Goal: Task Accomplishment & Management: Use online tool/utility

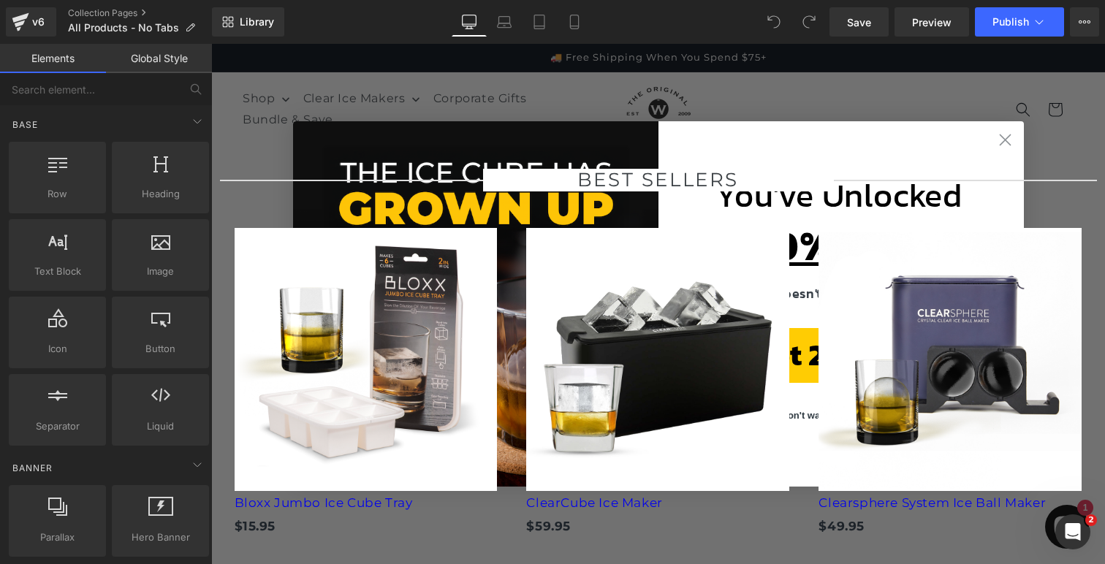
click at [1005, 137] on circle "Close dialog" at bounding box center [1004, 140] width 24 height 24
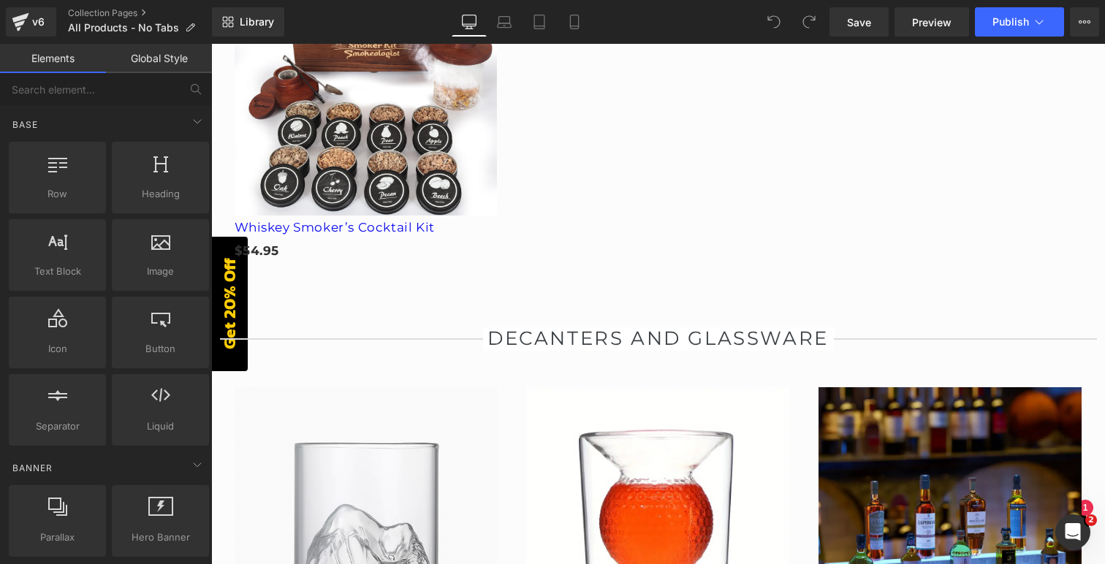
scroll to position [2045, 0]
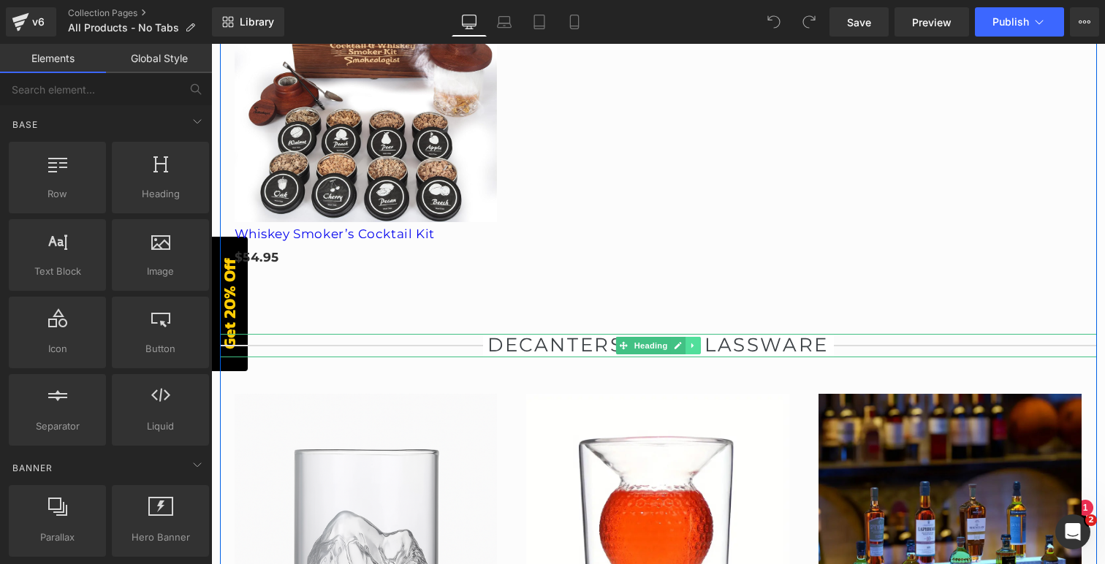
click at [695, 341] on icon at bounding box center [693, 345] width 8 height 9
click at [682, 341] on icon at bounding box center [685, 345] width 8 height 8
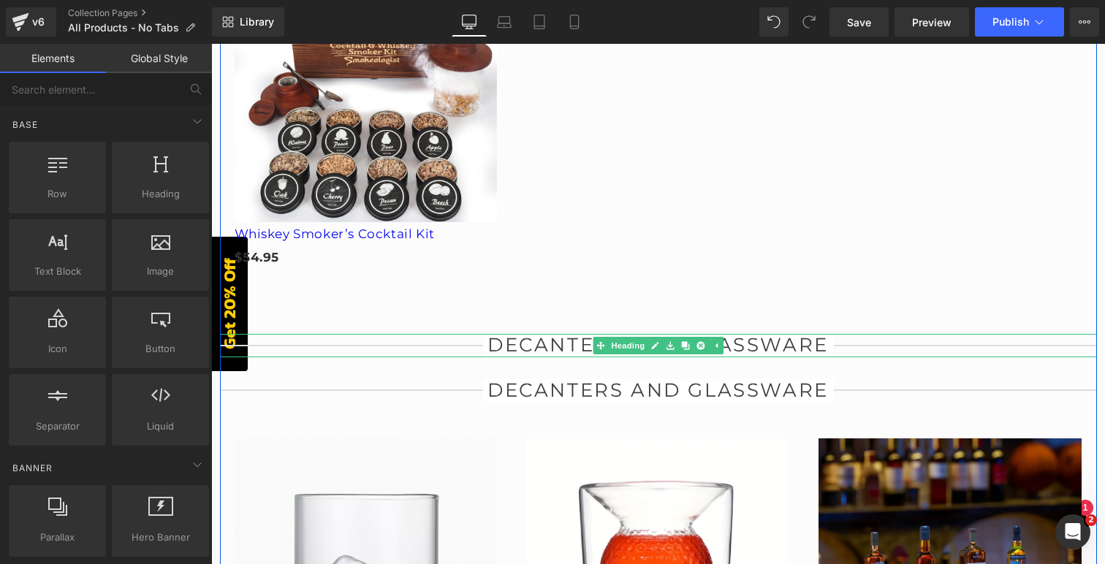
click at [566, 337] on h2 "DECANTERS AND GLASSWARE" at bounding box center [658, 345] width 351 height 23
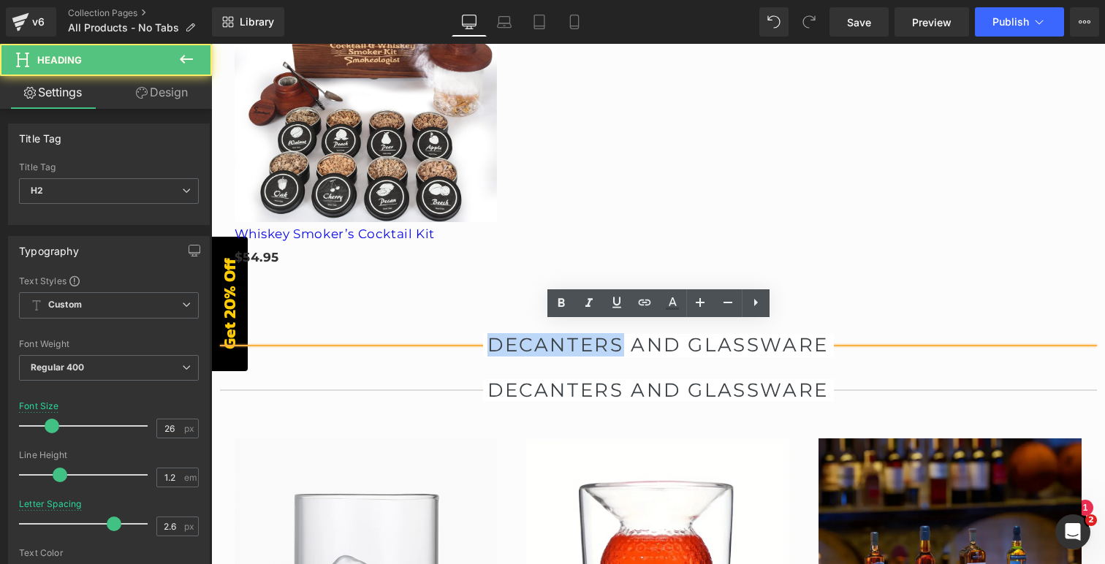
click at [566, 337] on h2 "DECANTERS AND GLASSWARE" at bounding box center [658, 345] width 351 height 23
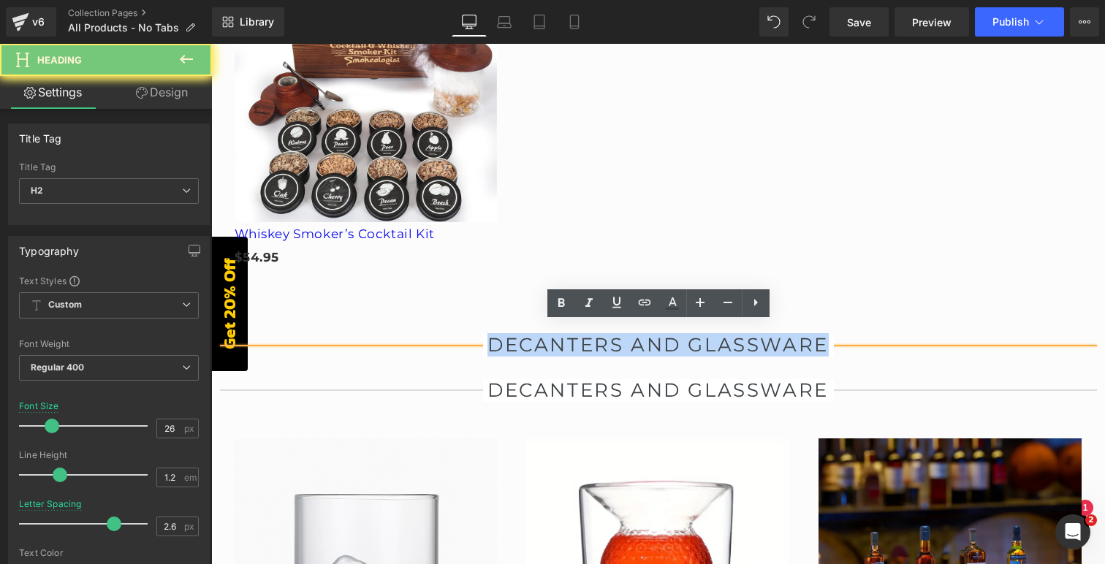
click at [566, 337] on h2 "DECANTERS AND GLASSWARE" at bounding box center [658, 345] width 351 height 23
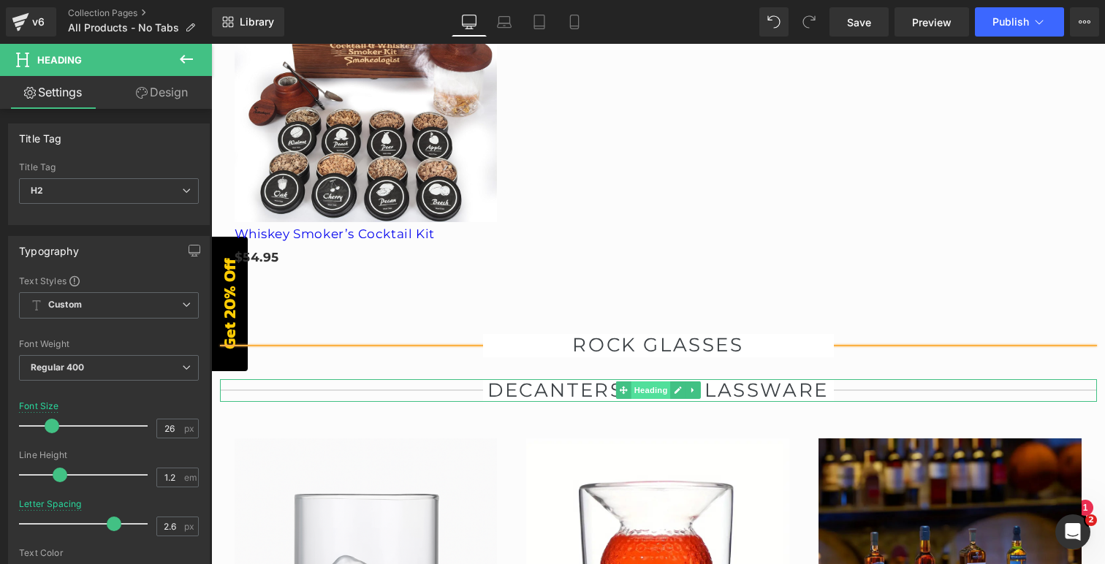
click at [639, 384] on span "Heading" at bounding box center [650, 390] width 39 height 18
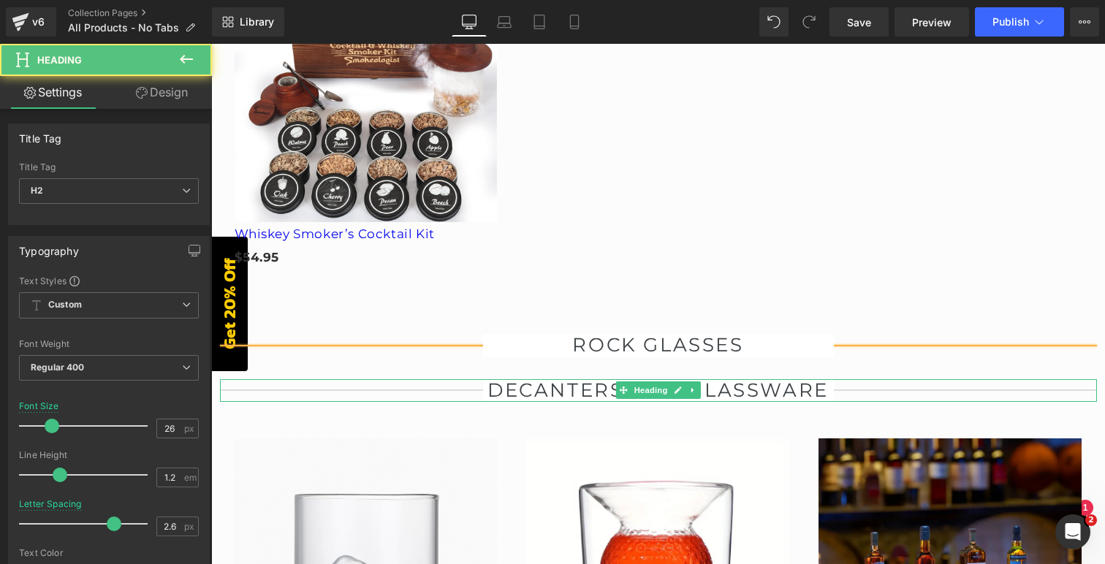
click at [739, 379] on h2 "DECANTERS AND GLASSWARE" at bounding box center [658, 390] width 351 height 23
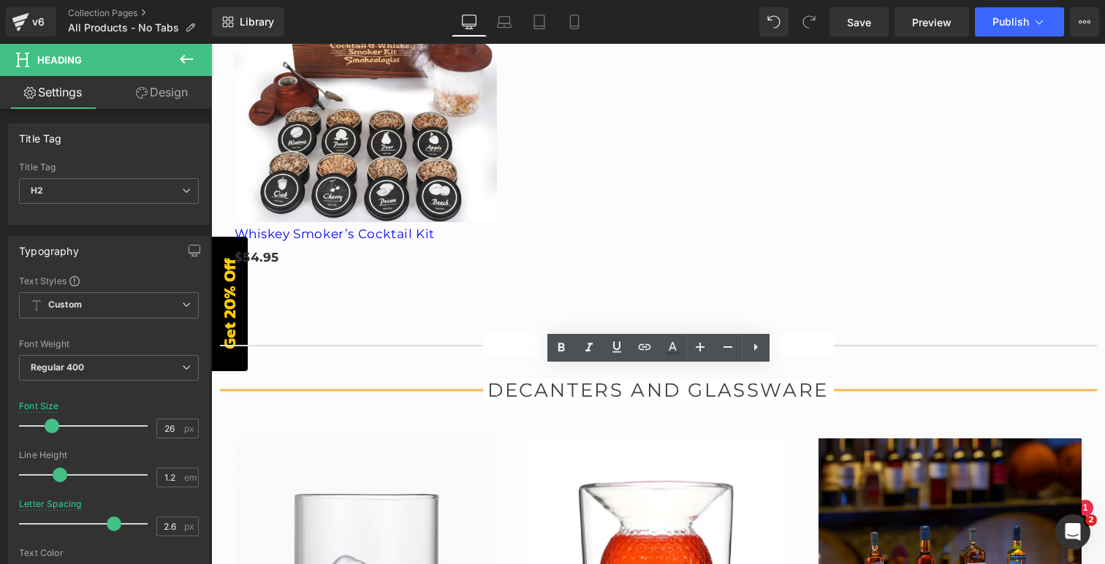
click at [660, 379] on h2 "DECANTERS AND GLASSWARE" at bounding box center [658, 390] width 351 height 23
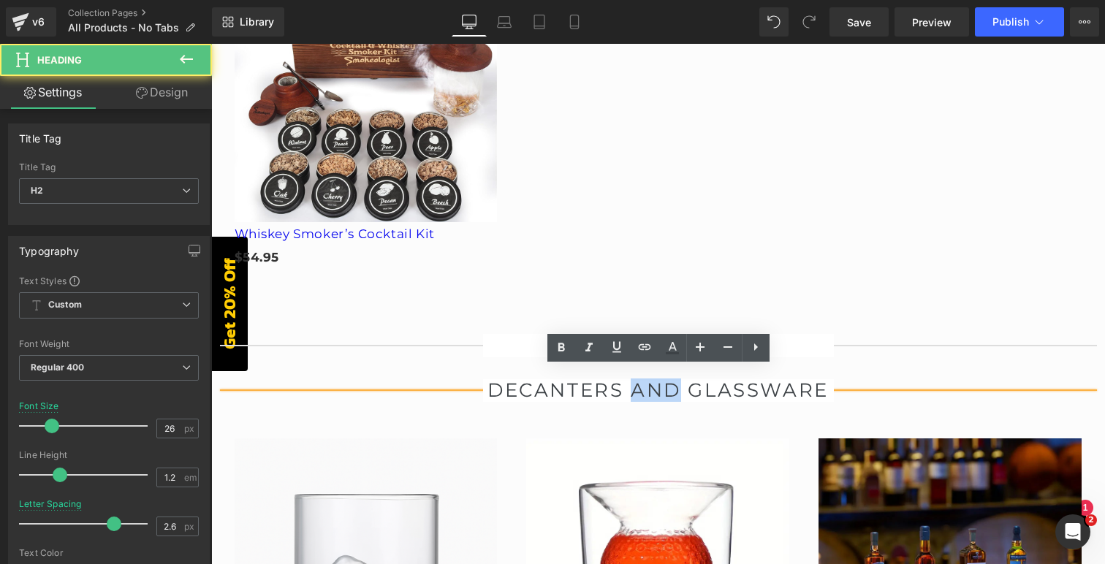
click at [660, 379] on h2 "DECANTERS AND GLASSWARE" at bounding box center [658, 390] width 351 height 23
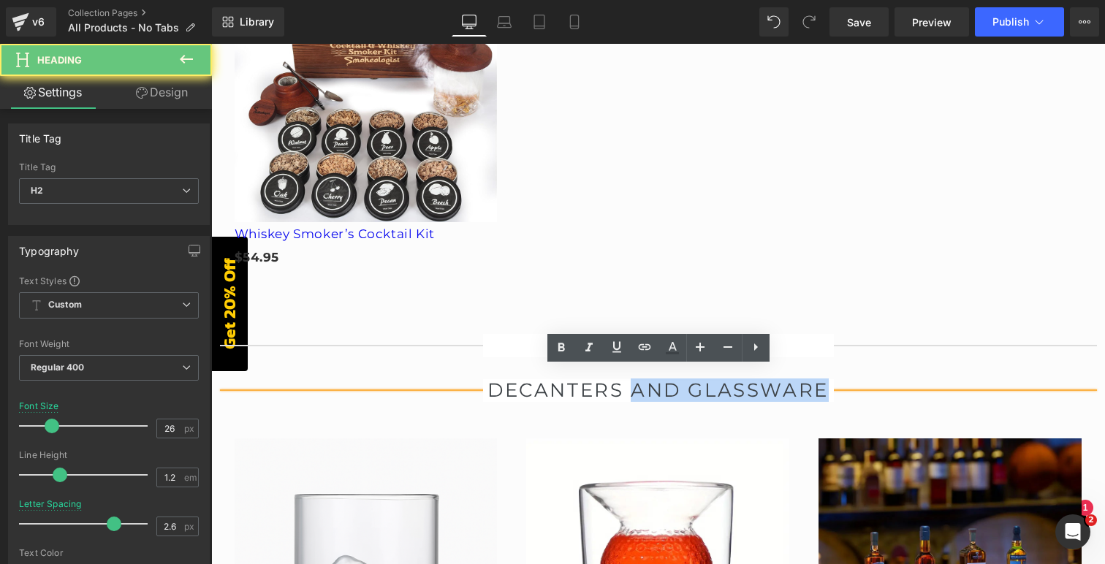
click at [763, 380] on h2 "DECANTERS AND GLASSWARE" at bounding box center [658, 390] width 351 height 23
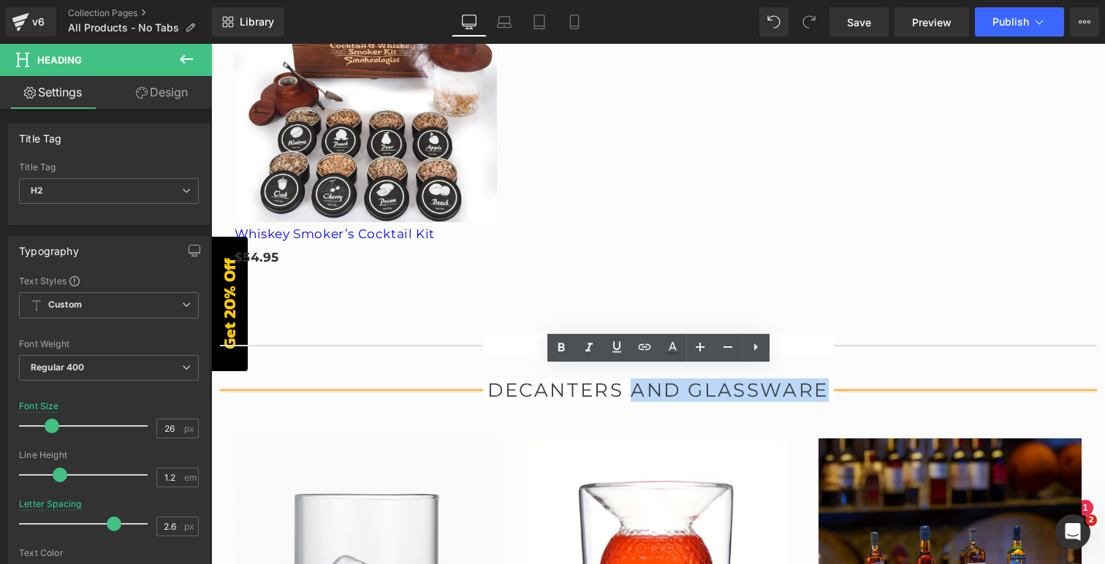
click at [211, 44] on div at bounding box center [211, 44] width 0 height 0
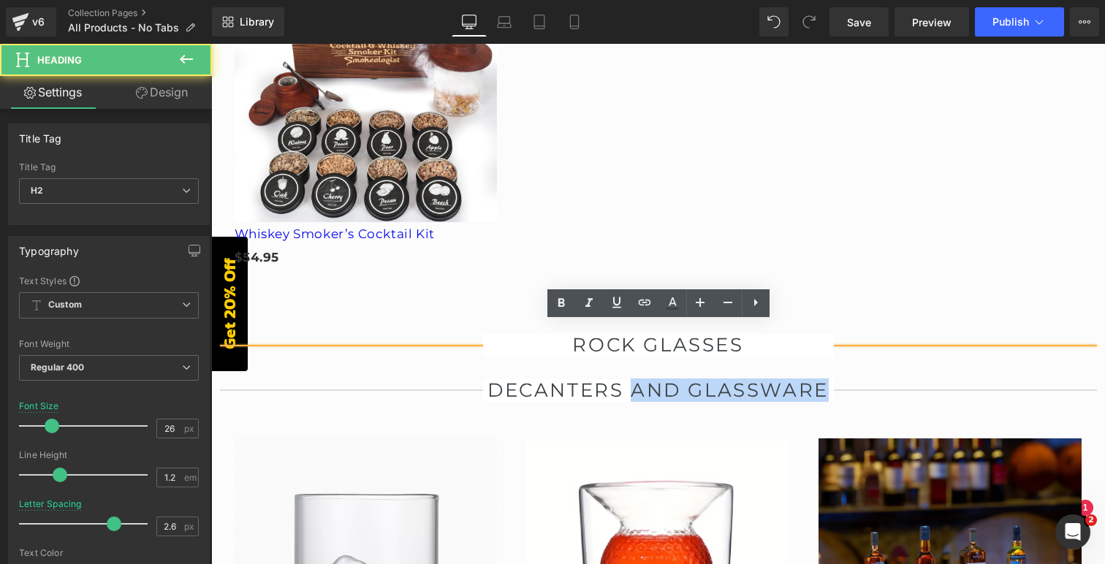
click at [618, 334] on h2 "ROCK GLASSES" at bounding box center [658, 345] width 351 height 23
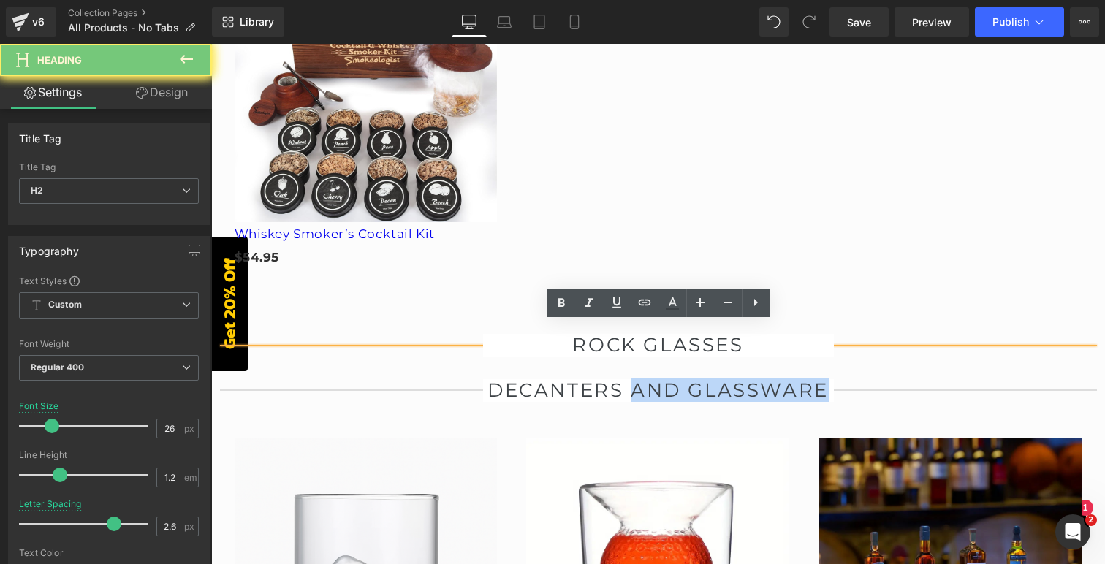
click at [618, 334] on h2 "ROCK GLASSES" at bounding box center [658, 345] width 351 height 23
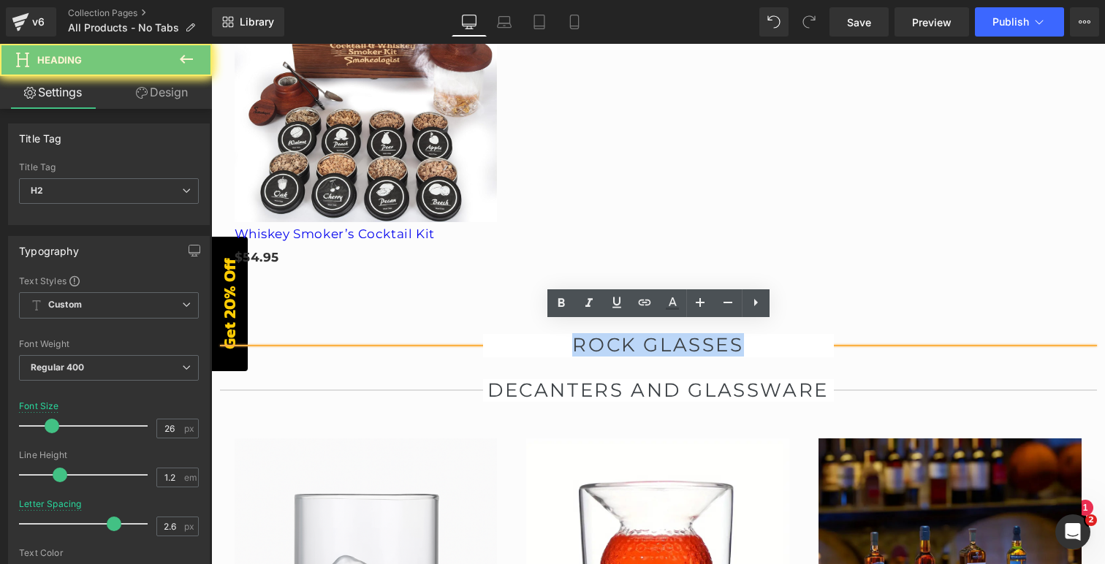
click at [618, 334] on h2 "ROCK GLASSES" at bounding box center [658, 345] width 351 height 23
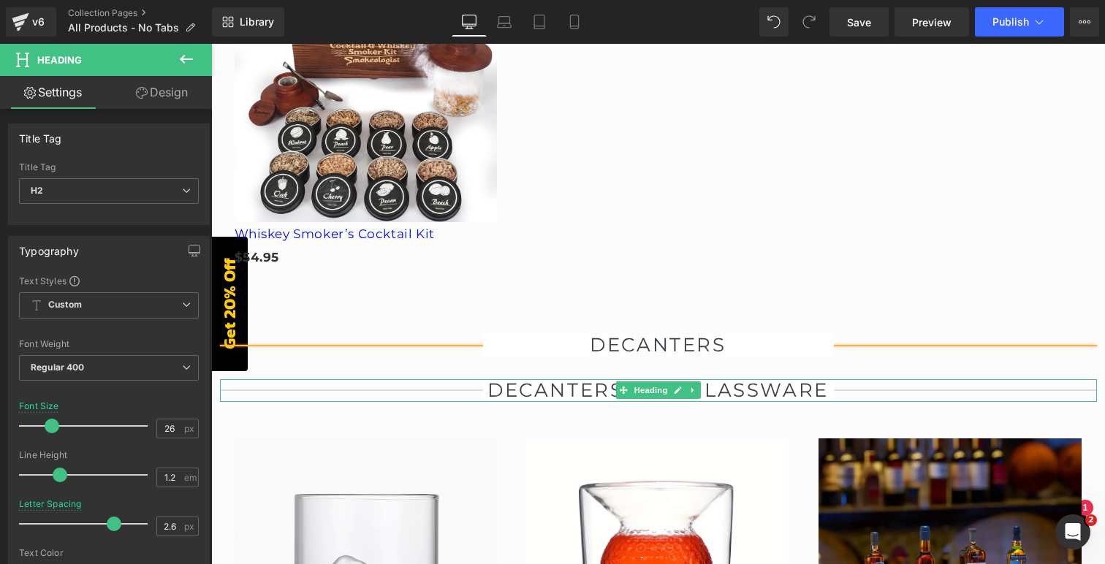
click at [576, 379] on h2 "DECANTERS AND GLASSWARE" at bounding box center [658, 390] width 351 height 23
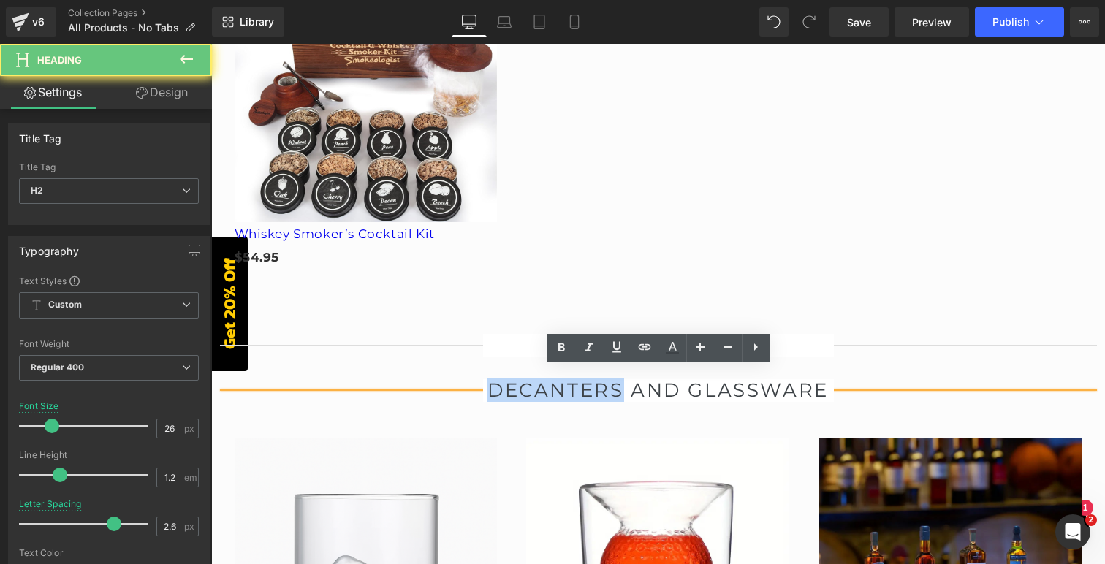
click at [576, 379] on h2 "DECANTERS AND GLASSWARE" at bounding box center [658, 390] width 351 height 23
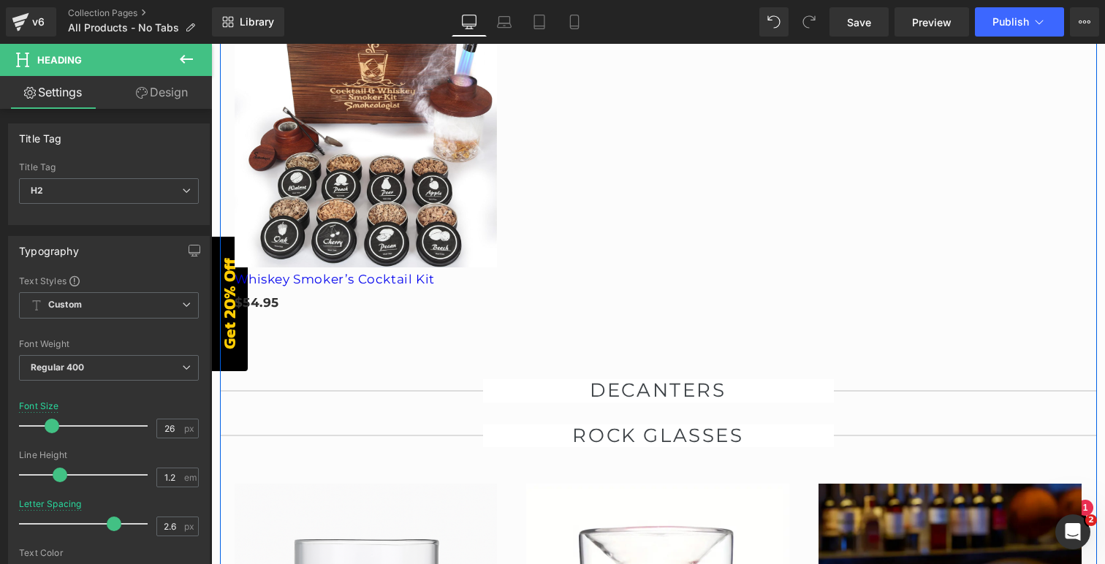
scroll to position [1998, 0]
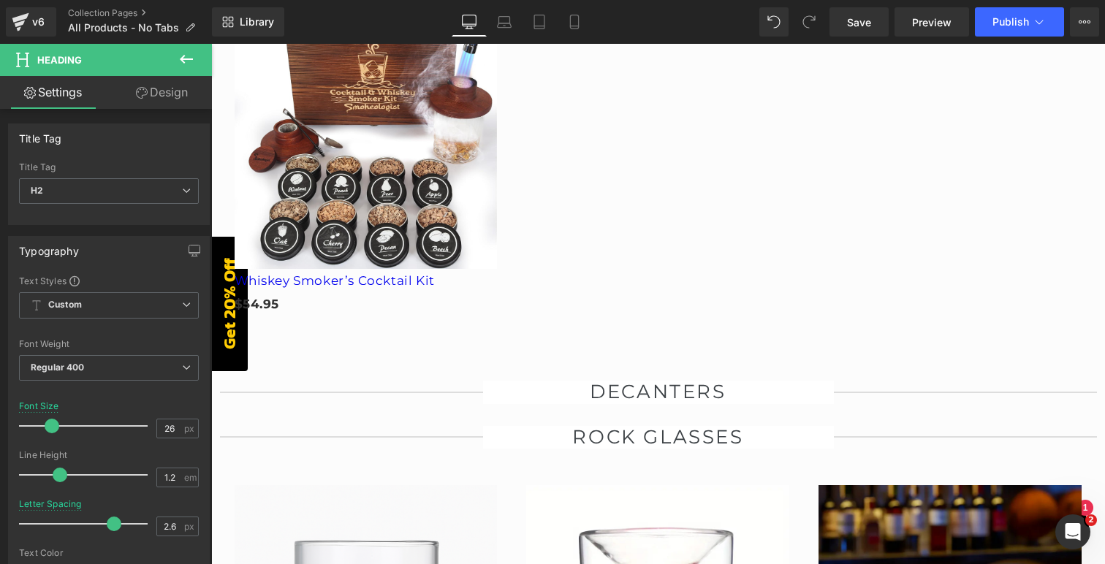
click at [181, 56] on icon at bounding box center [187, 59] width 18 height 18
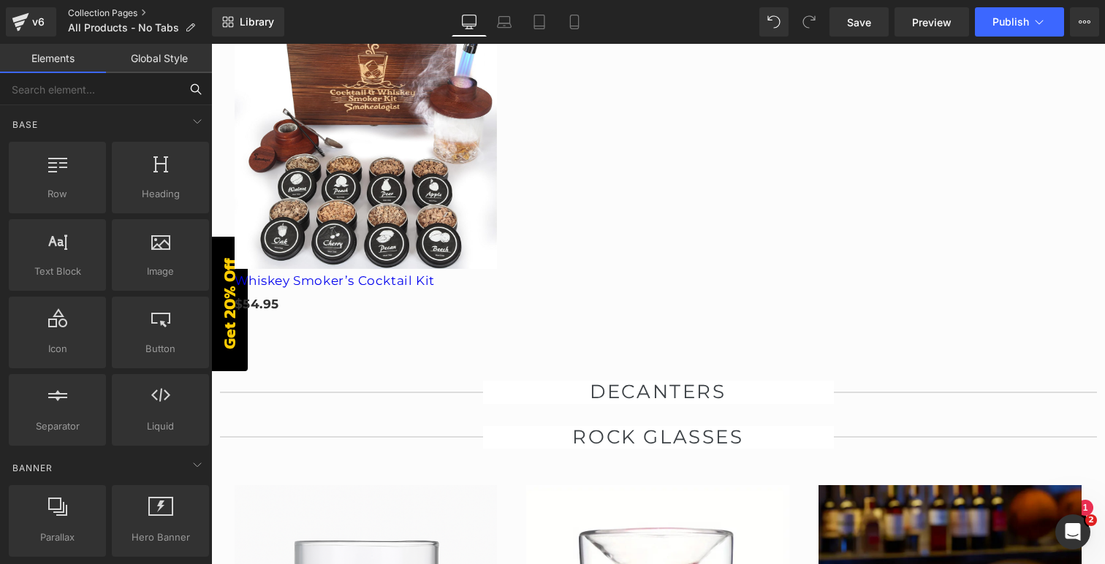
drag, startPoint x: 121, startPoint y: 94, endPoint x: 127, endPoint y: 9, distance: 85.7
click at [121, 94] on input "text" at bounding box center [90, 89] width 180 height 32
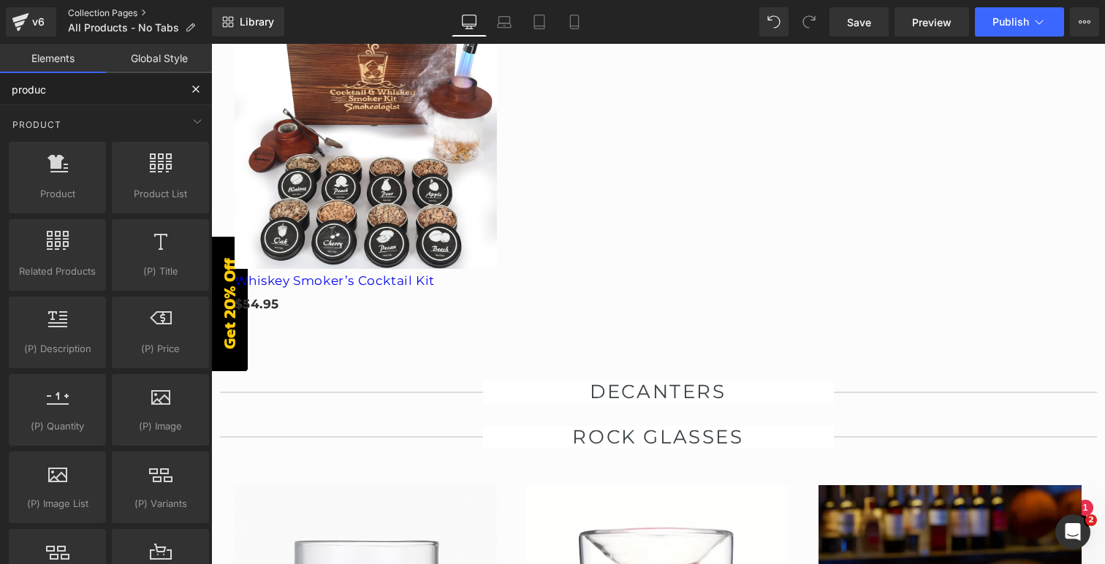
type input "product"
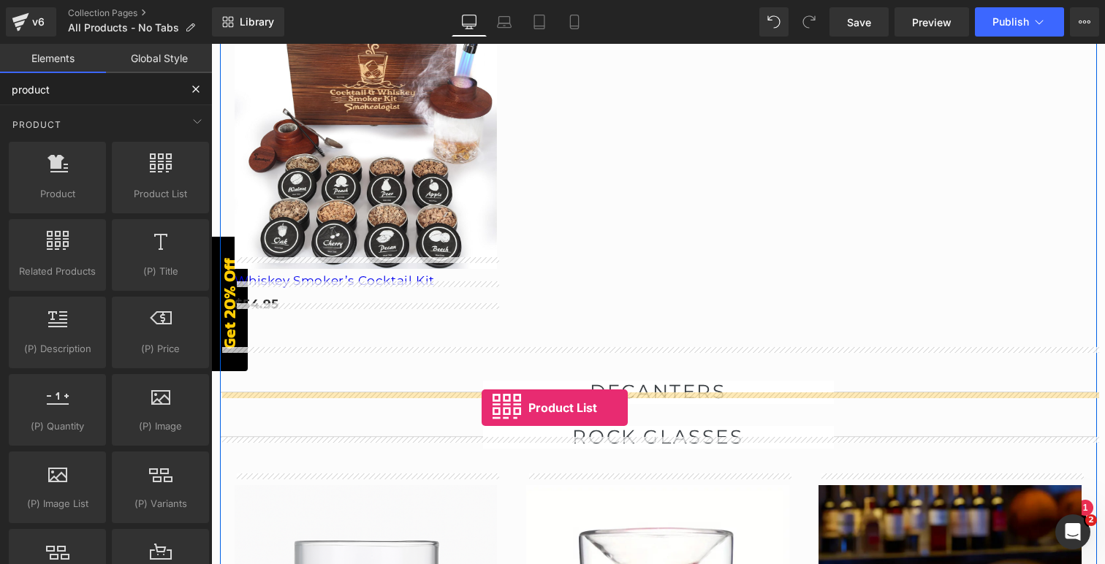
drag, startPoint x: 369, startPoint y: 226, endPoint x: 481, endPoint y: 408, distance: 213.9
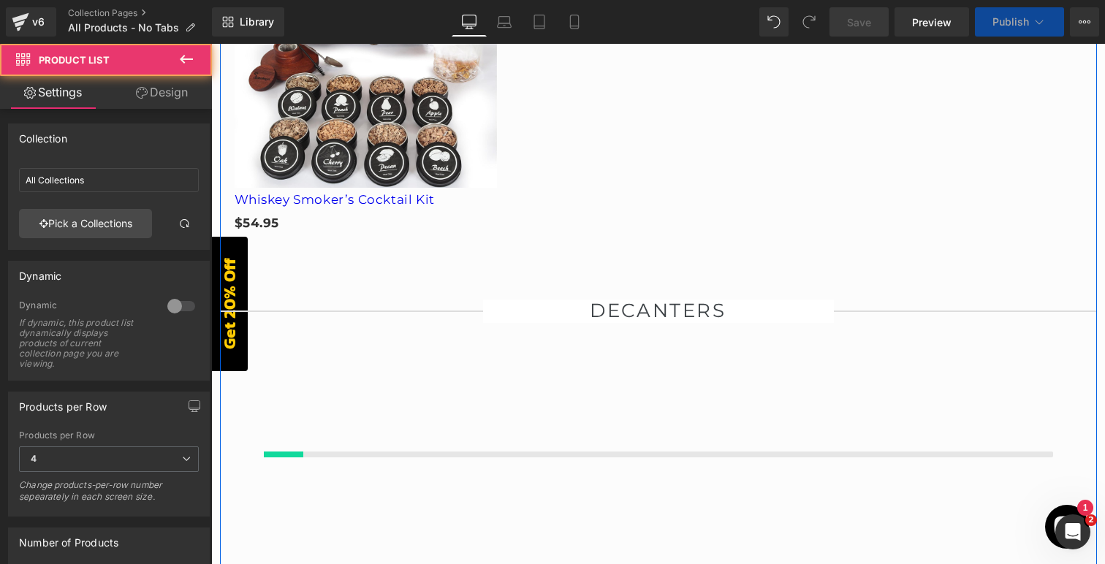
scroll to position [2090, 0]
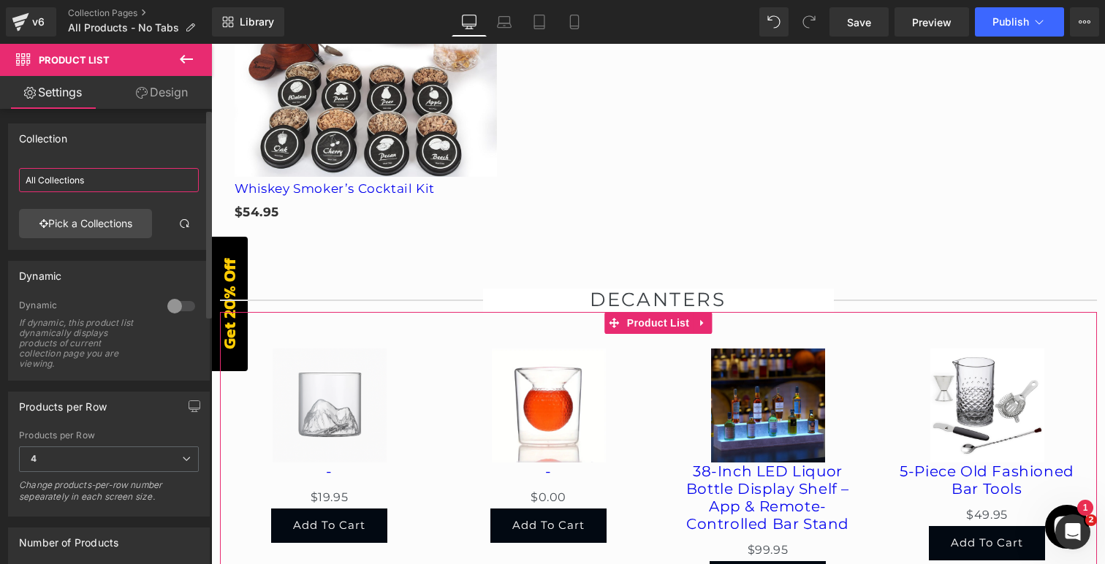
click at [89, 174] on input "All Collections" at bounding box center [109, 180] width 180 height 24
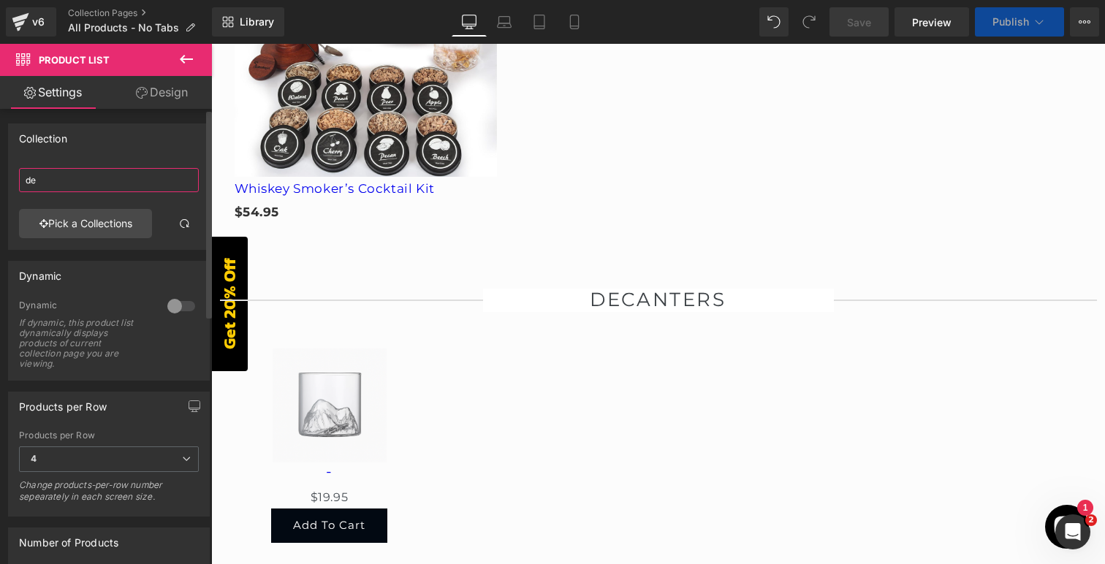
type input "dec"
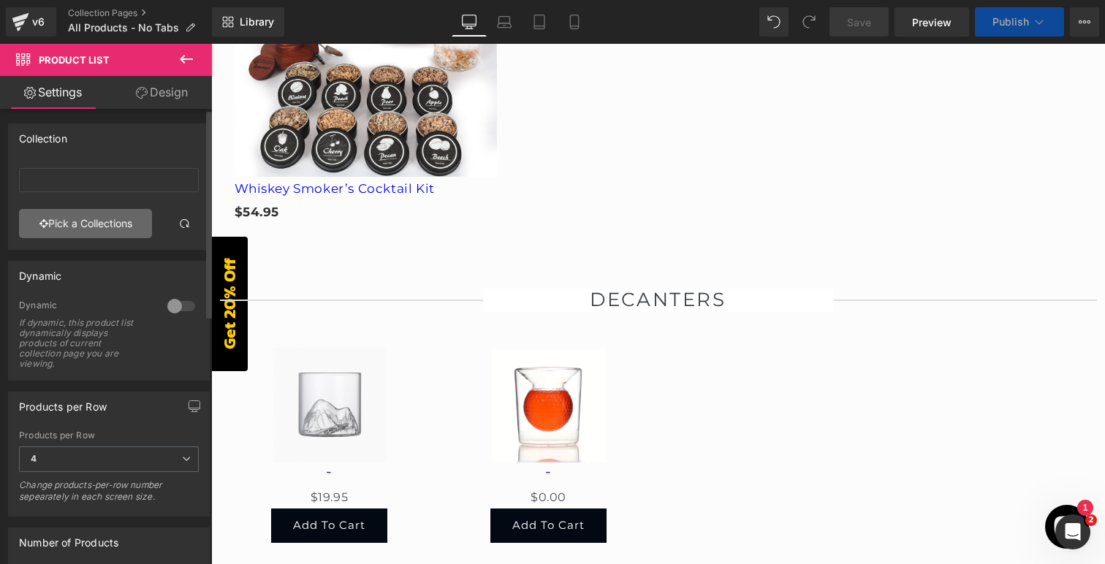
click at [76, 228] on link "Pick a Collections" at bounding box center [85, 223] width 133 height 29
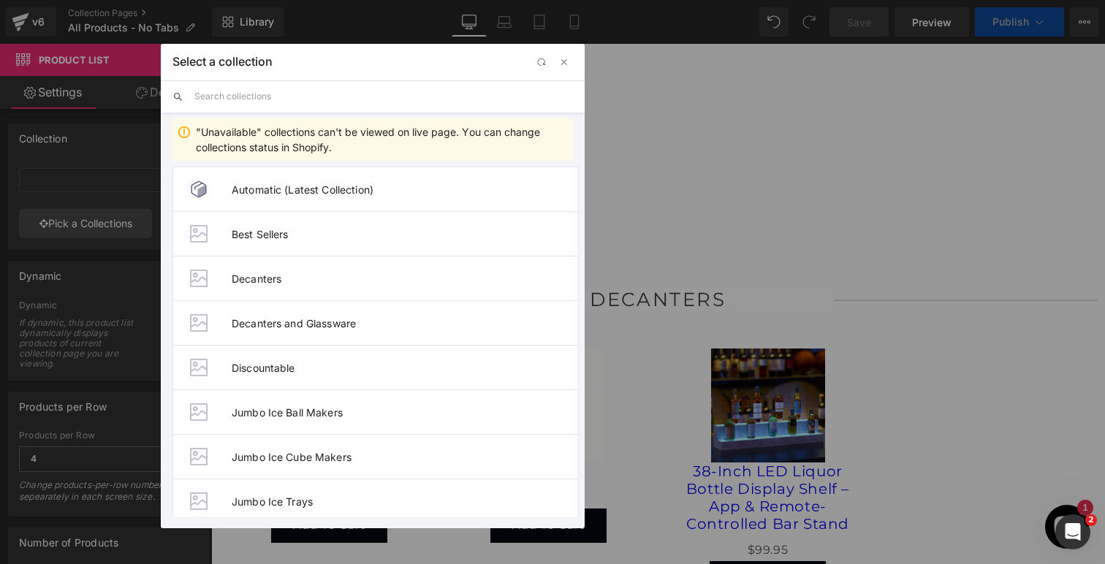
click at [243, 94] on input "text" at bounding box center [383, 96] width 378 height 32
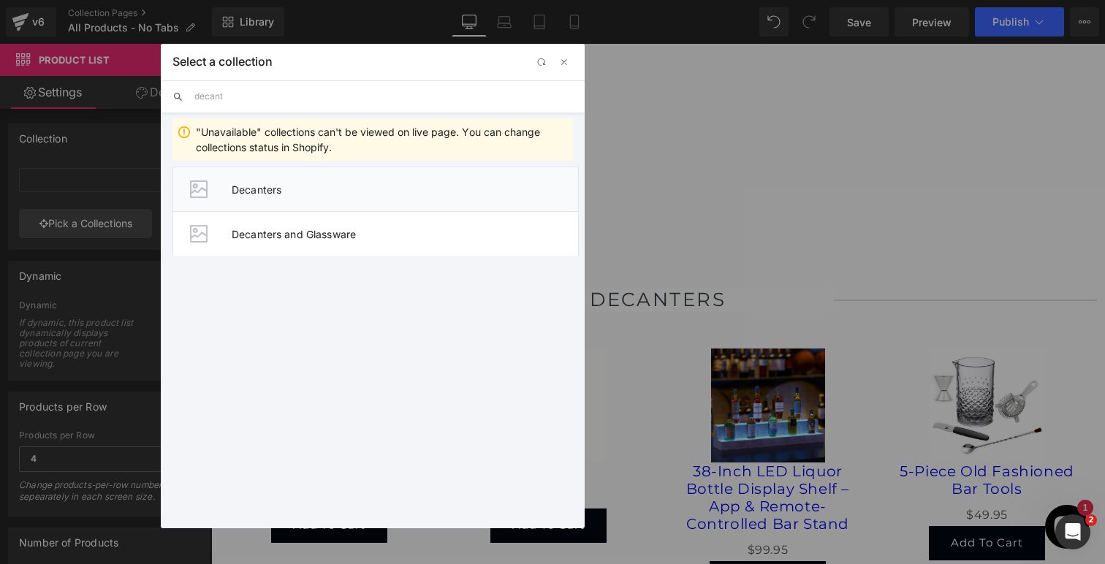
type input "decant"
click at [273, 184] on span "Decanters" at bounding box center [405, 189] width 346 height 12
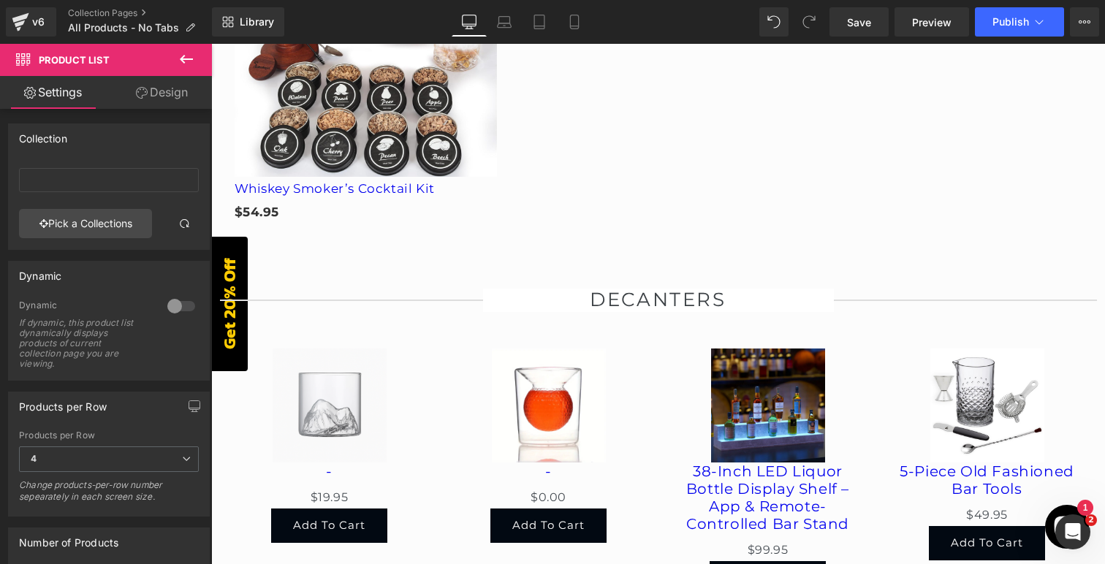
type input "Decanters"
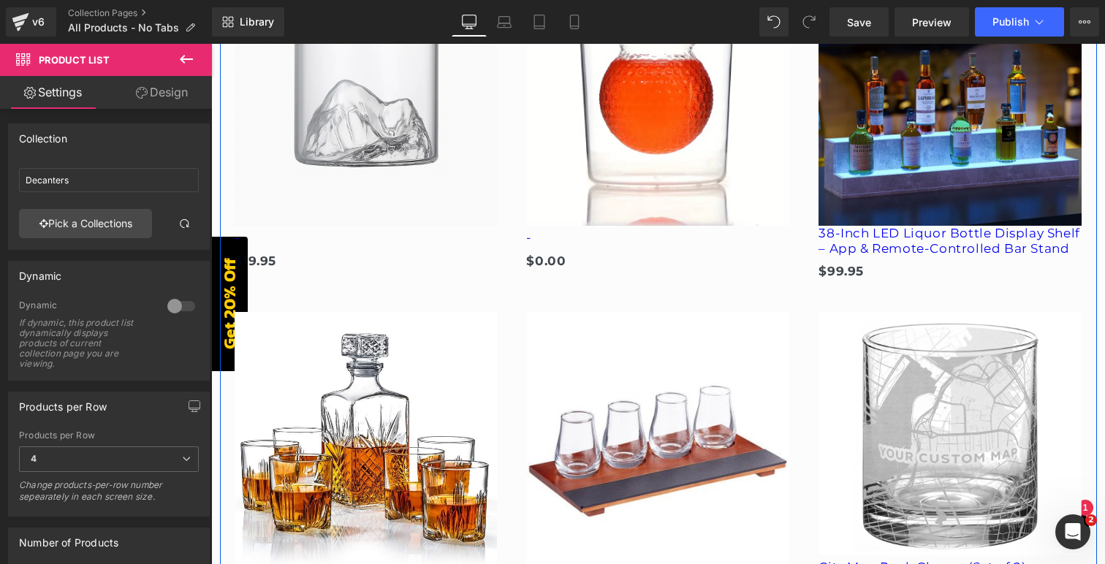
scroll to position [3068, 0]
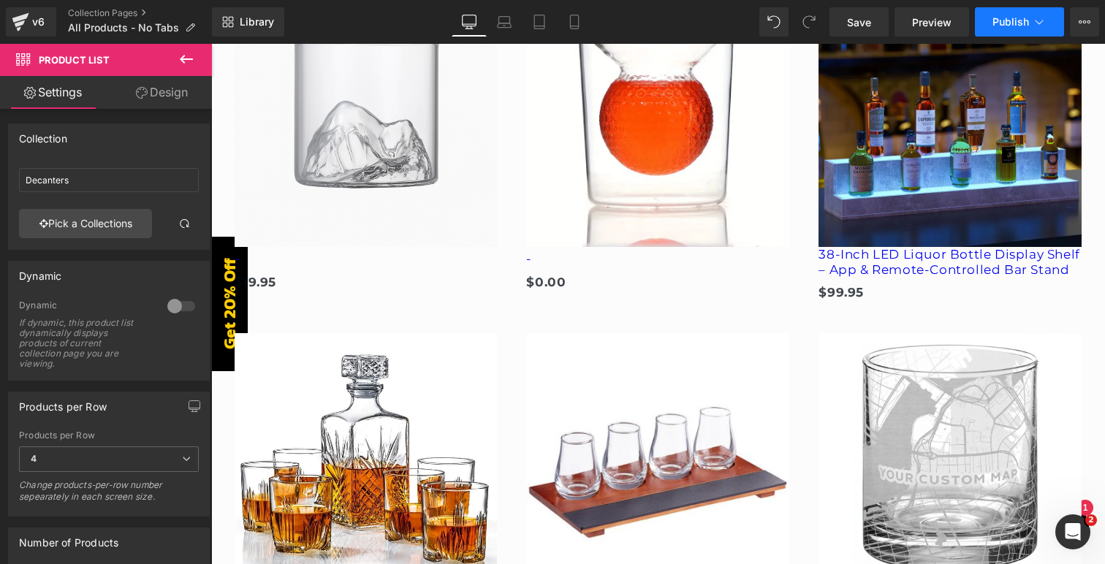
click at [1005, 21] on span "Publish" at bounding box center [1010, 22] width 37 height 12
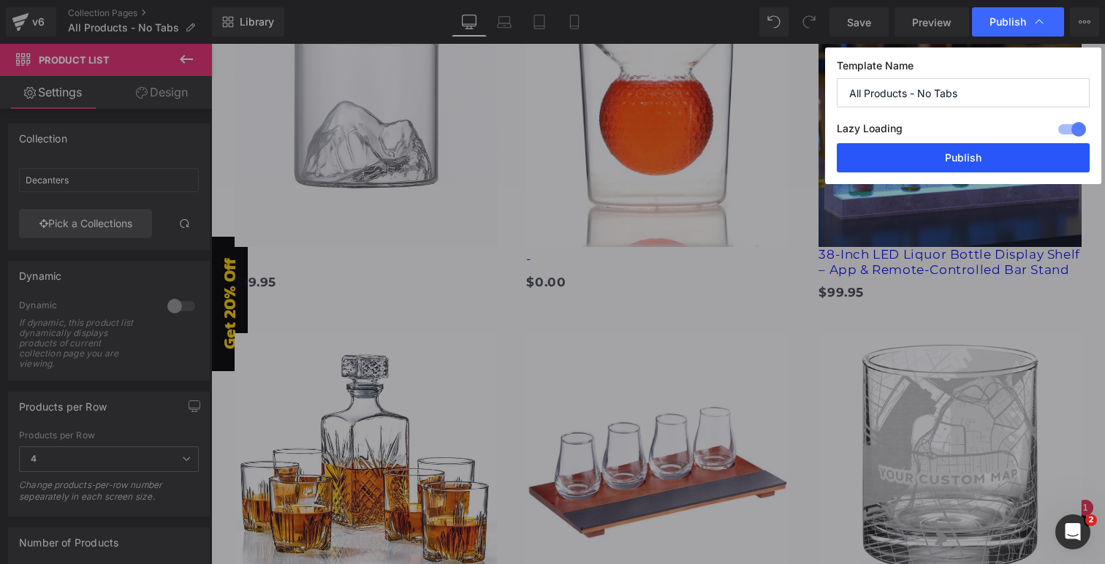
click at [0, 0] on button "Publish" at bounding box center [0, 0] width 0 height 0
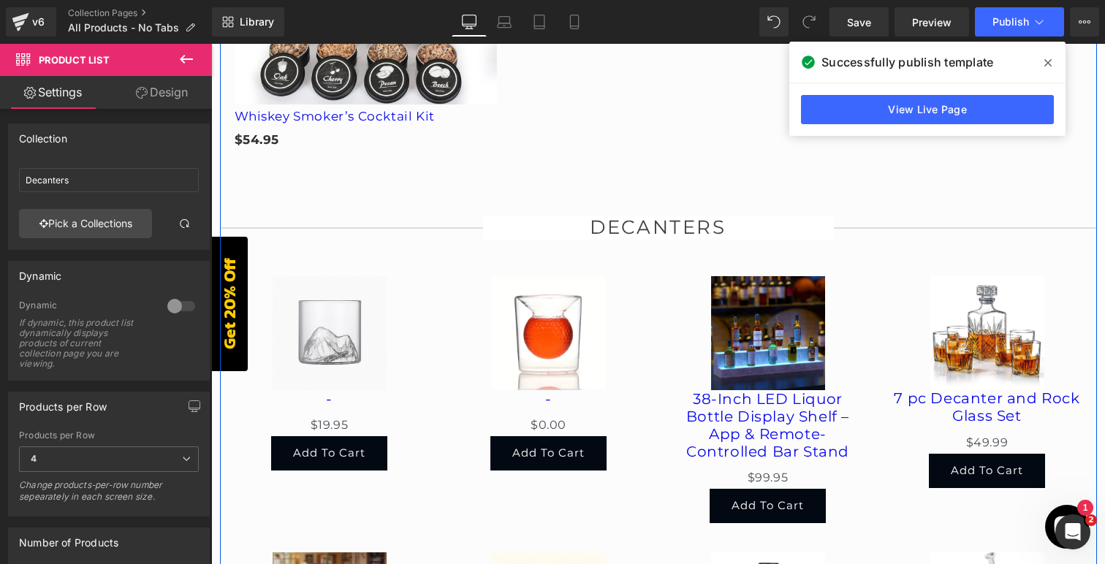
scroll to position [2161, 0]
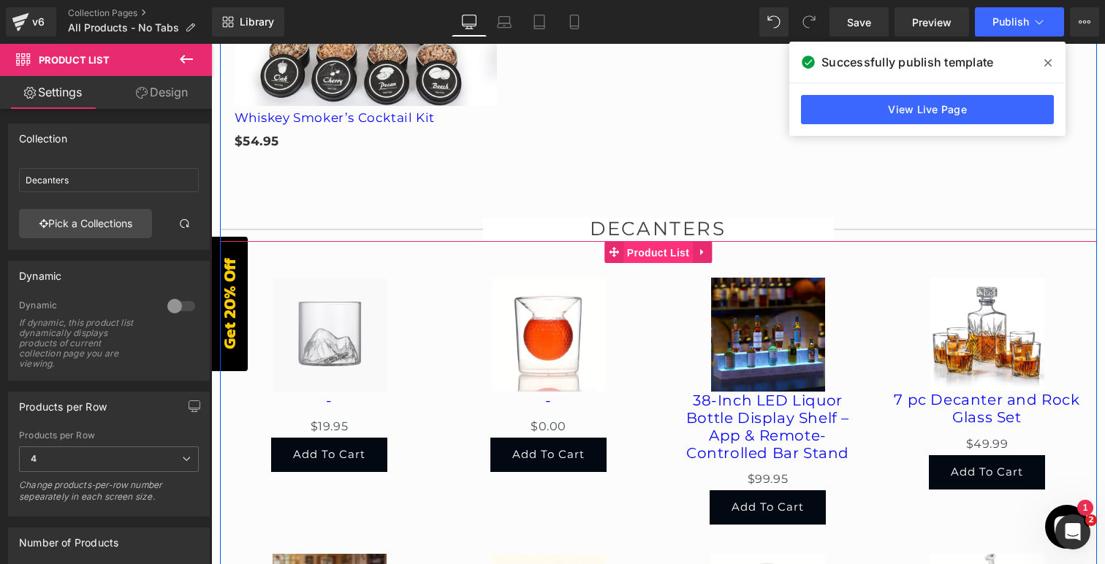
click at [632, 242] on span "Product List" at bounding box center [657, 253] width 69 height 22
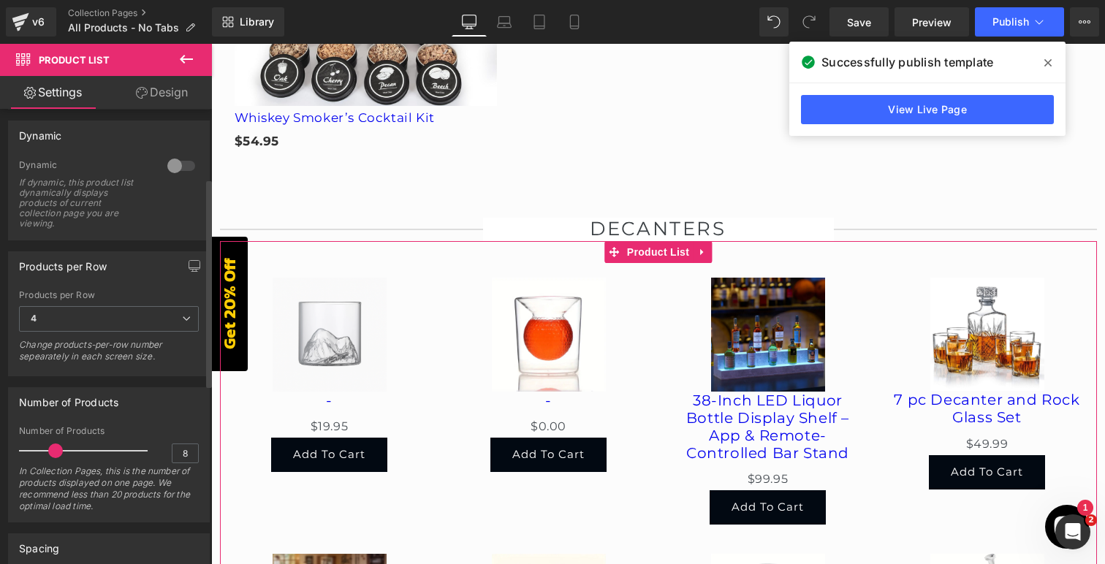
scroll to position [126, 0]
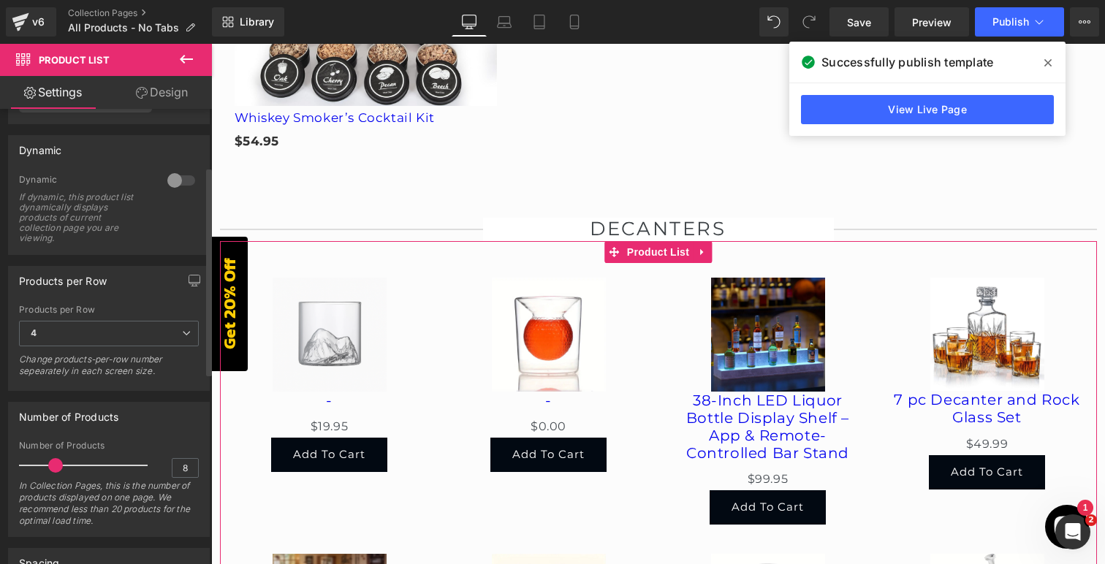
click at [178, 182] on div at bounding box center [181, 180] width 35 height 23
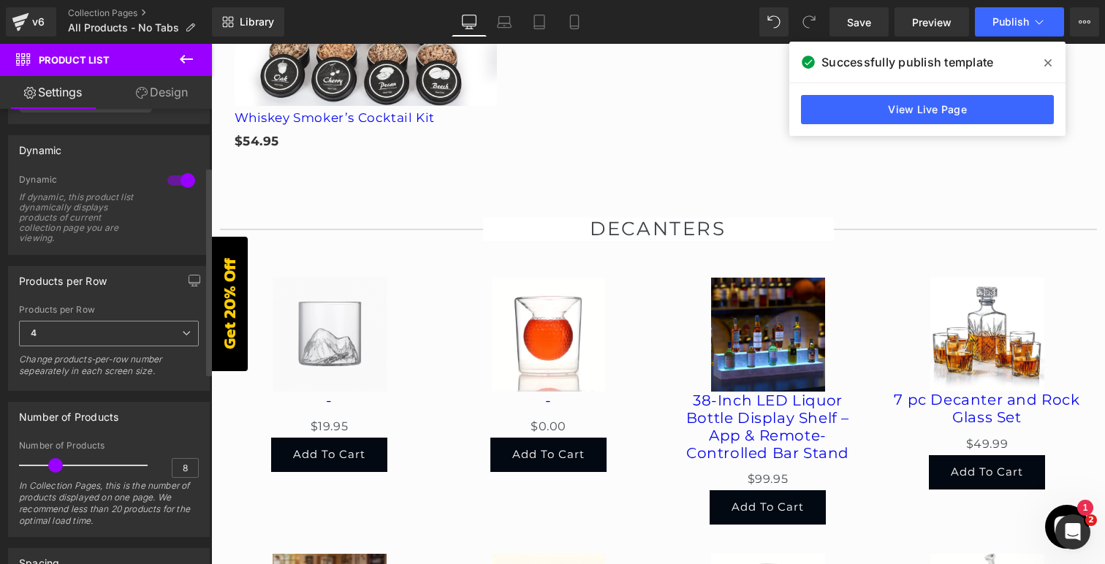
click at [103, 330] on span "4" at bounding box center [109, 334] width 180 height 26
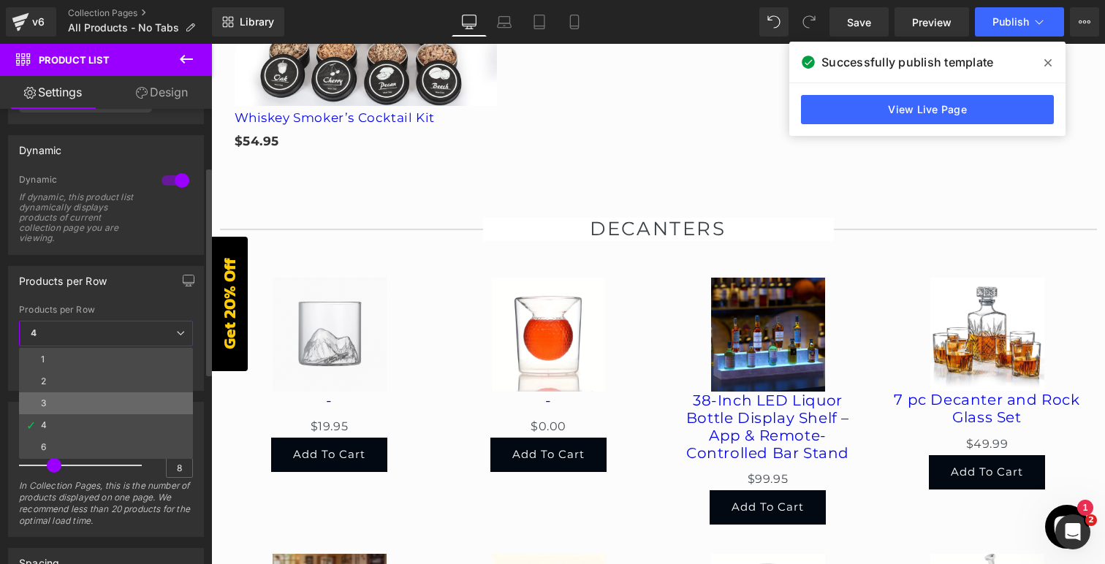
click at [89, 396] on li "3" at bounding box center [106, 403] width 174 height 22
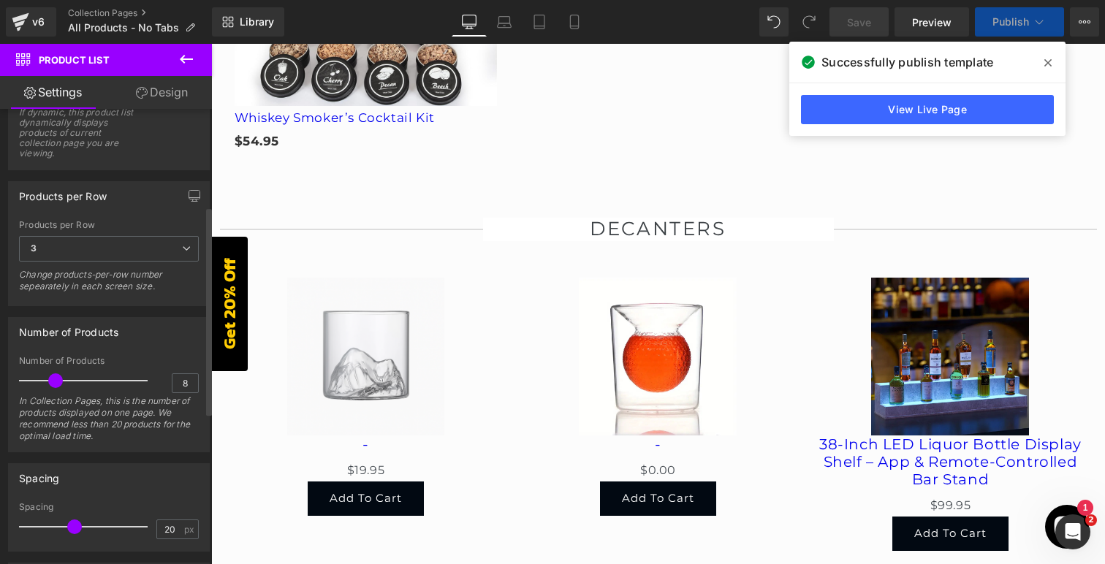
scroll to position [210, 0]
type input "12"
drag, startPoint x: 56, startPoint y: 384, endPoint x: 72, endPoint y: 384, distance: 16.8
click at [72, 384] on span at bounding box center [72, 380] width 15 height 15
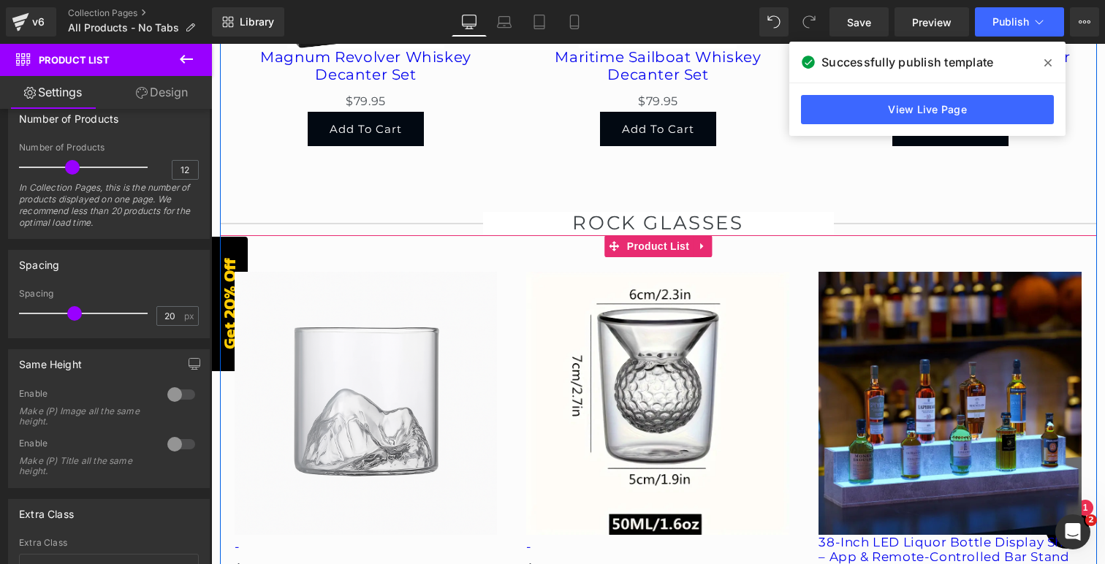
scroll to position [3481, 0]
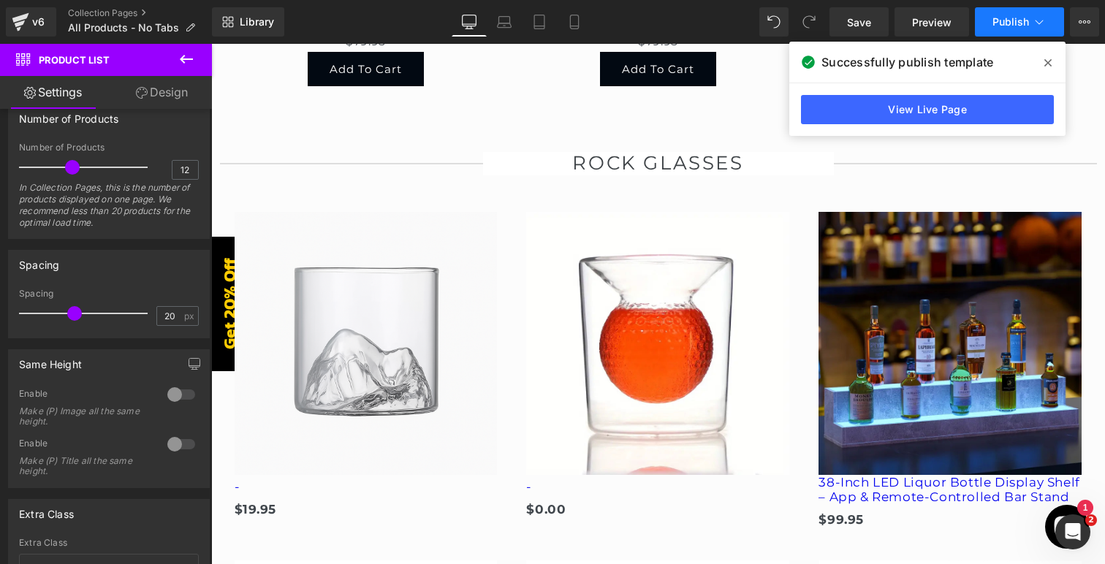
click at [1021, 24] on span "Publish" at bounding box center [1010, 22] width 37 height 12
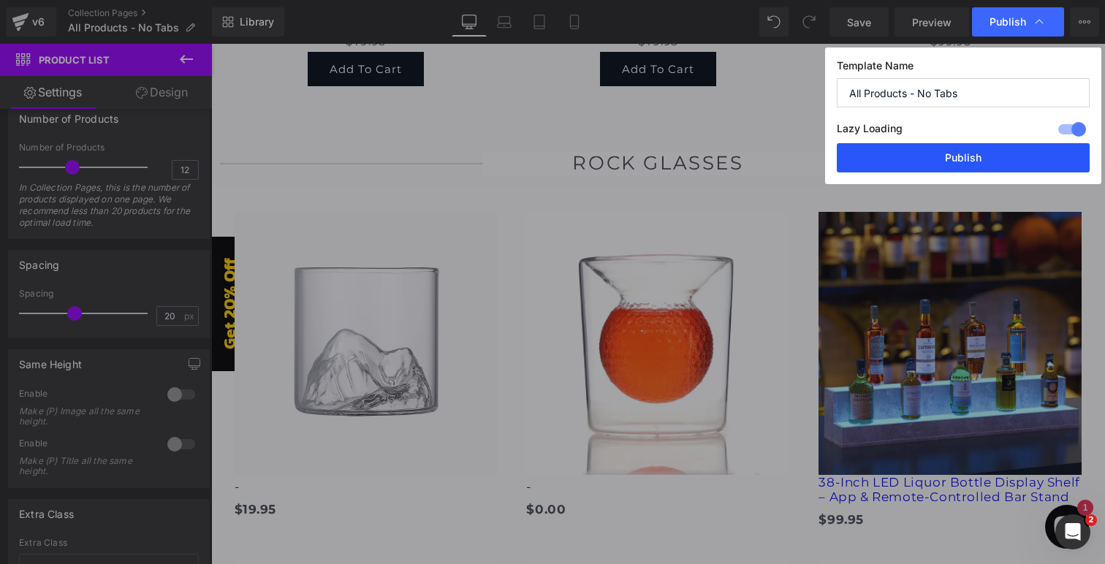
click at [0, 0] on button "Publish" at bounding box center [0, 0] width 0 height 0
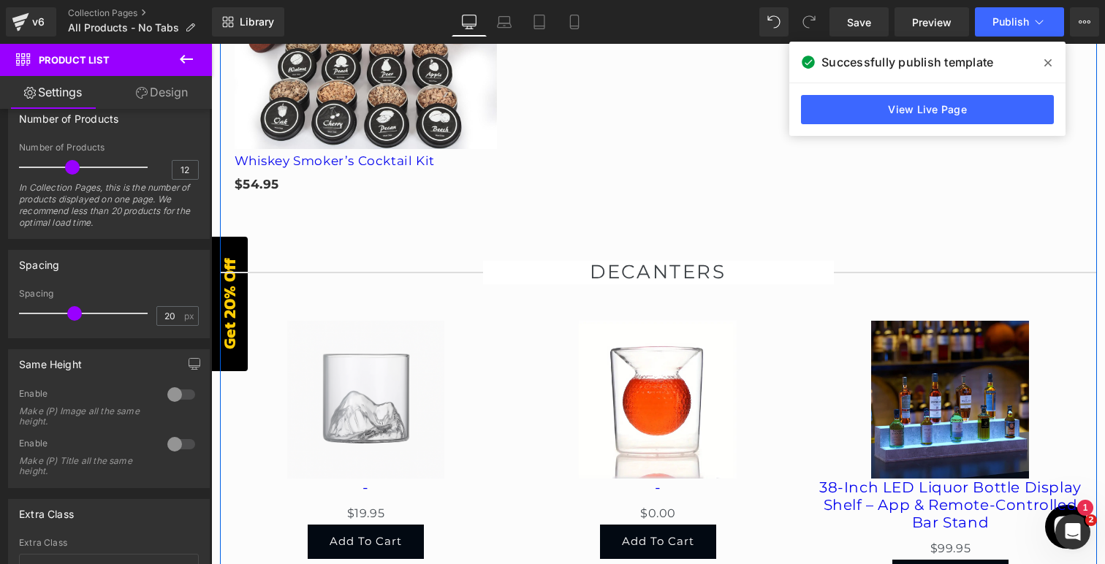
scroll to position [2095, 0]
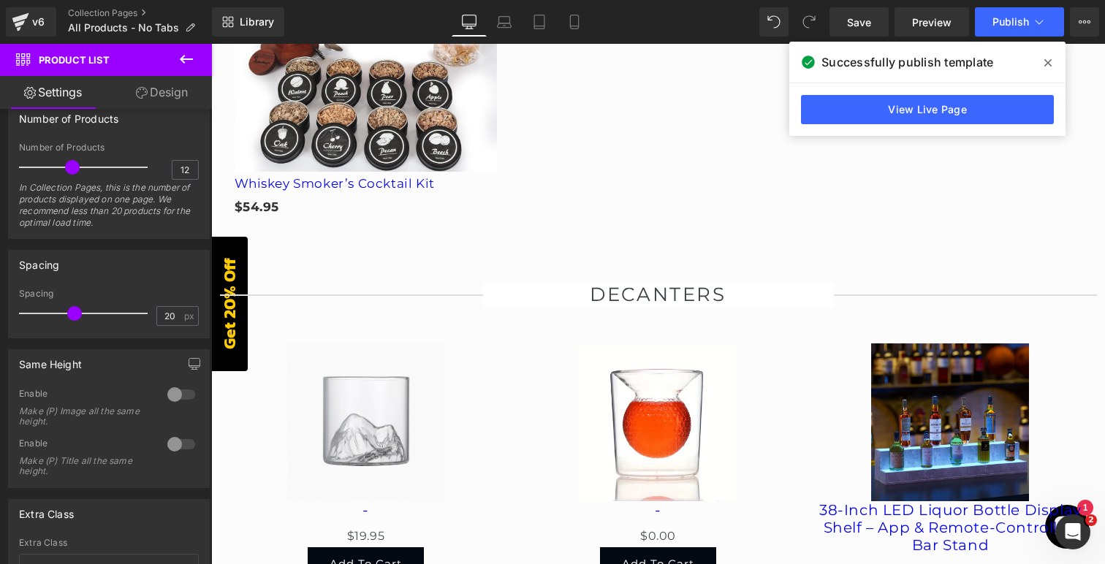
click at [0, 0] on icon at bounding box center [0, 0] width 0 height 0
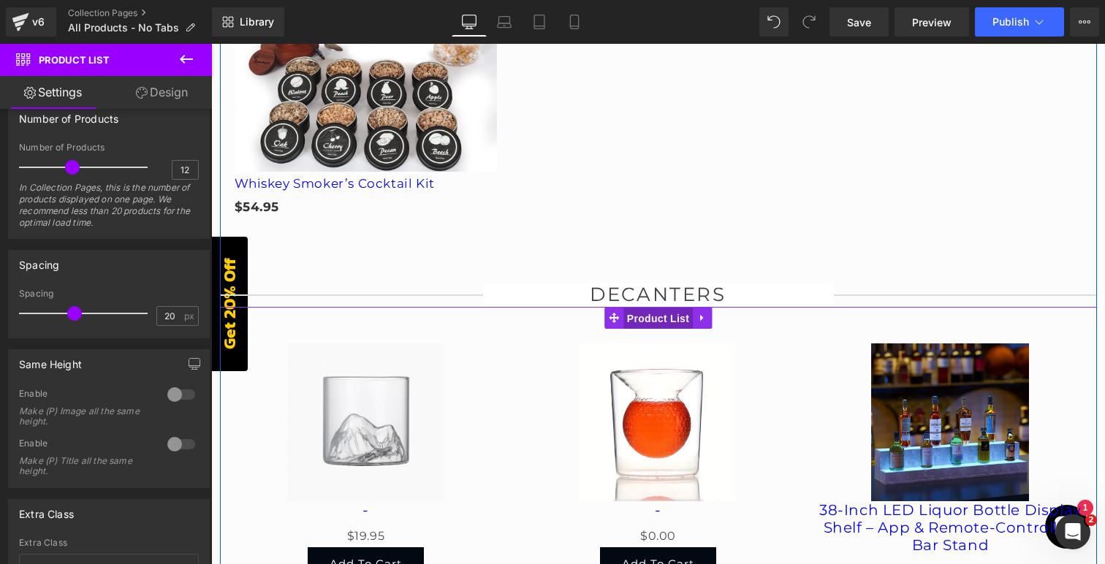
click at [636, 308] on span "Product List" at bounding box center [657, 319] width 69 height 22
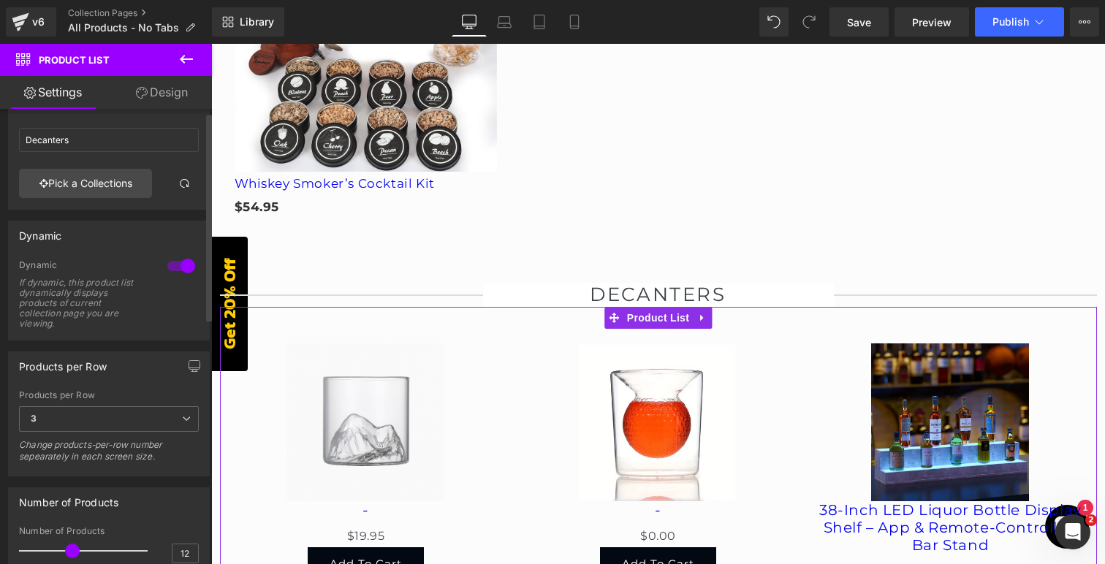
scroll to position [0, 0]
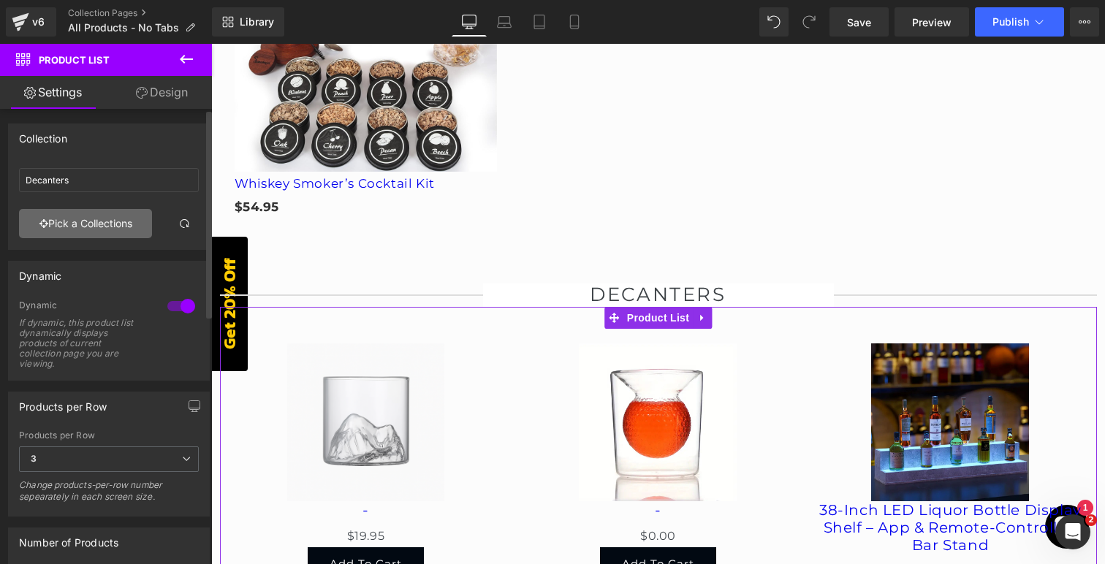
click at [113, 232] on link "Pick a Collections" at bounding box center [85, 223] width 133 height 29
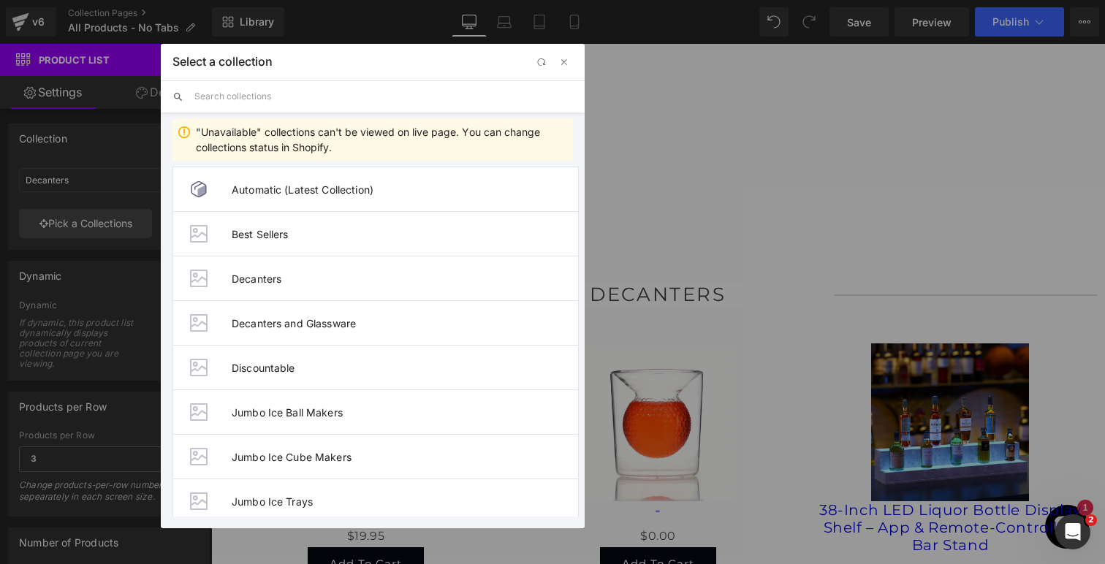
click at [282, 95] on input "text" at bounding box center [383, 96] width 378 height 32
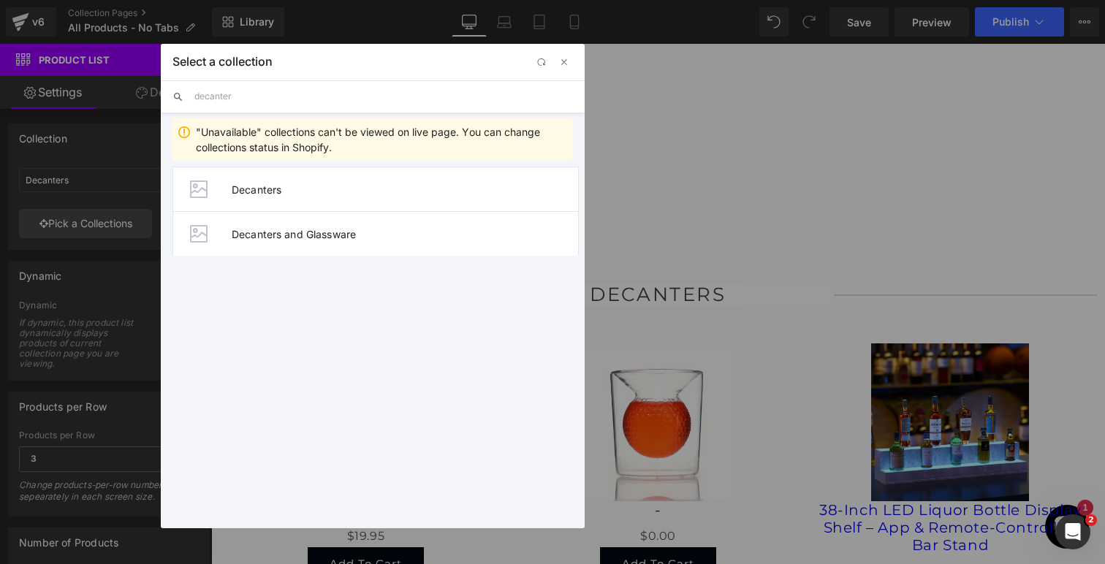
type input "decanter"
click at [281, 191] on span "Decanters" at bounding box center [405, 189] width 346 height 12
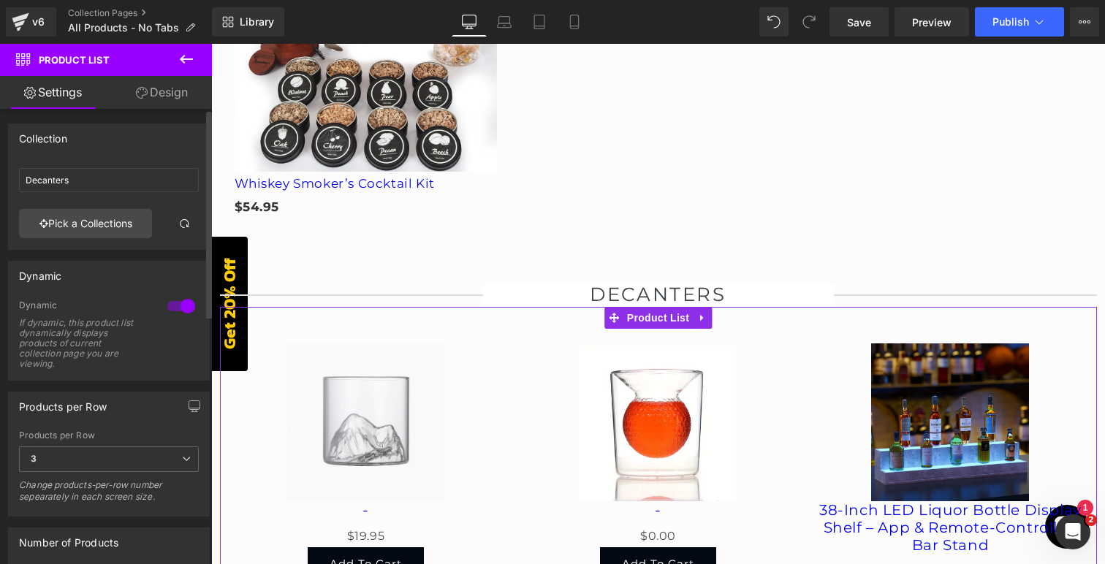
click at [169, 308] on div at bounding box center [181, 305] width 35 height 23
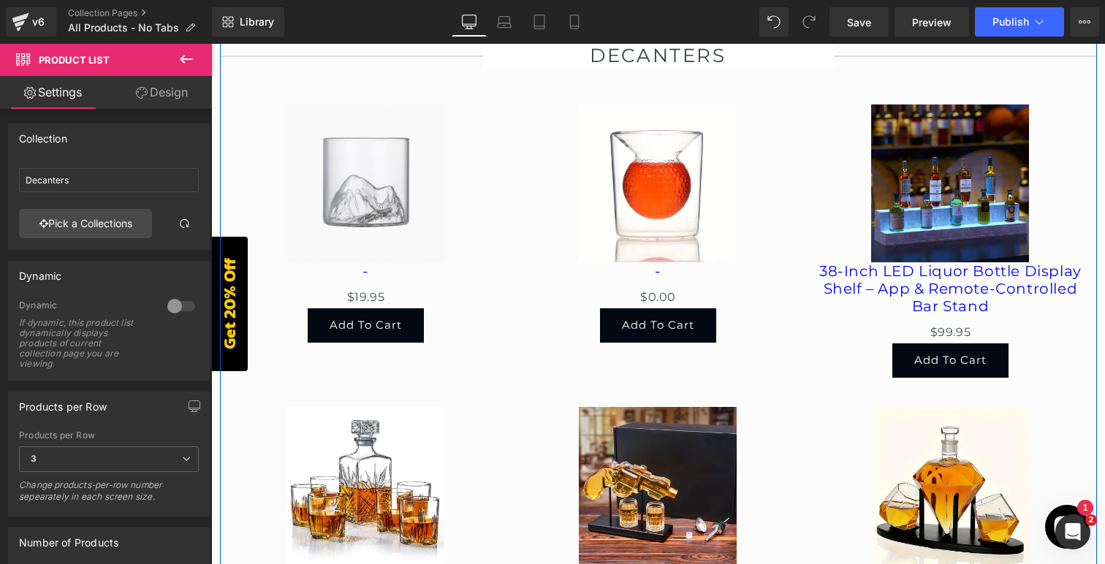
scroll to position [2336, 0]
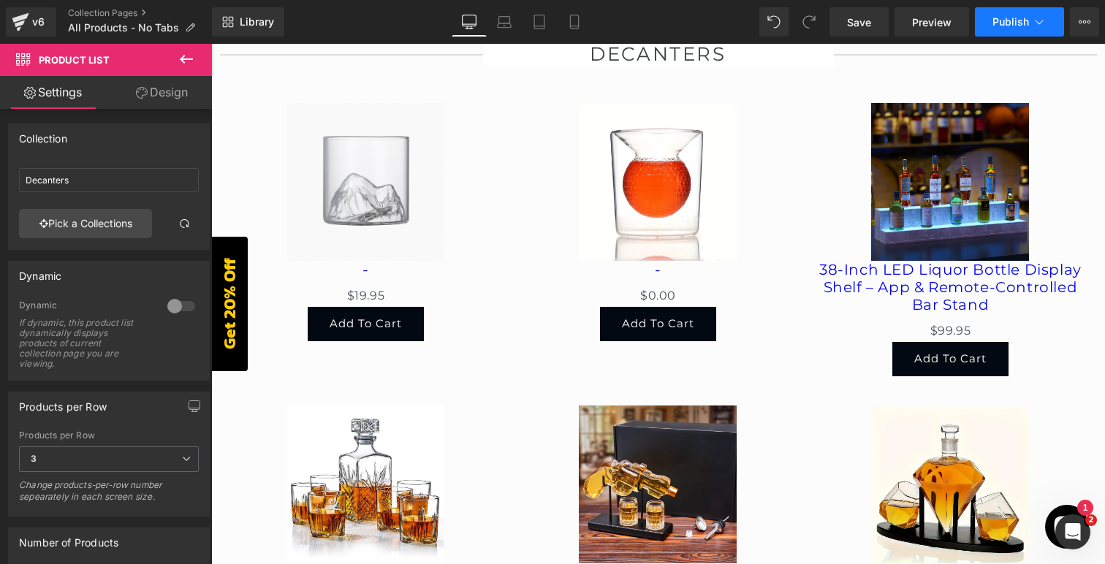
click at [1015, 21] on span "Publish" at bounding box center [1010, 22] width 37 height 12
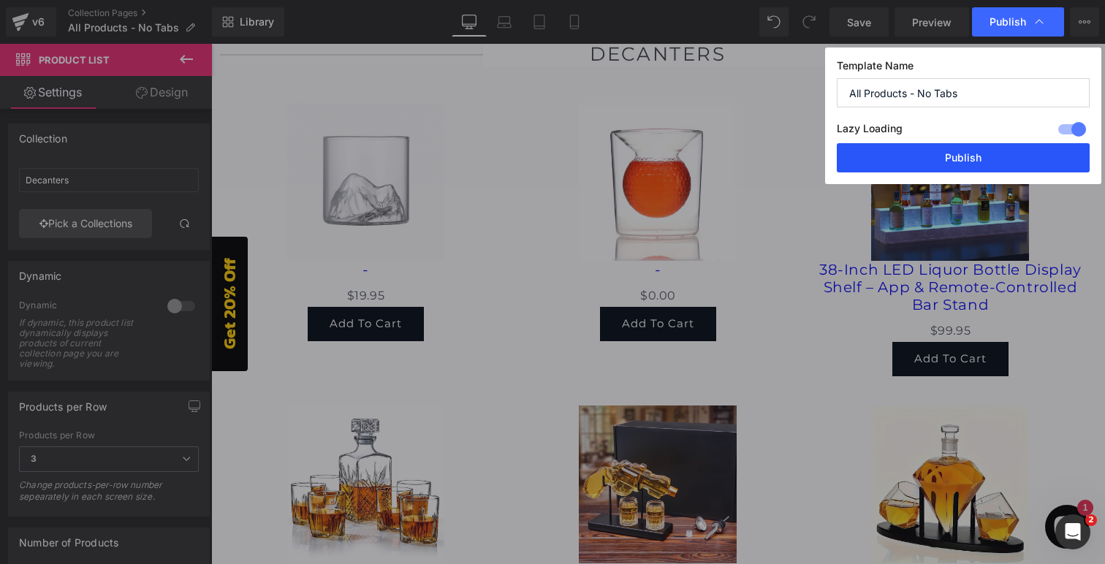
click at [952, 156] on button "Publish" at bounding box center [963, 157] width 253 height 29
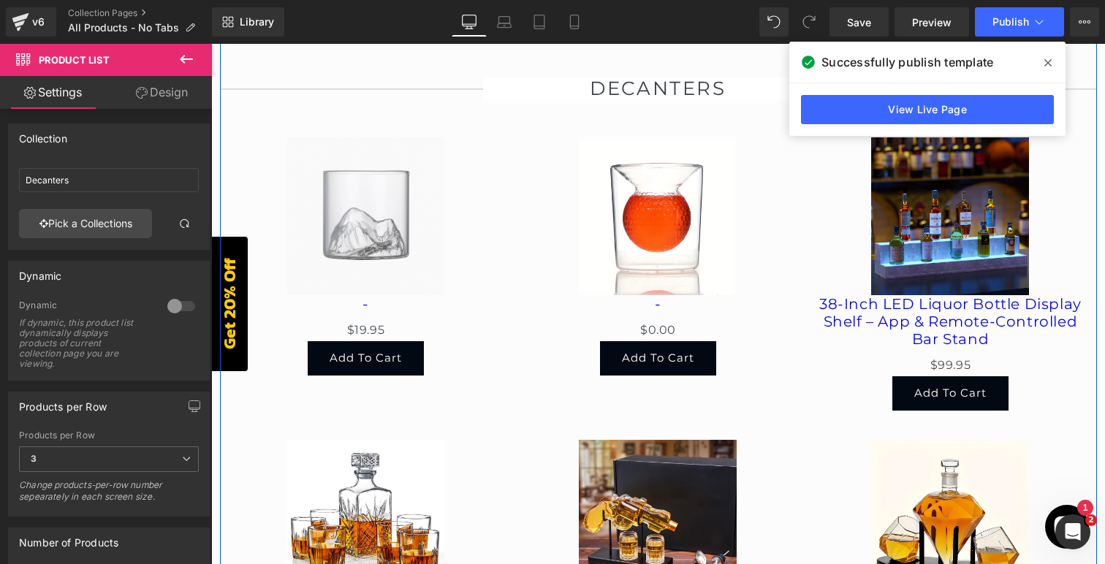
scroll to position [2311, 0]
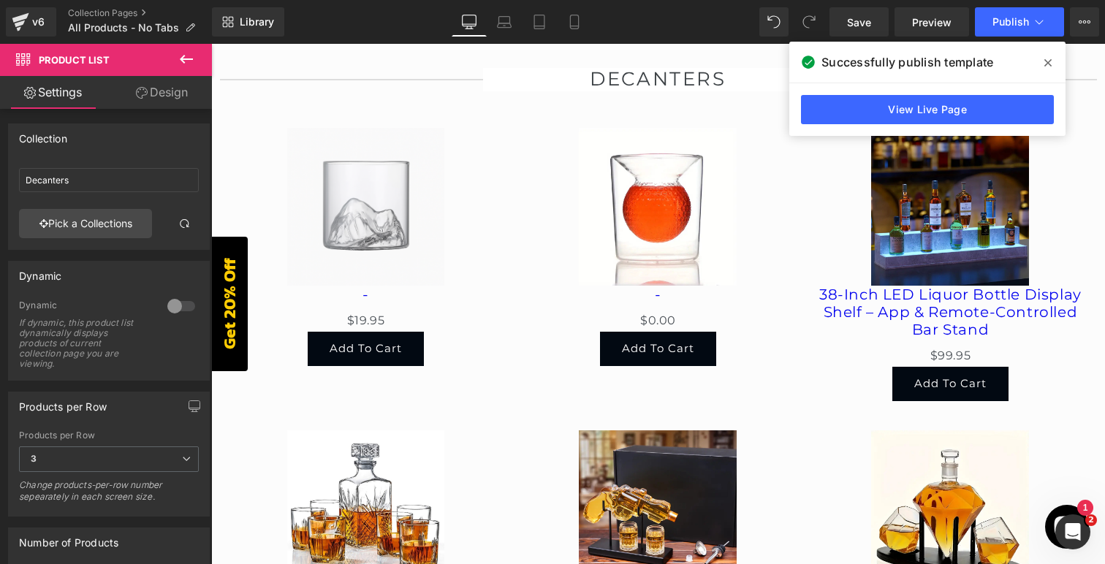
click at [1049, 60] on icon at bounding box center [1047, 63] width 7 height 12
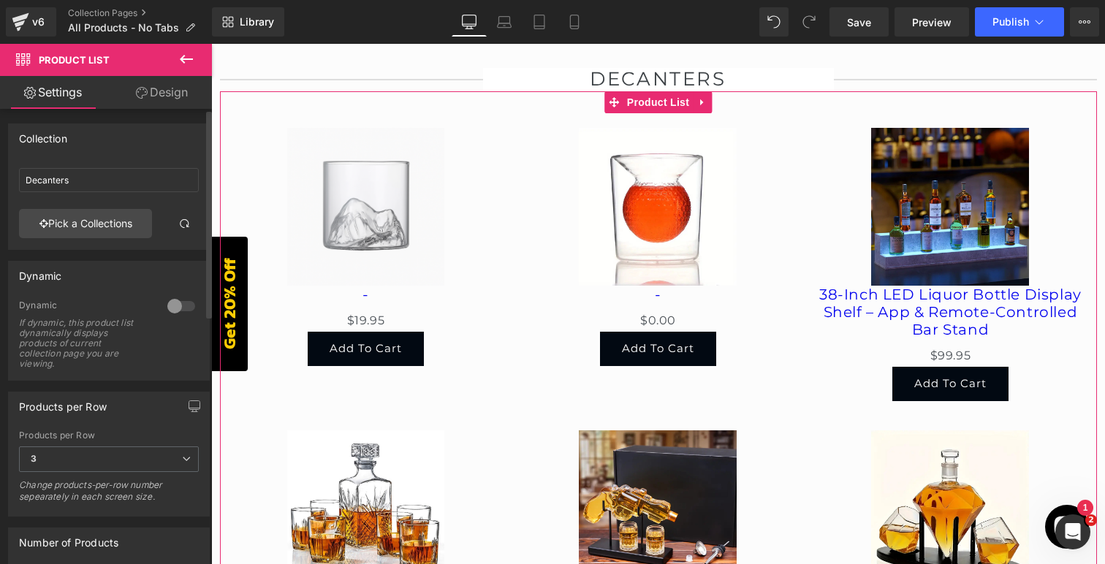
click at [176, 306] on div at bounding box center [181, 305] width 35 height 23
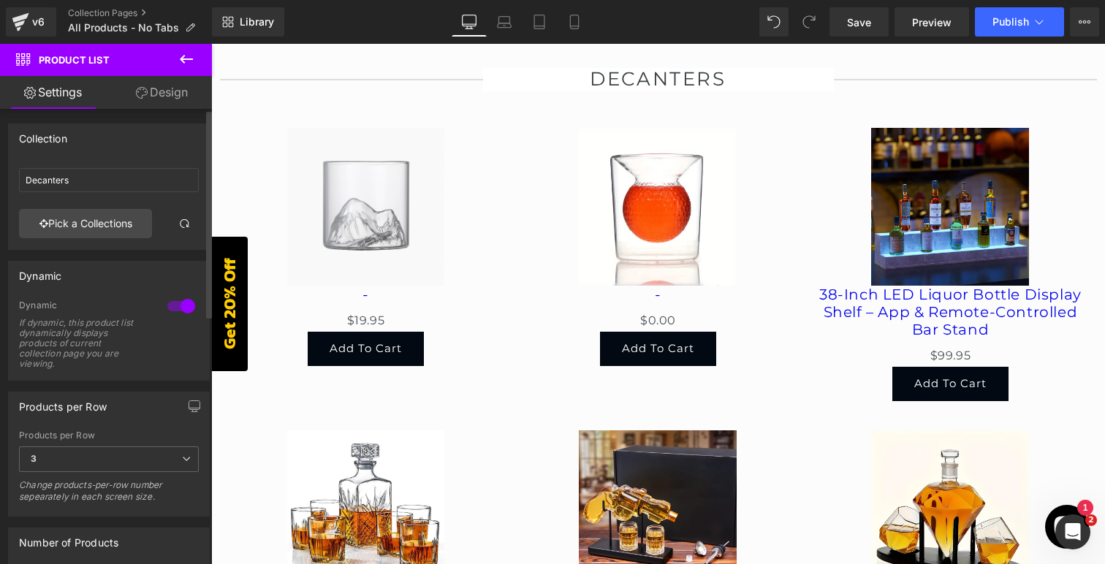
click at [173, 306] on div at bounding box center [181, 305] width 35 height 23
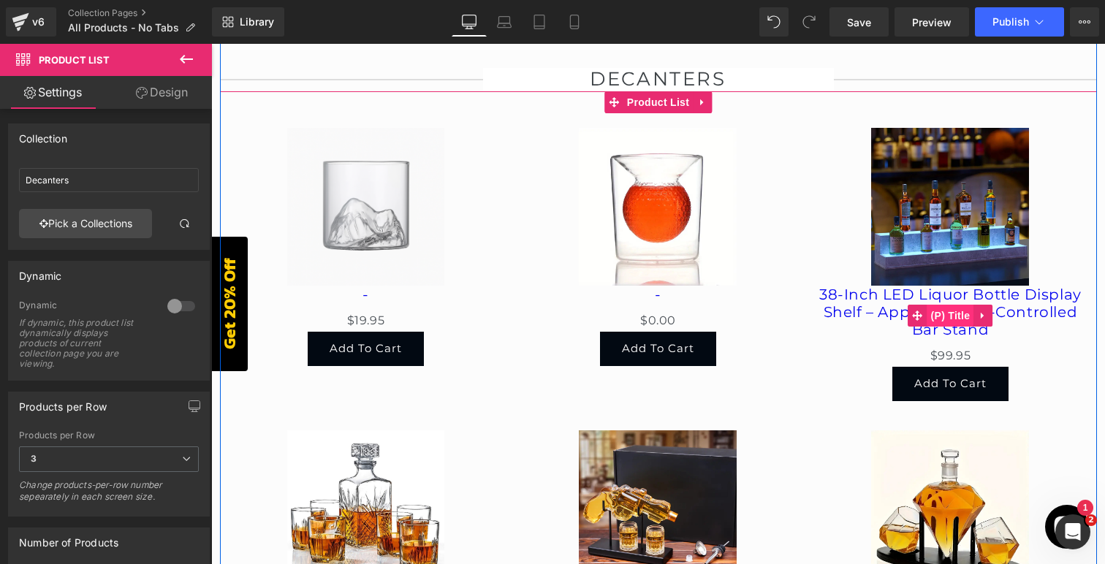
click at [951, 306] on span "(P) Title" at bounding box center [950, 316] width 47 height 22
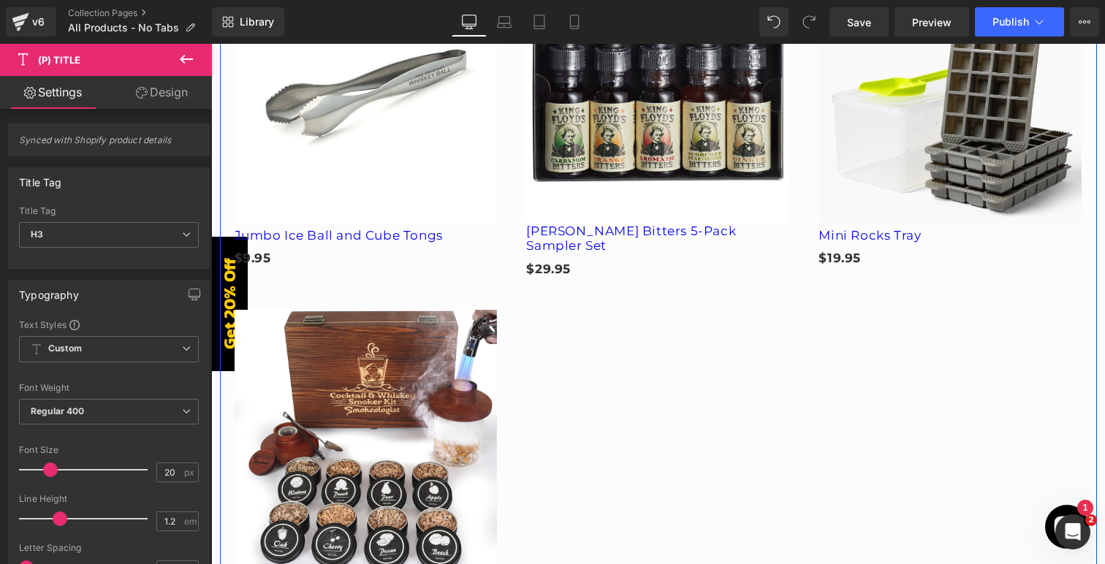
scroll to position [1692, 0]
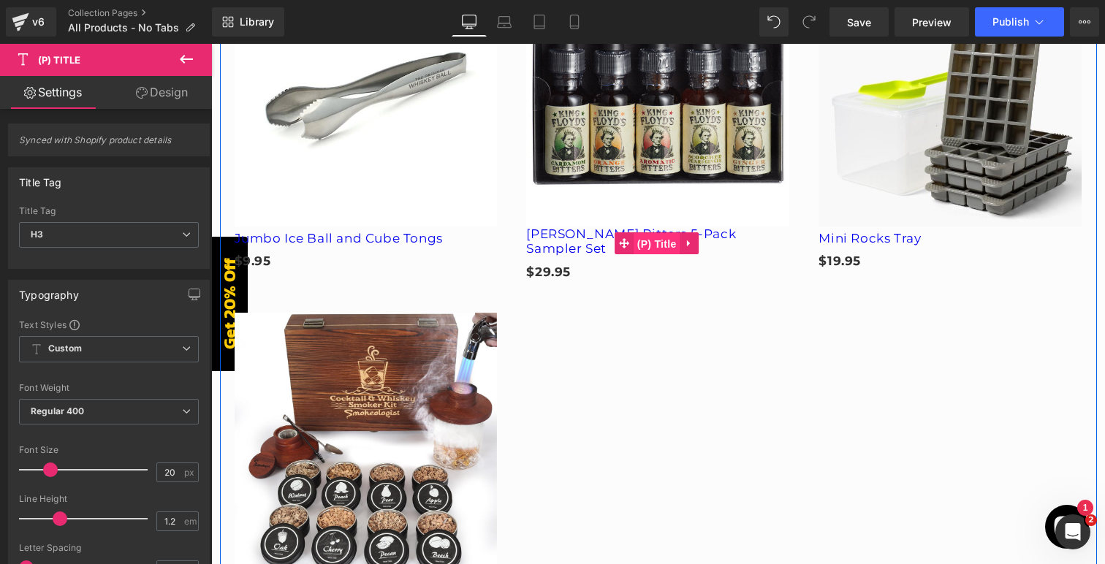
click at [658, 237] on span "(P) Title" at bounding box center [656, 244] width 47 height 22
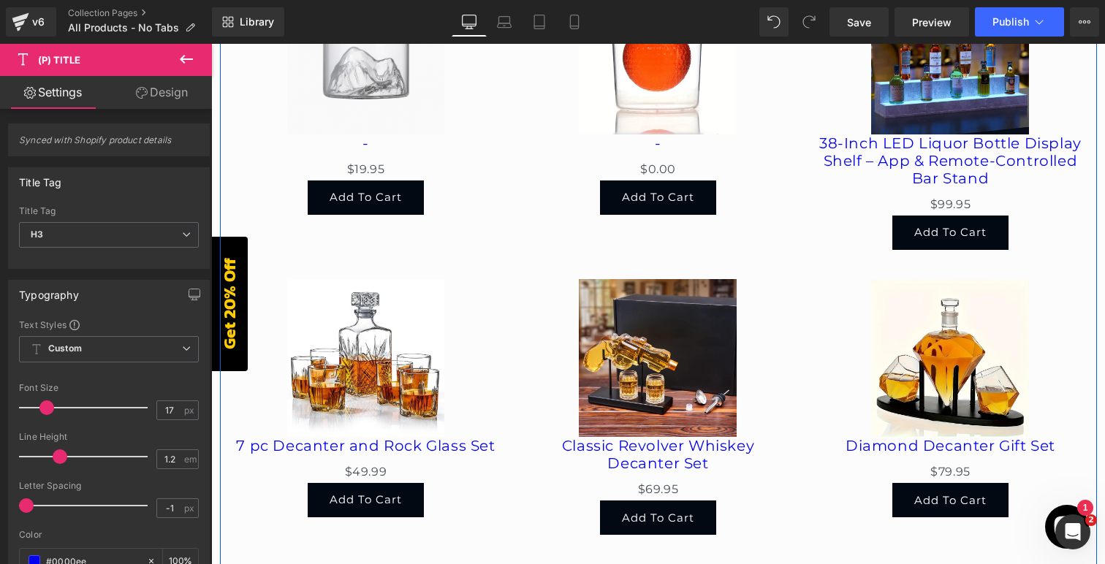
scroll to position [2475, 0]
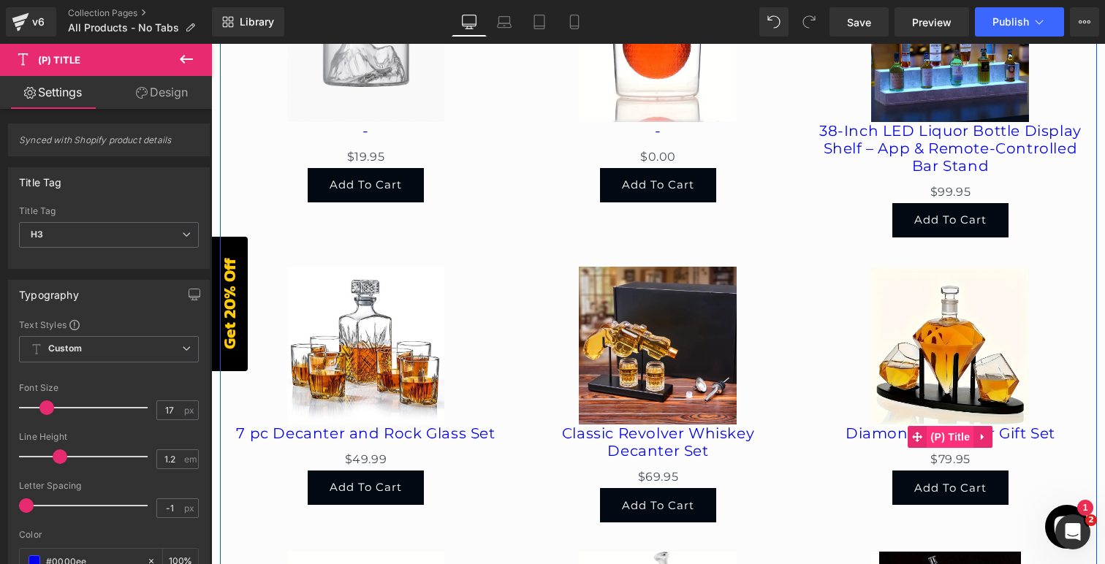
click at [951, 430] on span "(P) Title" at bounding box center [950, 437] width 47 height 22
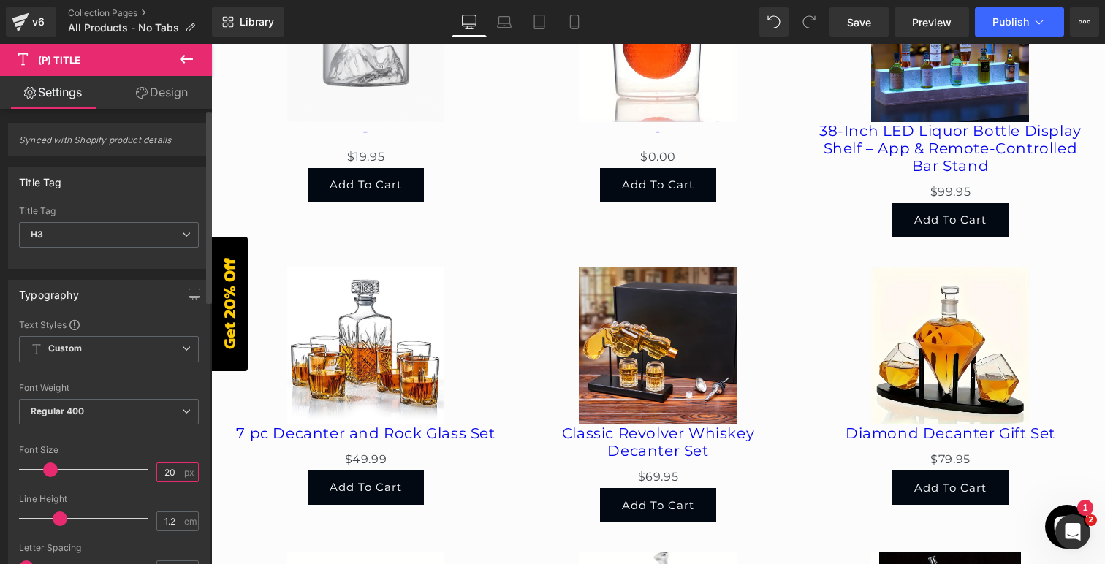
click at [167, 470] on input "20" at bounding box center [170, 472] width 26 height 18
type input "2"
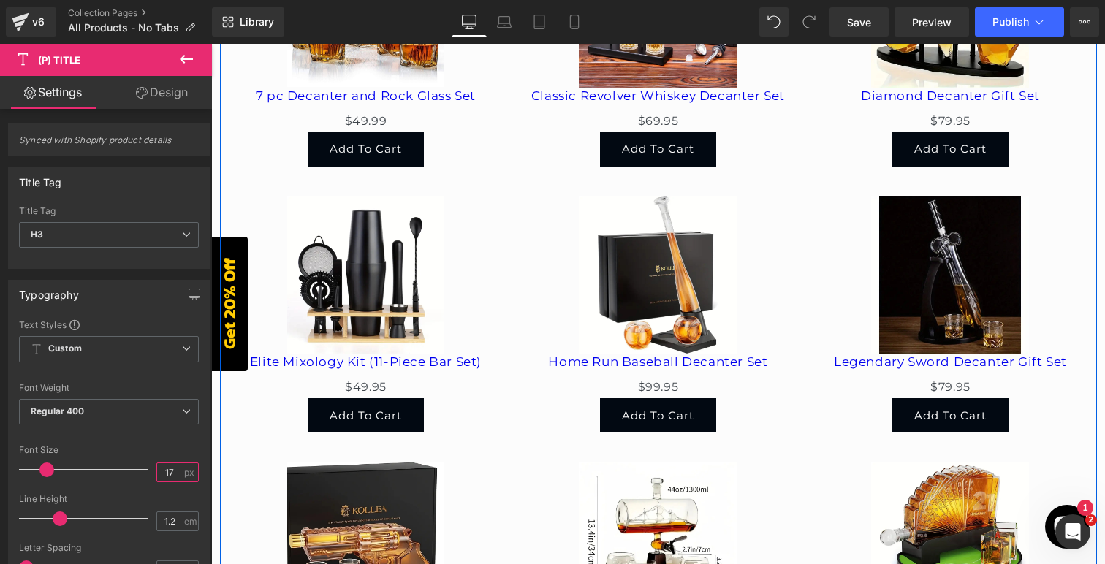
scroll to position [2895, 0]
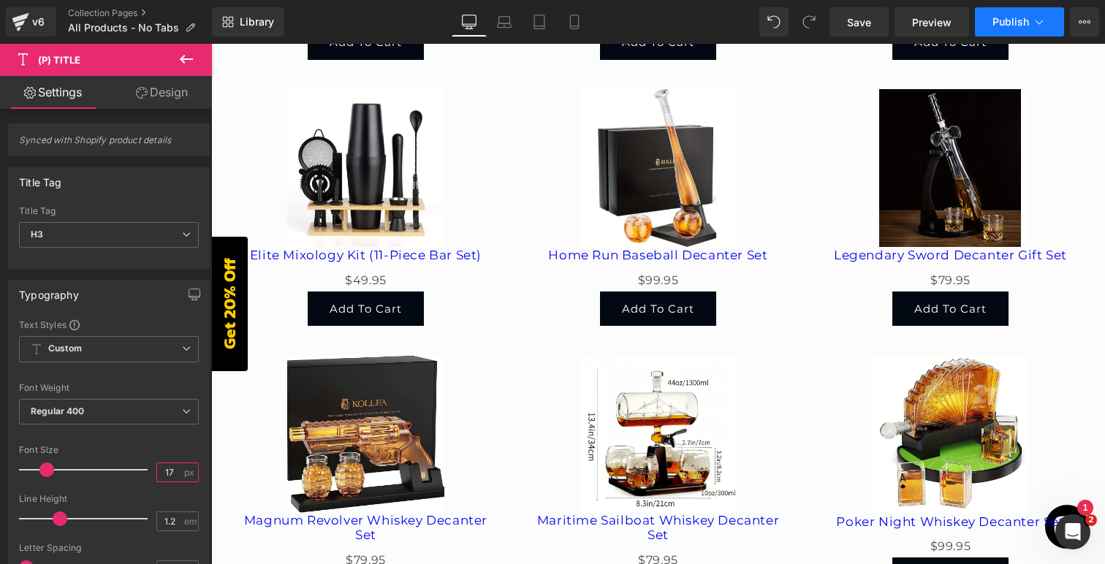
type input "17"
click at [997, 26] on span "Publish" at bounding box center [1010, 22] width 37 height 12
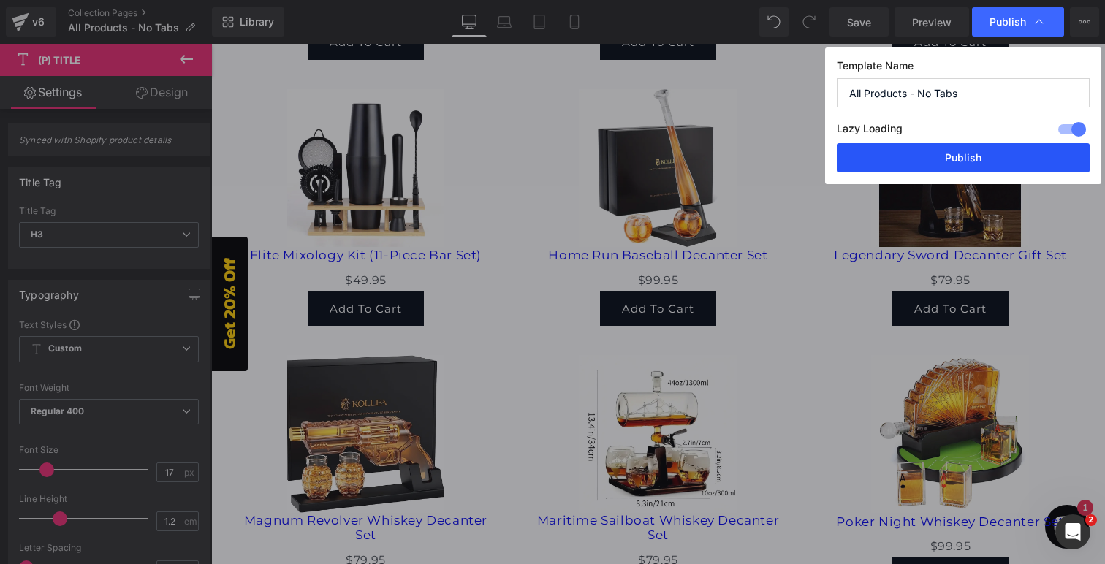
click at [950, 159] on button "Publish" at bounding box center [963, 157] width 253 height 29
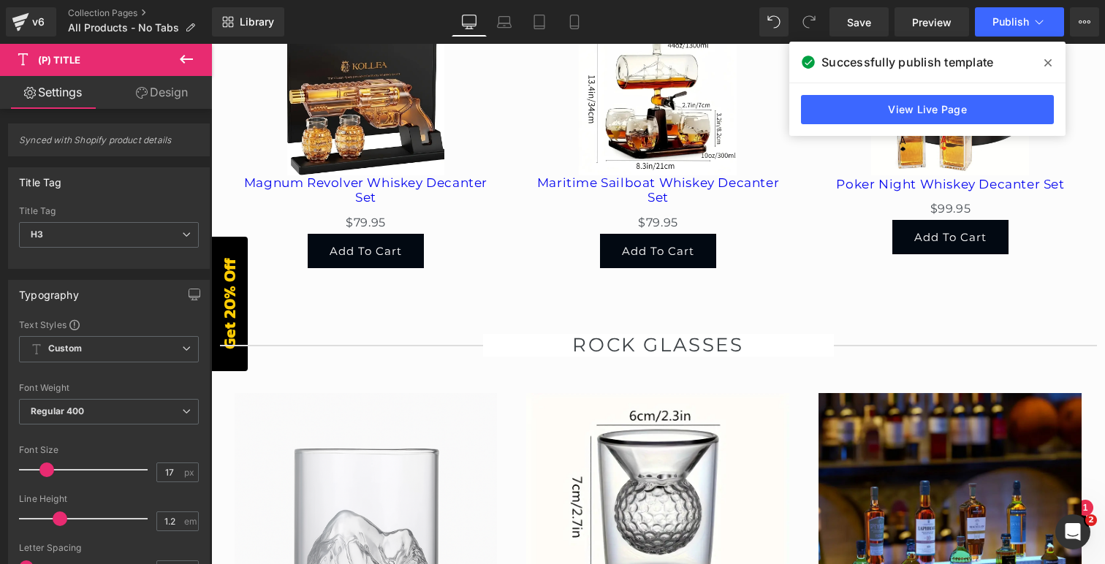
scroll to position [3204, 0]
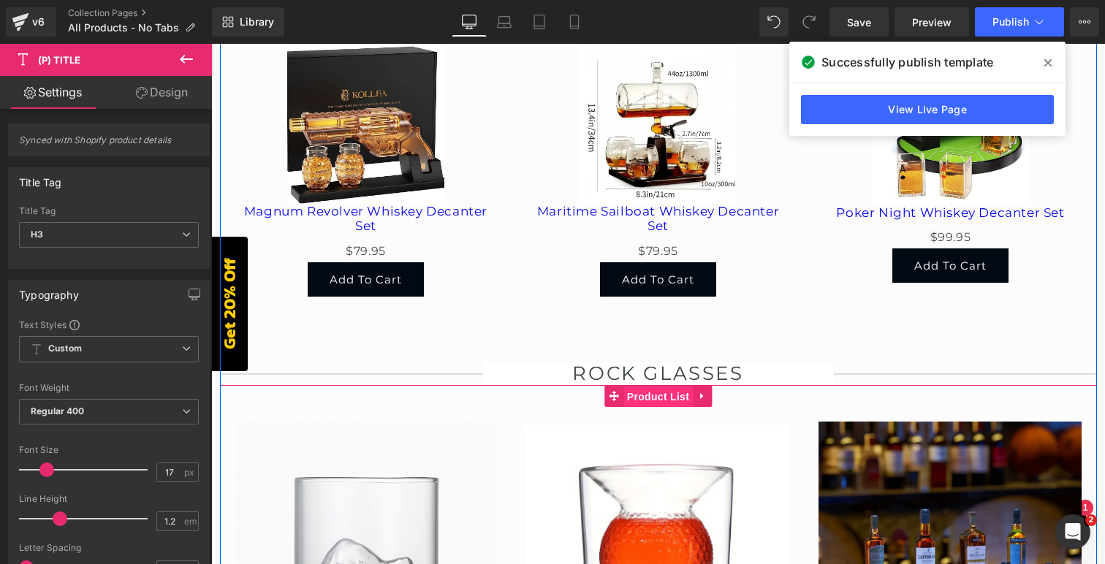
click at [659, 386] on span "Product List" at bounding box center [657, 397] width 69 height 22
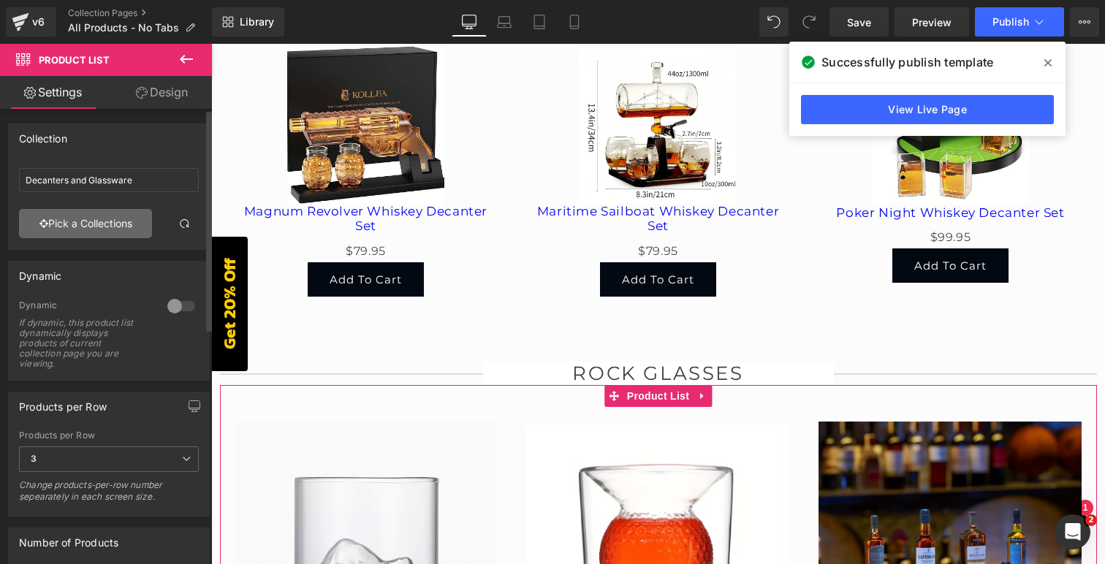
click at [97, 219] on link "Pick a Collections" at bounding box center [85, 223] width 133 height 29
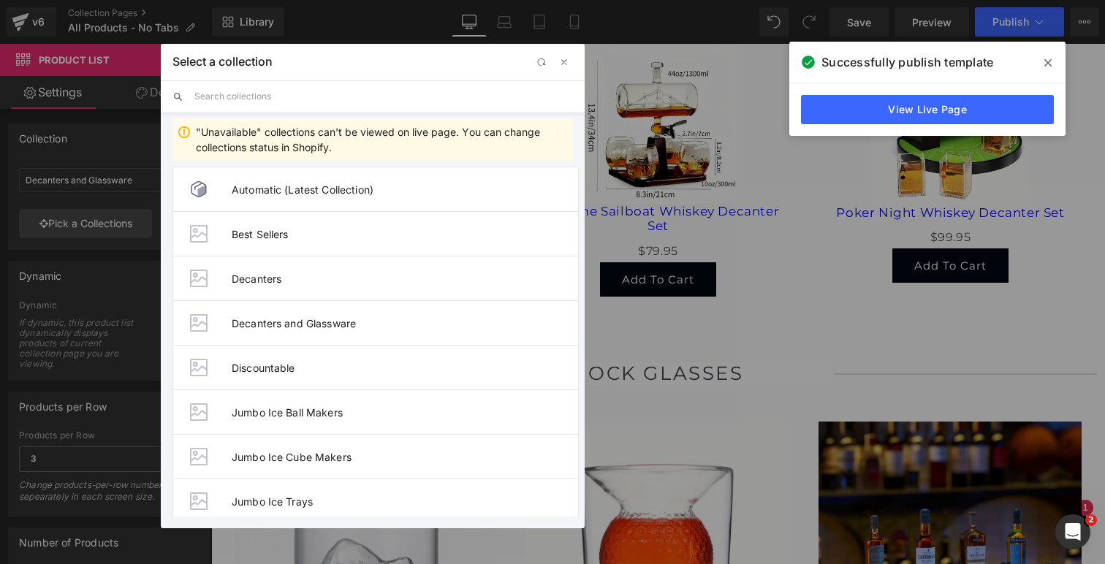
click at [0, 0] on input "text" at bounding box center [0, 0] width 0 height 0
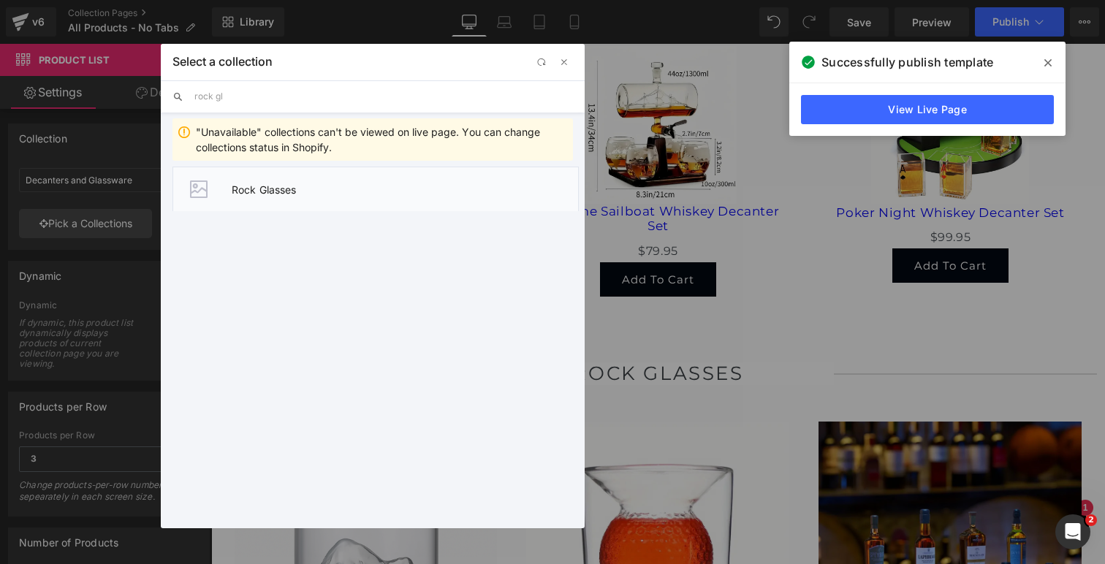
type input "rock gl"
drag, startPoint x: 274, startPoint y: 185, endPoint x: 63, endPoint y: 142, distance: 215.5
click at [274, 185] on span "Rock Glasses" at bounding box center [405, 189] width 346 height 12
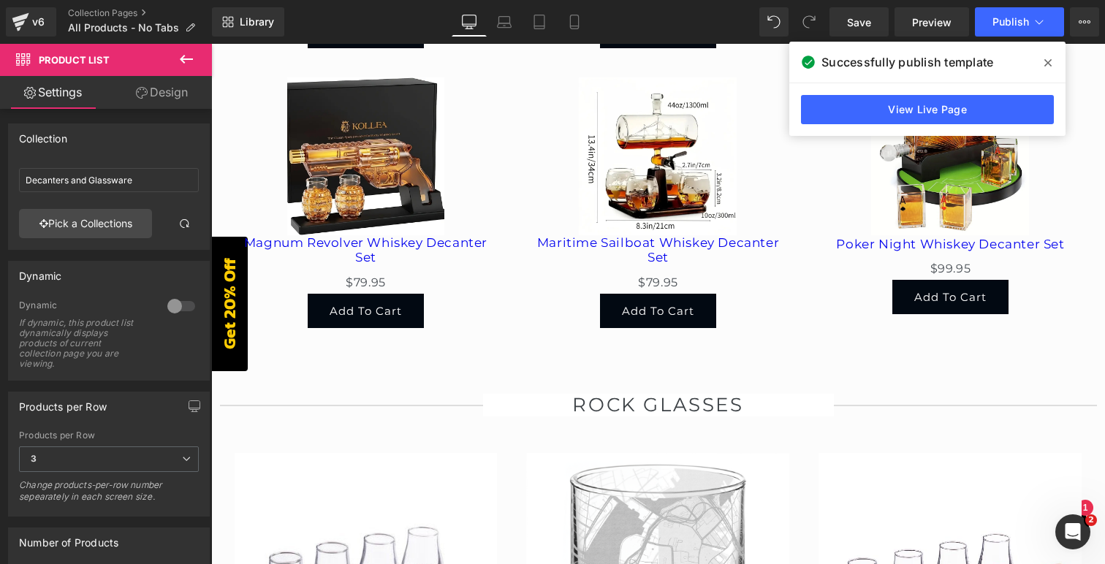
scroll to position [3156, 0]
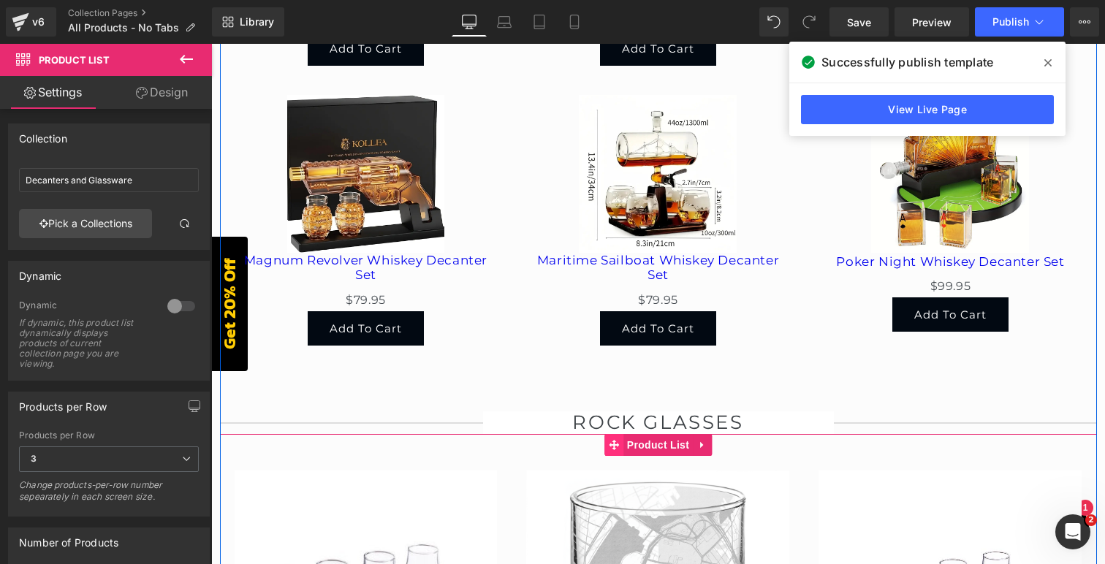
click at [613, 440] on icon at bounding box center [614, 445] width 10 height 10
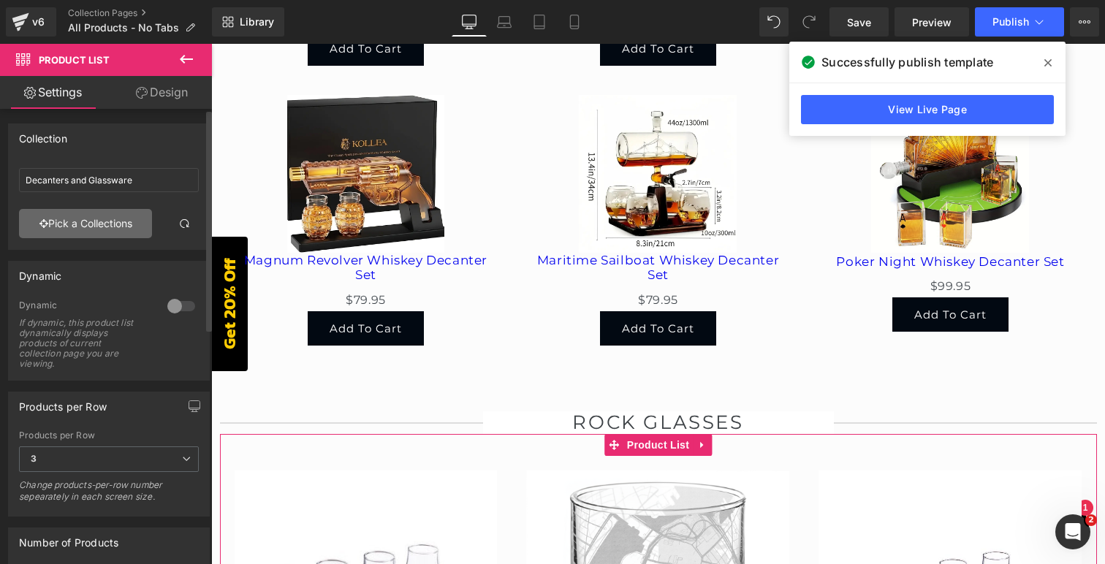
click at [75, 226] on link "Pick a Collections" at bounding box center [85, 223] width 133 height 29
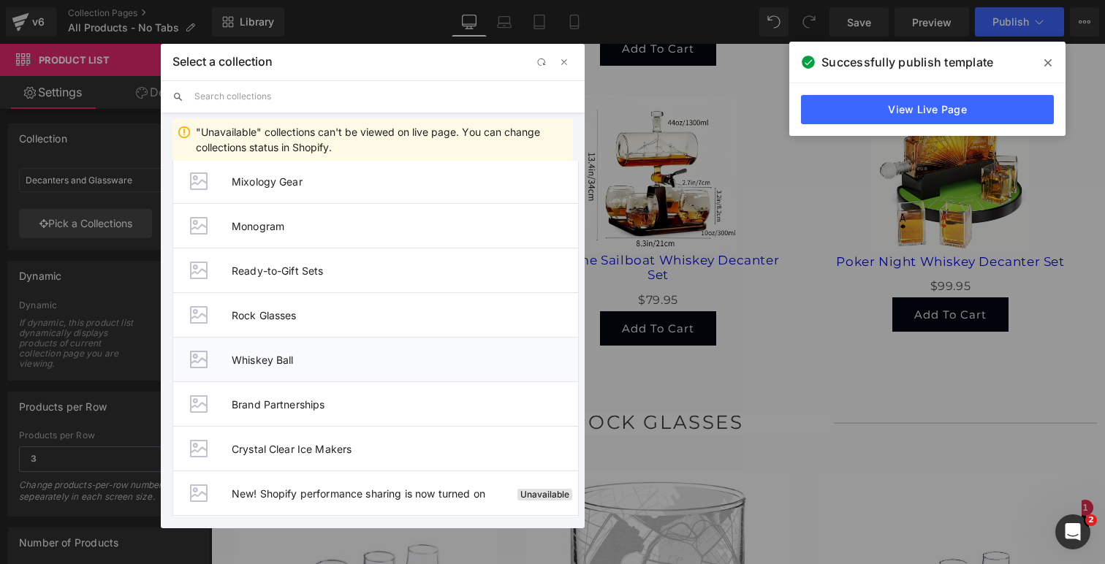
scroll to position [408, 0]
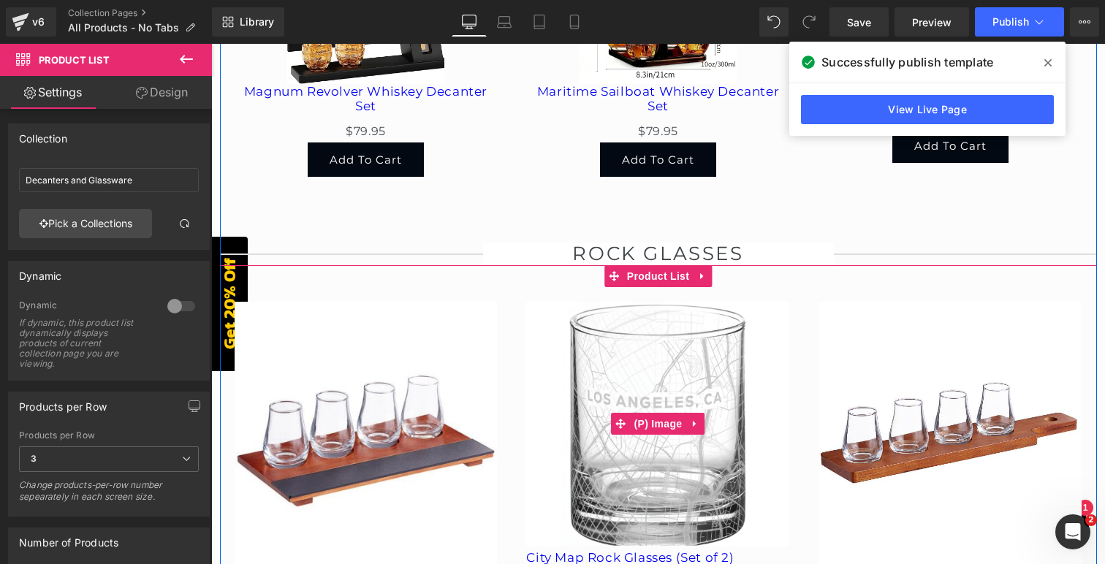
scroll to position [3340, 0]
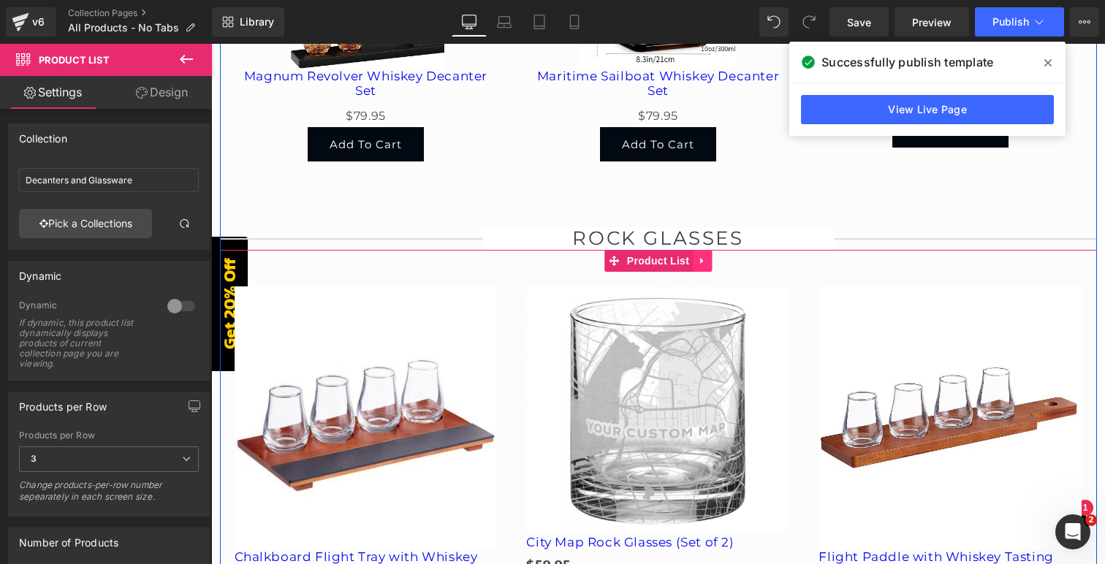
click at [705, 256] on icon at bounding box center [702, 261] width 10 height 11
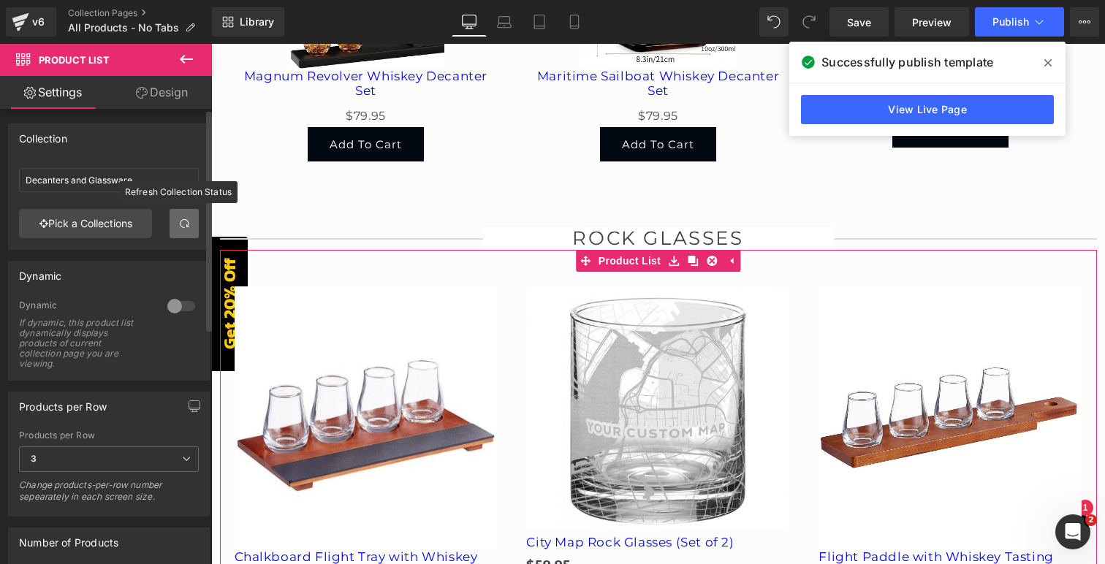
click at [180, 228] on span at bounding box center [184, 224] width 12 height 12
click at [180, 220] on span at bounding box center [184, 224] width 12 height 12
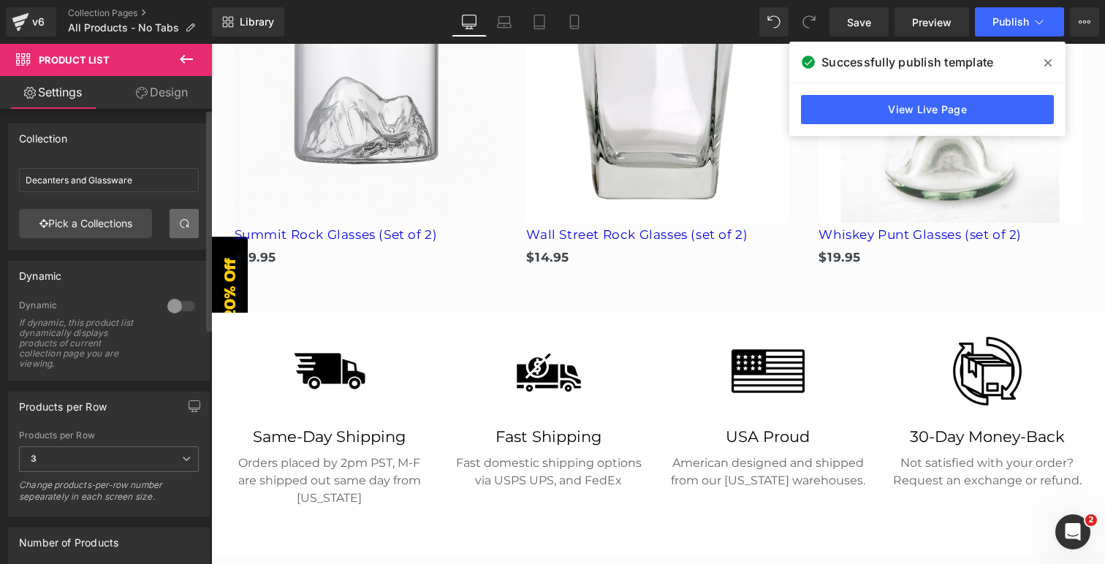
scroll to position [4149, 0]
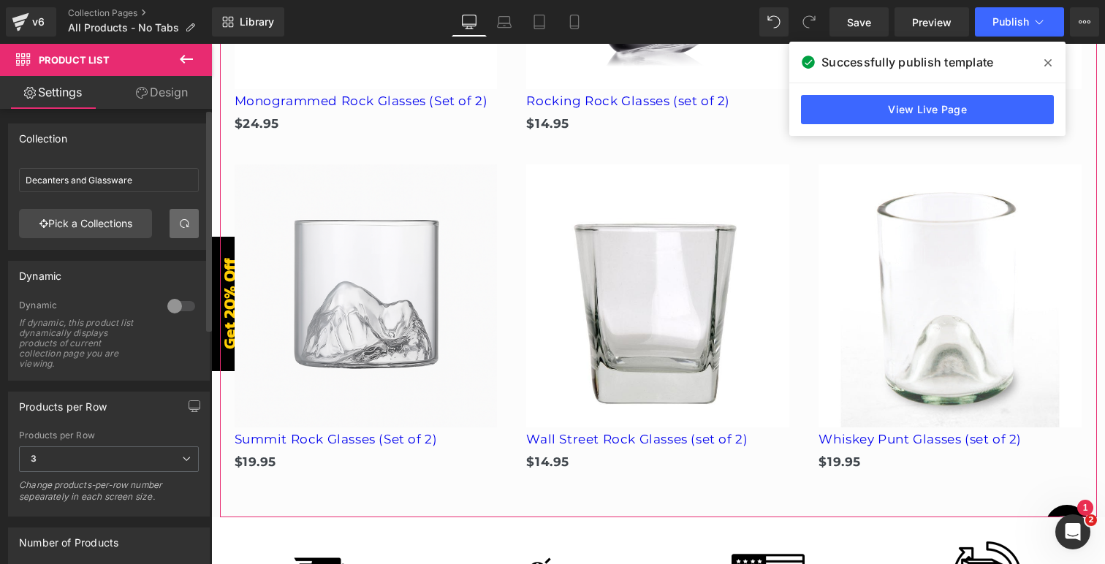
click at [177, 308] on div at bounding box center [181, 305] width 35 height 23
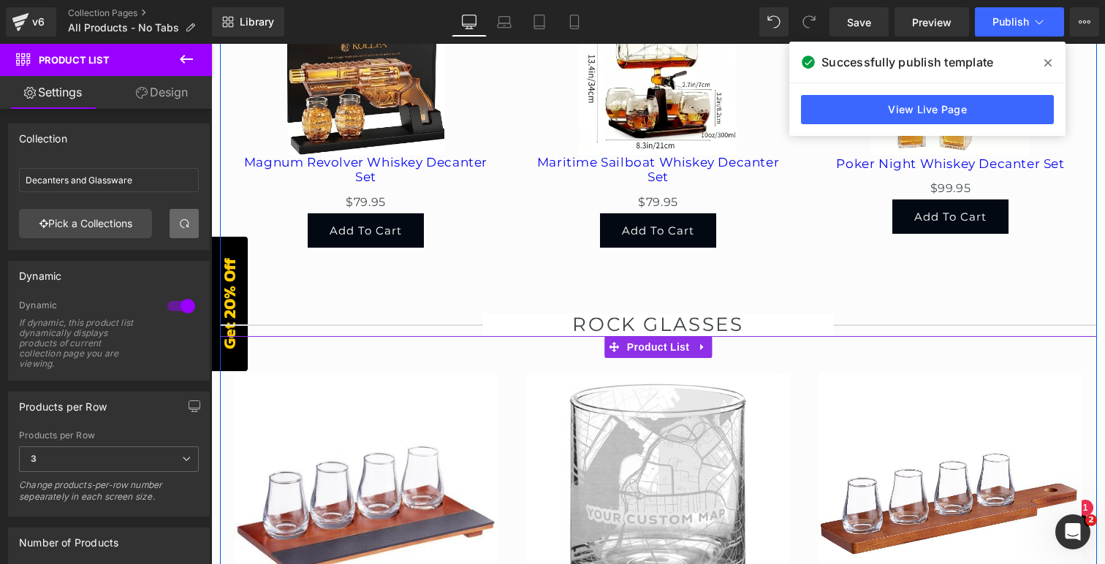
scroll to position [3251, 0]
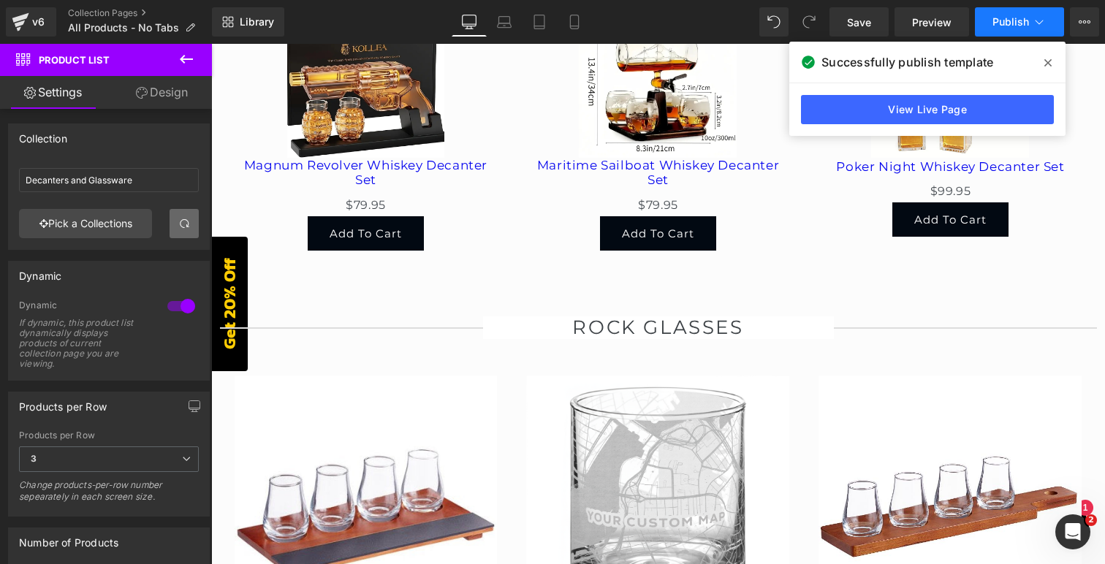
click at [1014, 21] on span "Publish" at bounding box center [1010, 22] width 37 height 12
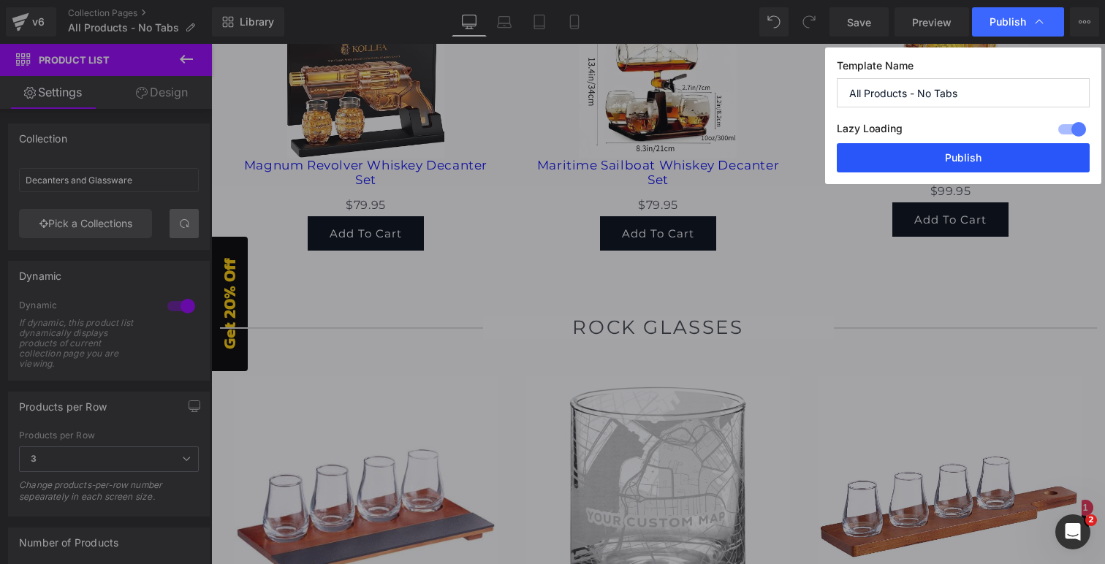
click at [948, 156] on button "Publish" at bounding box center [963, 157] width 253 height 29
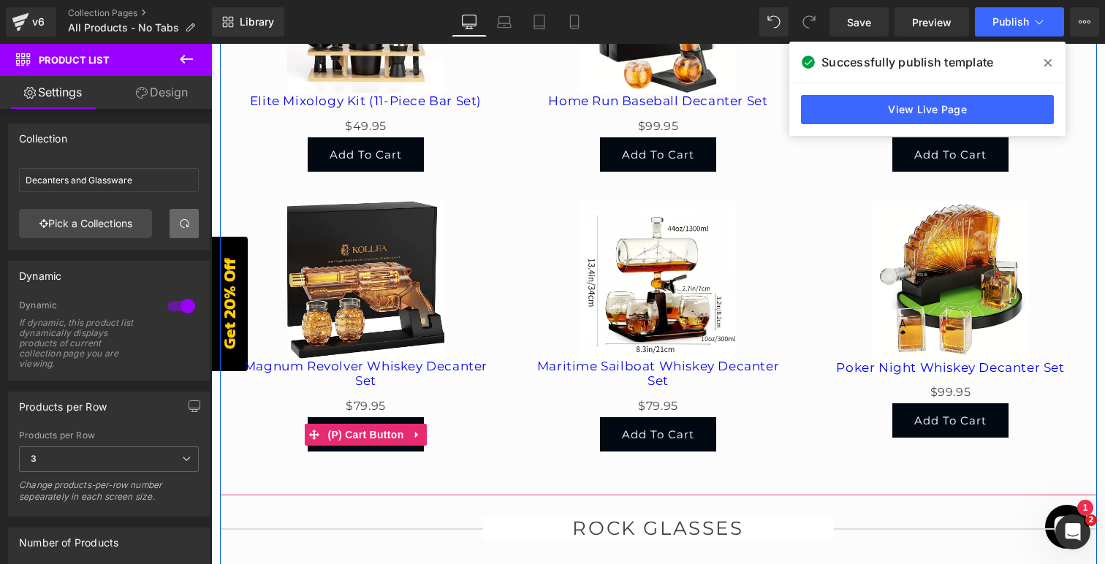
scroll to position [2899, 0]
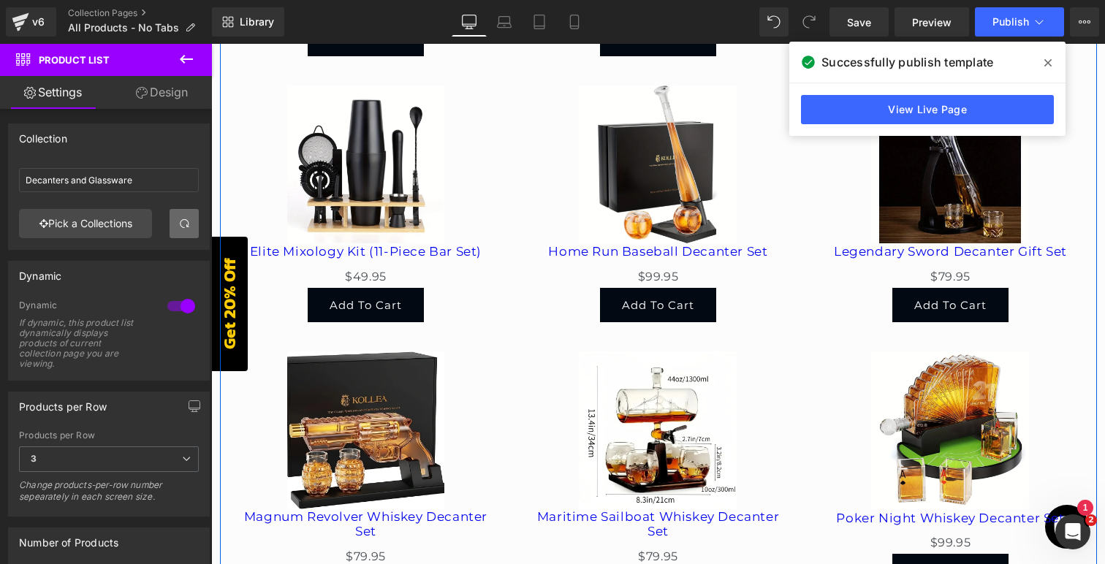
click at [388, 388] on img at bounding box center [366, 430] width 158 height 158
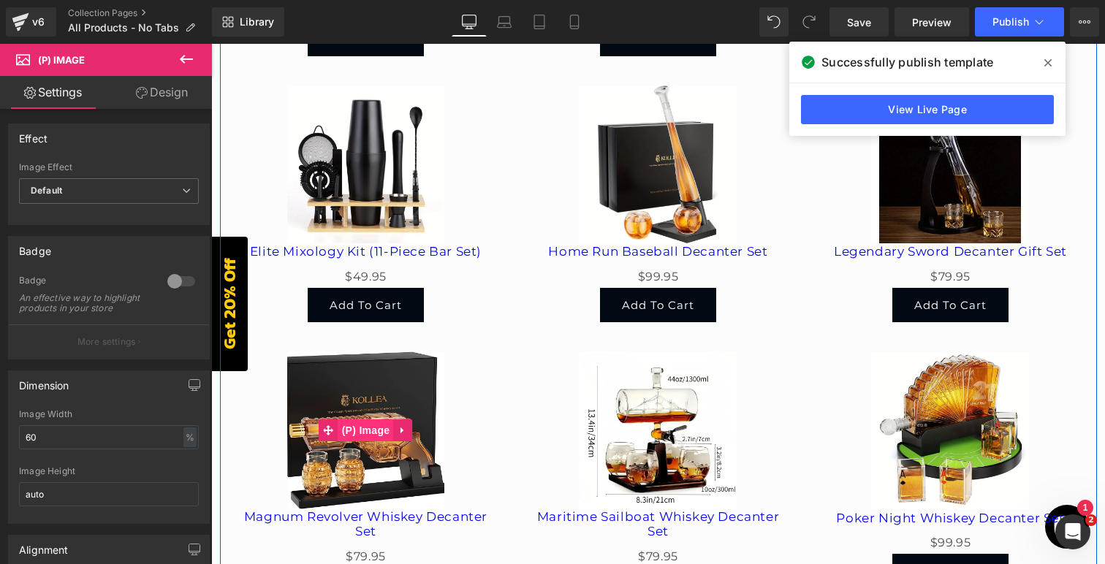
click at [376, 419] on span "(P) Image" at bounding box center [366, 430] width 56 height 22
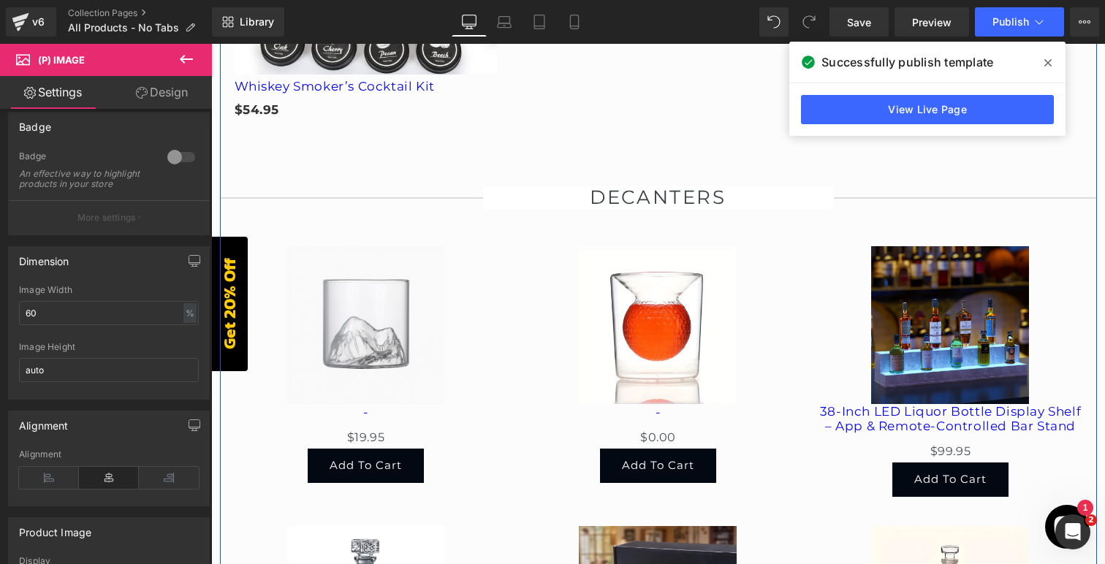
scroll to position [2185, 0]
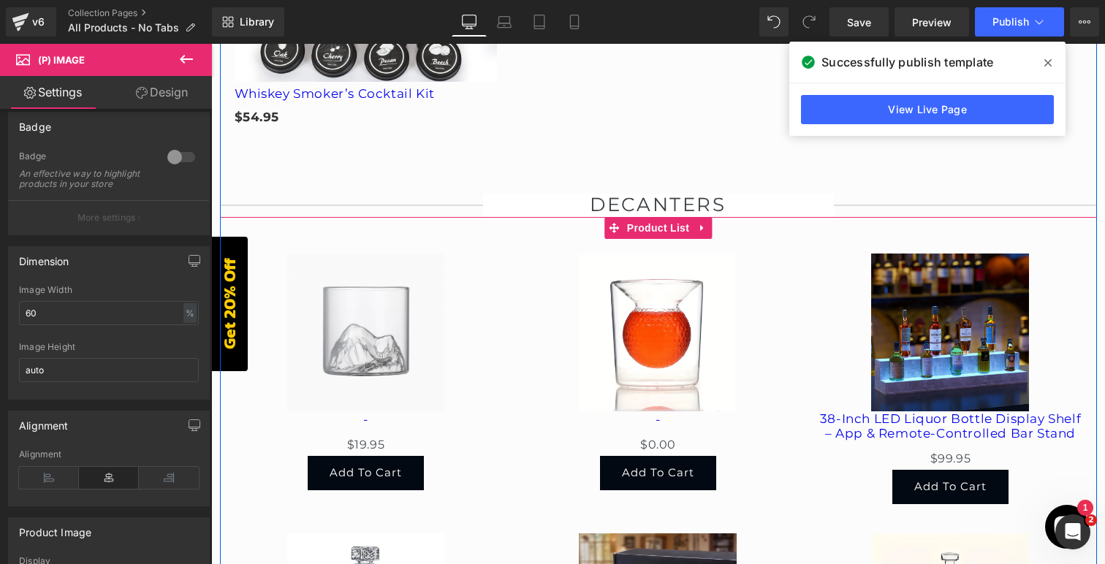
click at [437, 240] on div "Sale Off (P) Image - (P) Title $0 $19.95 (P) Price Add To Cart (P) Cart Button …" at bounding box center [366, 372] width 292 height 266
click at [647, 217] on span "Product List" at bounding box center [657, 228] width 69 height 22
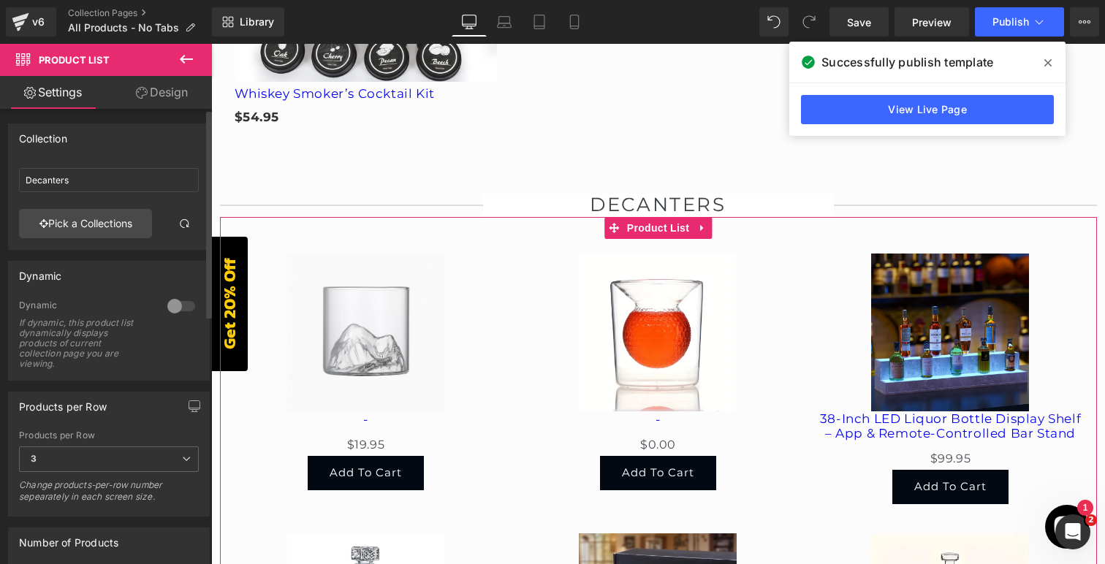
click at [180, 303] on div at bounding box center [181, 305] width 35 height 23
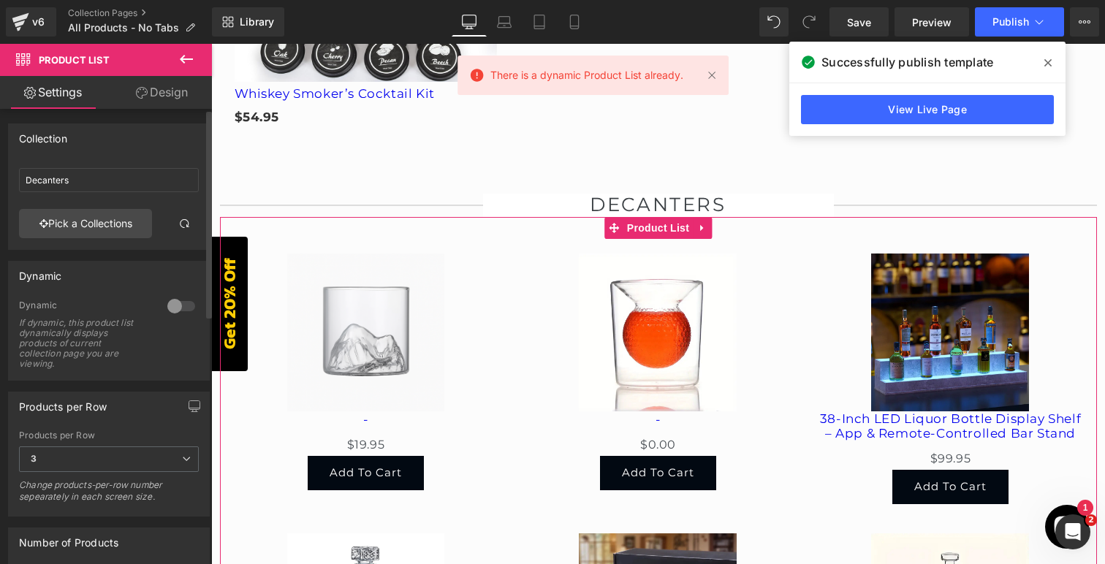
click at [180, 304] on div at bounding box center [181, 305] width 35 height 23
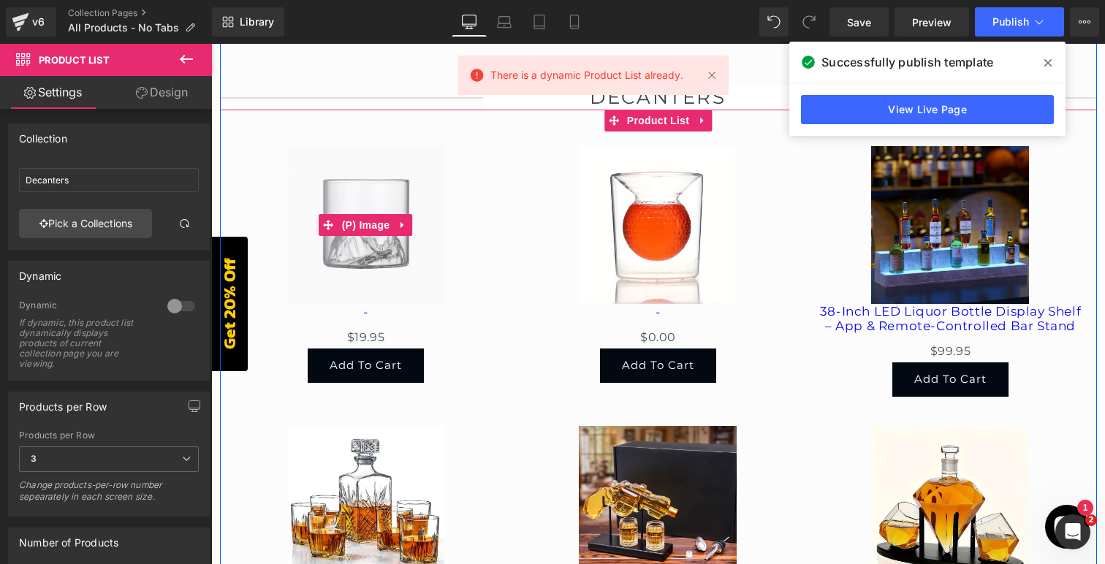
scroll to position [2294, 0]
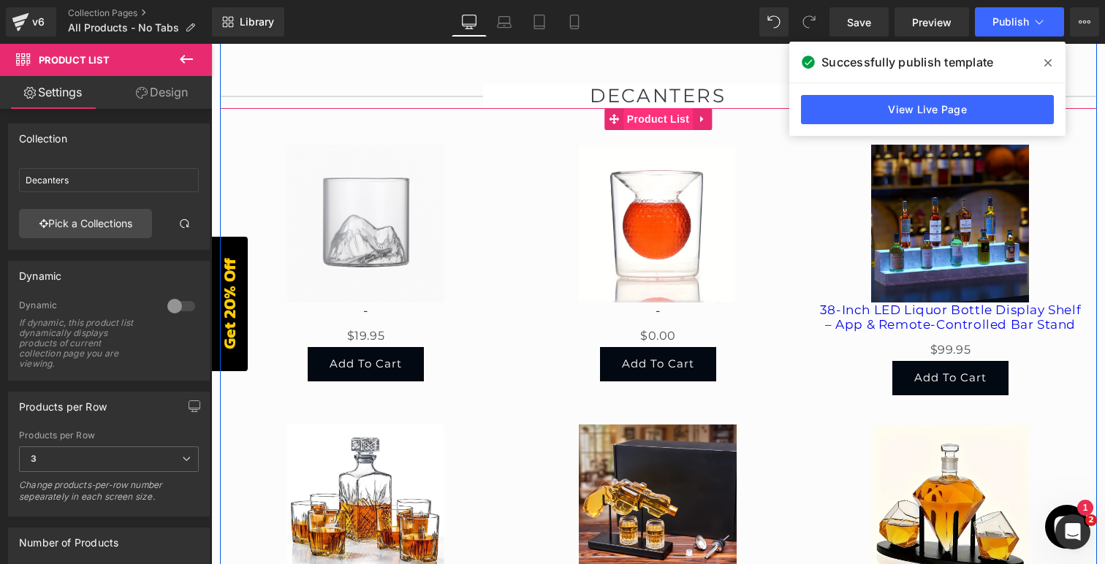
click at [653, 108] on span "Product List" at bounding box center [657, 119] width 69 height 22
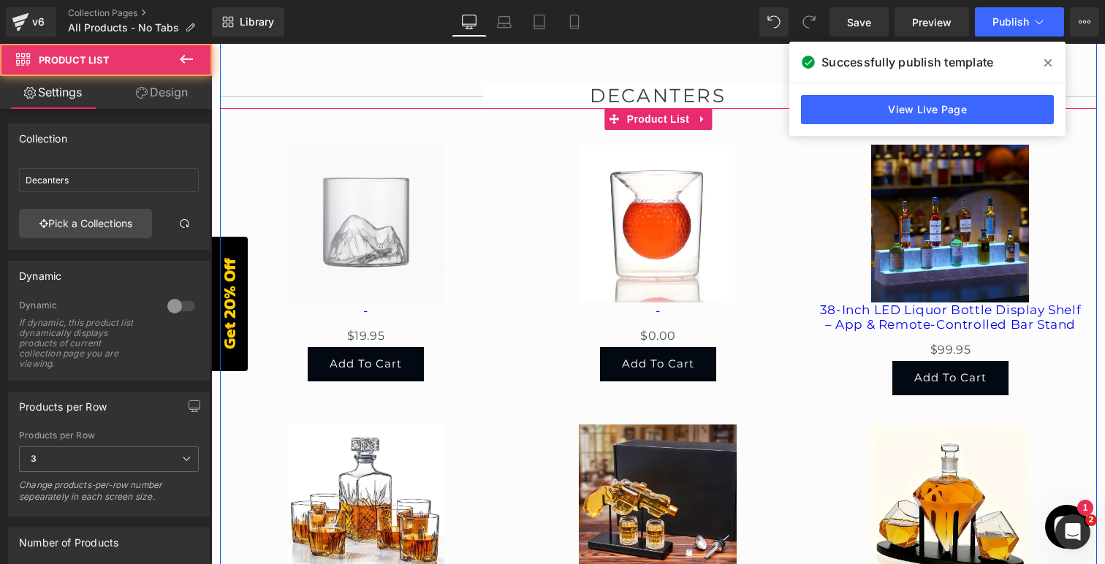
click at [637, 446] on img at bounding box center [658, 503] width 158 height 158
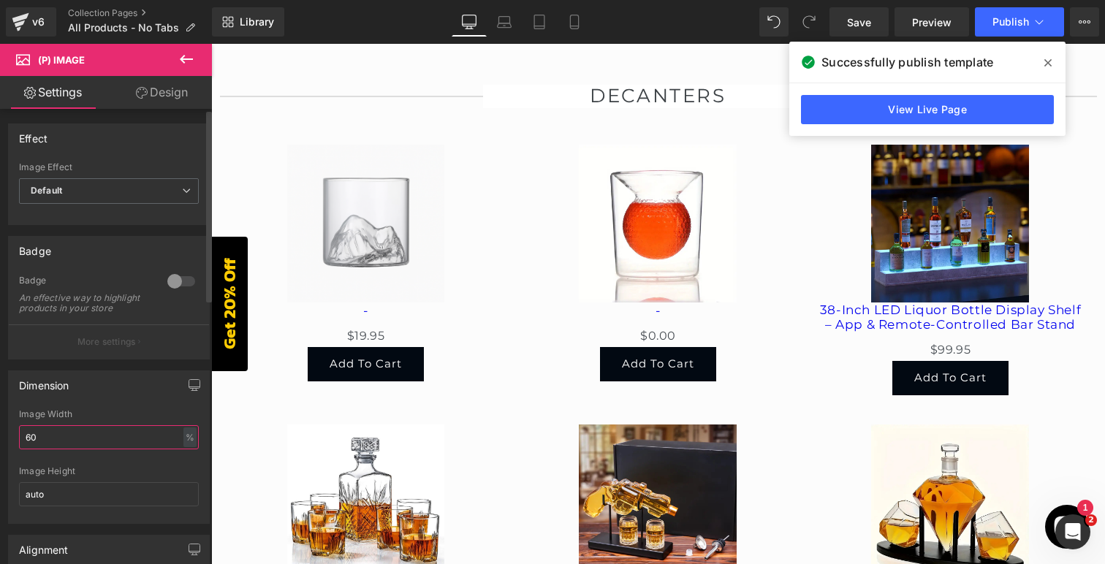
click at [137, 447] on input "60" at bounding box center [109, 437] width 180 height 24
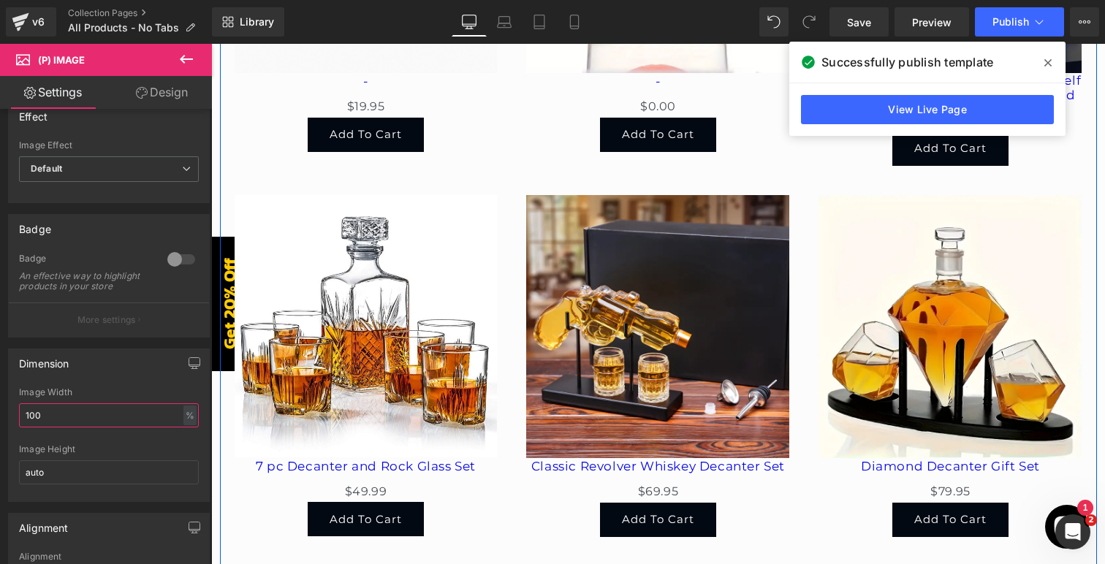
scroll to position [2629, 0]
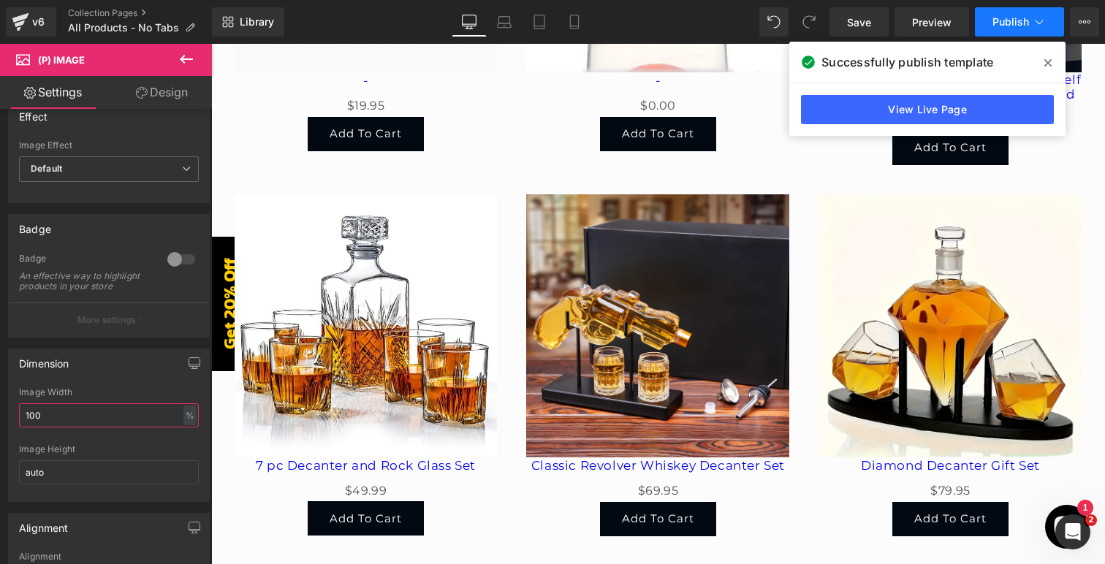
type input "100"
click at [1005, 27] on span "Publish" at bounding box center [1010, 22] width 37 height 12
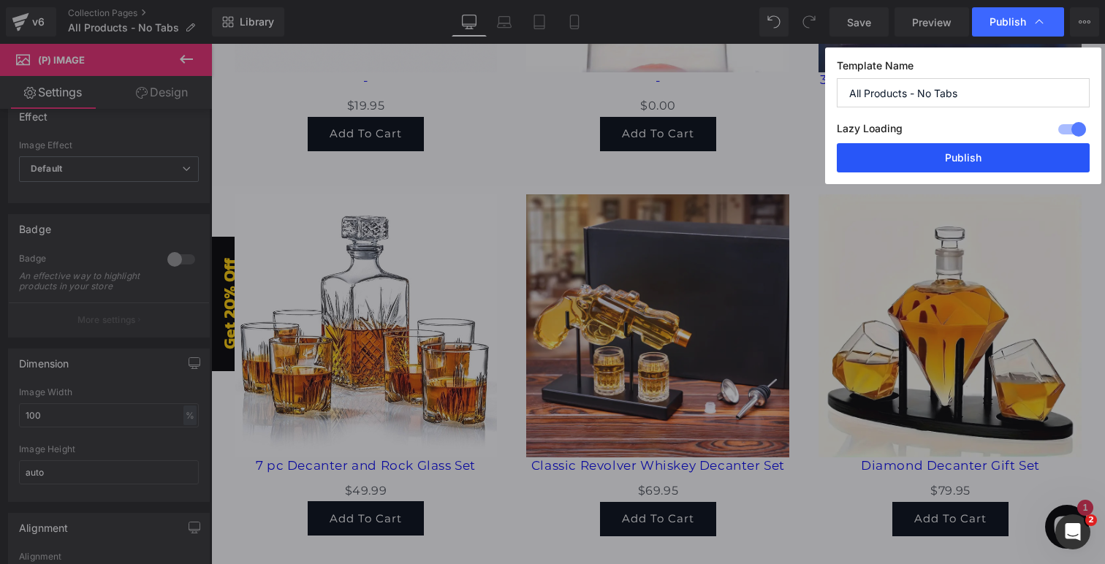
click at [918, 158] on button "Publish" at bounding box center [963, 157] width 253 height 29
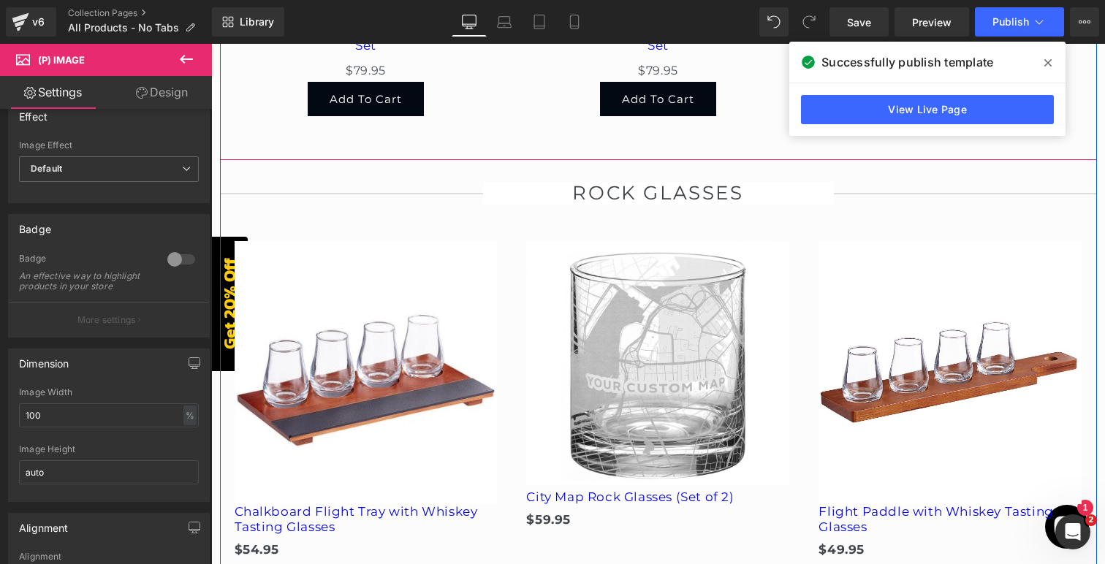
scroll to position [3807, 0]
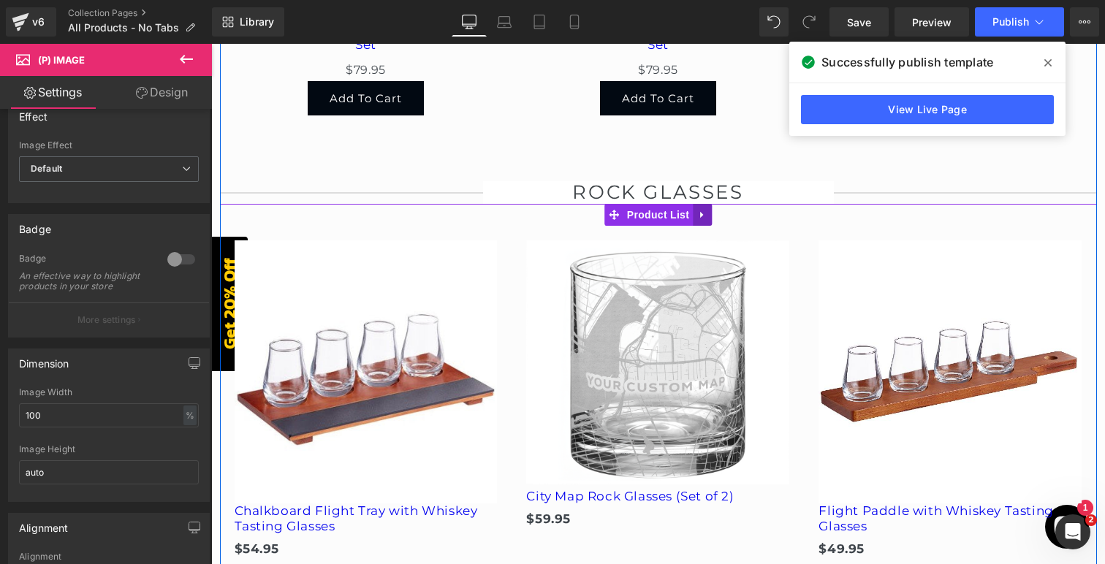
click at [708, 204] on link at bounding box center [702, 215] width 19 height 22
click at [712, 210] on icon at bounding box center [712, 215] width 10 height 11
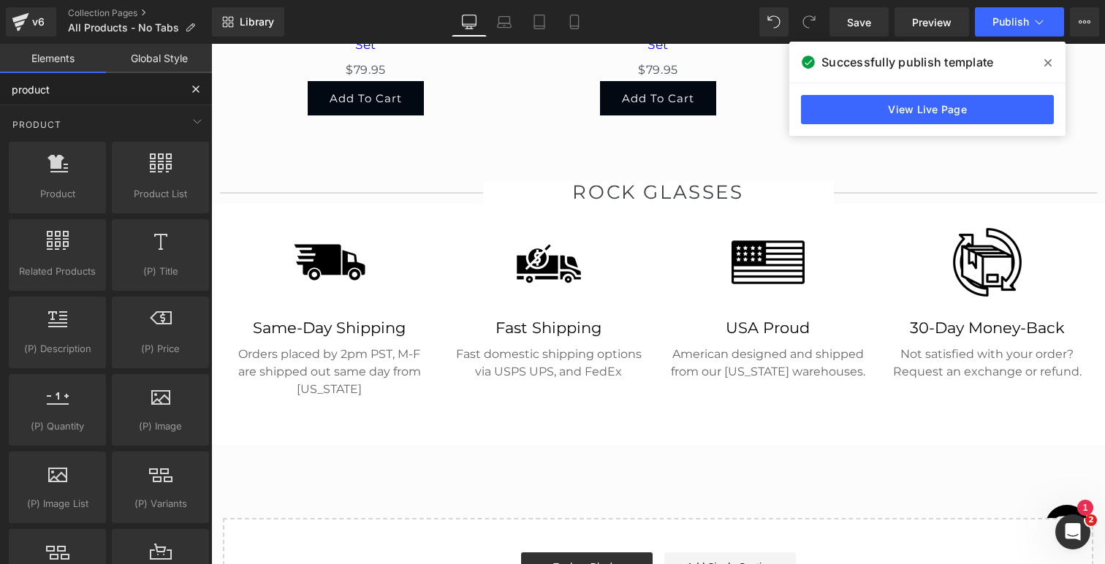
click at [146, 86] on input "product" at bounding box center [90, 89] width 180 height 32
type input "product list"
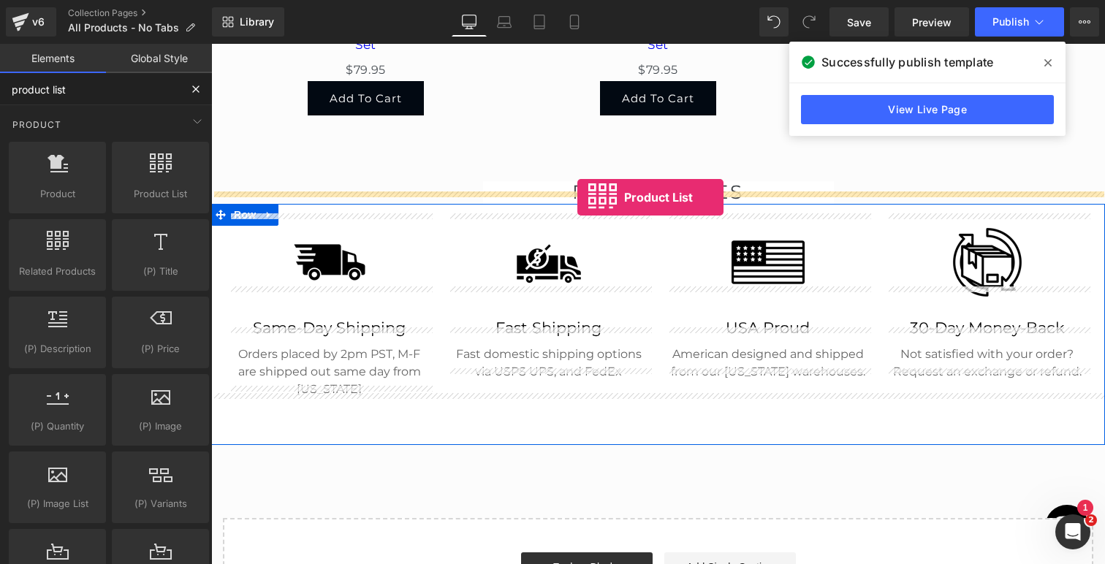
drag, startPoint x: 368, startPoint y: 213, endPoint x: 577, endPoint y: 197, distance: 209.6
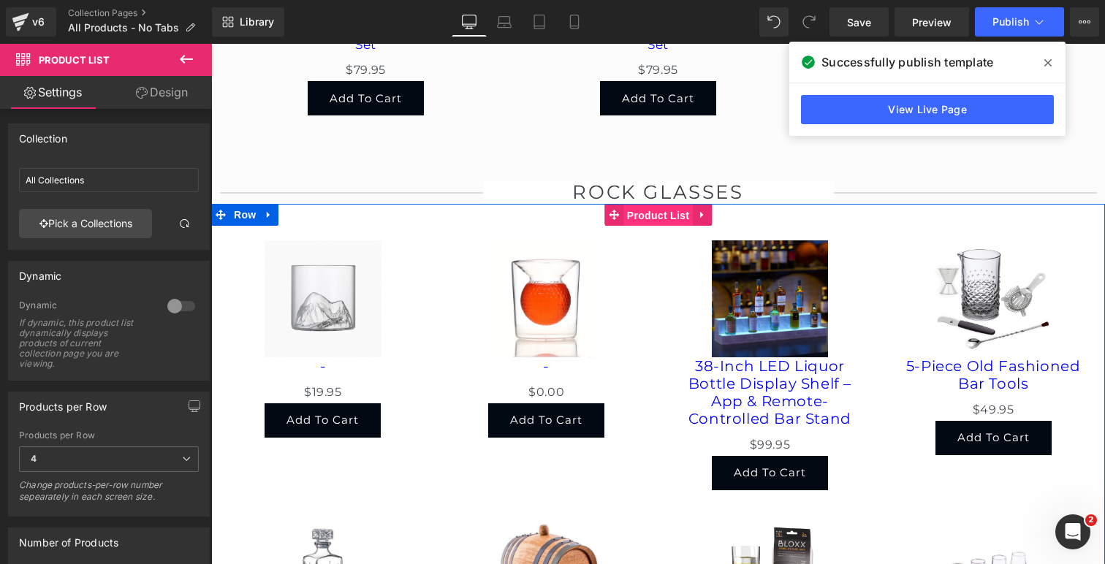
click at [644, 205] on span "Product List" at bounding box center [657, 216] width 69 height 22
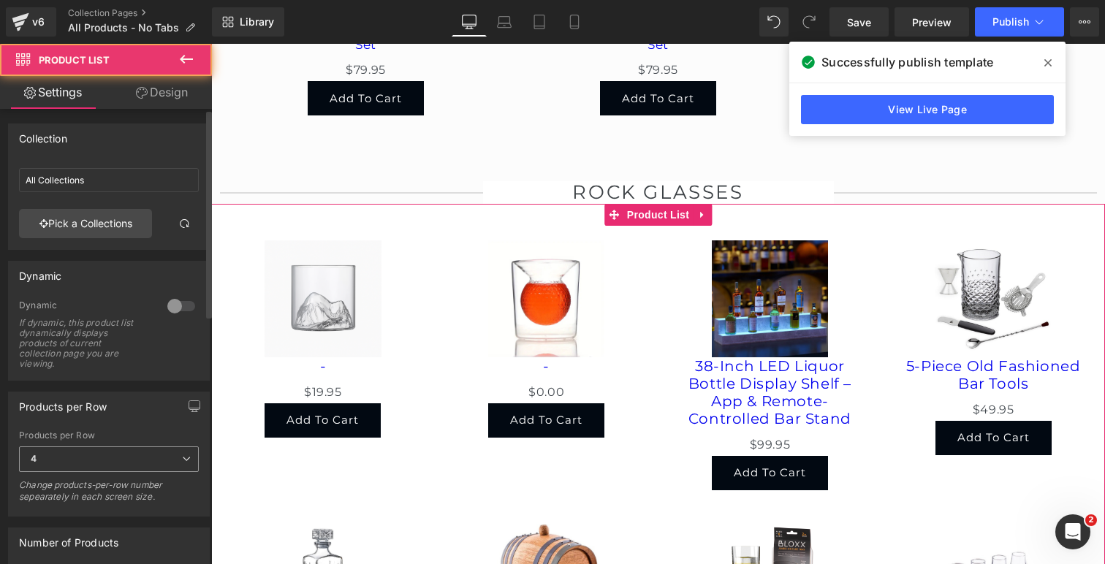
click at [94, 455] on span "4" at bounding box center [109, 459] width 180 height 26
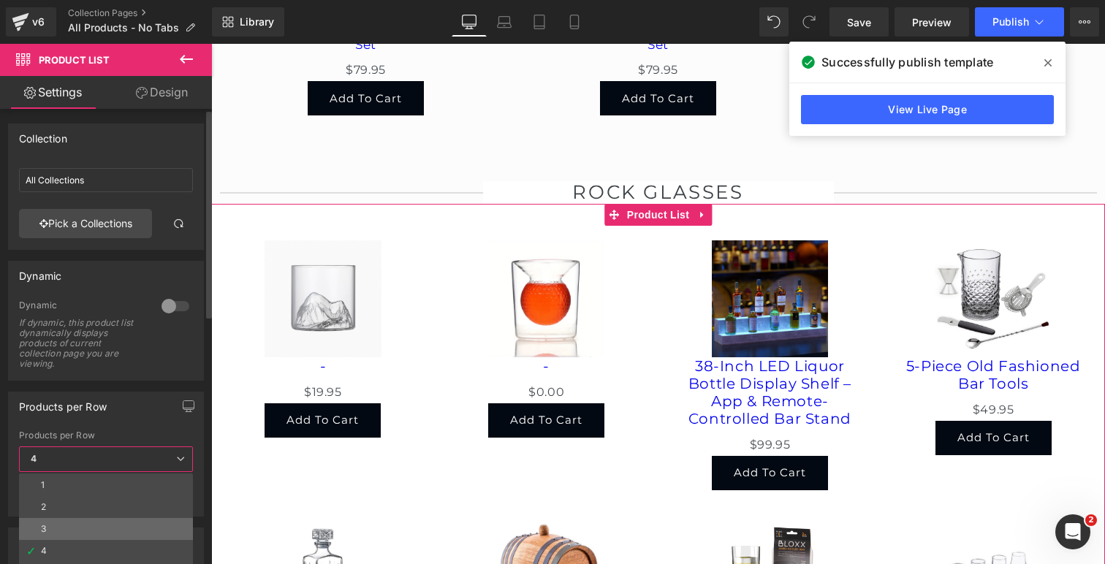
click at [90, 525] on li "3" at bounding box center [106, 529] width 174 height 22
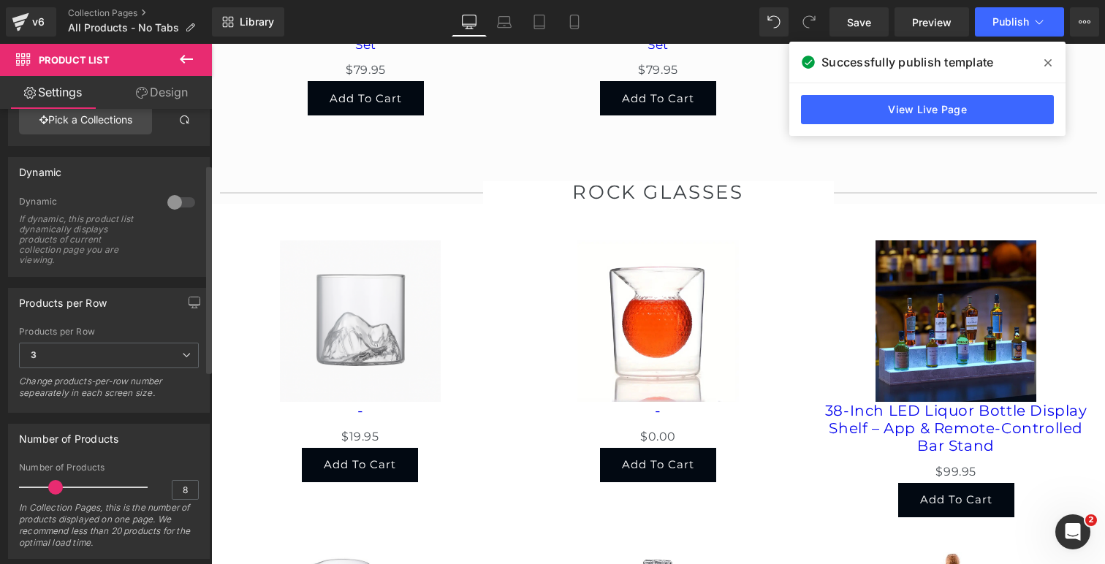
scroll to position [101, 0]
click at [183, 210] on div at bounding box center [181, 205] width 35 height 23
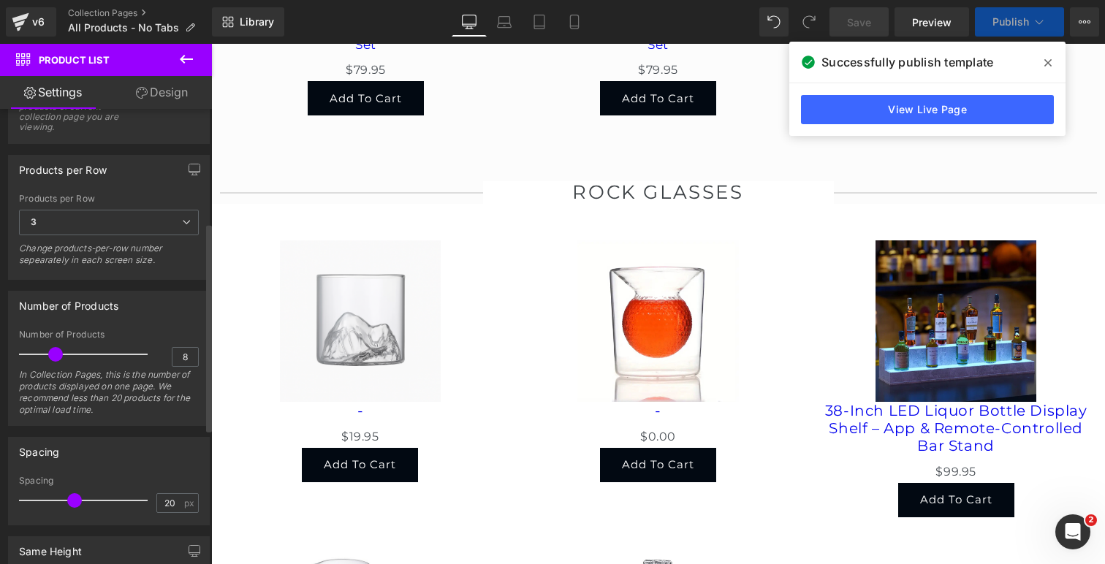
scroll to position [249, 0]
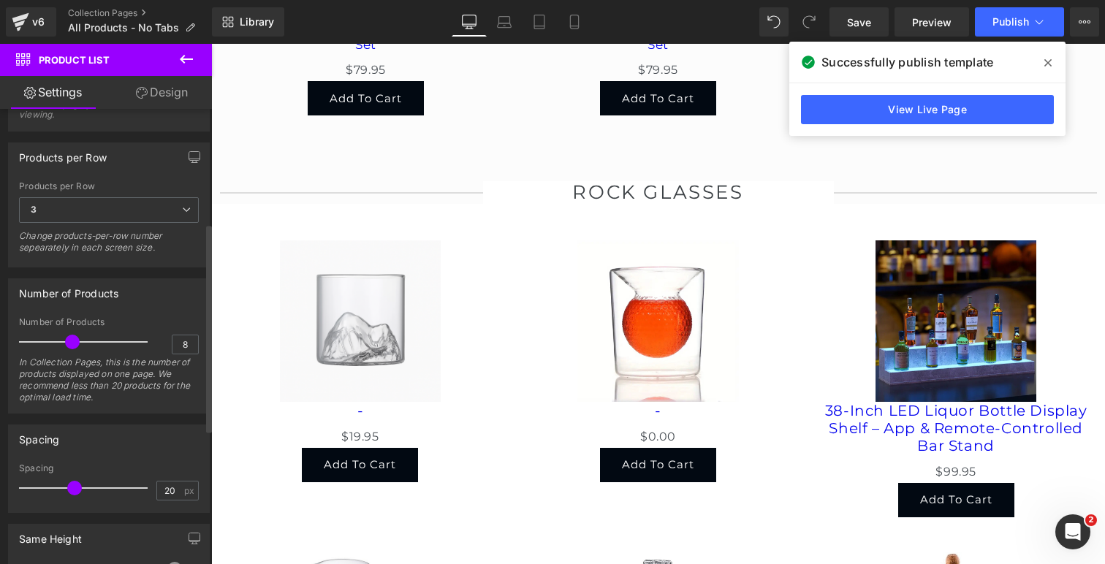
drag, startPoint x: 58, startPoint y: 344, endPoint x: 75, endPoint y: 344, distance: 16.8
click at [75, 344] on span at bounding box center [72, 342] width 15 height 15
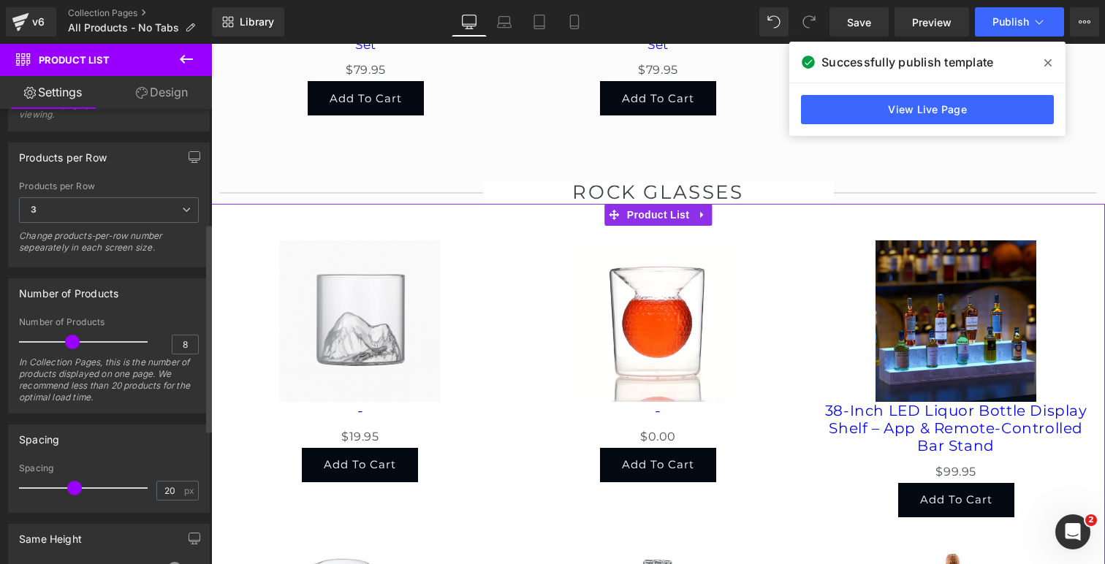
scroll to position [0, 0]
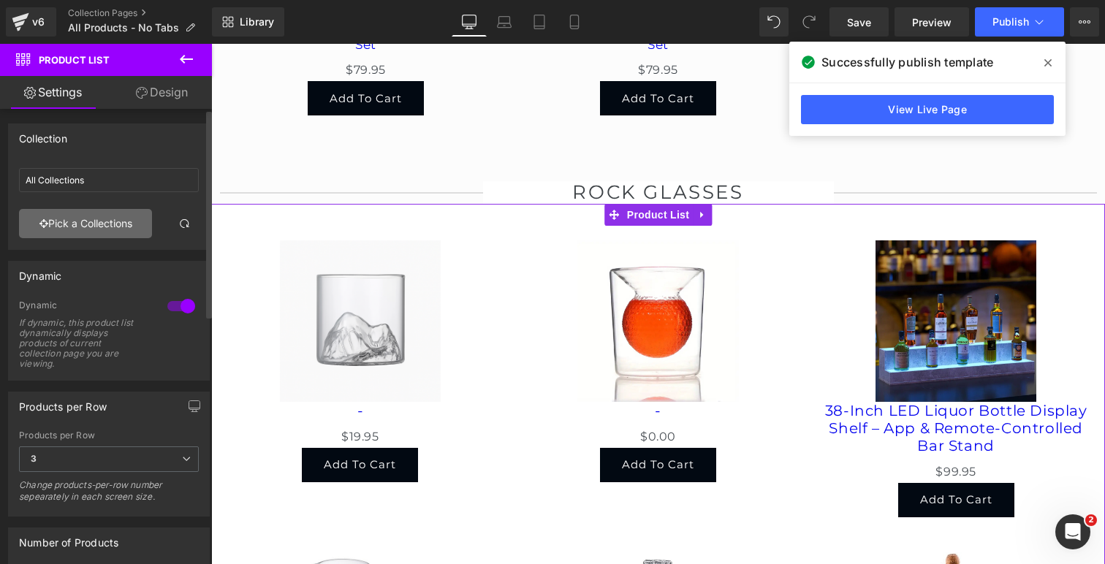
click at [88, 226] on link "Pick a Collections" at bounding box center [85, 223] width 133 height 29
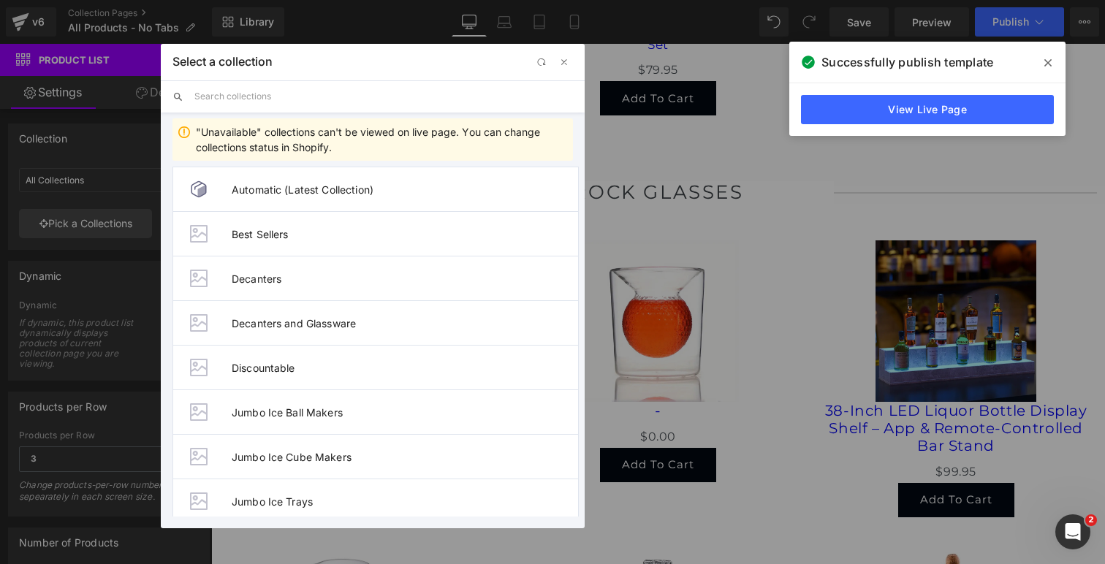
click at [271, 94] on input "text" at bounding box center [383, 96] width 378 height 32
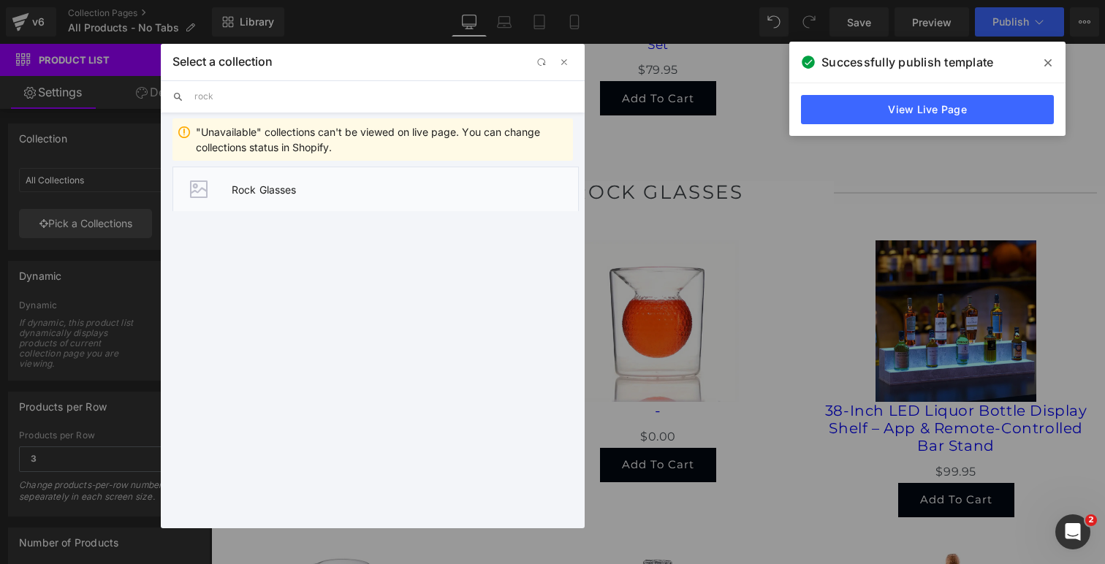
type input "rock"
click at [324, 199] on li "Rock Glasses" at bounding box center [375, 189] width 406 height 45
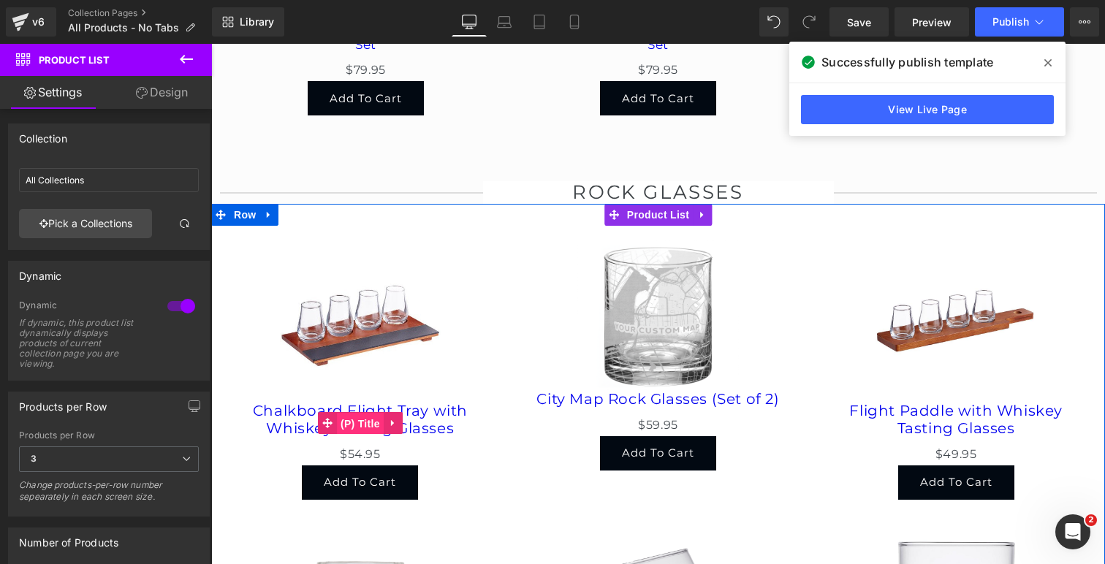
click at [361, 413] on span "(P) Title" at bounding box center [360, 424] width 47 height 22
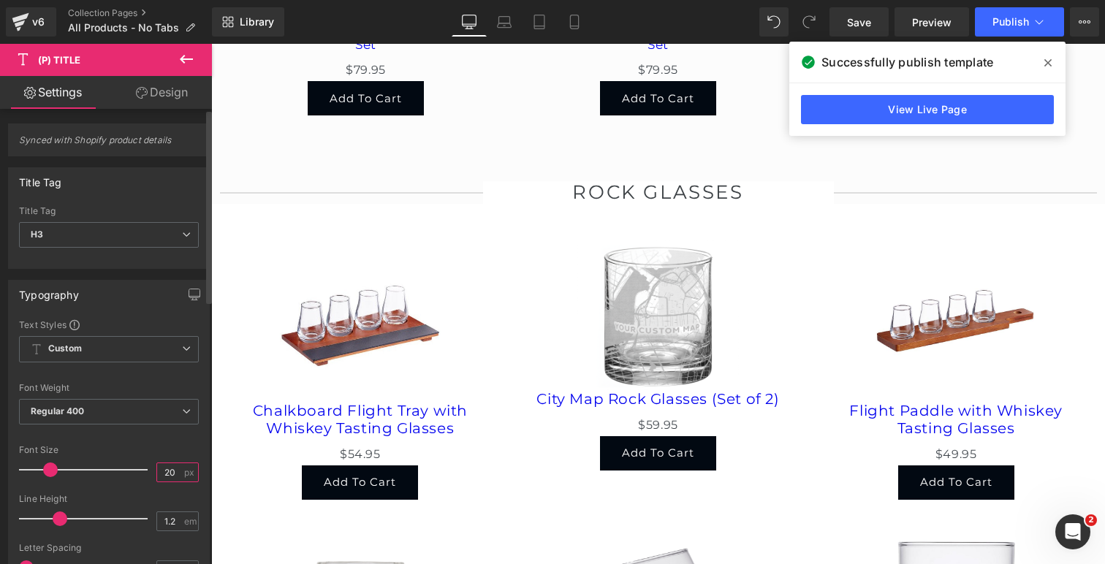
click at [166, 473] on input "20" at bounding box center [170, 472] width 26 height 18
type input "17"
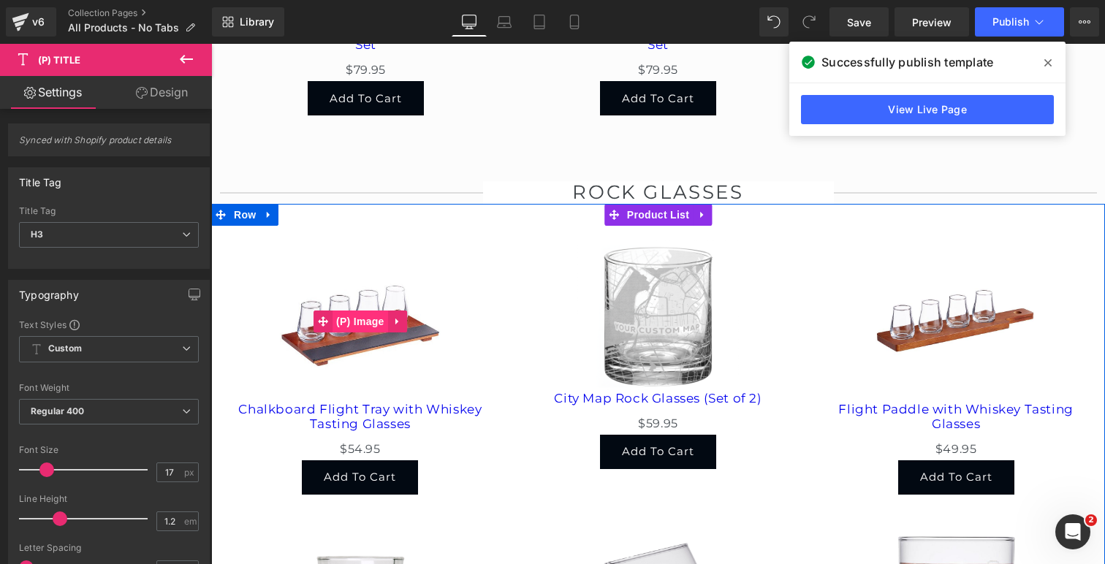
click at [365, 311] on span "(P) Image" at bounding box center [360, 322] width 56 height 22
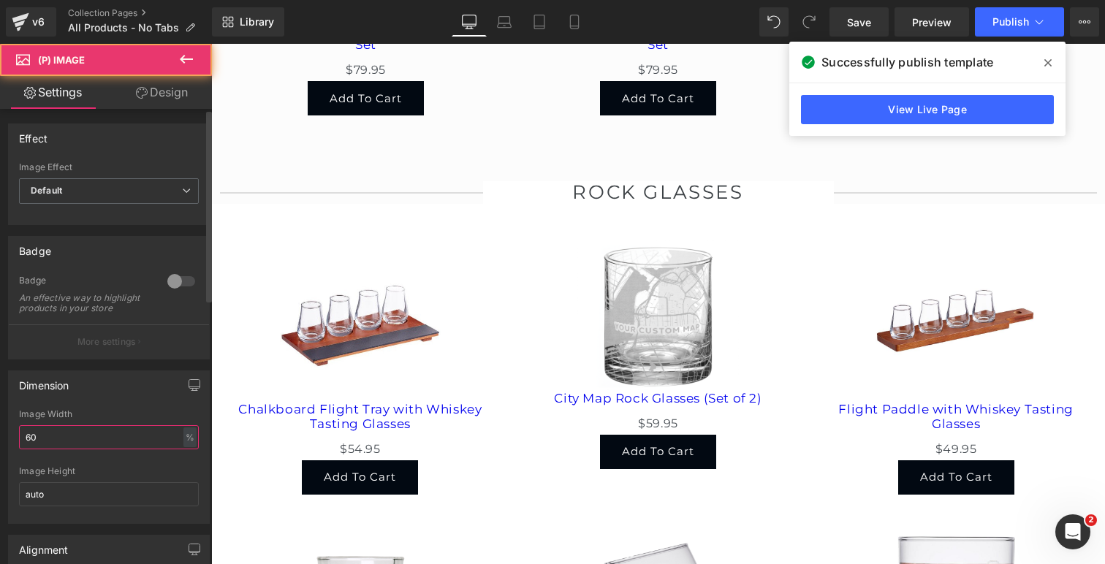
click at [96, 446] on input "60" at bounding box center [109, 437] width 180 height 24
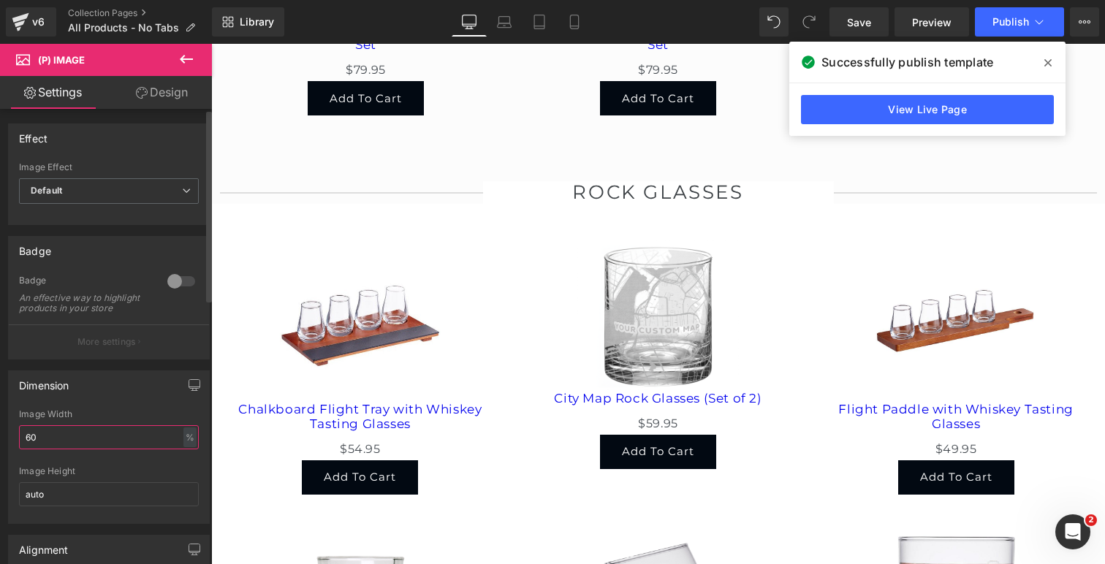
click at [96, 446] on input "60" at bounding box center [109, 437] width 180 height 24
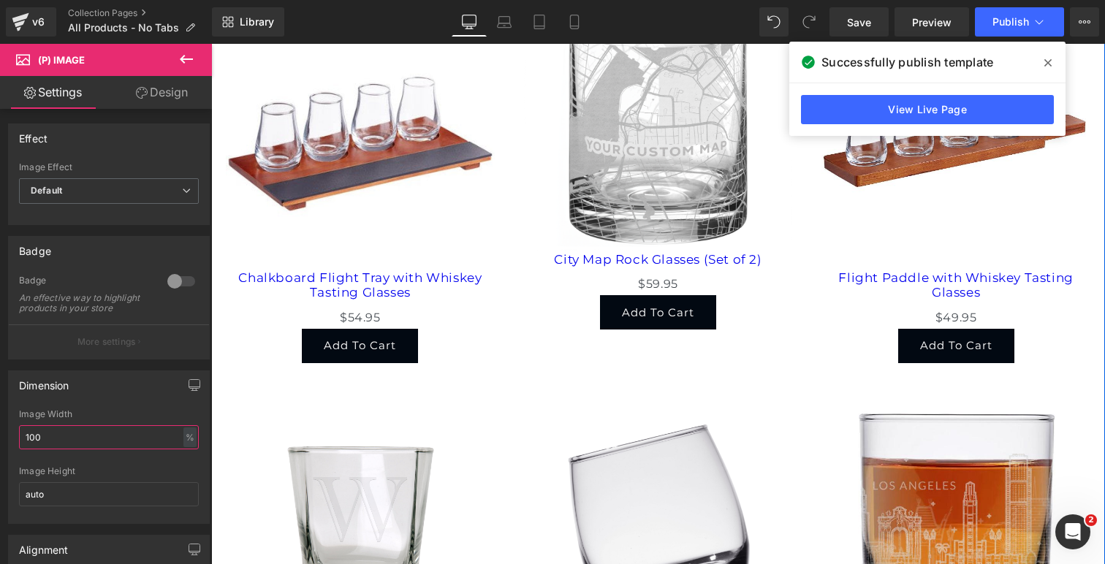
scroll to position [4035, 0]
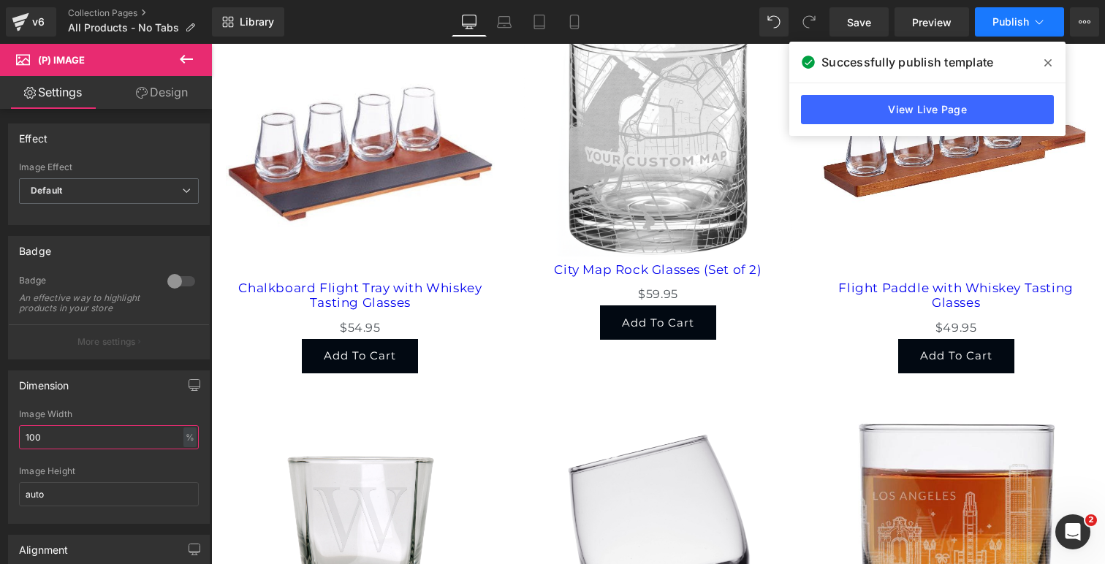
type input "100"
click at [1012, 18] on span "Publish" at bounding box center [1010, 22] width 37 height 12
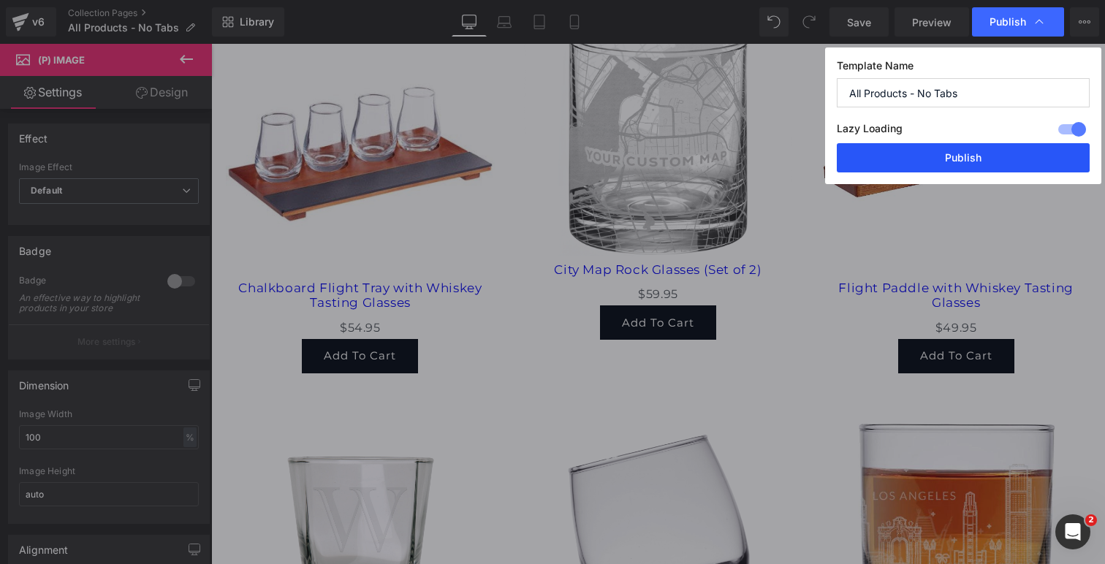
click at [944, 159] on button "Publish" at bounding box center [963, 157] width 253 height 29
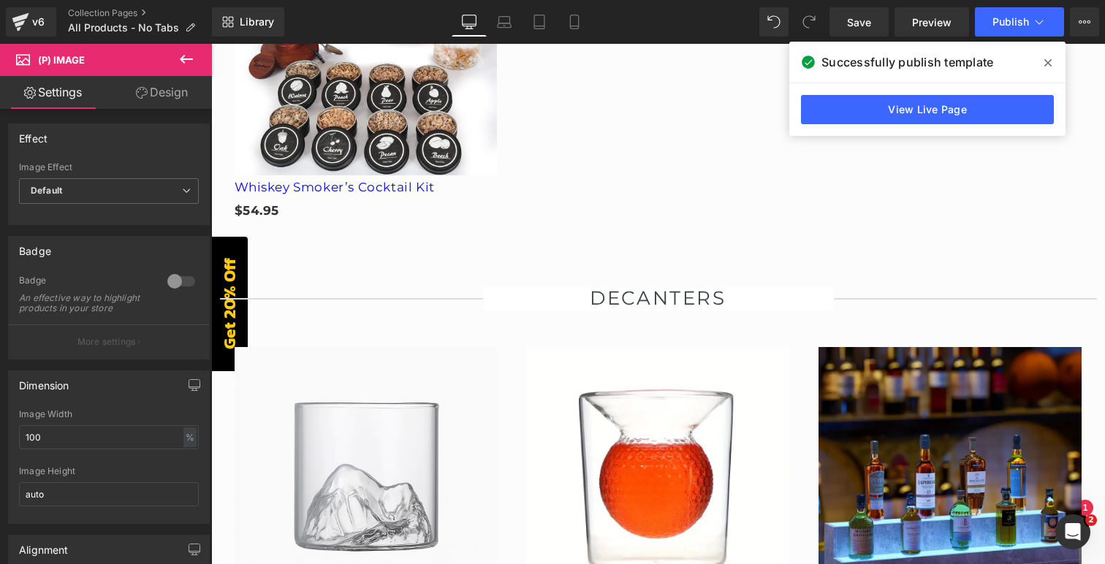
scroll to position [2098, 0]
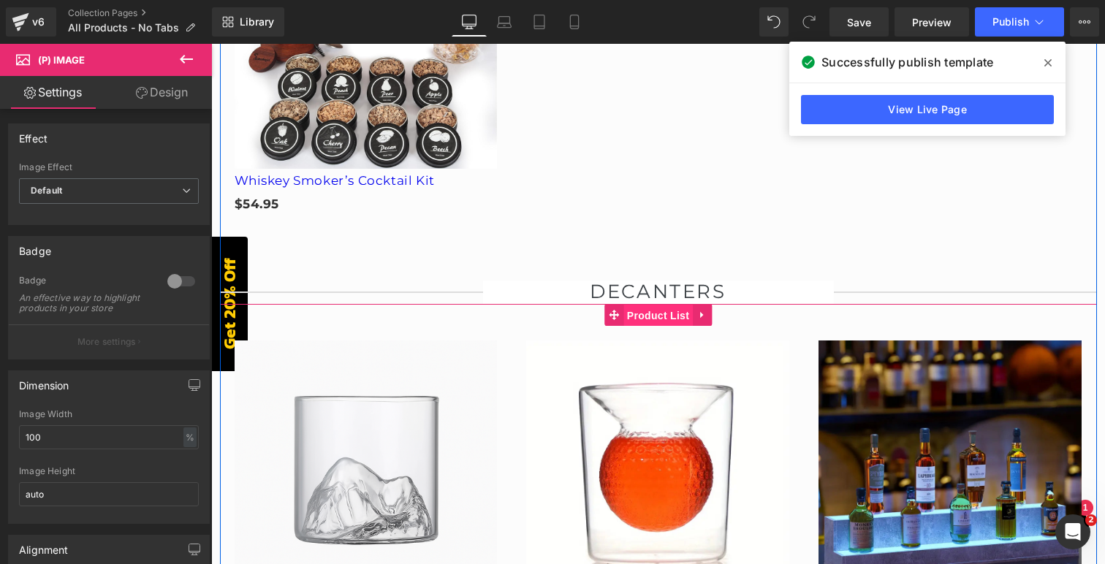
click at [645, 307] on span "Product List" at bounding box center [657, 316] width 69 height 22
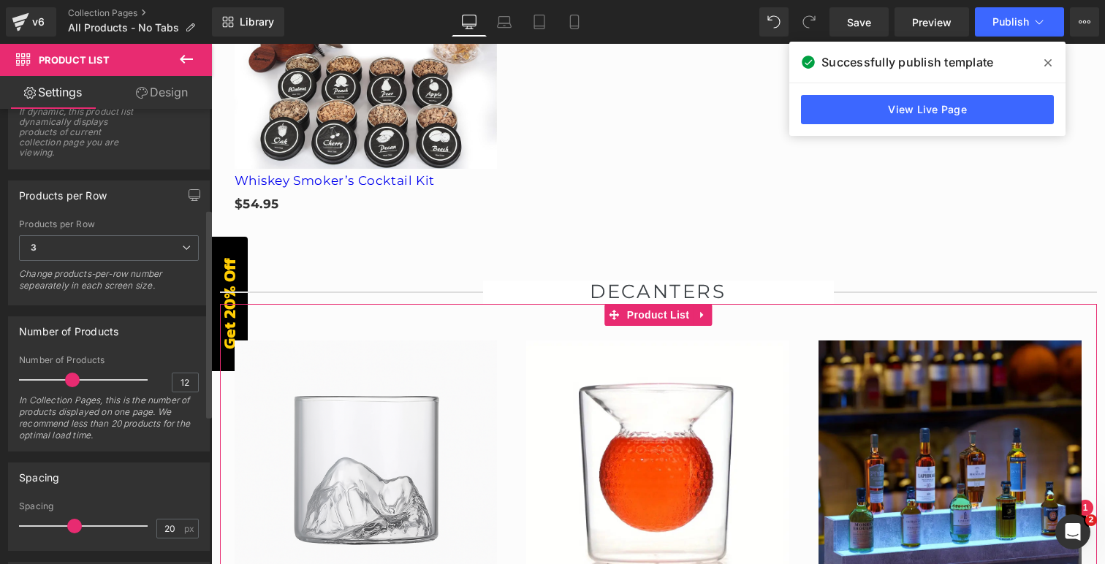
scroll to position [240, 0]
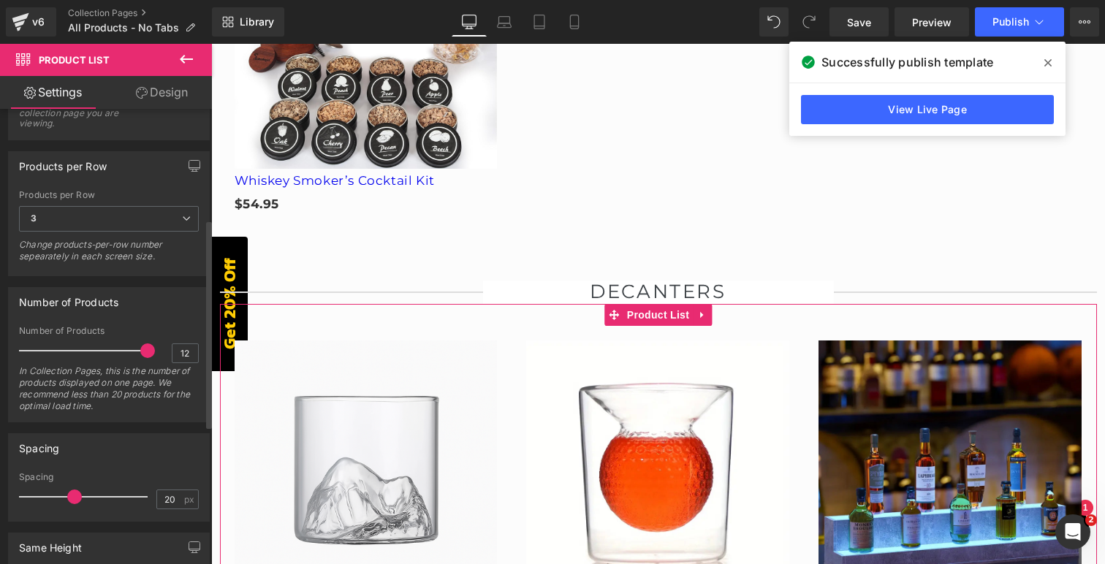
drag, startPoint x: 71, startPoint y: 351, endPoint x: 156, endPoint y: 355, distance: 85.6
click at [156, 355] on div "Number of Products 12 In Collection Pages, this is the number of products displ…" at bounding box center [109, 374] width 180 height 96
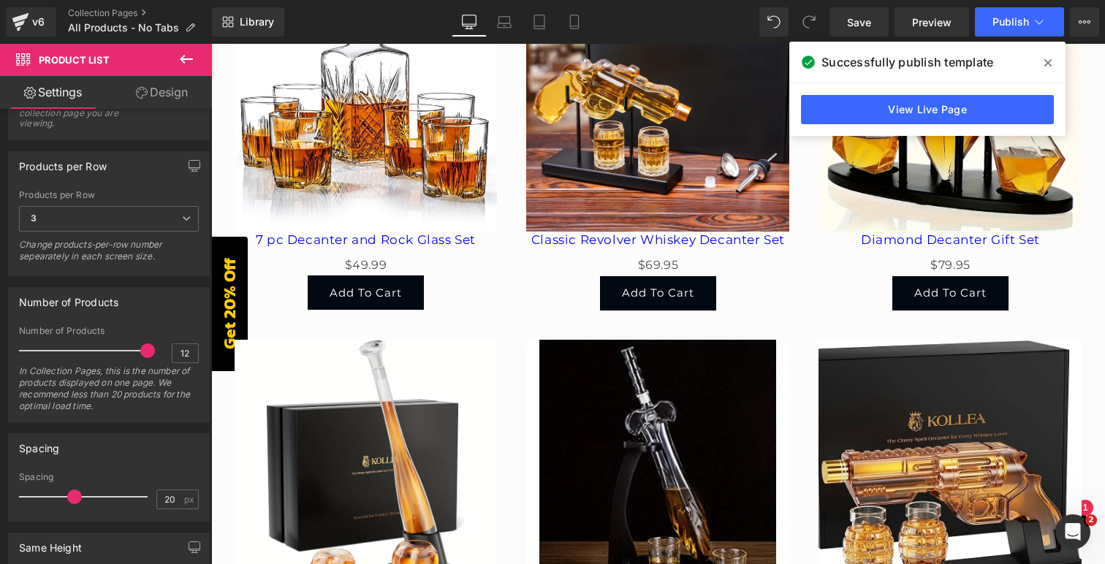
scroll to position [2454, 0]
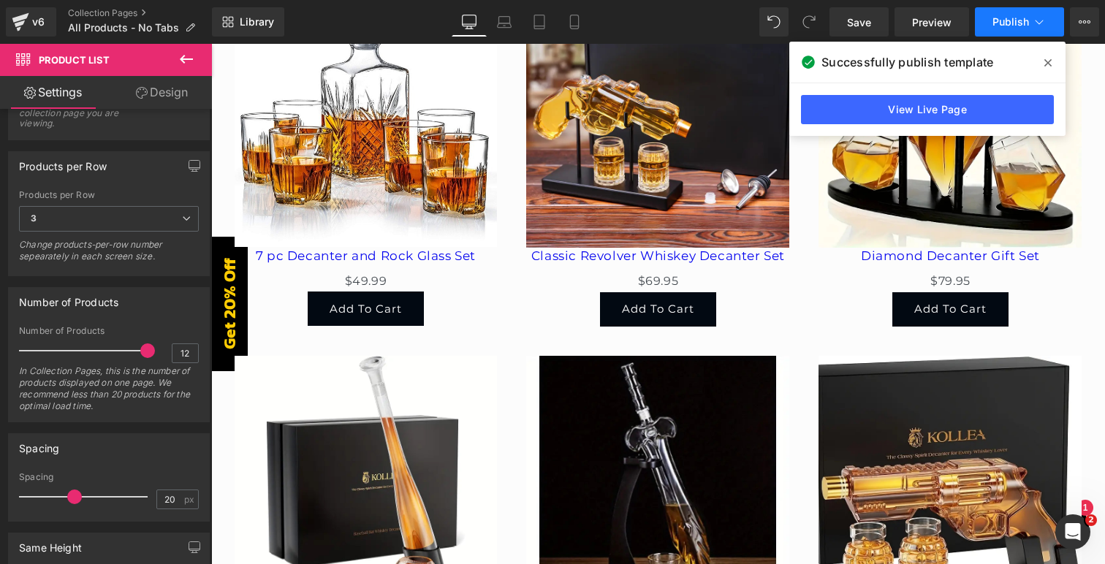
click at [1013, 18] on span "Publish" at bounding box center [1010, 22] width 37 height 12
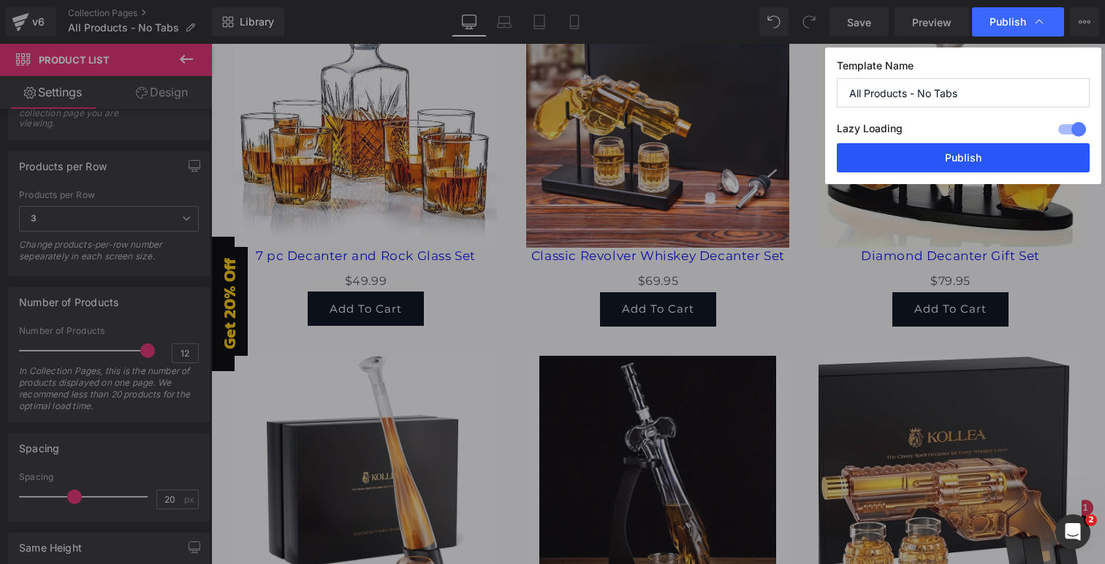
click at [934, 149] on button "Publish" at bounding box center [963, 157] width 253 height 29
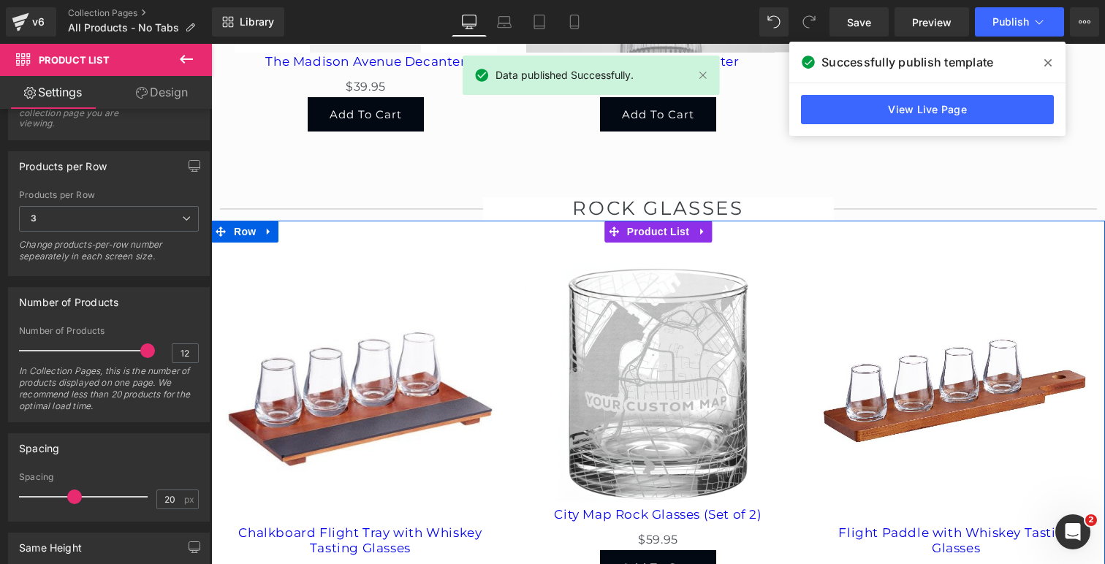
scroll to position [4430, 0]
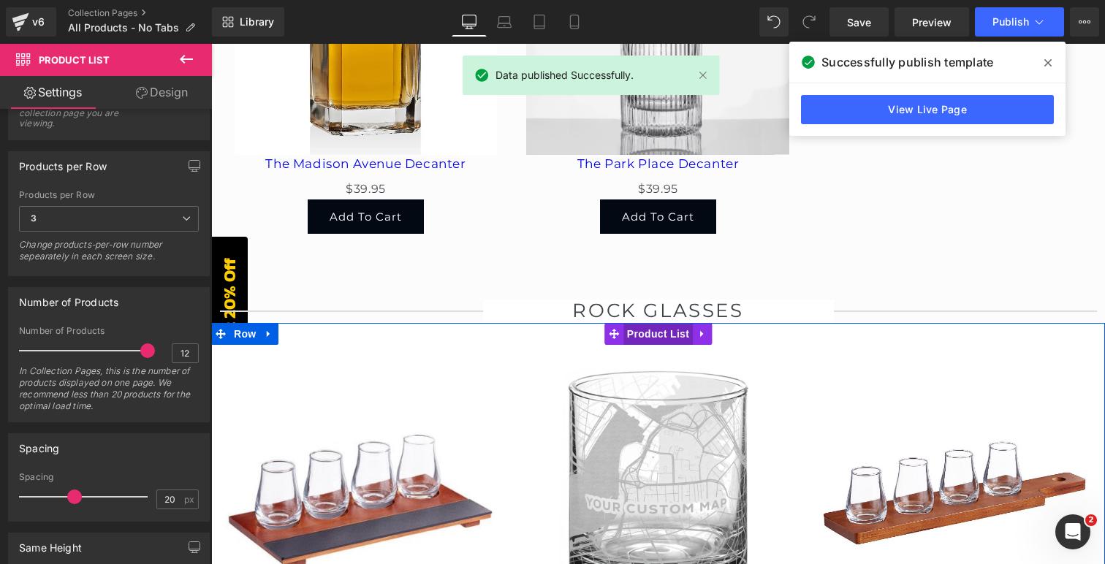
click at [654, 324] on span "Product List" at bounding box center [657, 334] width 69 height 22
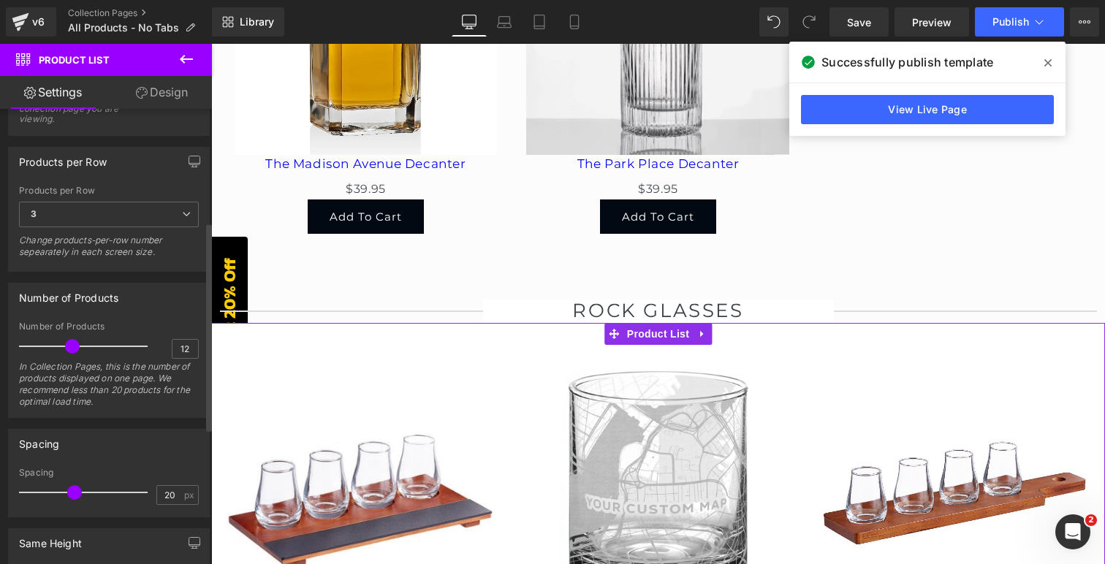
scroll to position [253, 0]
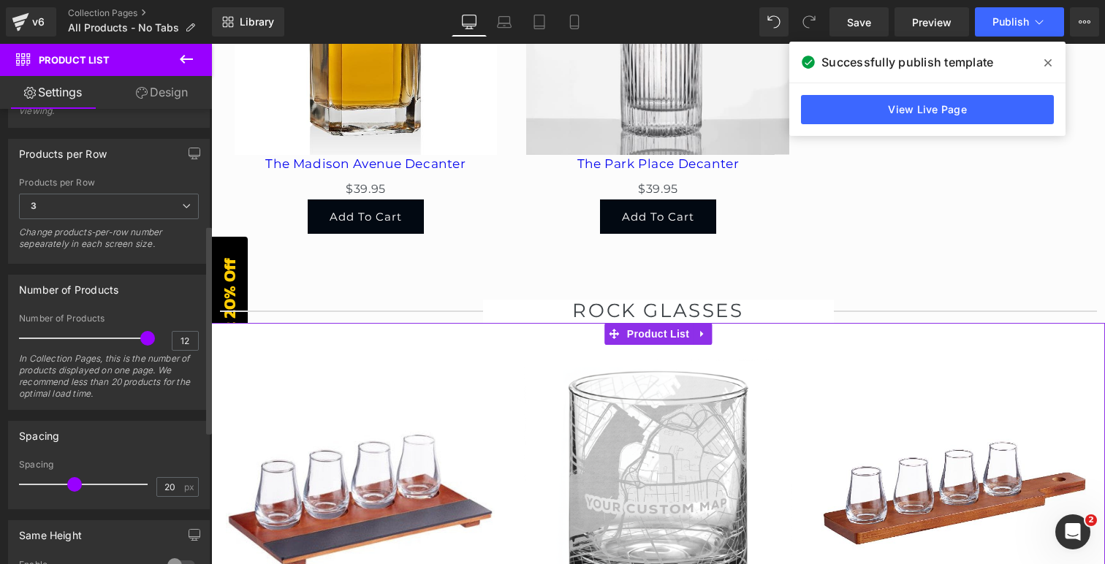
drag, startPoint x: 72, startPoint y: 341, endPoint x: 158, endPoint y: 346, distance: 86.3
click at [158, 346] on div "Number of Products 12 In Collection Pages, this is the number of products displ…" at bounding box center [109, 361] width 180 height 96
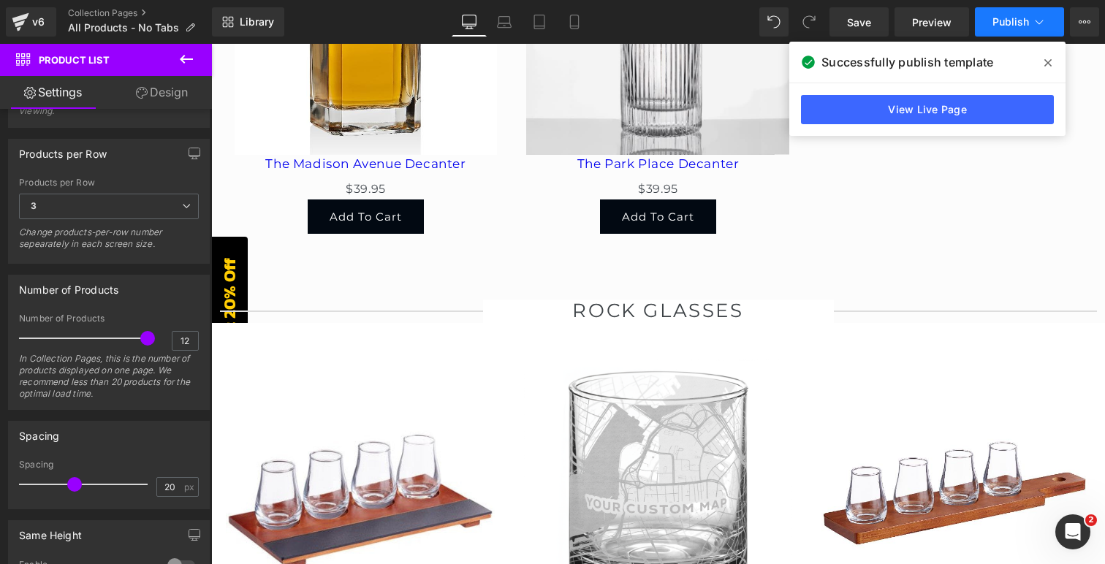
click at [1003, 22] on span "Publish" at bounding box center [1010, 22] width 37 height 12
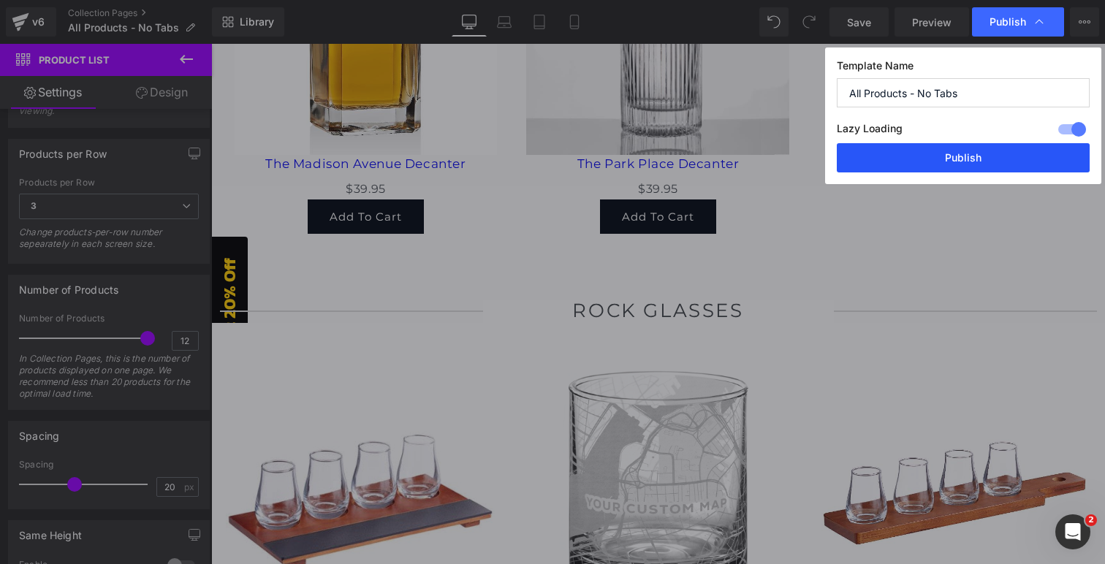
click at [959, 151] on button "Publish" at bounding box center [963, 157] width 253 height 29
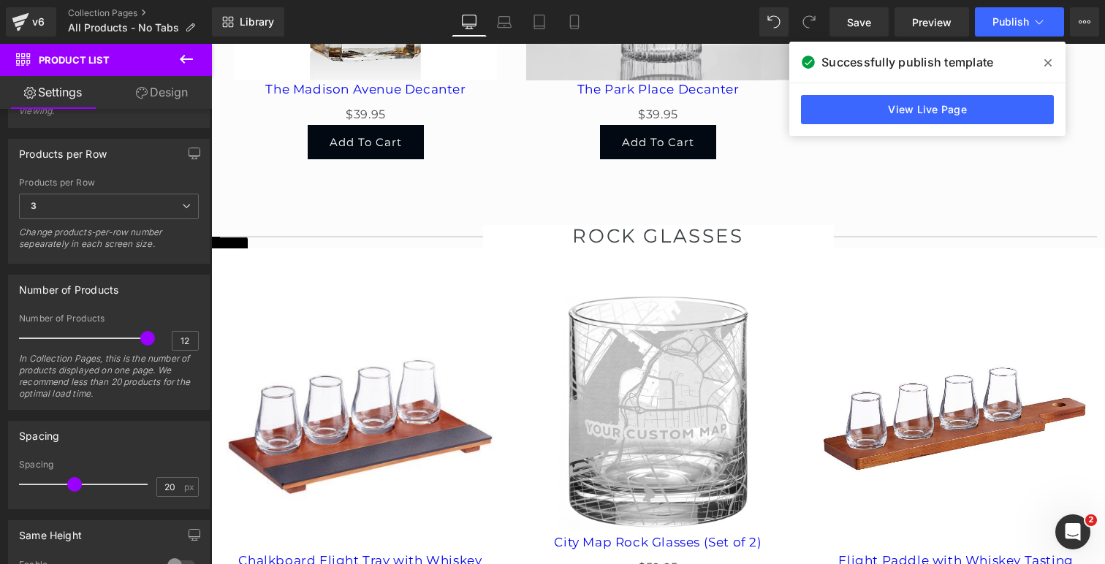
scroll to position [4509, 0]
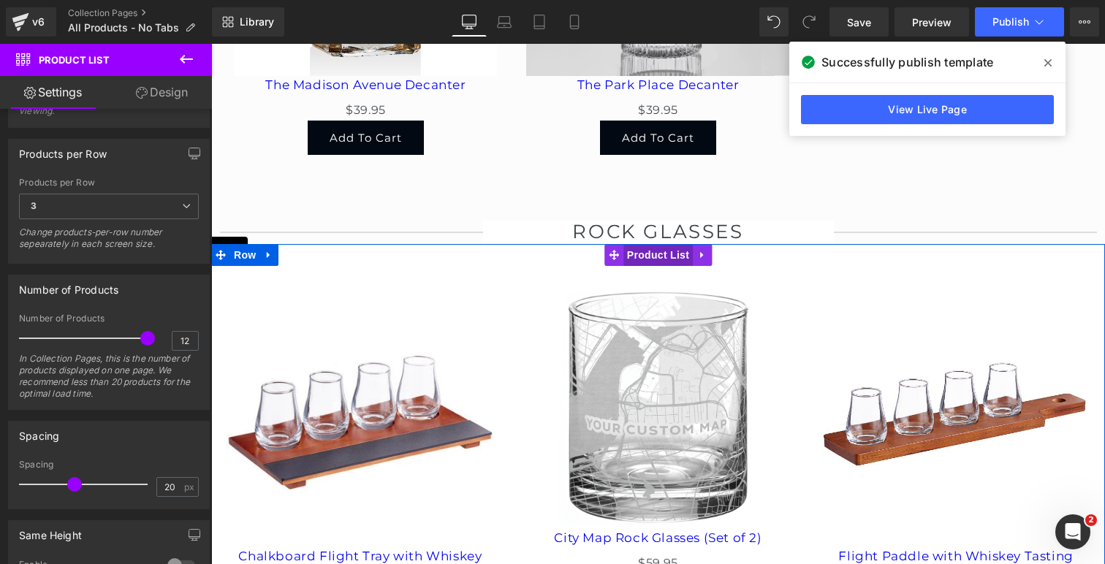
click at [655, 244] on span "Product List" at bounding box center [657, 255] width 69 height 22
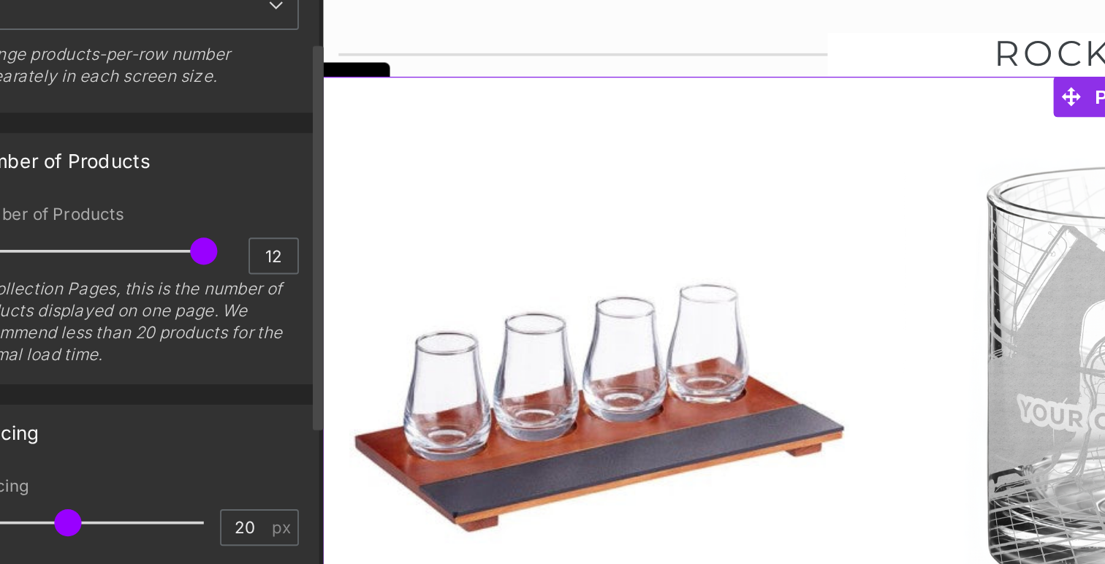
scroll to position [256, 0]
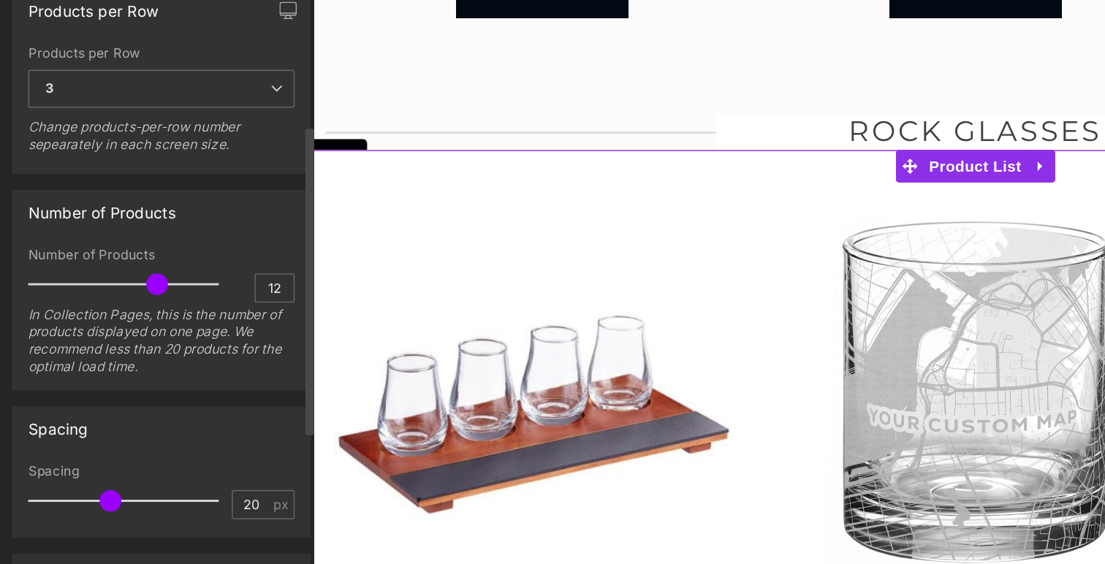
drag, startPoint x: 139, startPoint y: 337, endPoint x: 98, endPoint y: 335, distance: 40.9
click at [99, 335] on span at bounding box center [106, 334] width 15 height 15
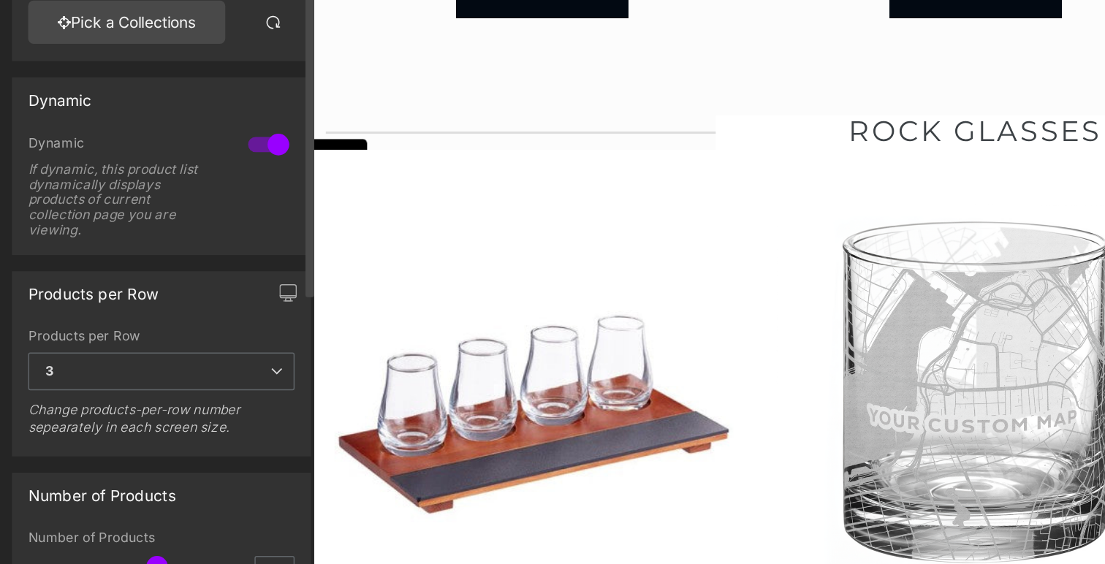
scroll to position [0, 0]
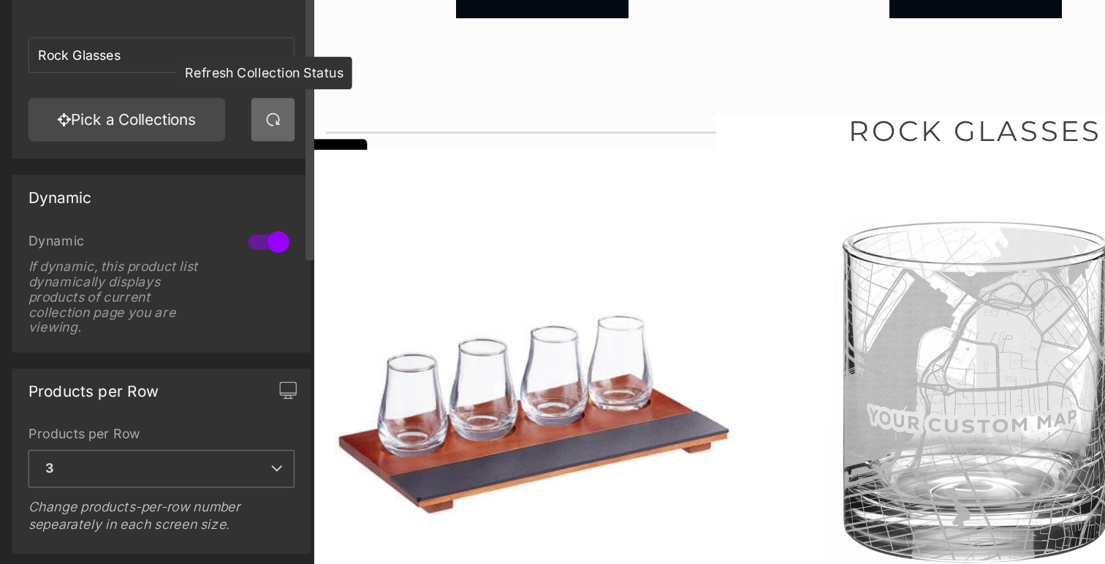
click at [182, 226] on span at bounding box center [184, 224] width 12 height 12
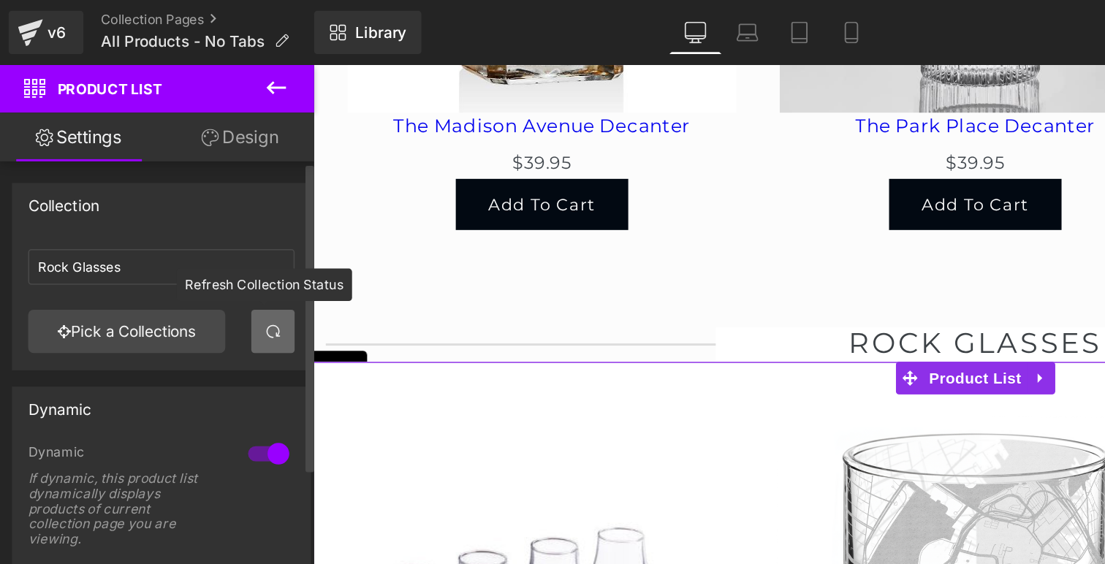
click at [178, 224] on span at bounding box center [184, 224] width 12 height 12
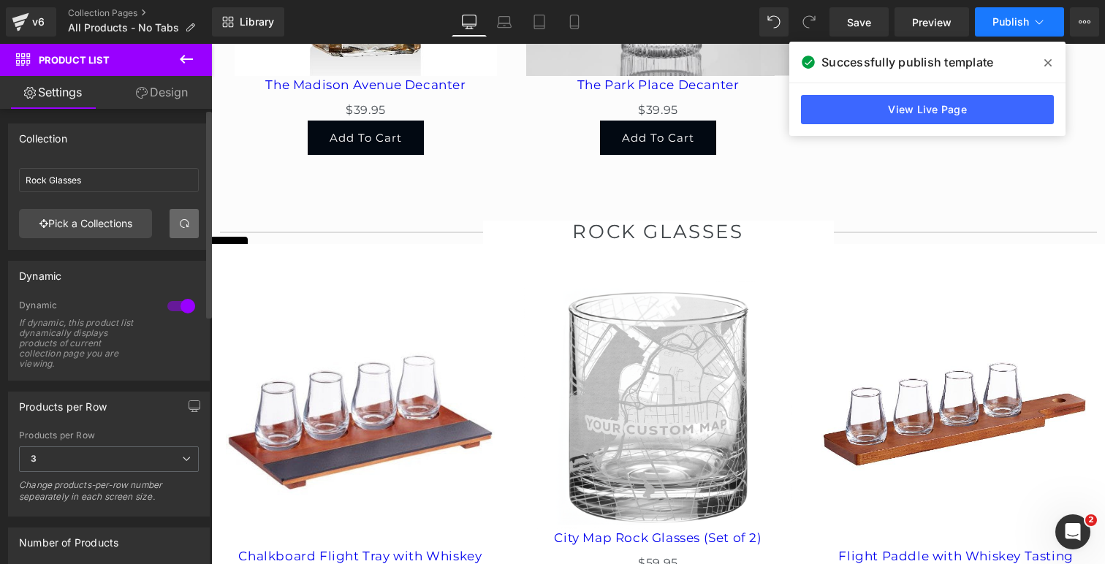
click at [1007, 19] on span "Publish" at bounding box center [1010, 22] width 37 height 12
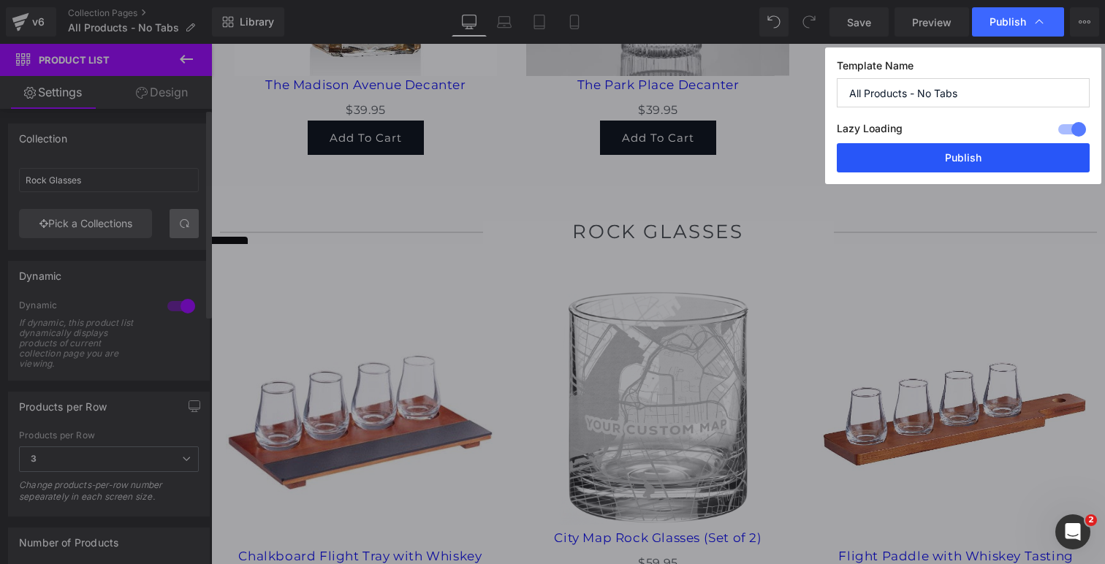
click at [951, 144] on button "Publish" at bounding box center [963, 157] width 253 height 29
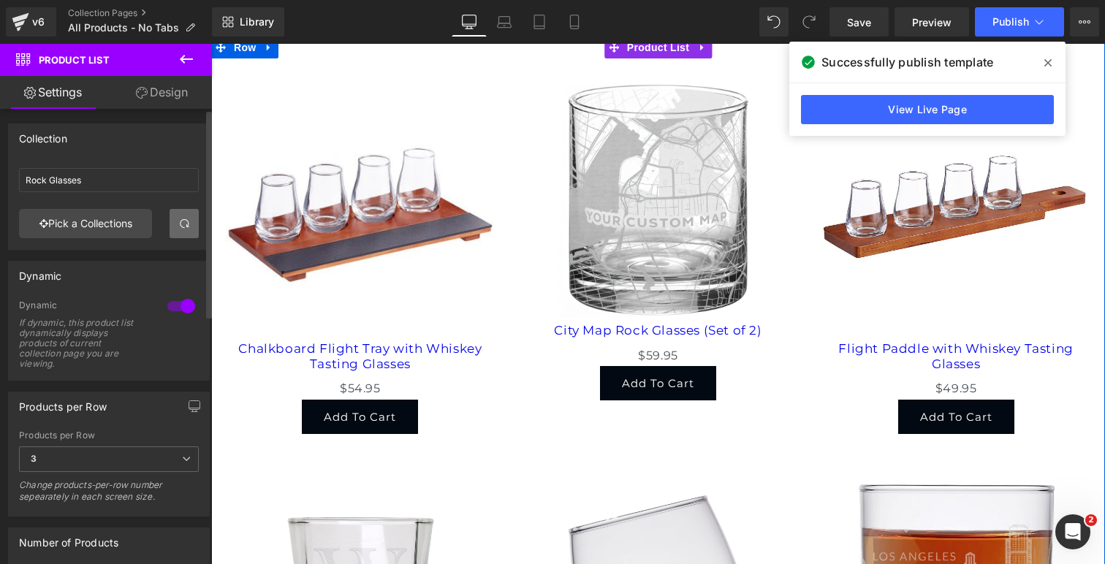
scroll to position [4727, 0]
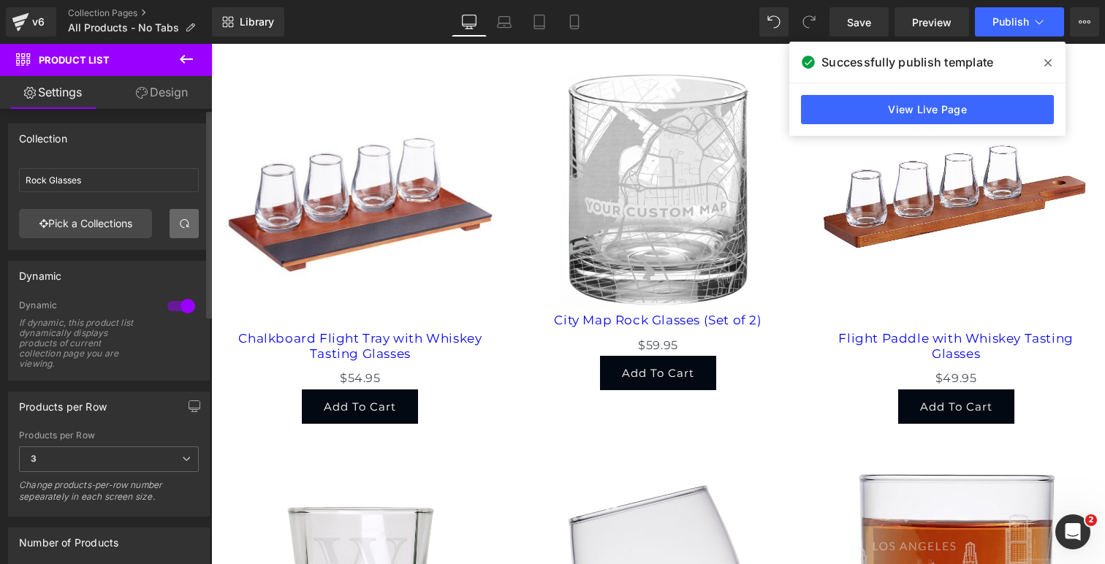
click at [1045, 61] on icon at bounding box center [1047, 63] width 7 height 12
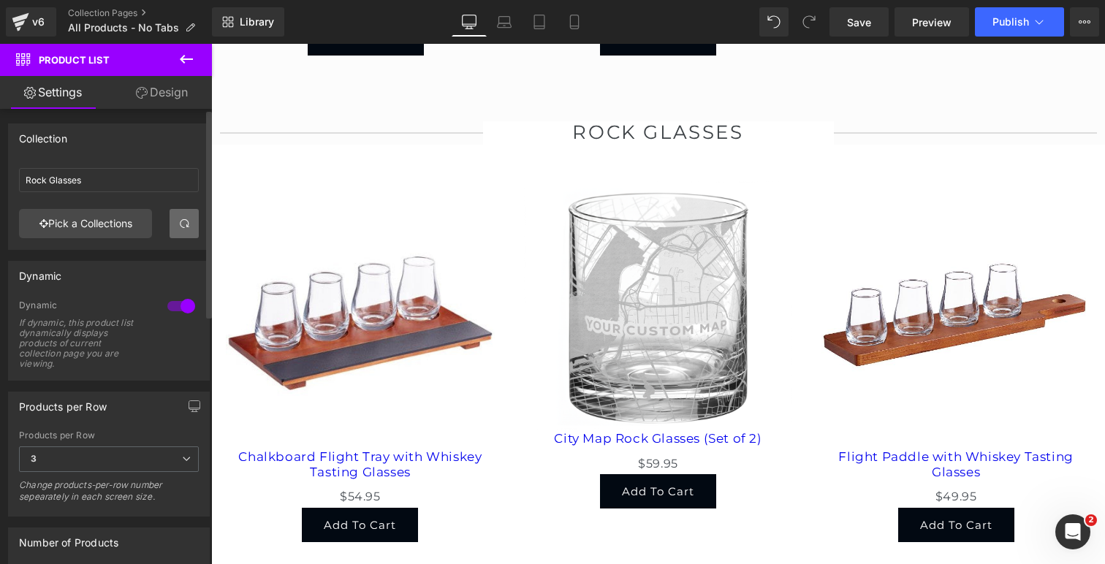
scroll to position [4617, 0]
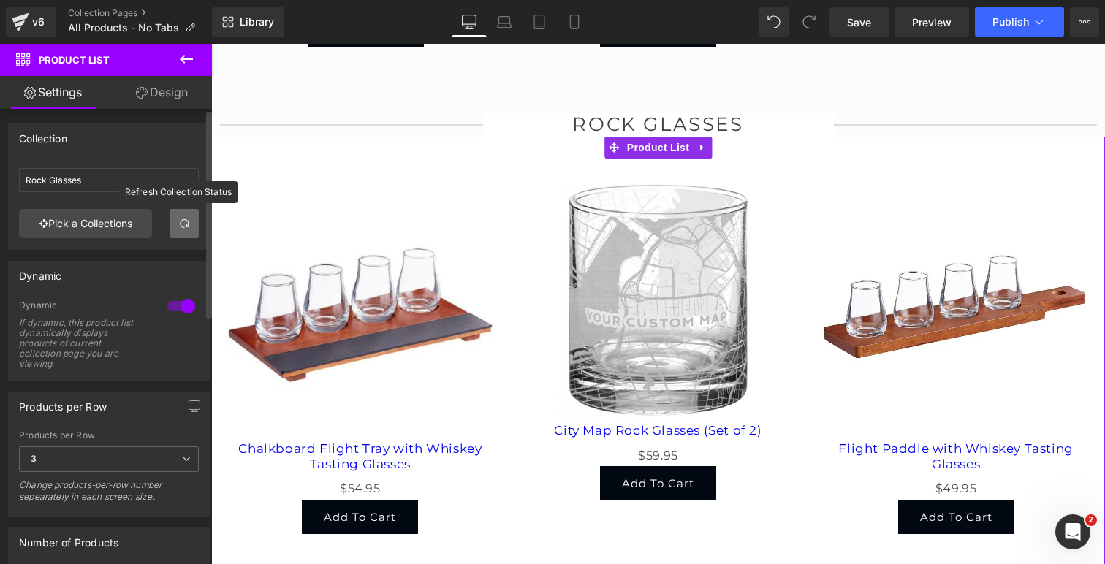
click at [178, 223] on span at bounding box center [184, 224] width 12 height 12
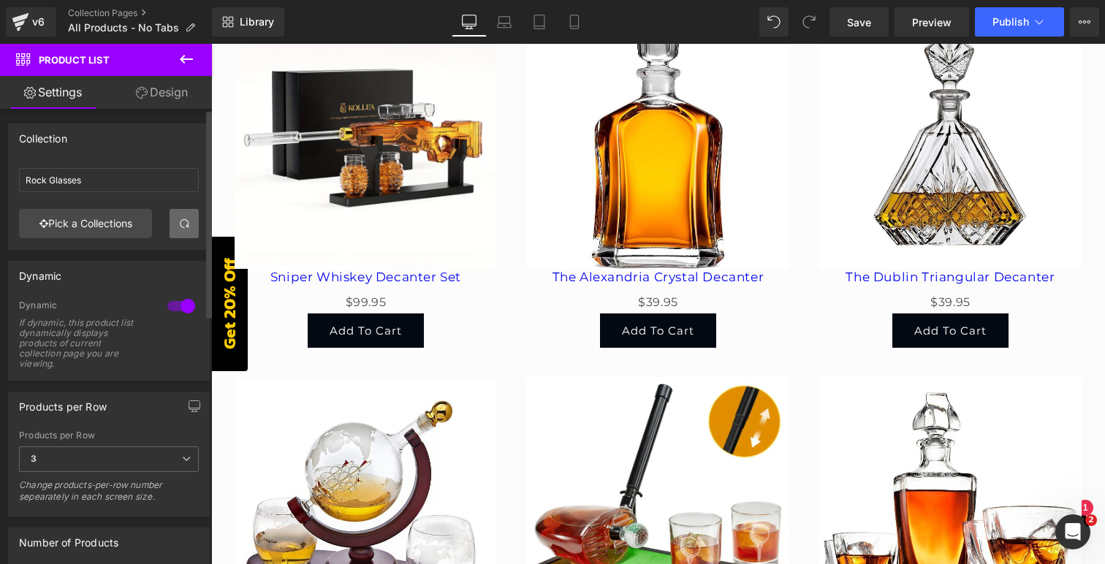
scroll to position [3457, 0]
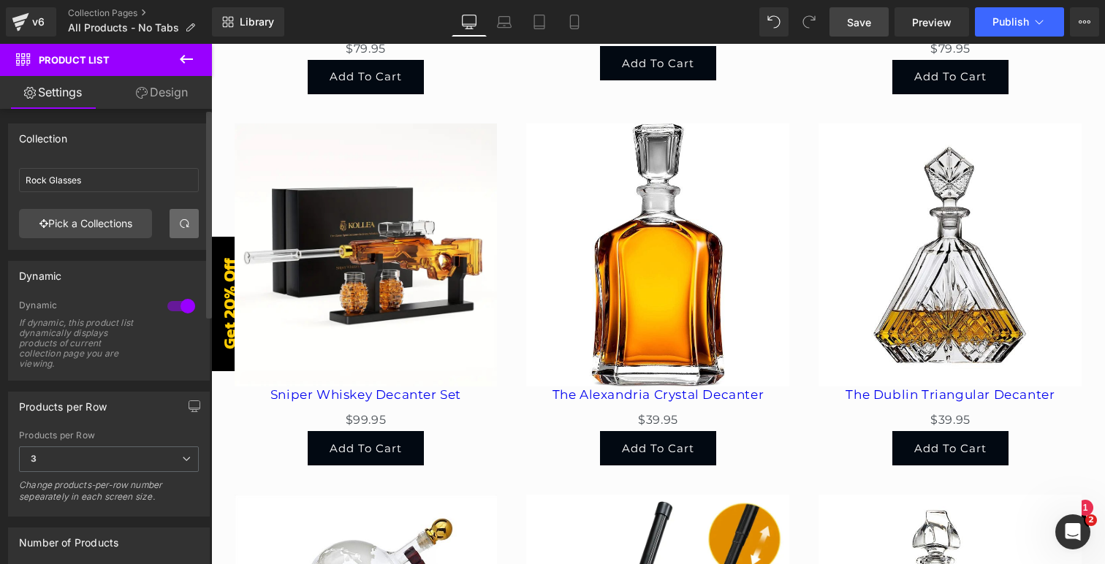
click at [856, 24] on span "Save" at bounding box center [859, 22] width 24 height 15
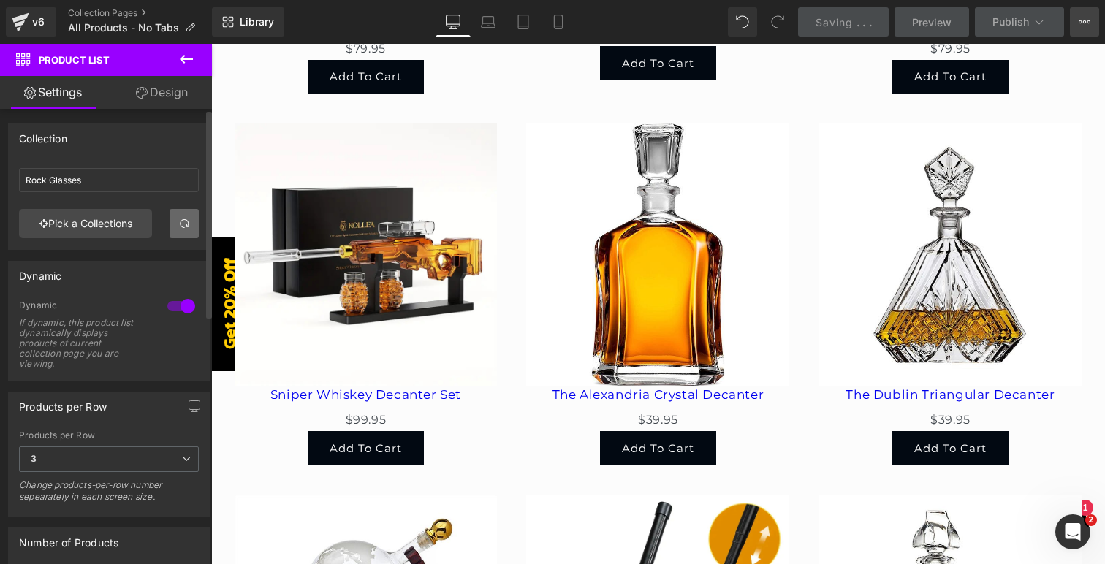
click at [1081, 28] on button "View Live Page View with current Template Save Template to Library Schedule Pub…" at bounding box center [1084, 21] width 29 height 29
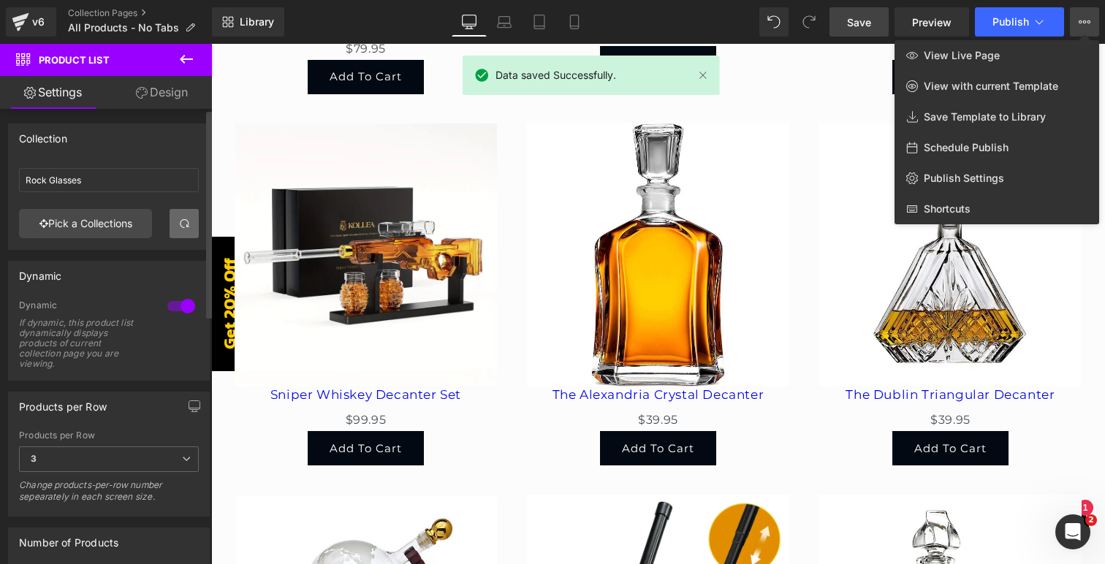
click at [831, 147] on div at bounding box center [658, 304] width 894 height 520
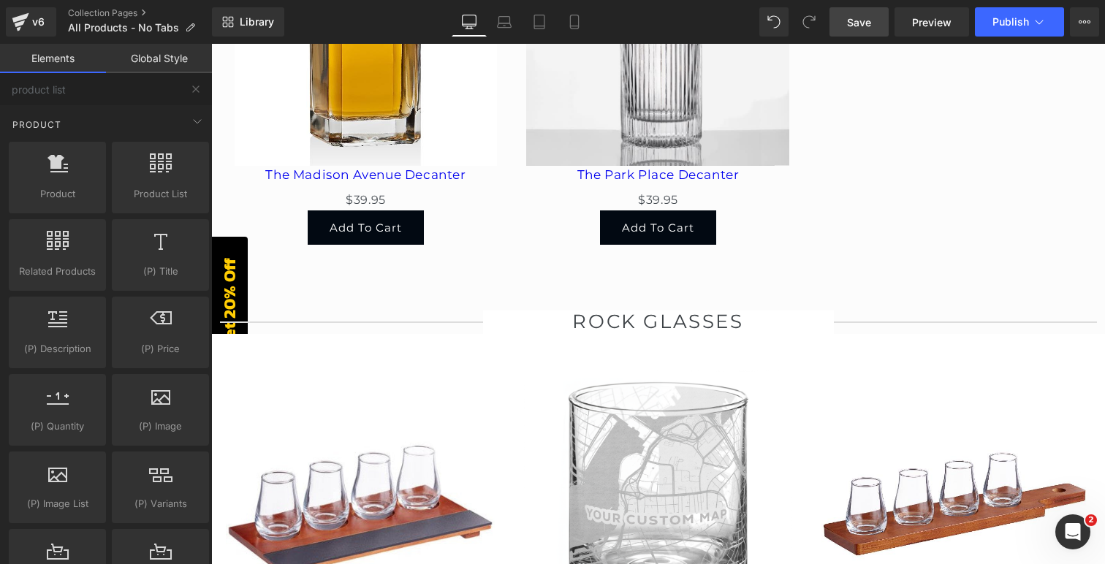
scroll to position [4418, 0]
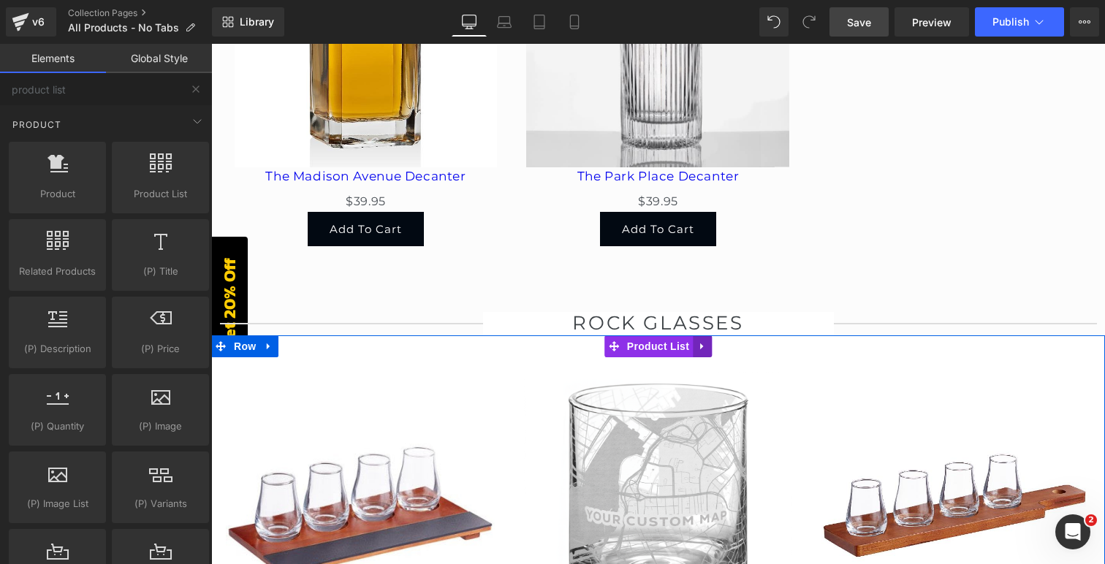
click at [703, 340] on icon at bounding box center [702, 345] width 10 height 11
click at [713, 341] on icon at bounding box center [712, 346] width 10 height 10
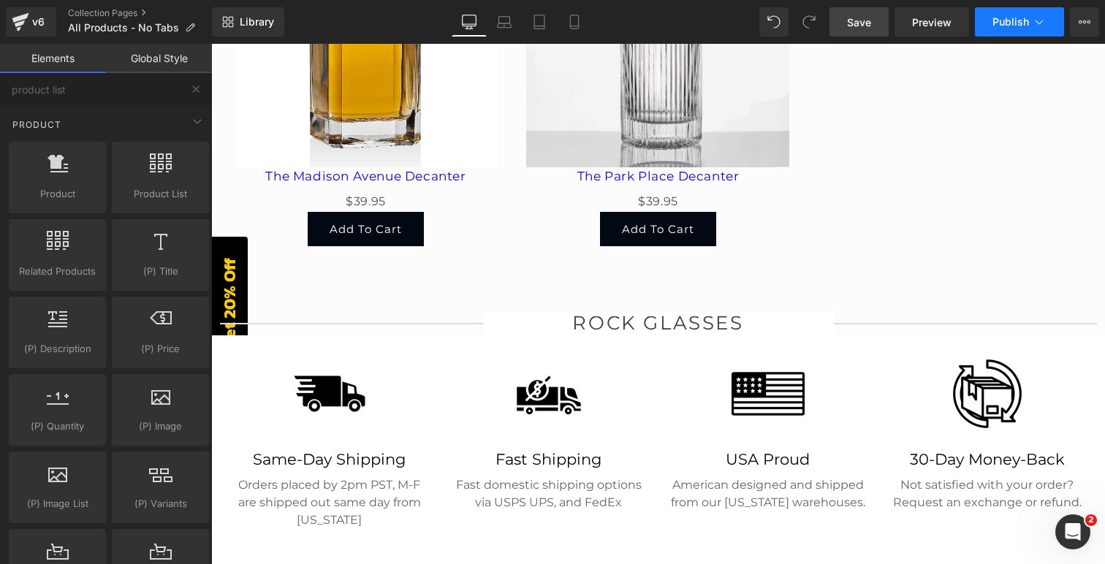
click at [1009, 22] on span "Publish" at bounding box center [1010, 22] width 37 height 12
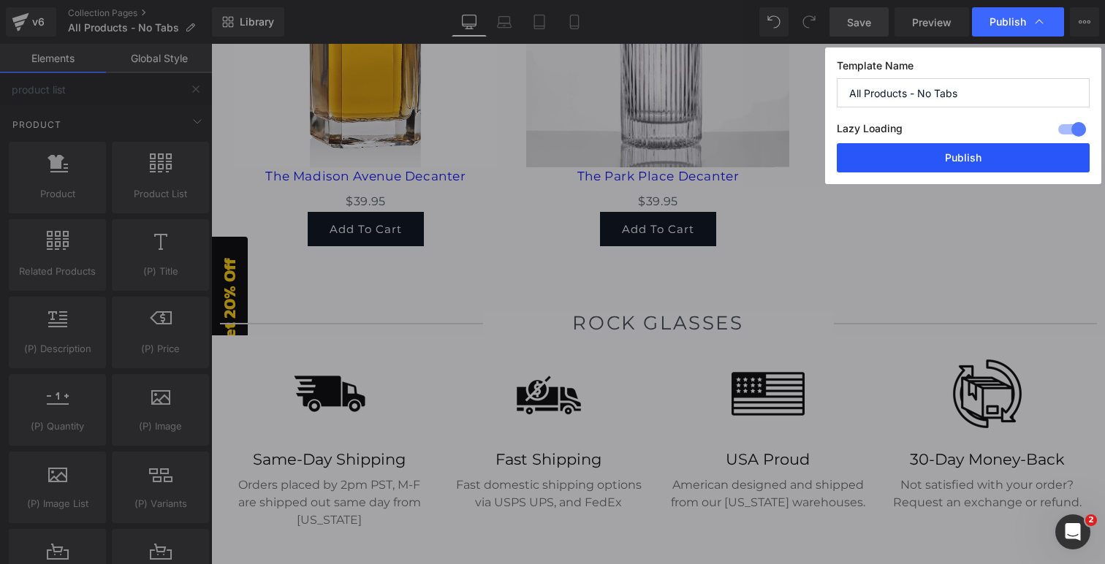
click at [947, 154] on button "Publish" at bounding box center [963, 157] width 253 height 29
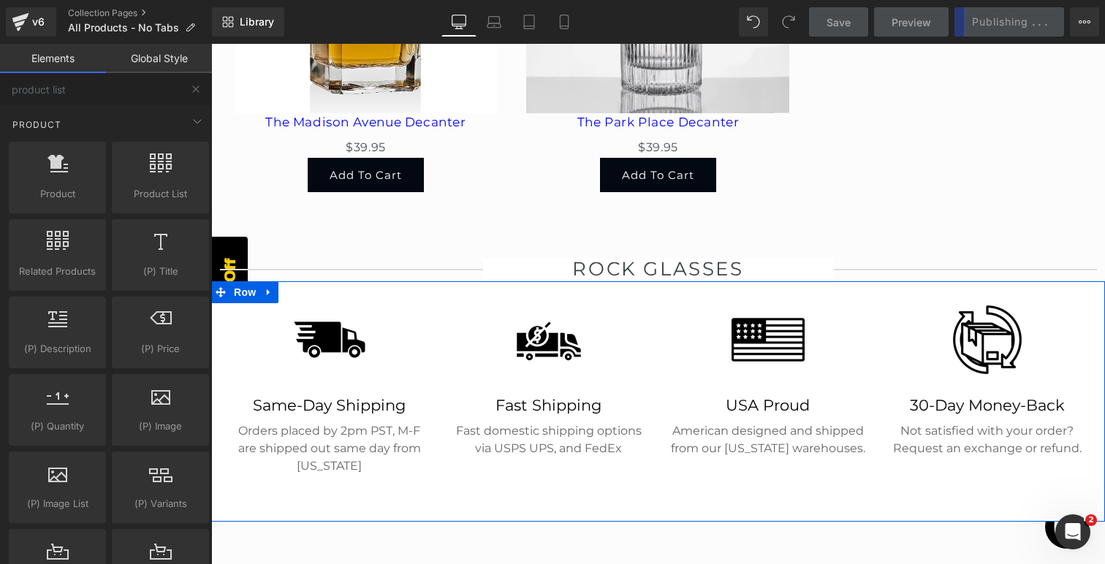
scroll to position [4412, 0]
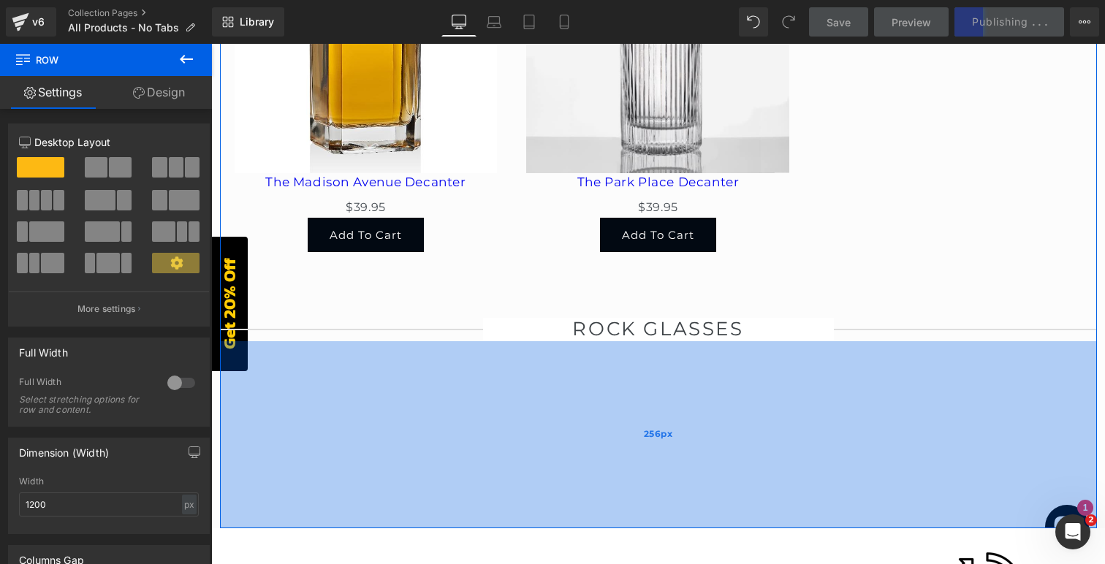
drag, startPoint x: 383, startPoint y: 327, endPoint x: 389, endPoint y: 514, distance: 187.2
click at [389, 514] on div "256px" at bounding box center [658, 434] width 877 height 187
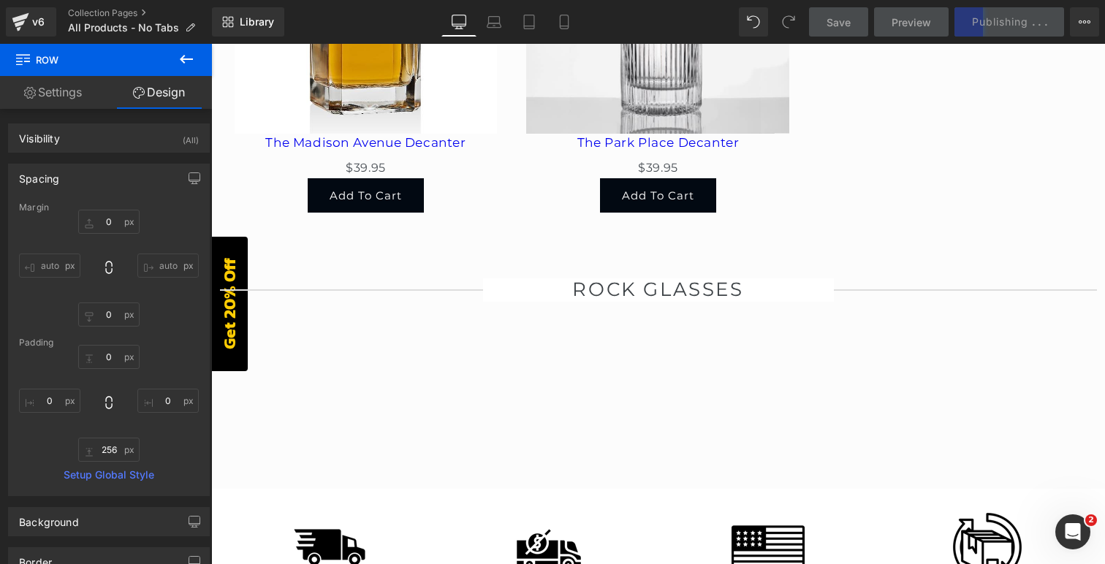
scroll to position [4422, 0]
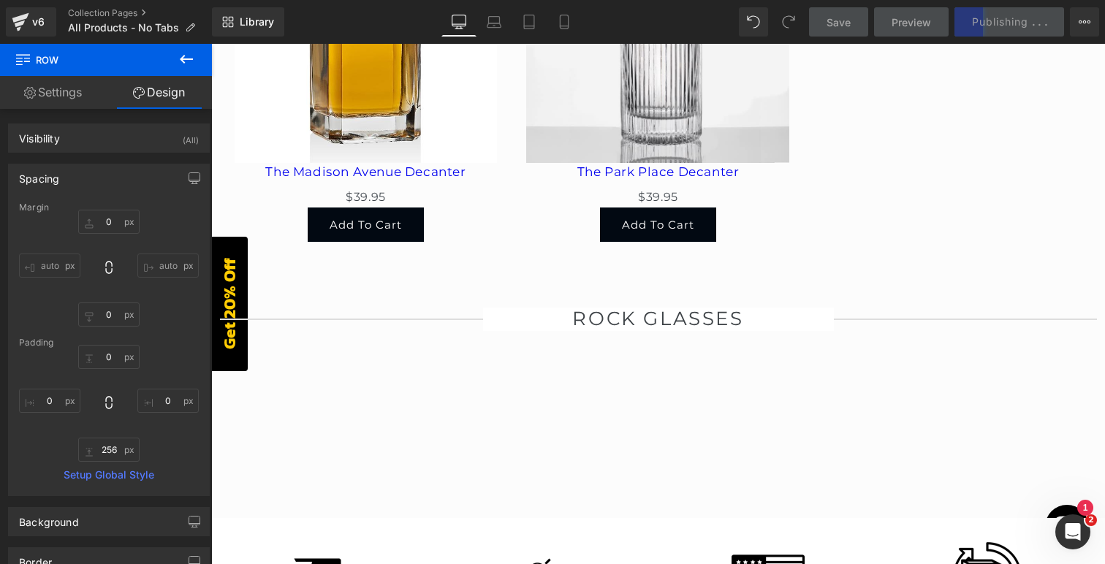
click at [182, 61] on icon at bounding box center [186, 59] width 13 height 9
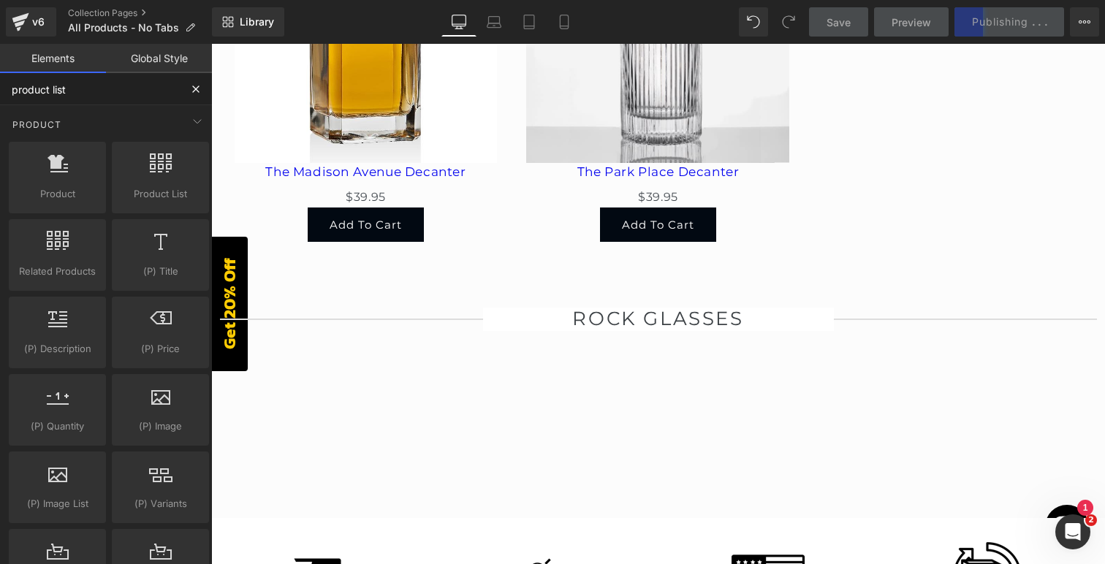
click at [99, 88] on input "product list" at bounding box center [90, 89] width 180 height 32
type input "product list"
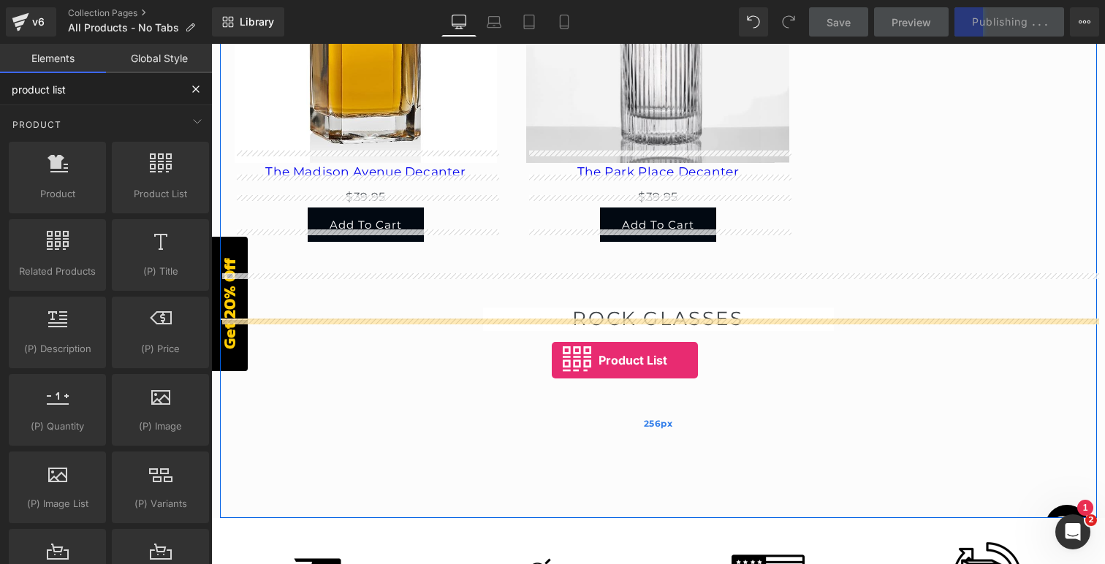
drag, startPoint x: 363, startPoint y: 218, endPoint x: 552, endPoint y: 360, distance: 236.3
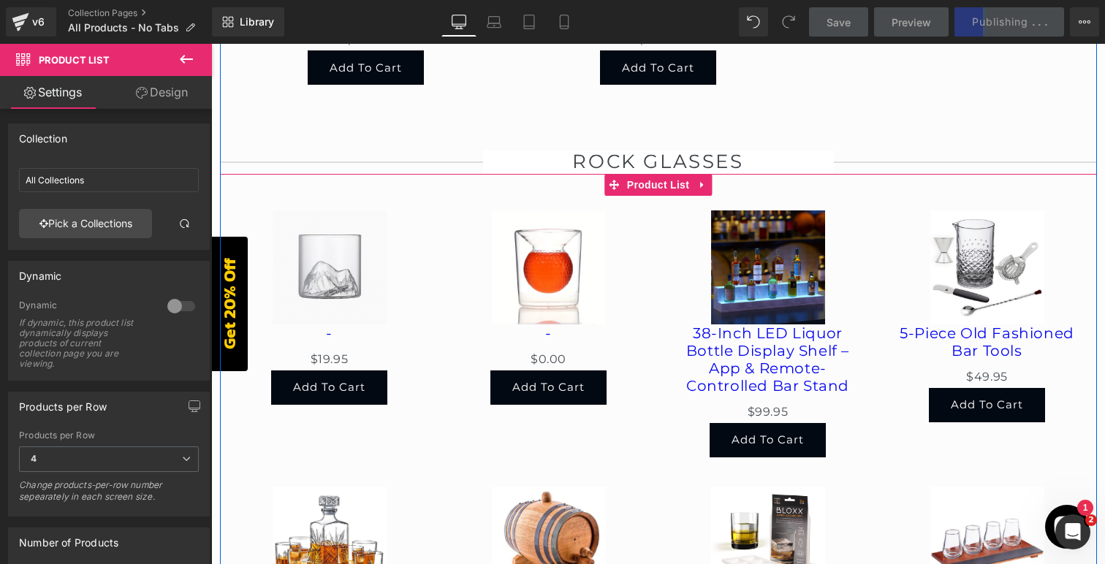
scroll to position [4587, 0]
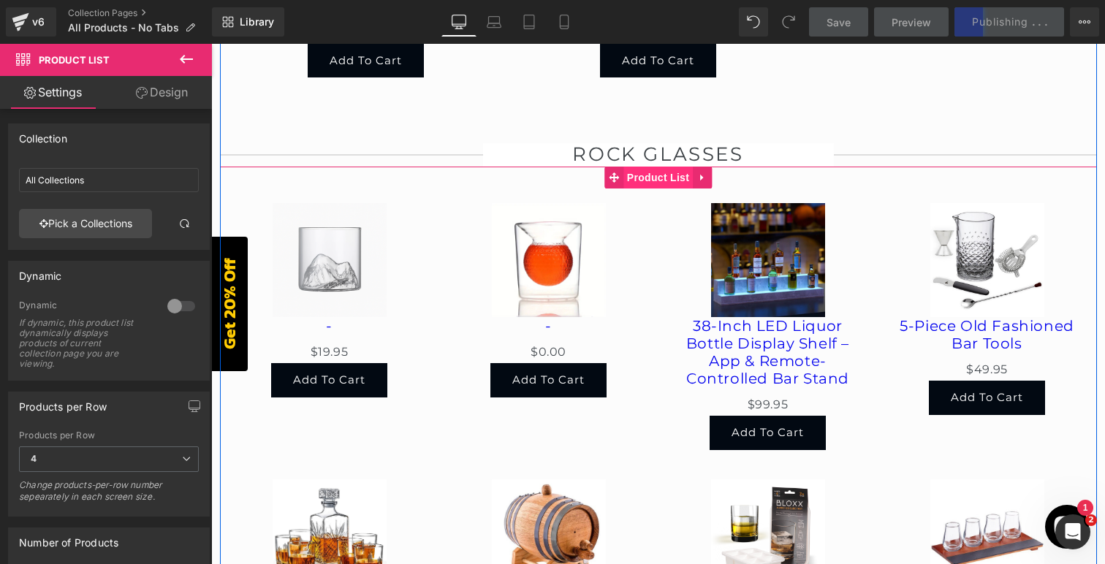
click at [659, 167] on span "Product List" at bounding box center [657, 178] width 69 height 22
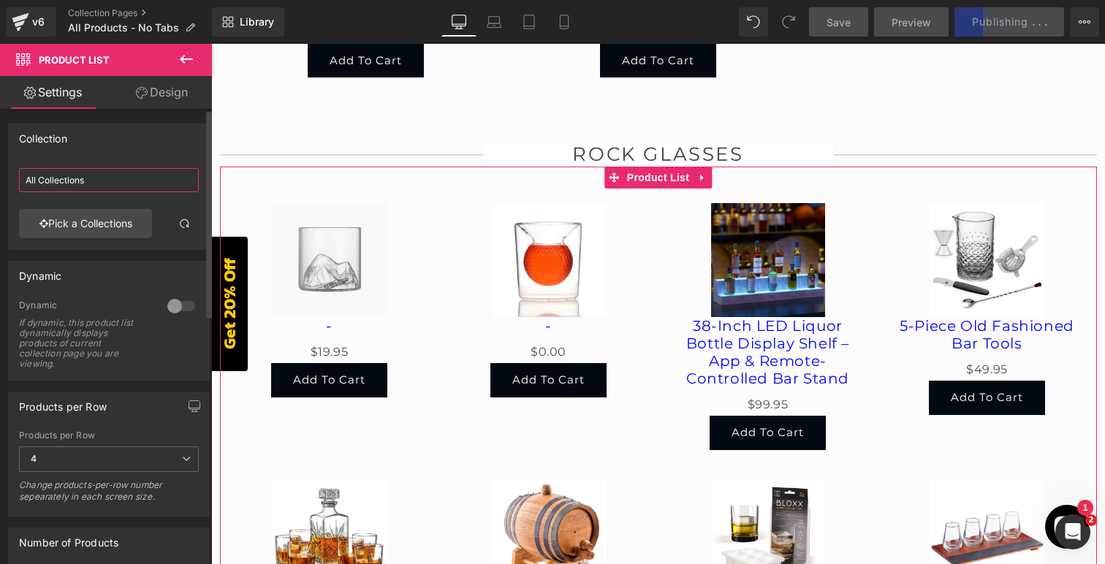
click at [114, 179] on input "All Collections" at bounding box center [109, 180] width 180 height 24
click at [103, 217] on link "Pick a Collections" at bounding box center [85, 223] width 133 height 29
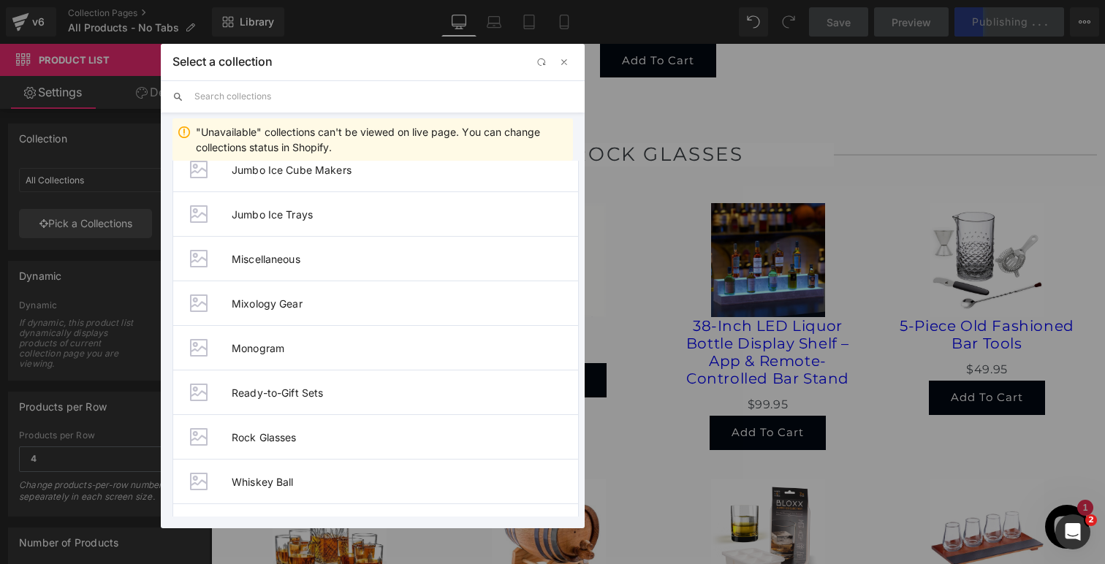
scroll to position [293, 0]
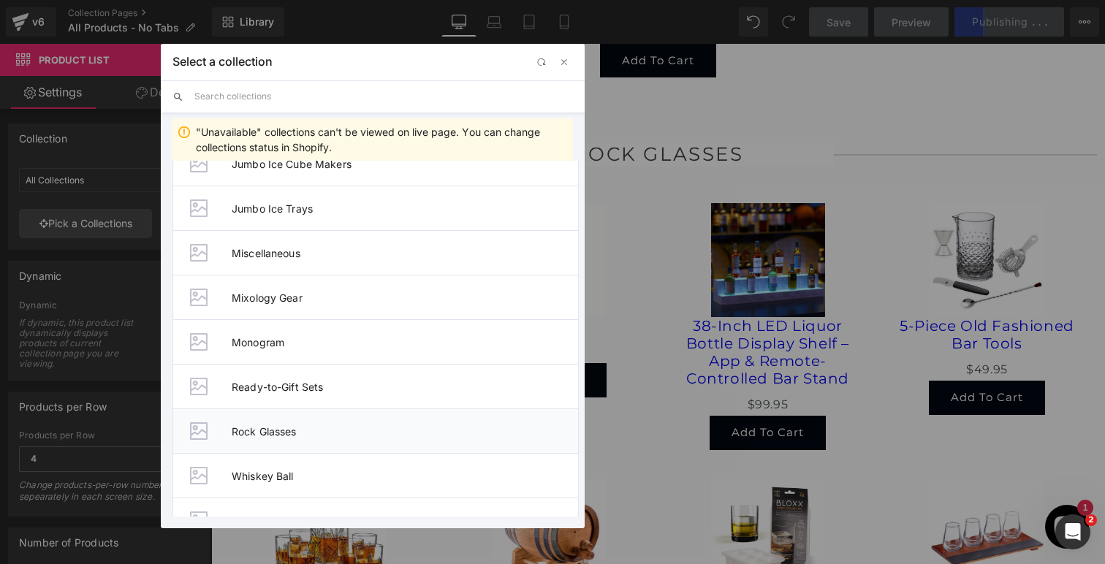
click at [262, 435] on span "Rock Glasses" at bounding box center [405, 431] width 346 height 12
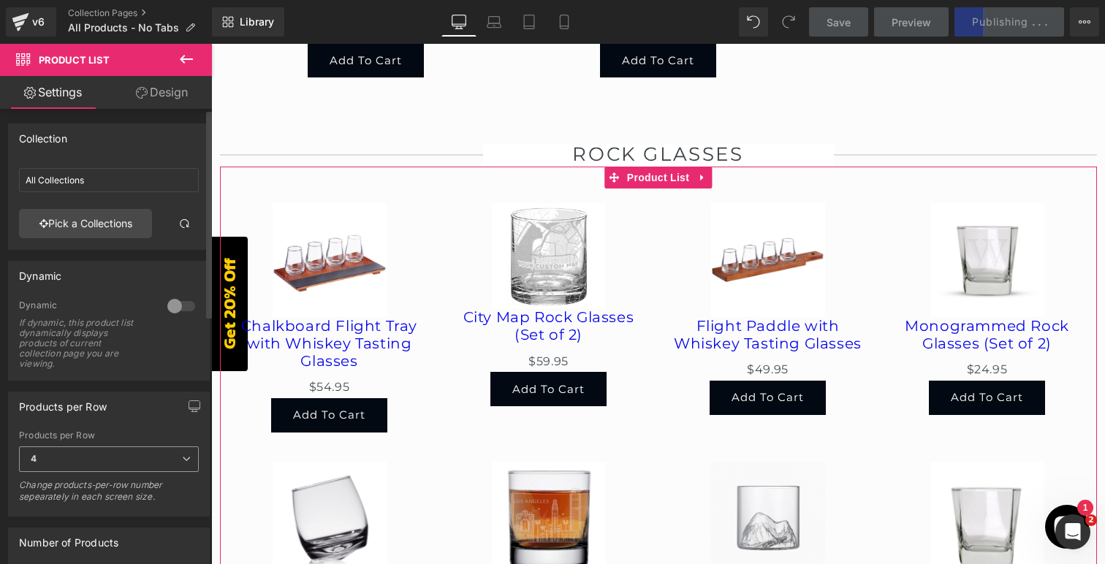
click at [111, 453] on span "4" at bounding box center [109, 459] width 180 height 26
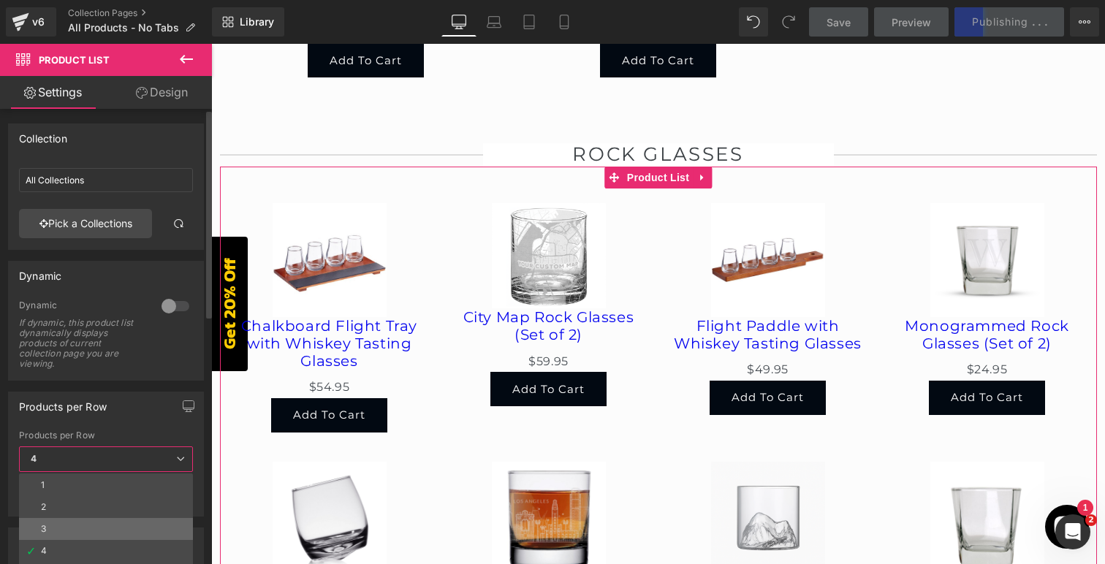
click at [91, 519] on li "3" at bounding box center [106, 529] width 174 height 22
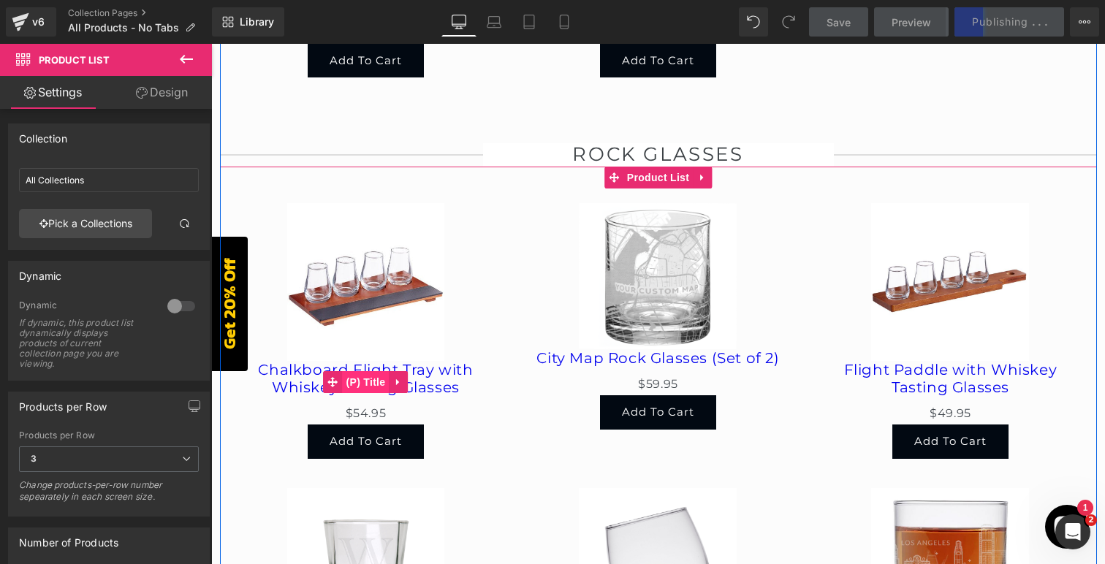
click at [369, 371] on span "(P) Title" at bounding box center [366, 382] width 47 height 22
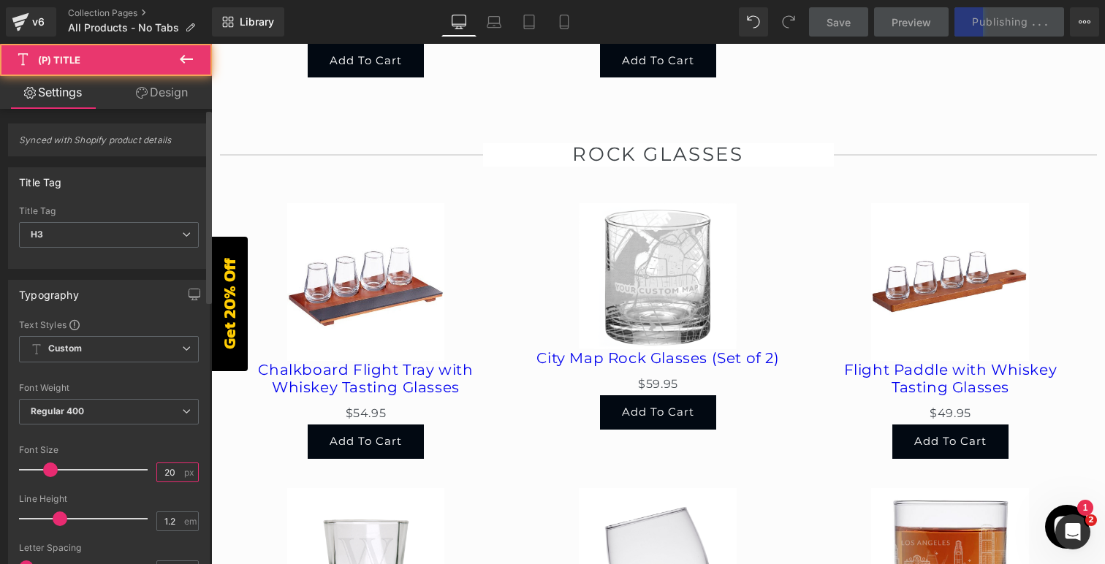
click at [169, 472] on input "20" at bounding box center [170, 472] width 26 height 18
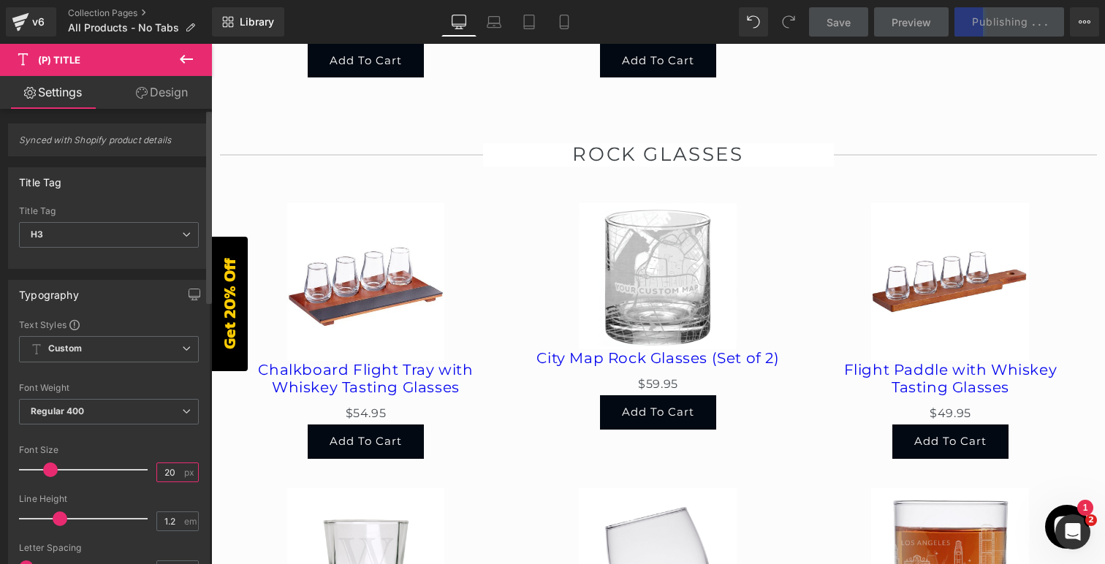
type input "2"
type input "17"
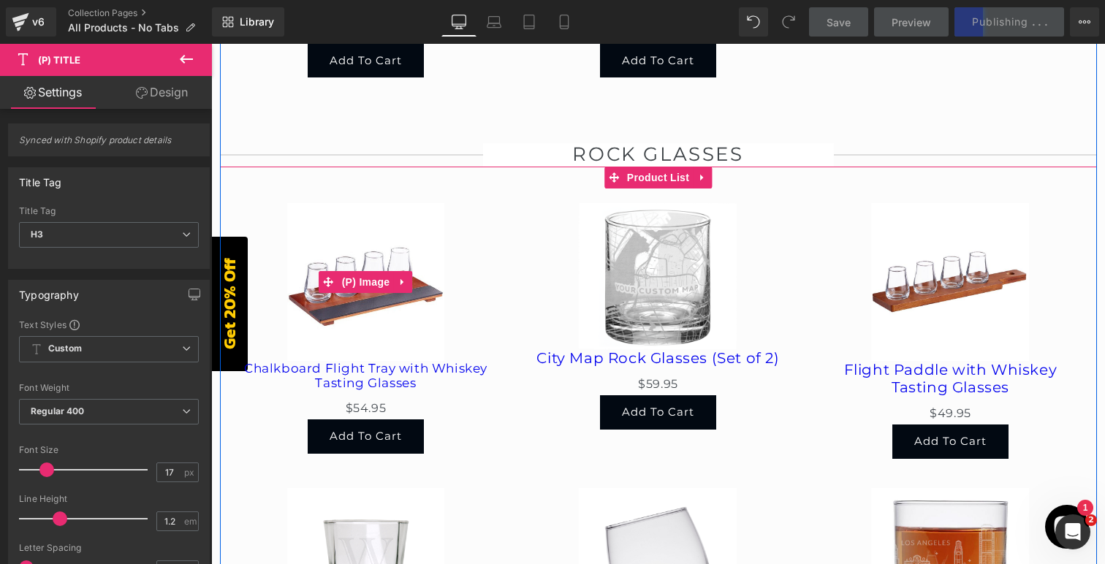
click at [394, 281] on img at bounding box center [366, 282] width 158 height 158
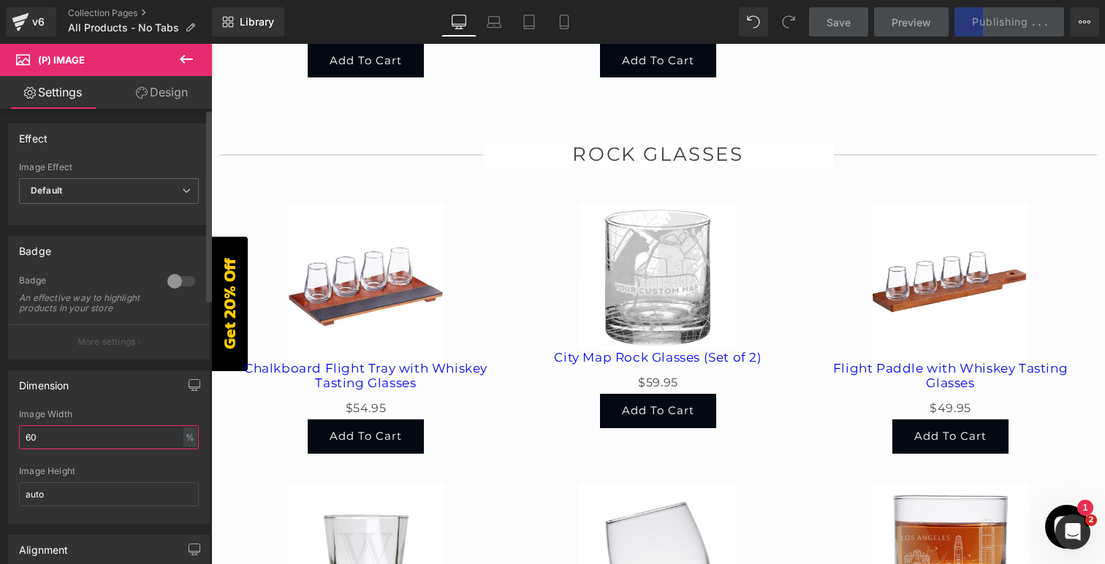
click at [82, 444] on input "60" at bounding box center [109, 437] width 180 height 24
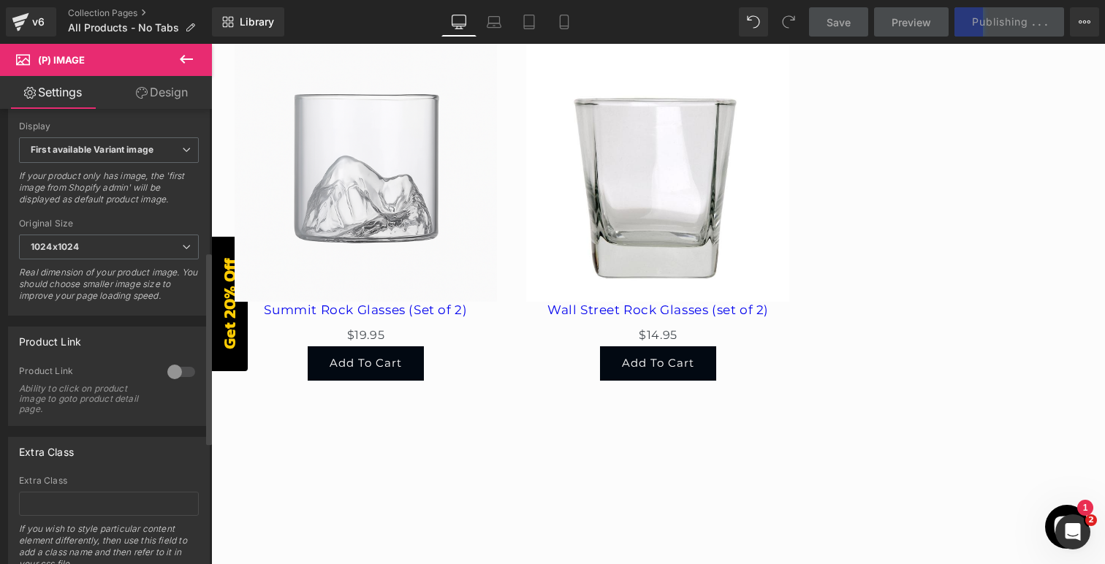
scroll to position [626, 0]
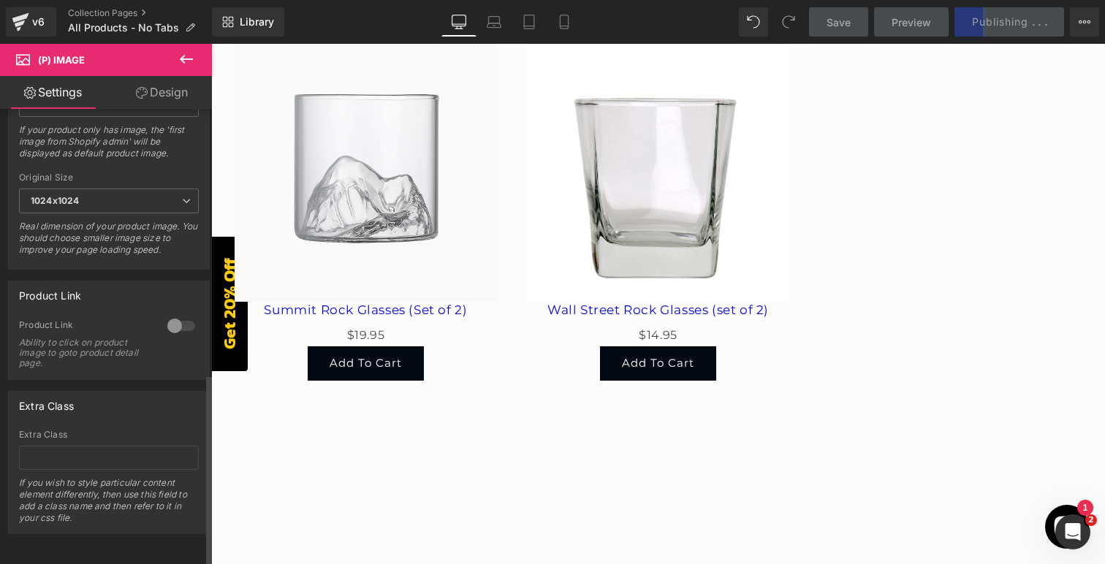
type input "100"
click at [176, 317] on div at bounding box center [181, 325] width 35 height 23
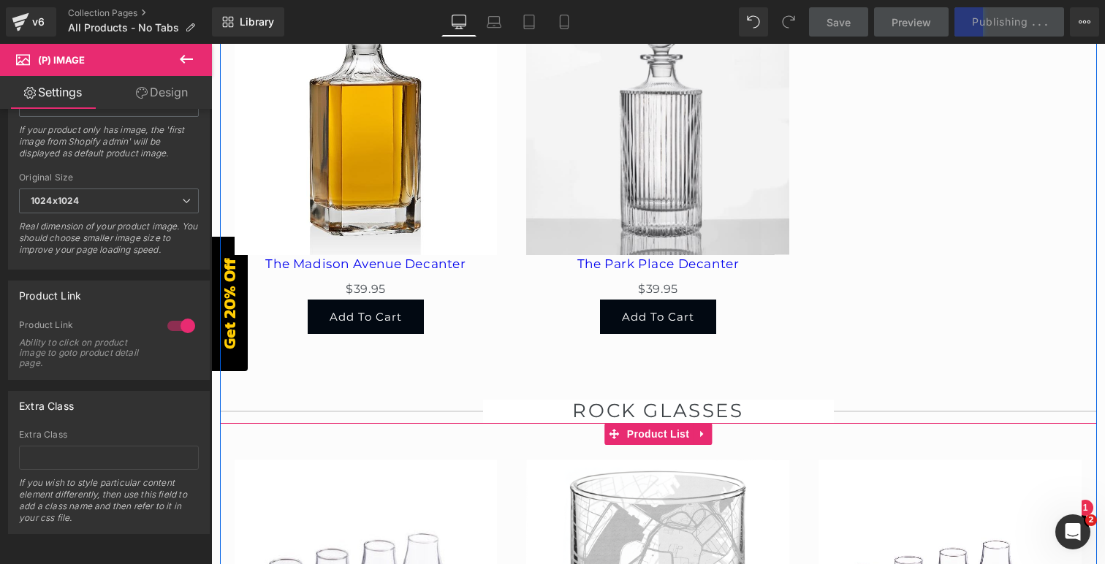
scroll to position [4328, 0]
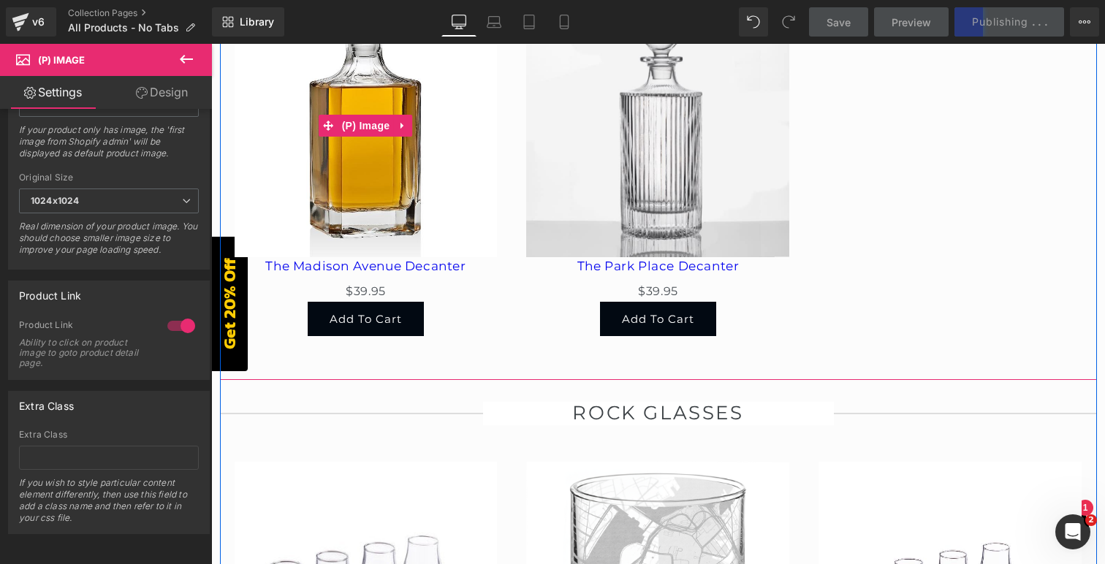
click at [378, 159] on img at bounding box center [366, 125] width 263 height 263
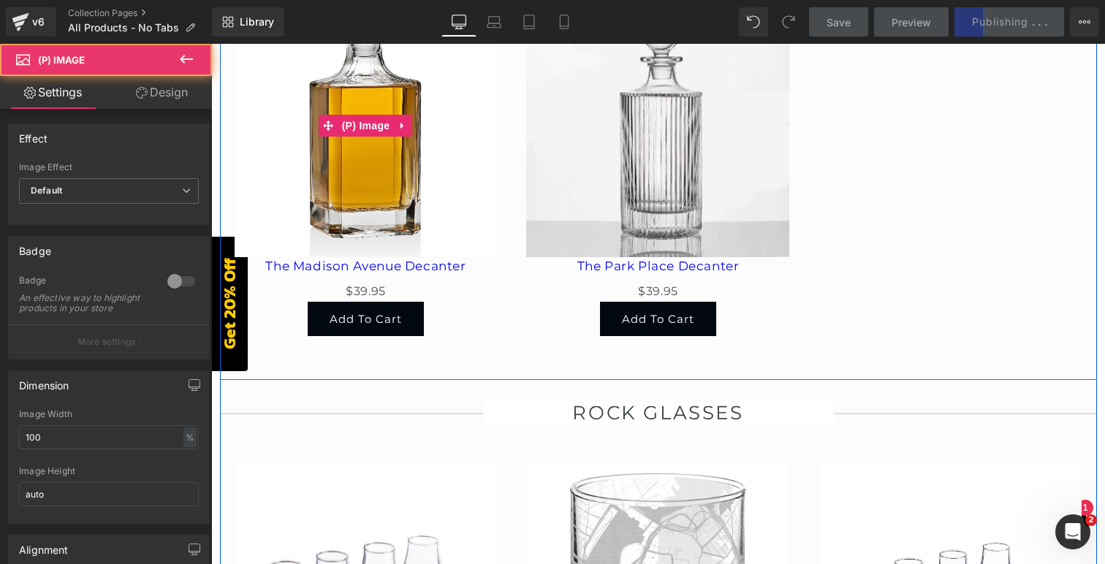
click at [378, 159] on img at bounding box center [366, 125] width 263 height 263
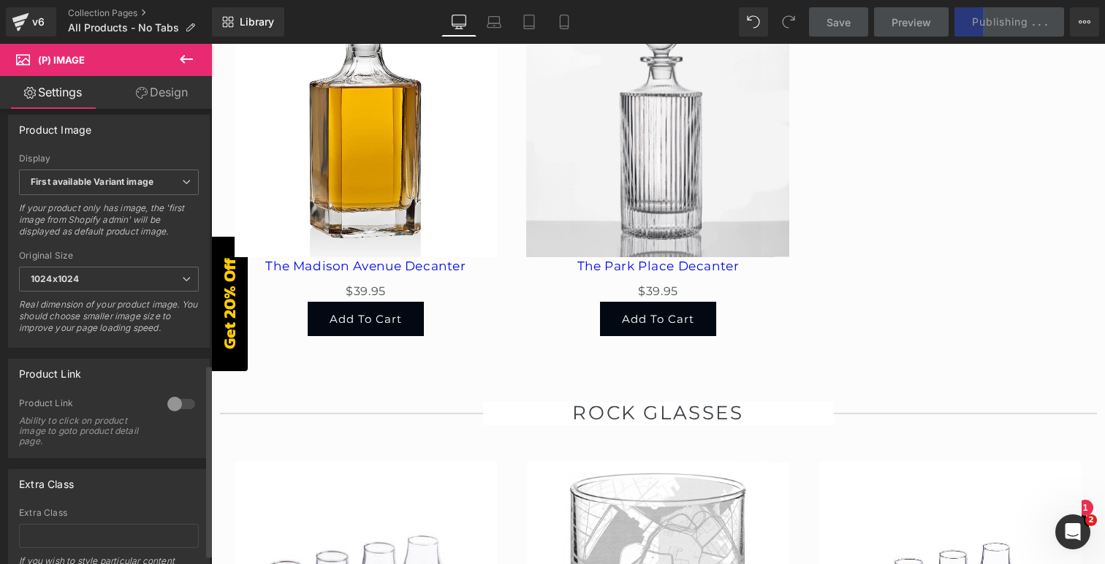
scroll to position [626, 0]
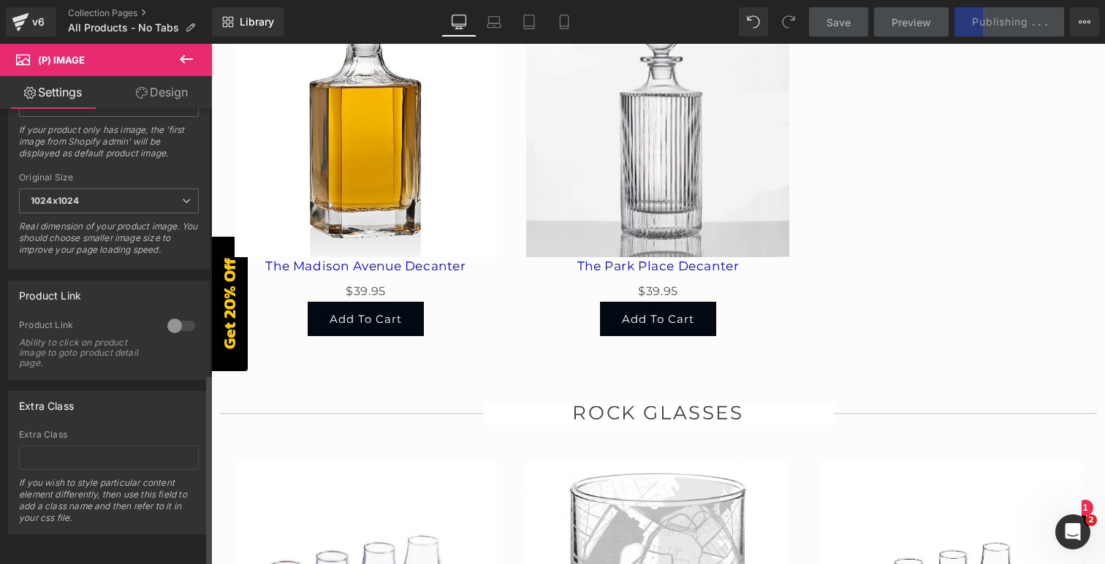
click at [176, 314] on div at bounding box center [181, 325] width 35 height 23
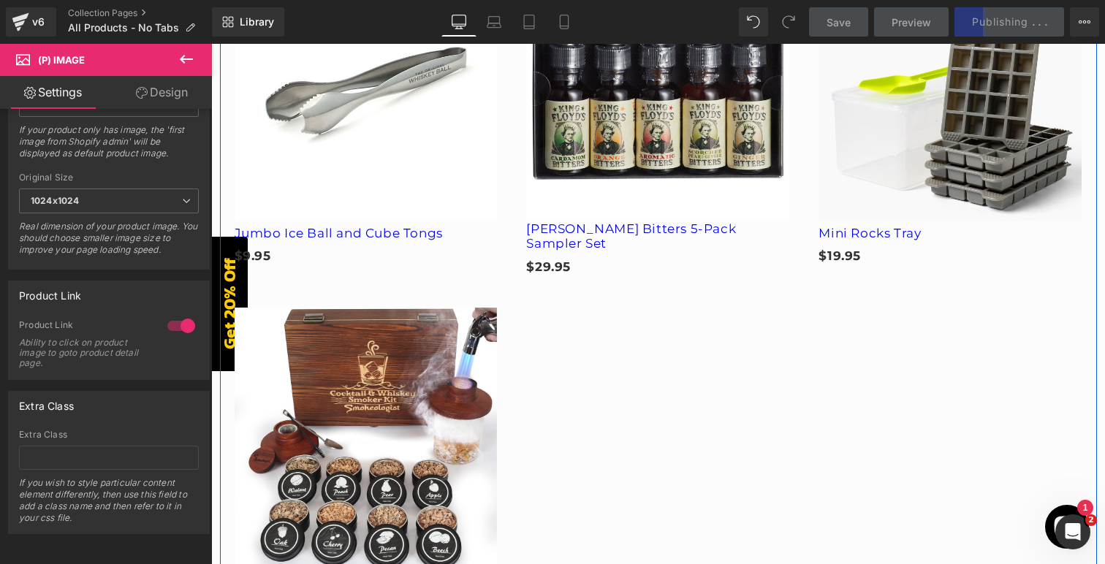
scroll to position [1686, 0]
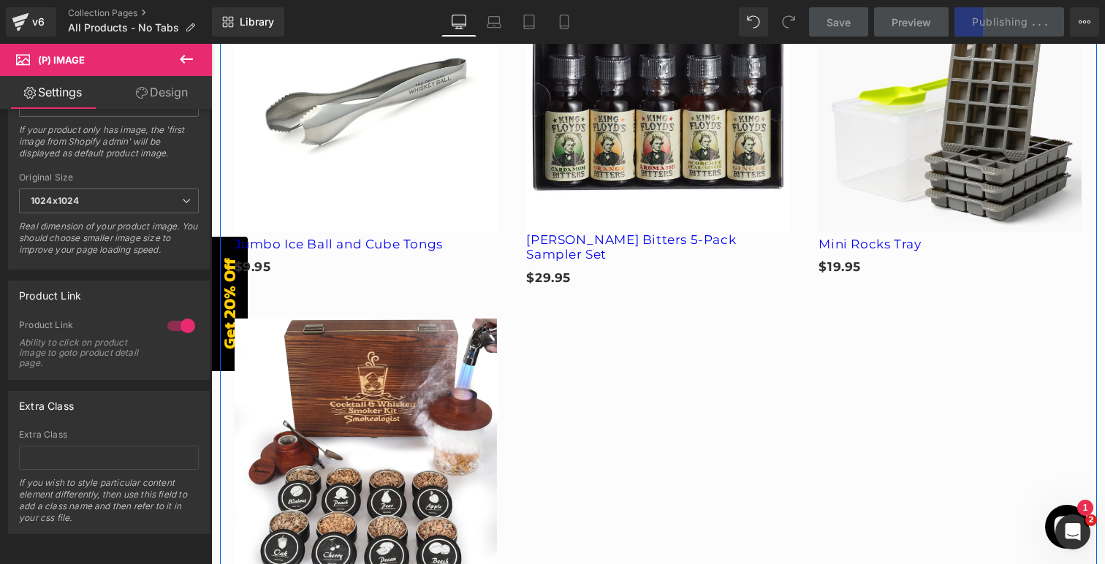
click at [341, 385] on img at bounding box center [366, 450] width 263 height 263
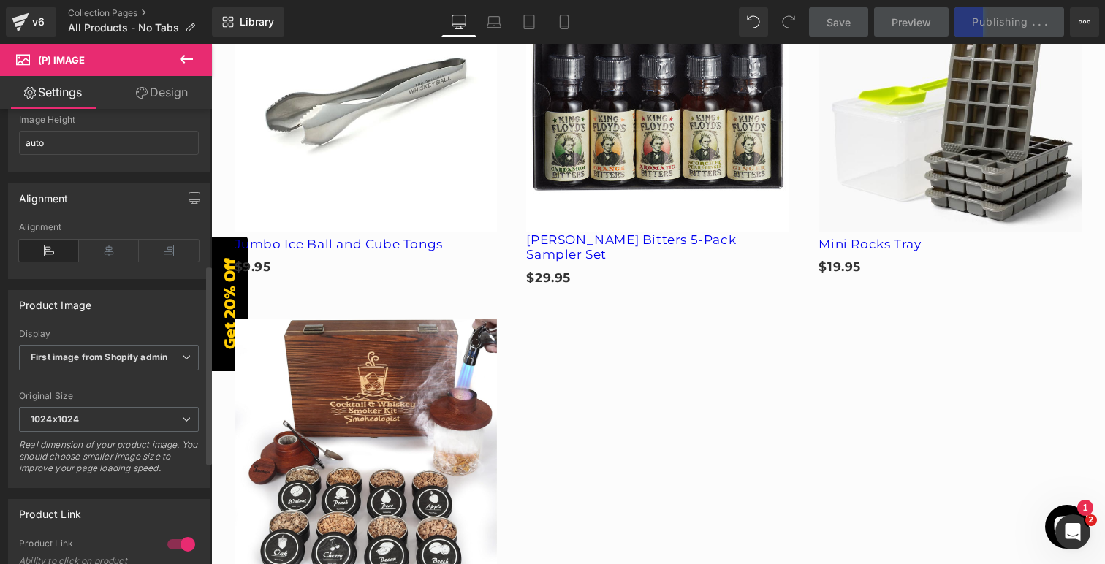
scroll to position [357, 0]
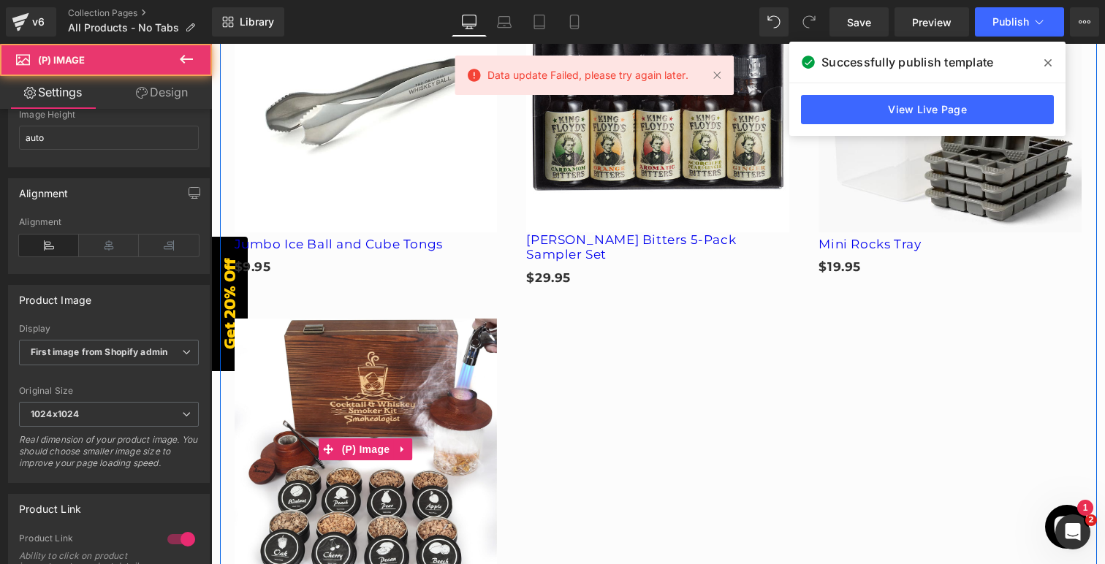
click at [319, 353] on img at bounding box center [366, 450] width 263 height 263
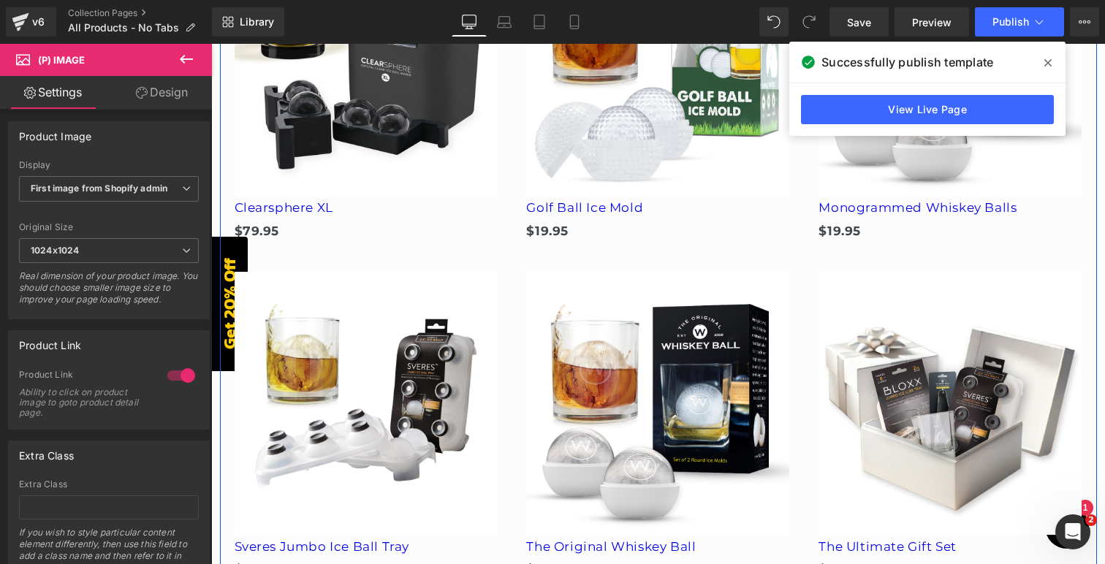
scroll to position [627, 0]
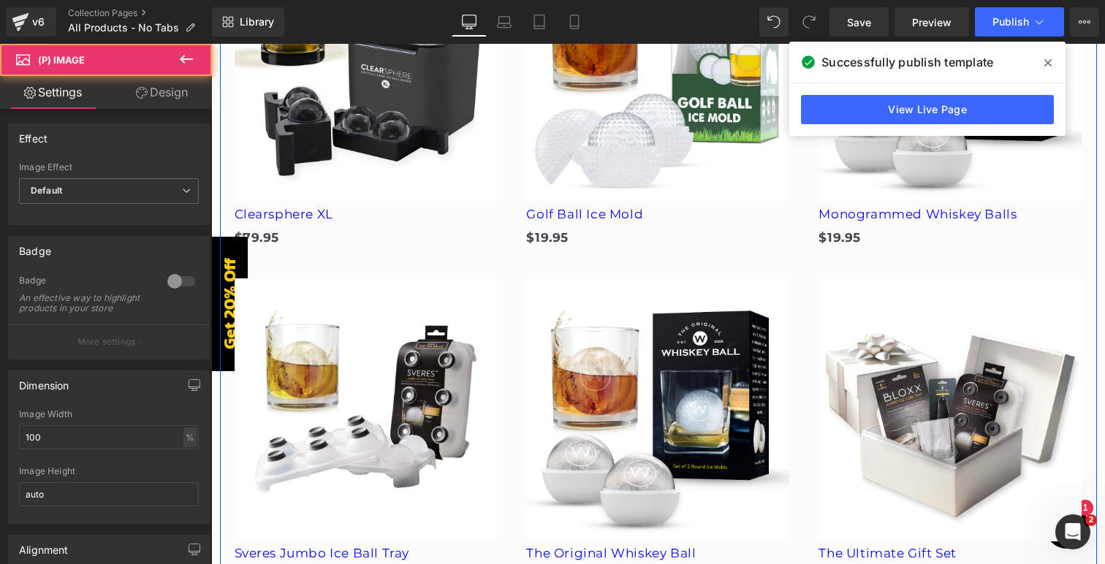
click at [408, 377] on img at bounding box center [366, 409] width 263 height 263
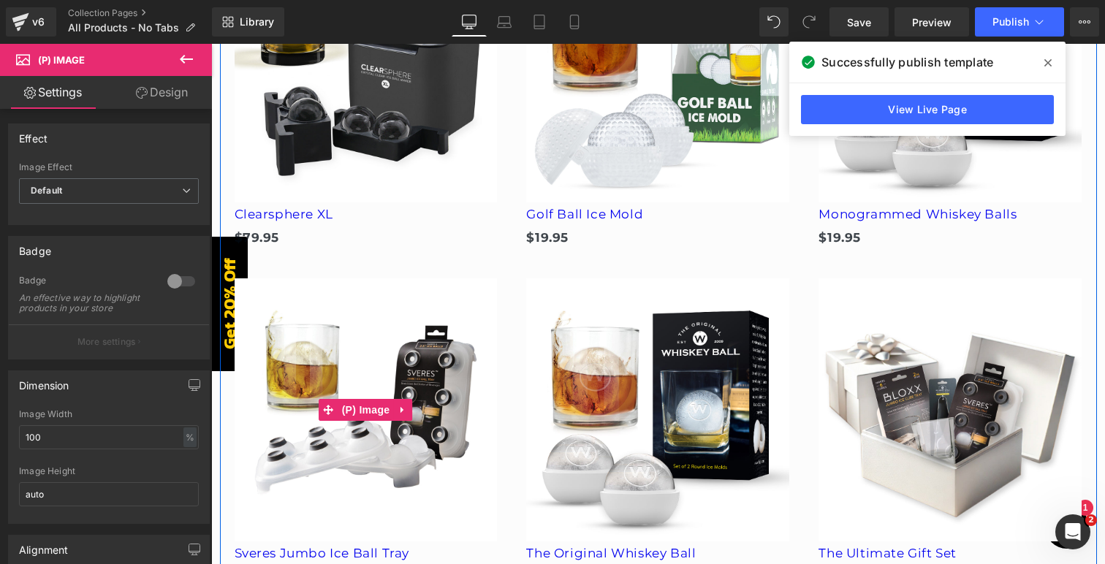
click at [416, 360] on img at bounding box center [366, 409] width 263 height 263
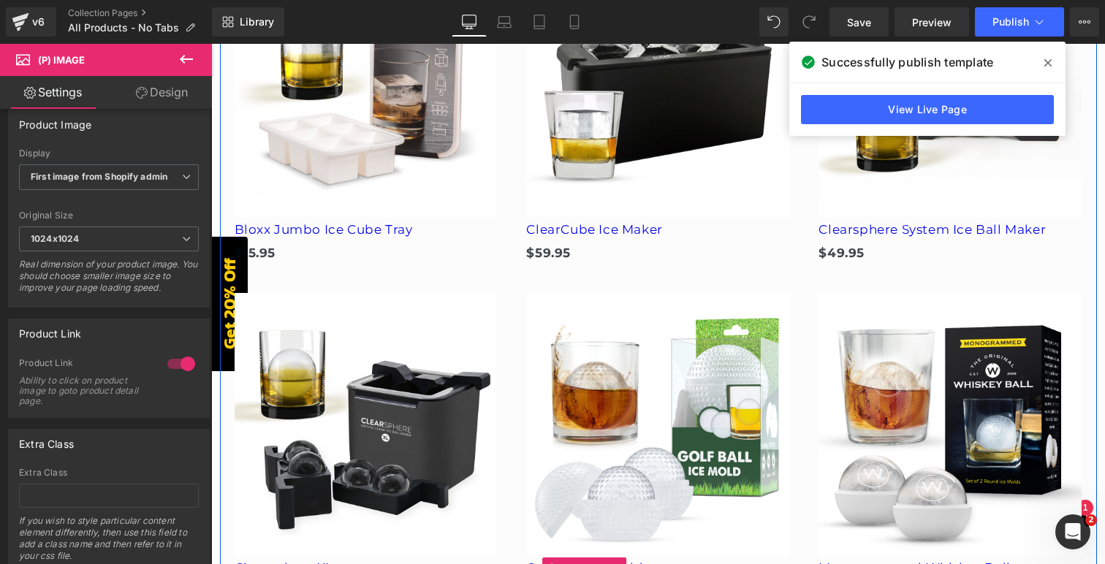
scroll to position [94, 0]
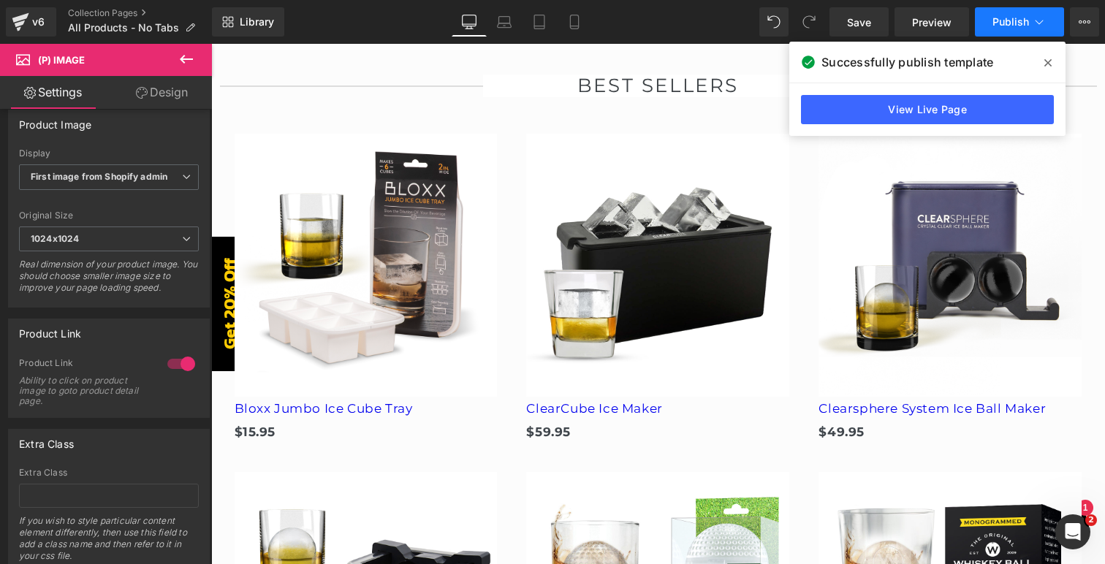
click at [1016, 21] on span "Publish" at bounding box center [1010, 22] width 37 height 12
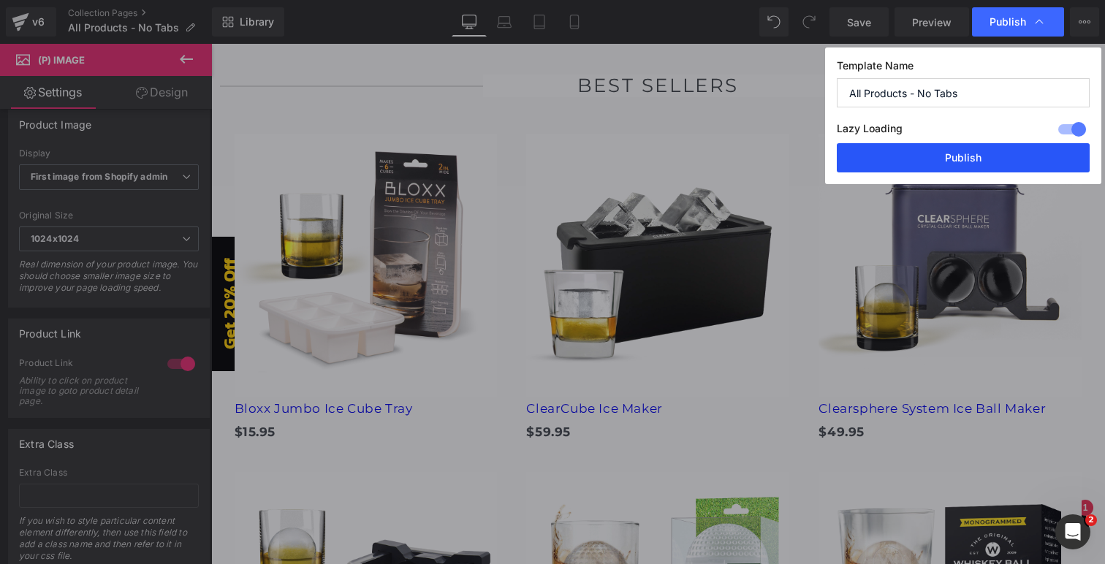
click at [922, 158] on button "Publish" at bounding box center [963, 157] width 253 height 29
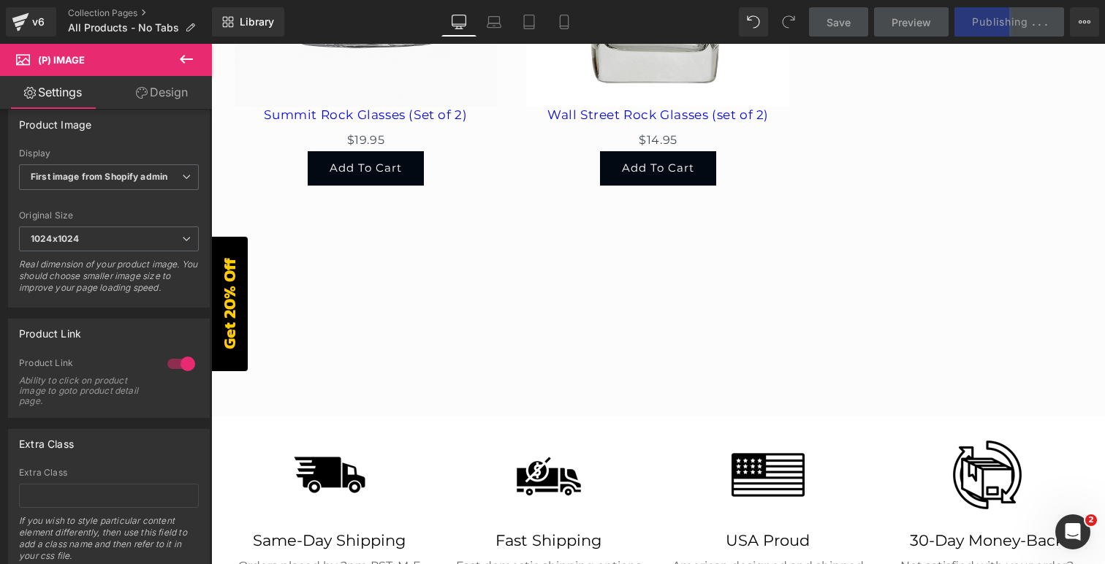
scroll to position [5765, 0]
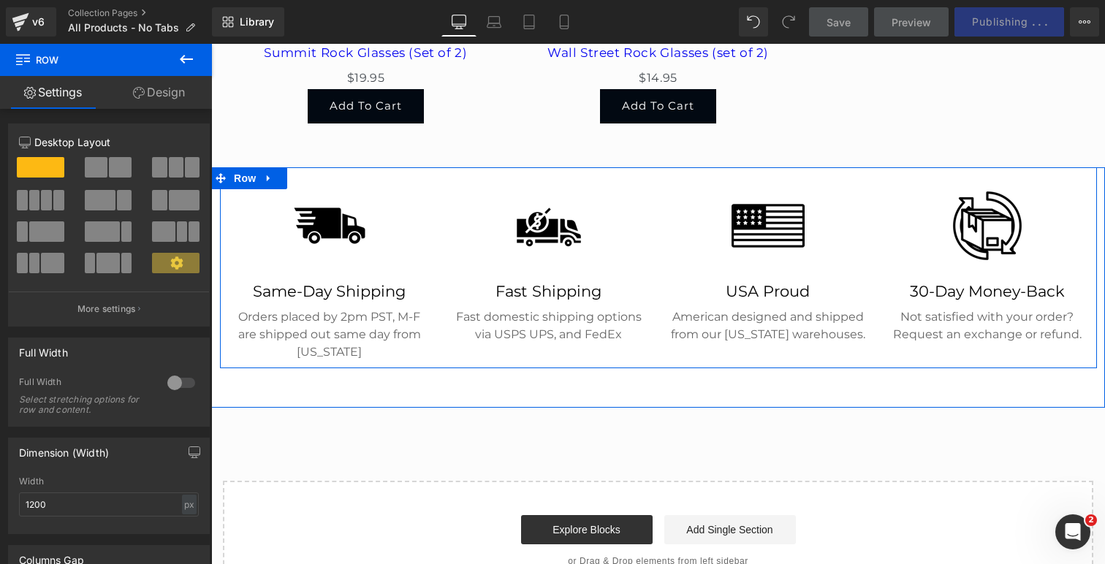
drag, startPoint x: 650, startPoint y: 335, endPoint x: 700, endPoint y: 160, distance: 181.5
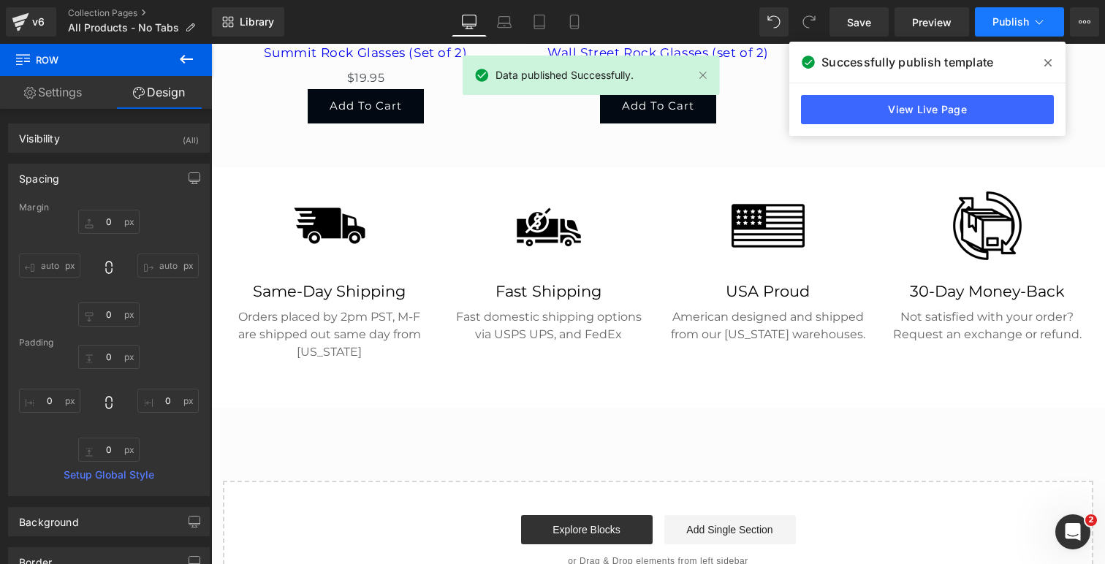
click at [1009, 18] on span "Publish" at bounding box center [1010, 22] width 37 height 12
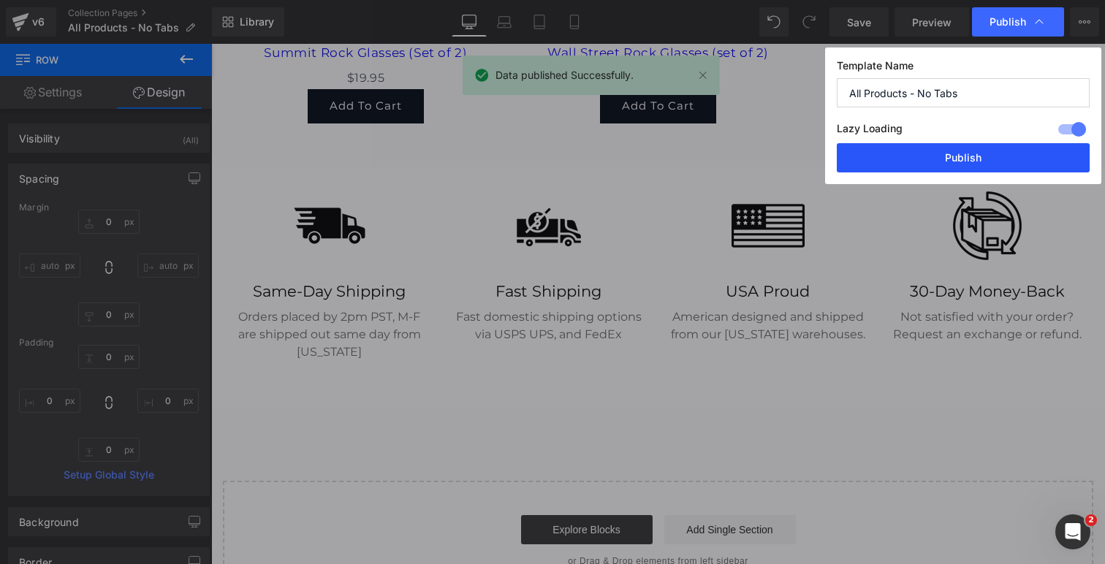
click at [956, 156] on button "Publish" at bounding box center [963, 157] width 253 height 29
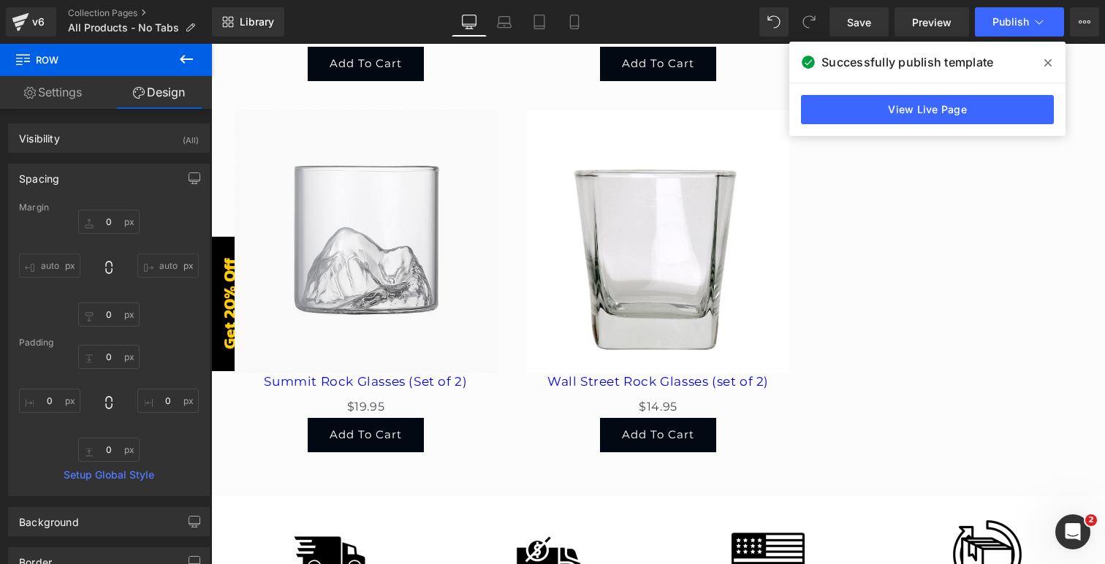
scroll to position [5260, 0]
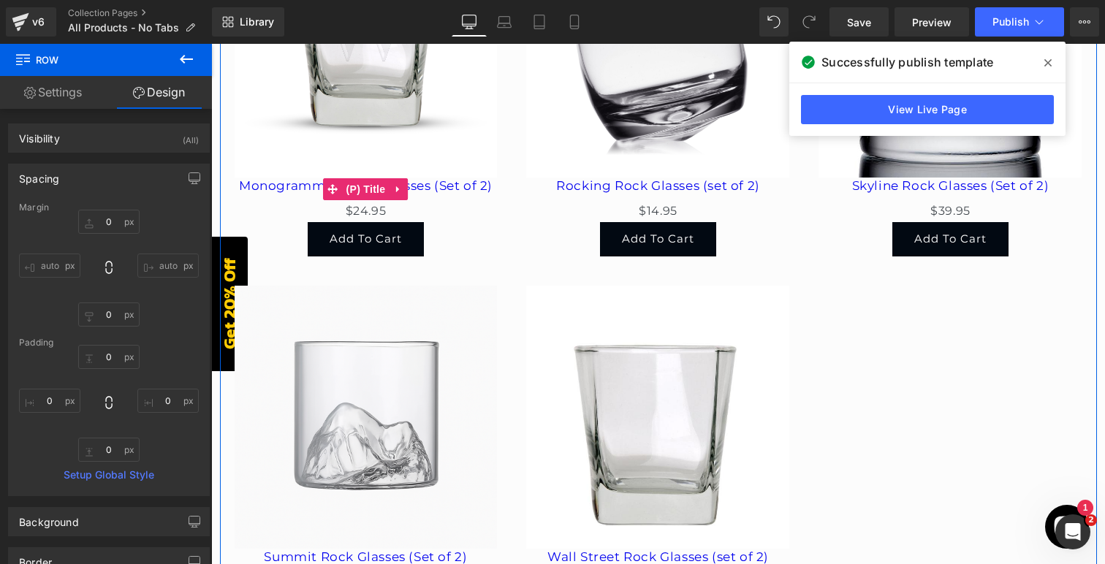
click at [441, 178] on link "Monogrammed Rock Glasses (Set of 2)" at bounding box center [366, 185] width 254 height 15
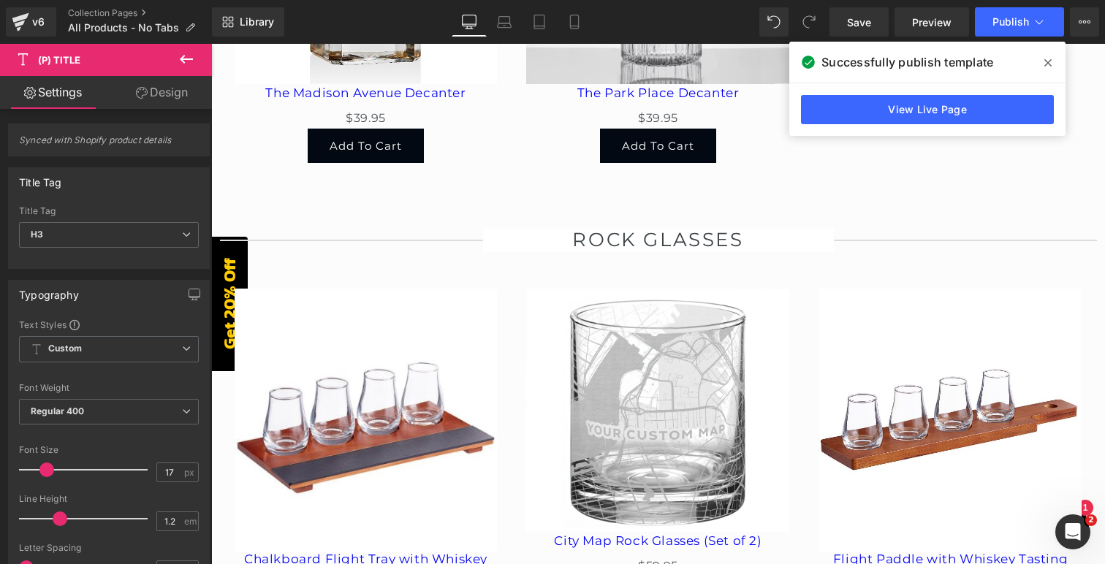
scroll to position [4498, 0]
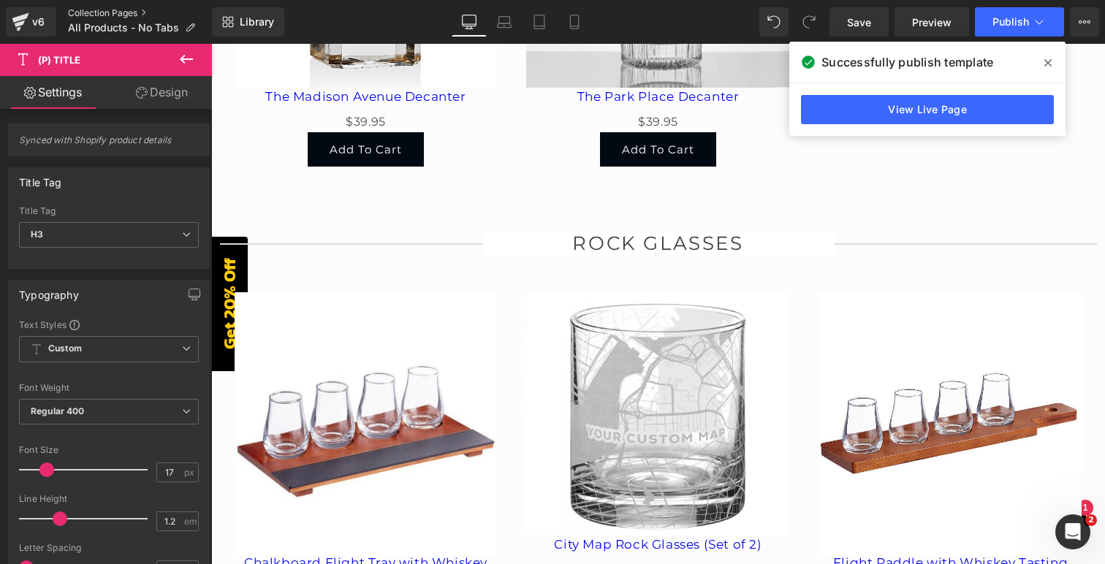
click at [95, 13] on link "Collection Pages" at bounding box center [140, 13] width 144 height 12
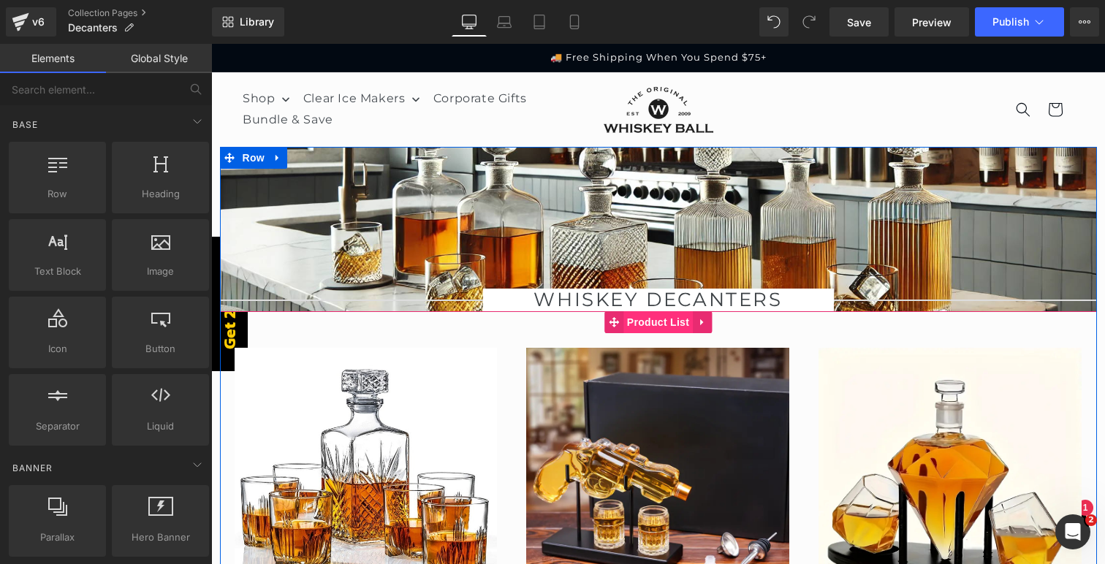
click at [641, 328] on span "Product List" at bounding box center [657, 322] width 69 height 22
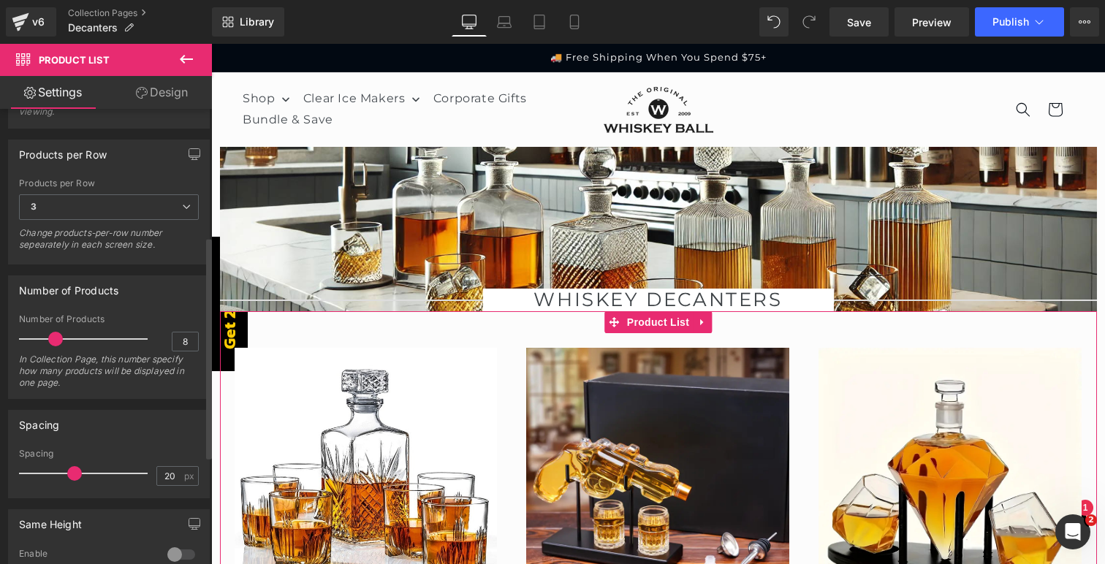
scroll to position [261, 0]
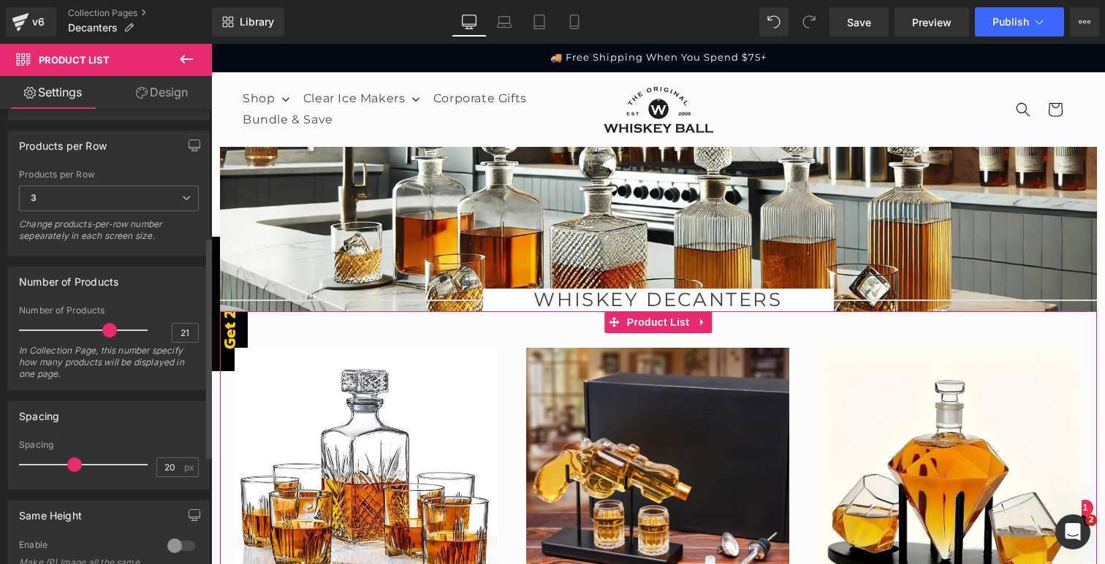
type input "20"
drag, startPoint x: 56, startPoint y: 334, endPoint x: 104, endPoint y: 335, distance: 48.2
click at [104, 335] on span at bounding box center [106, 330] width 15 height 15
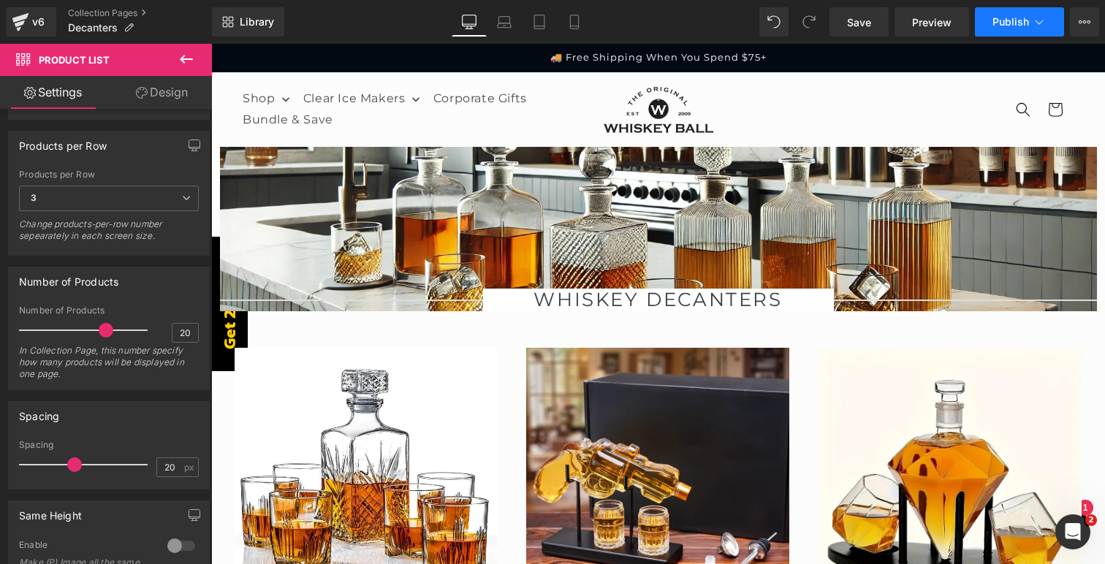
click at [1010, 19] on span "Publish" at bounding box center [1010, 22] width 37 height 12
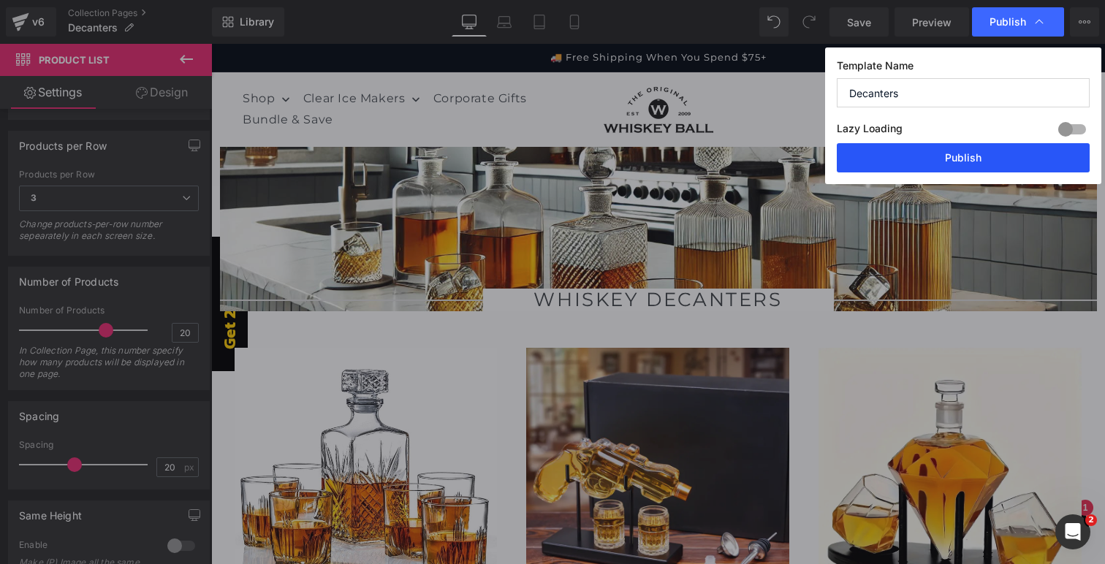
click at [0, 0] on button "Publish" at bounding box center [0, 0] width 0 height 0
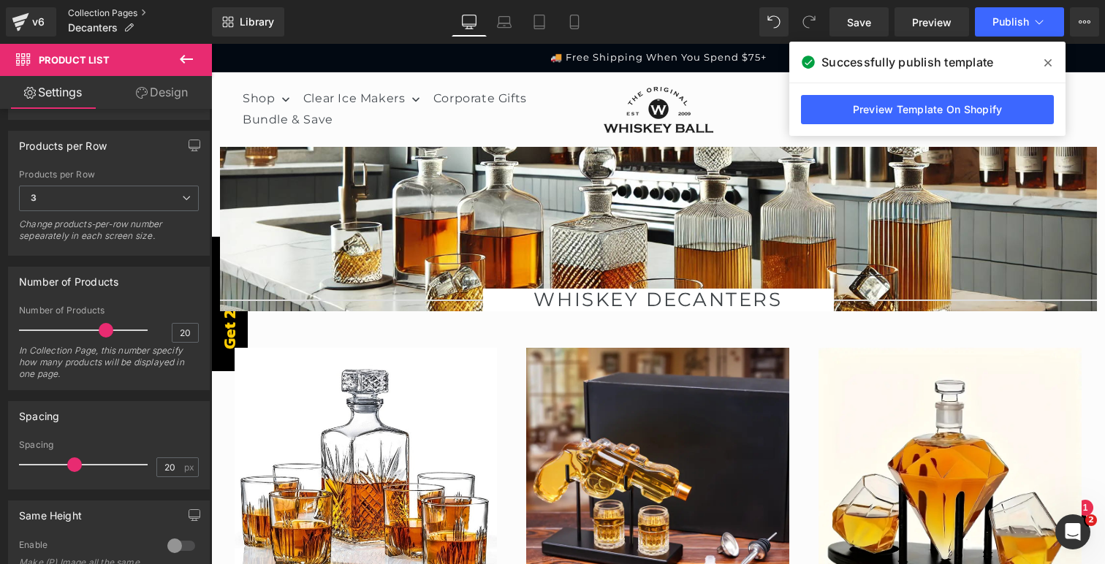
click at [108, 12] on link "Collection Pages" at bounding box center [140, 13] width 144 height 12
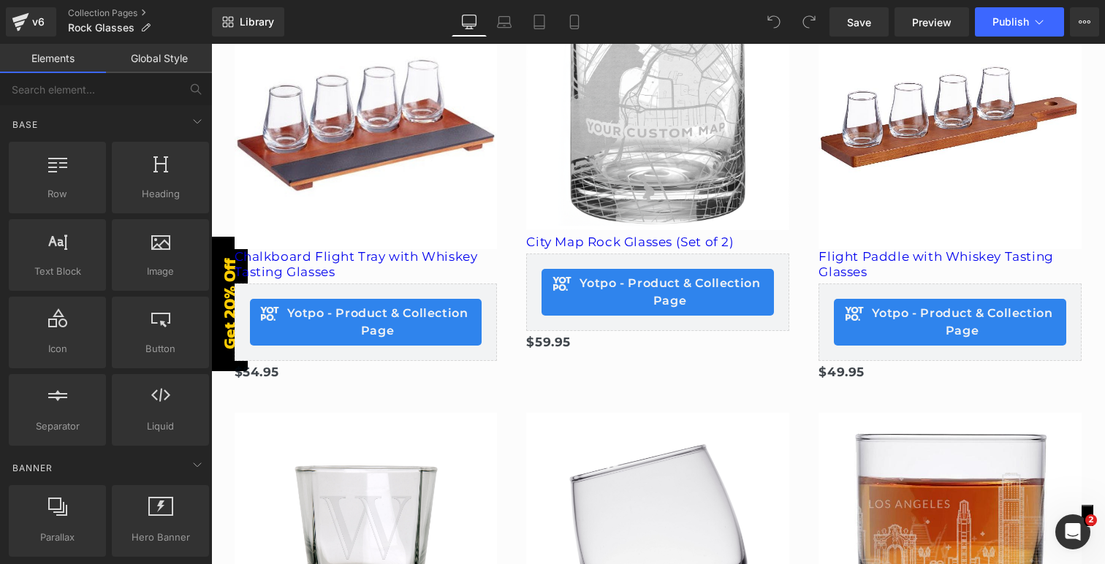
scroll to position [411, 0]
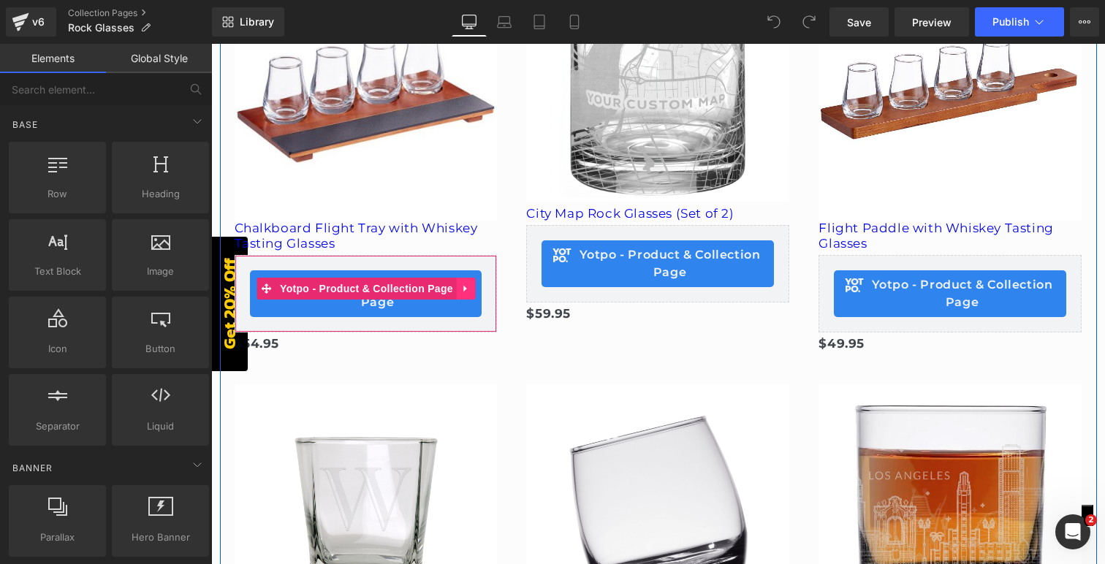
click at [465, 290] on icon at bounding box center [465, 289] width 3 height 7
click at [477, 290] on icon at bounding box center [476, 288] width 10 height 10
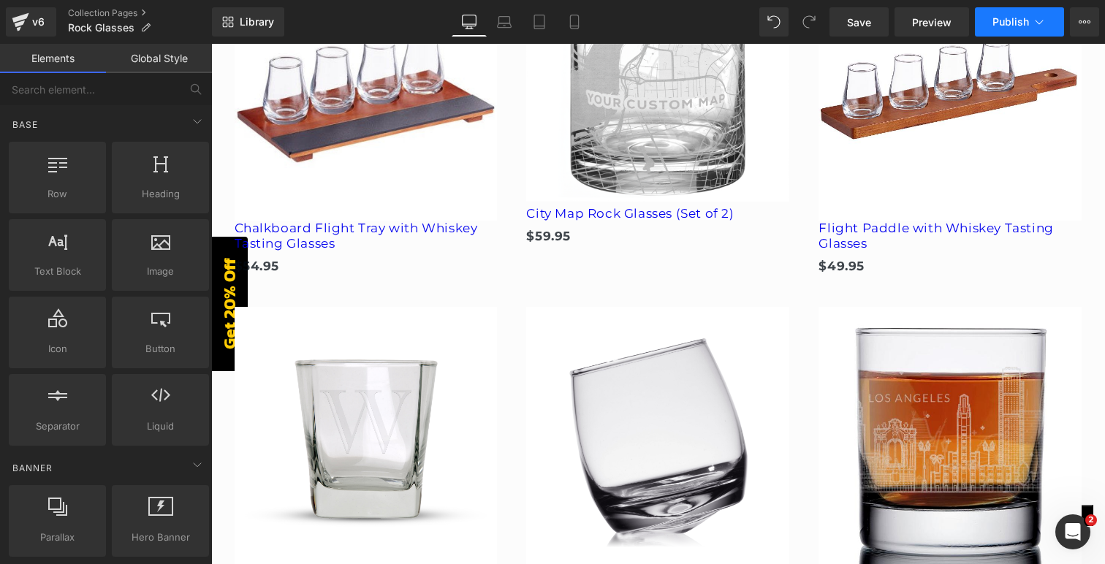
click at [1013, 24] on span "Publish" at bounding box center [1010, 22] width 37 height 12
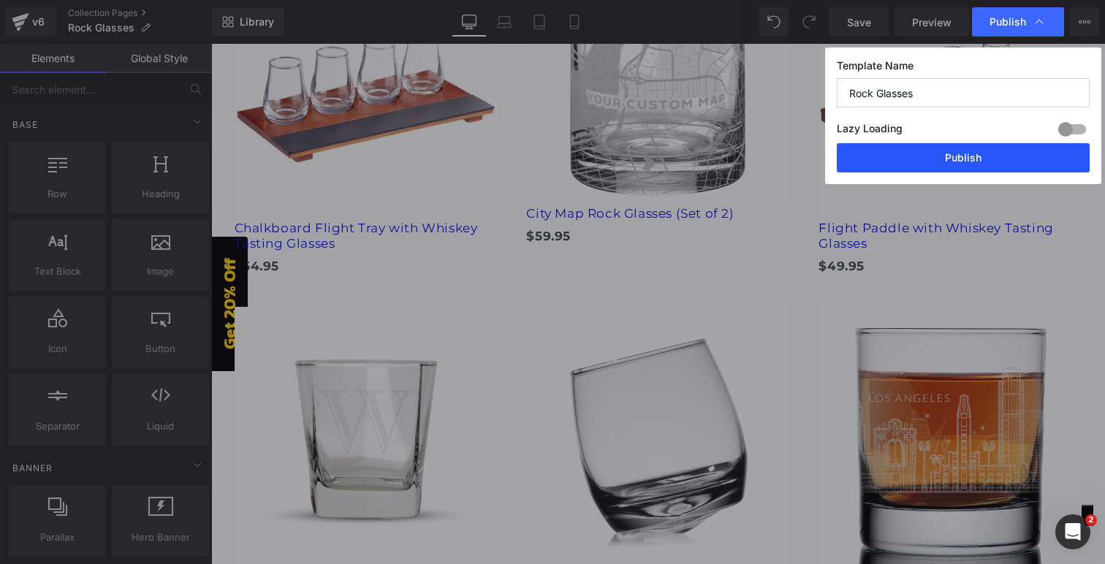
click at [981, 153] on button "Publish" at bounding box center [963, 157] width 253 height 29
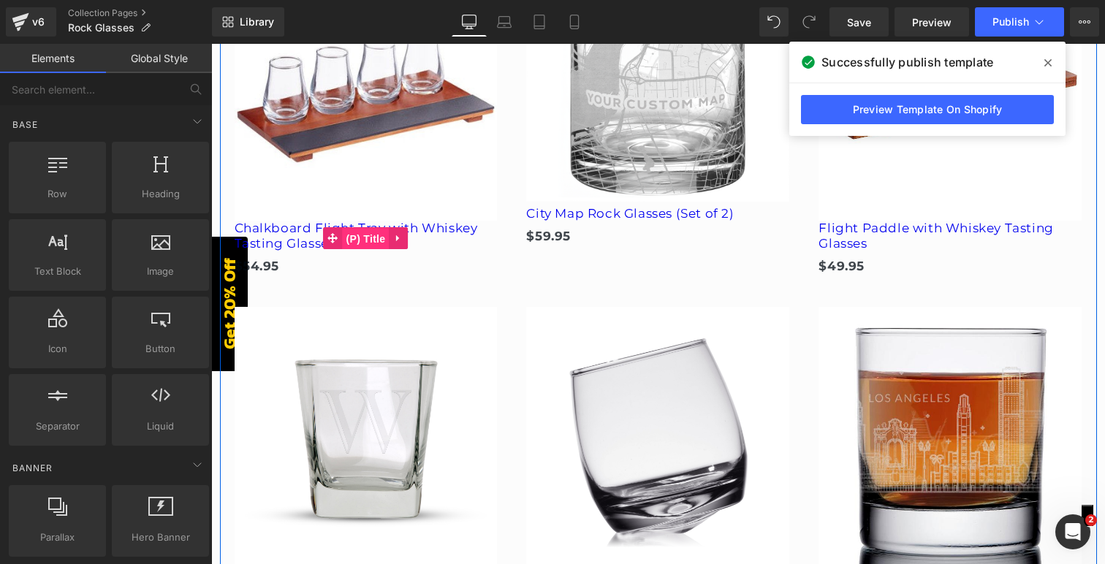
click at [373, 238] on span "(P) Title" at bounding box center [366, 239] width 47 height 22
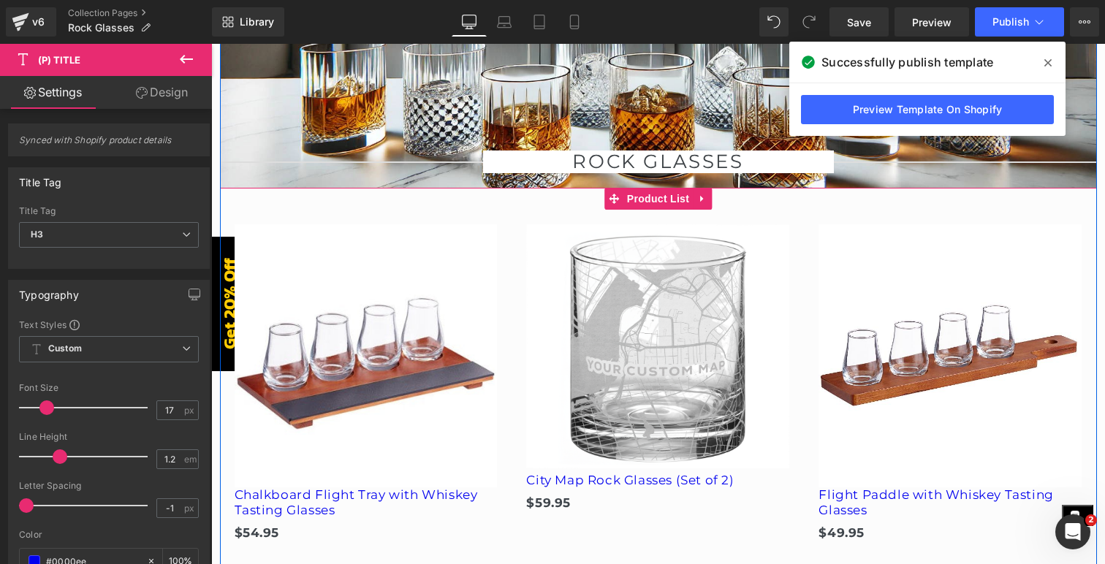
scroll to position [0, 0]
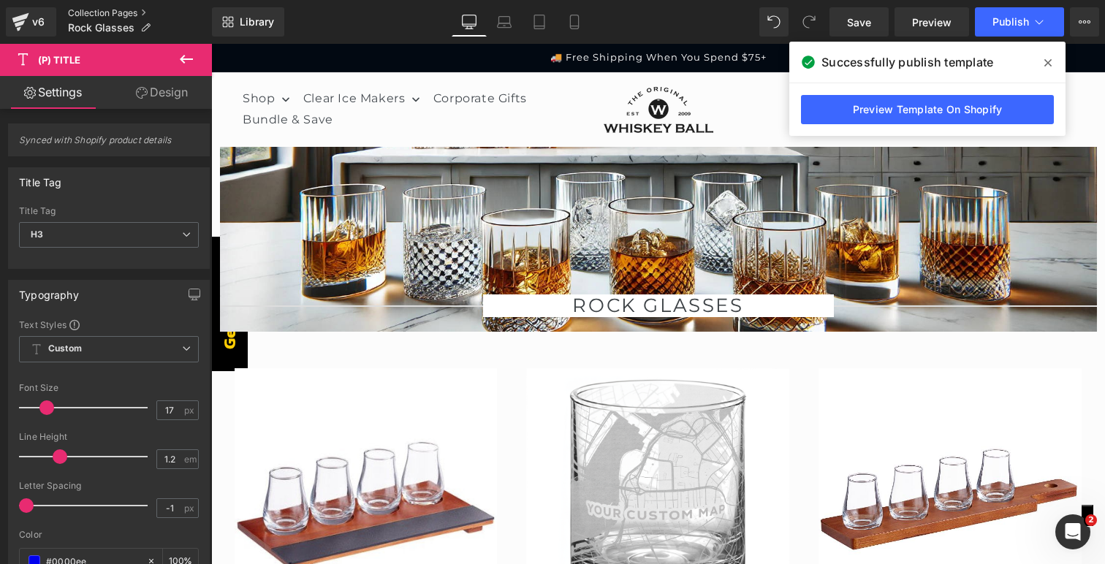
click at [119, 14] on link "Collection Pages" at bounding box center [140, 13] width 144 height 12
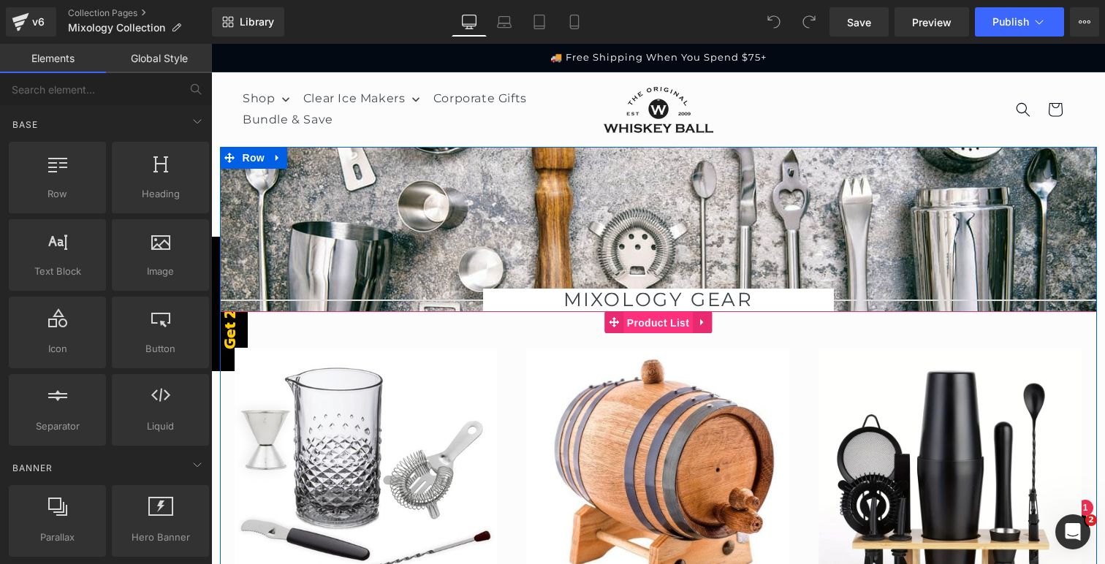
click at [634, 321] on span "Product List" at bounding box center [657, 323] width 69 height 22
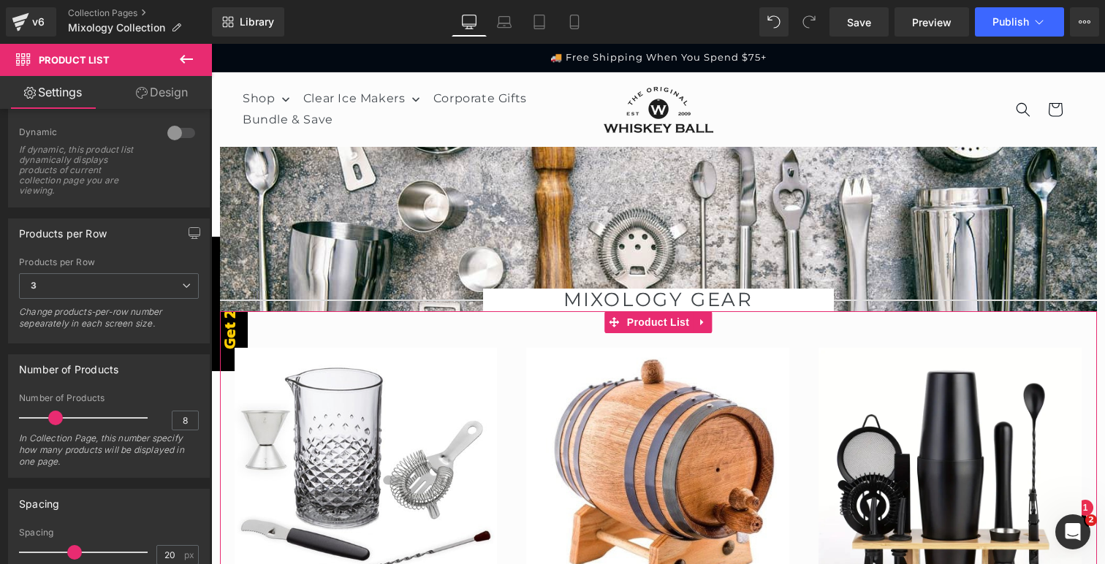
scroll to position [186, 0]
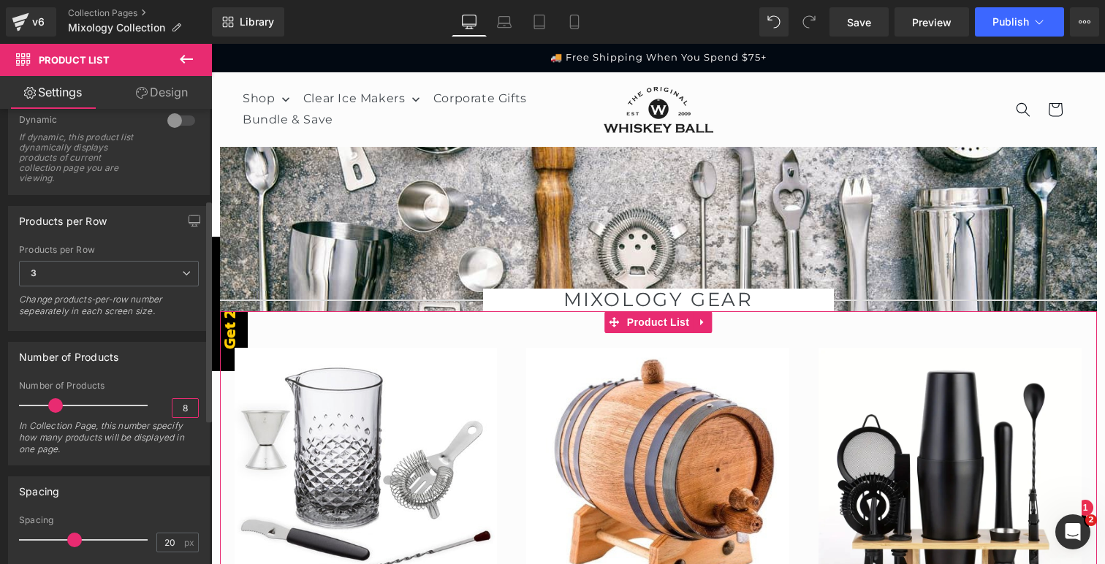
click at [172, 406] on input "8" at bounding box center [185, 408] width 26 height 18
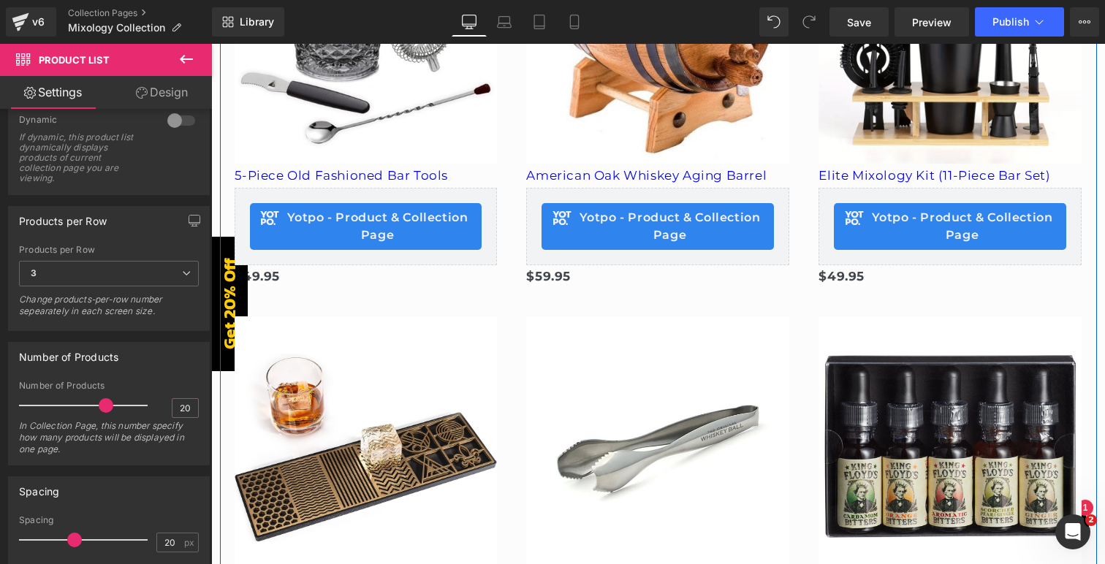
scroll to position [538, 0]
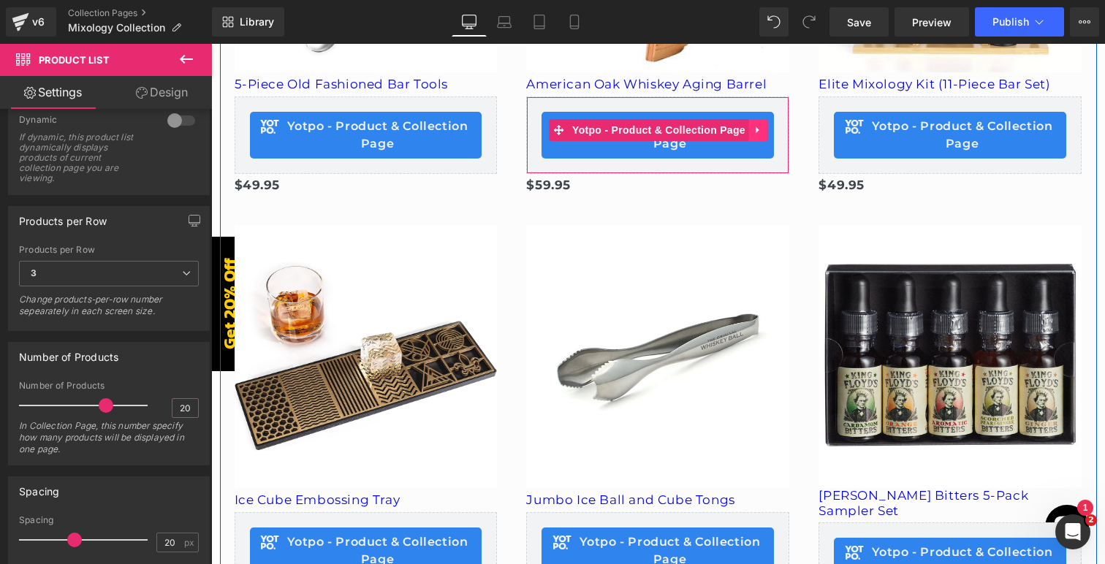
type input "20"
click at [761, 133] on icon at bounding box center [758, 129] width 10 height 11
click at [768, 126] on icon at bounding box center [768, 130] width 10 height 10
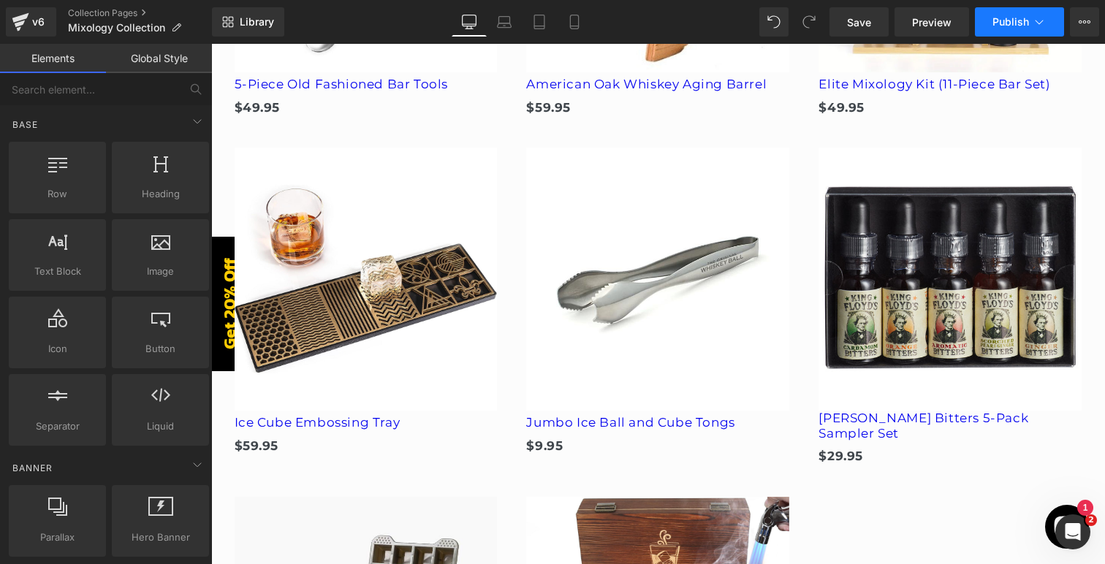
click at [1006, 23] on span "Publish" at bounding box center [1010, 22] width 37 height 12
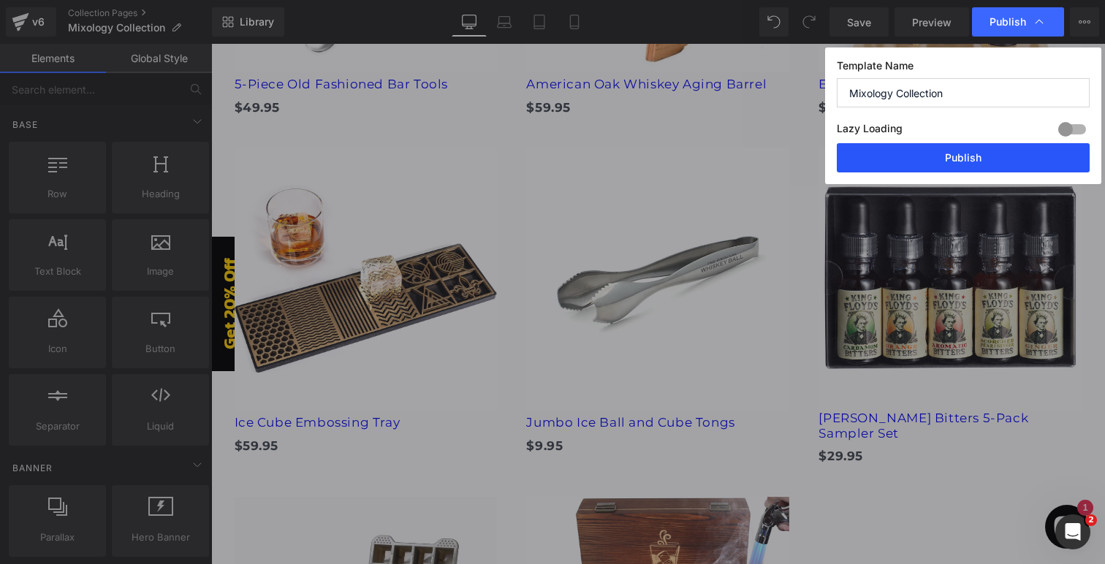
click at [950, 156] on button "Publish" at bounding box center [963, 157] width 253 height 29
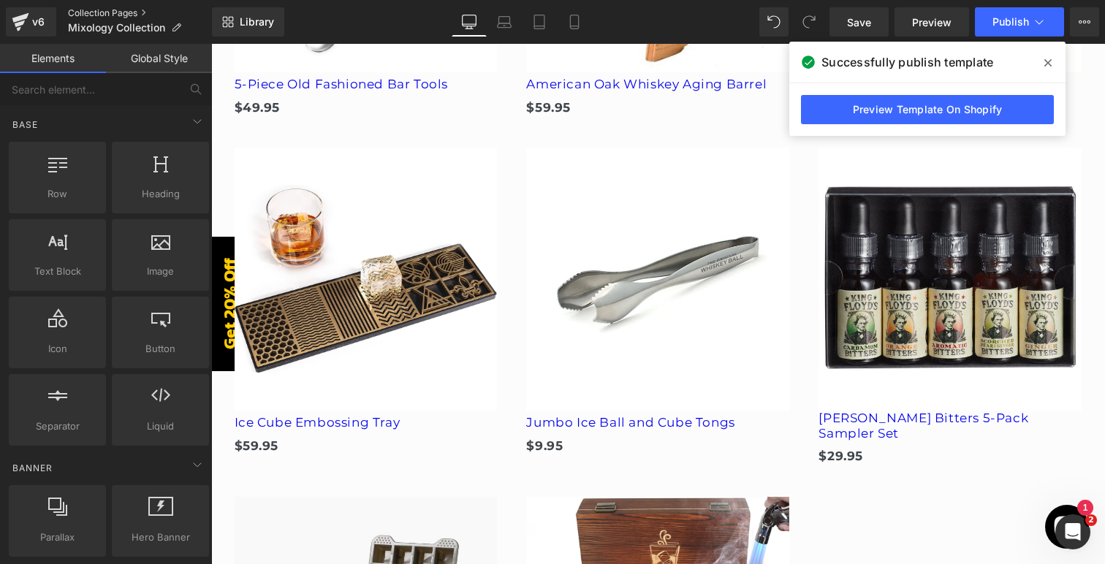
click at [99, 12] on link "Collection Pages" at bounding box center [140, 13] width 144 height 12
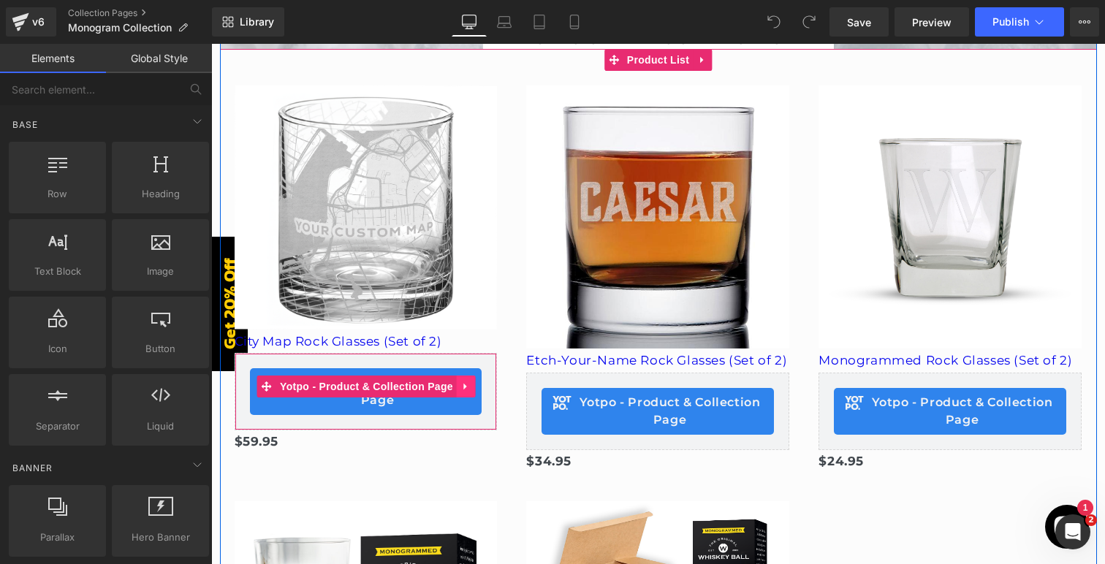
click at [465, 386] on icon at bounding box center [465, 387] width 3 height 7
click at [476, 385] on icon at bounding box center [476, 386] width 10 height 10
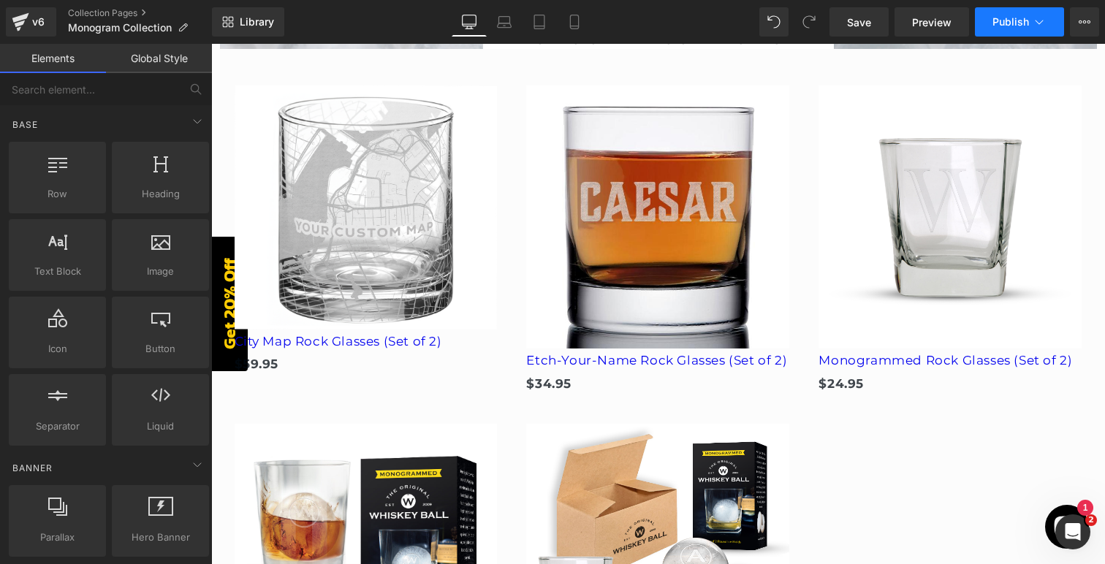
click at [1007, 18] on span "Publish" at bounding box center [1010, 22] width 37 height 12
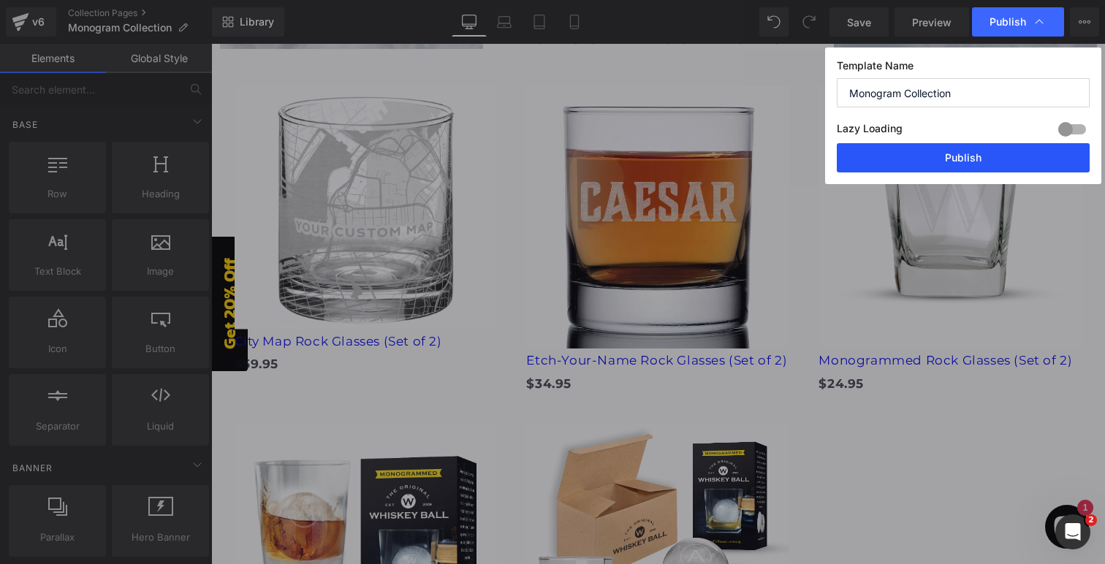
click at [941, 157] on button "Publish" at bounding box center [963, 157] width 253 height 29
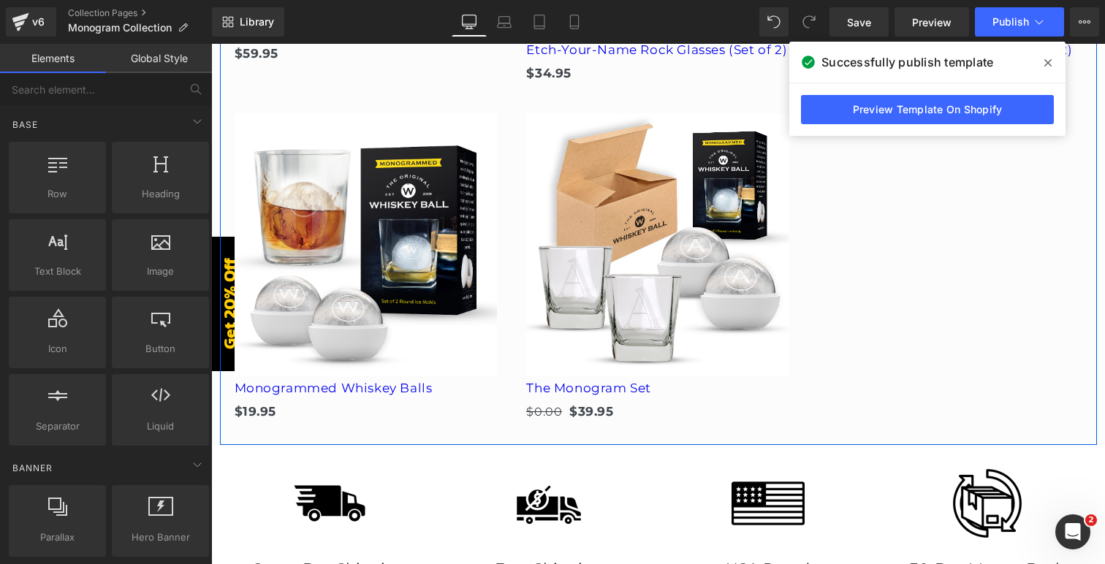
scroll to position [574, 0]
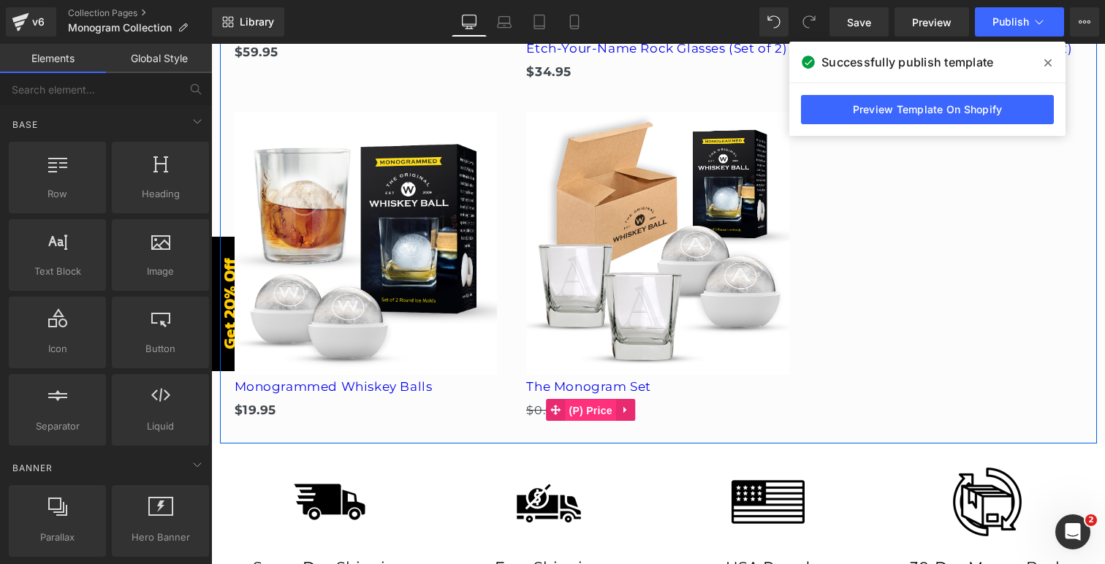
click at [595, 410] on span "(P) Price" at bounding box center [590, 411] width 51 height 22
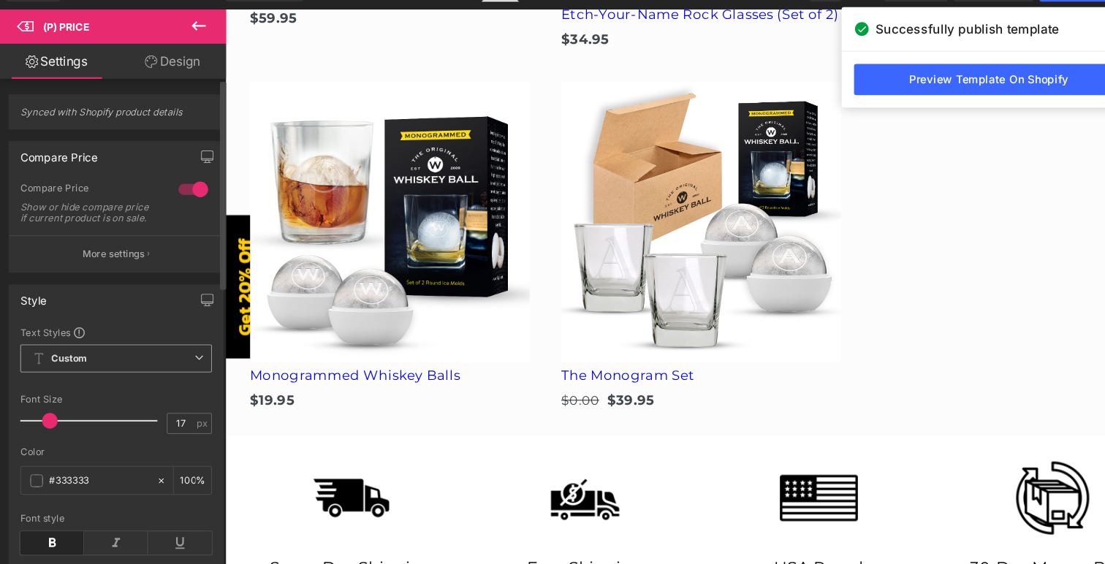
scroll to position [0, 0]
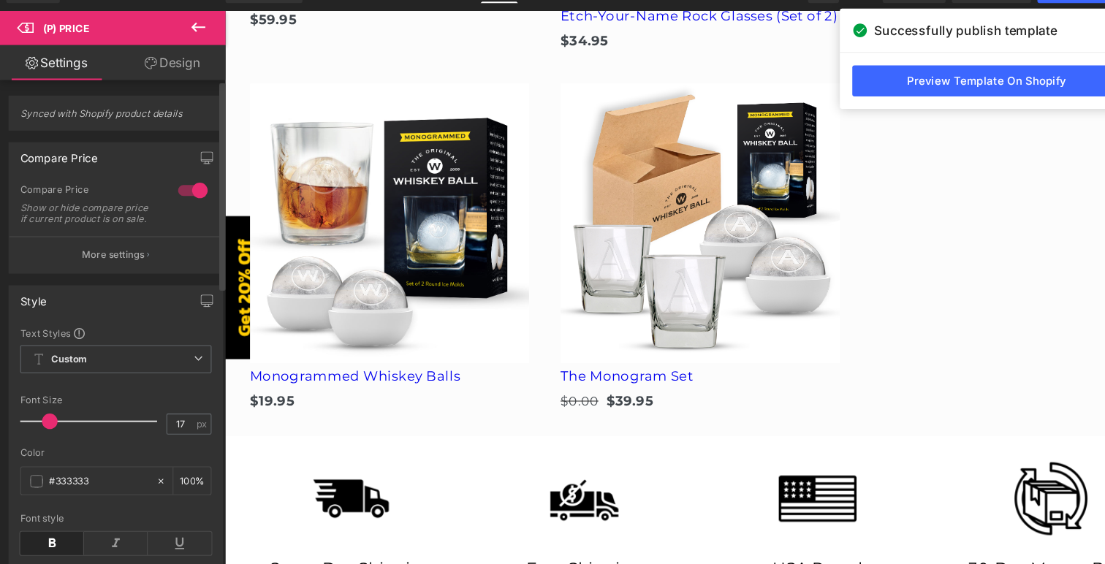
click at [172, 213] on div at bounding box center [181, 212] width 35 height 23
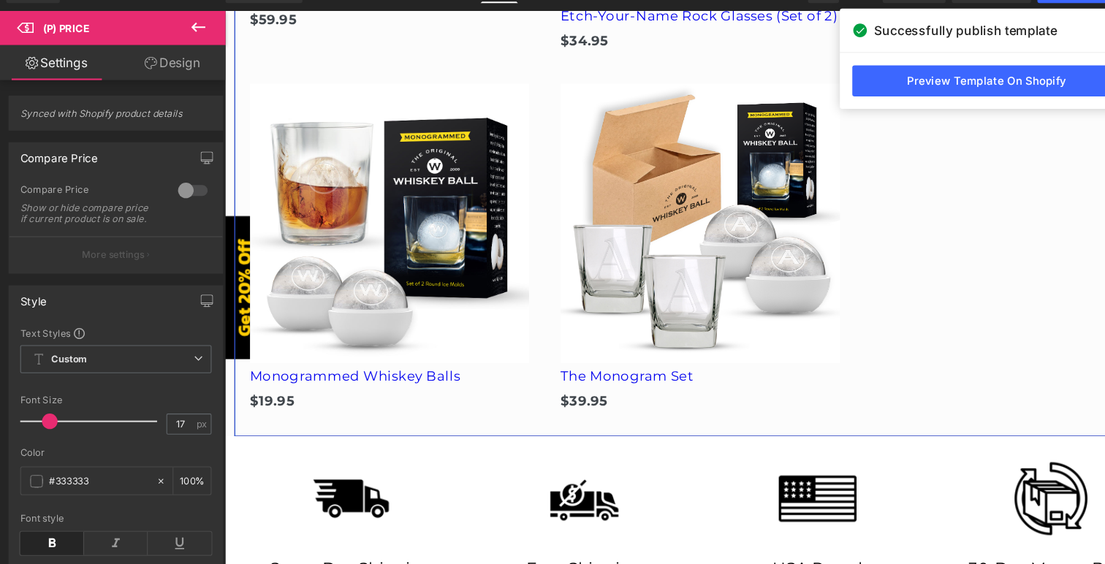
click at [945, 177] on div "Free Ship (P) Image City Map Rock Glasses (Set of 2) (P) Title $59.95 (P) Price…" at bounding box center [671, 56] width 877 height 706
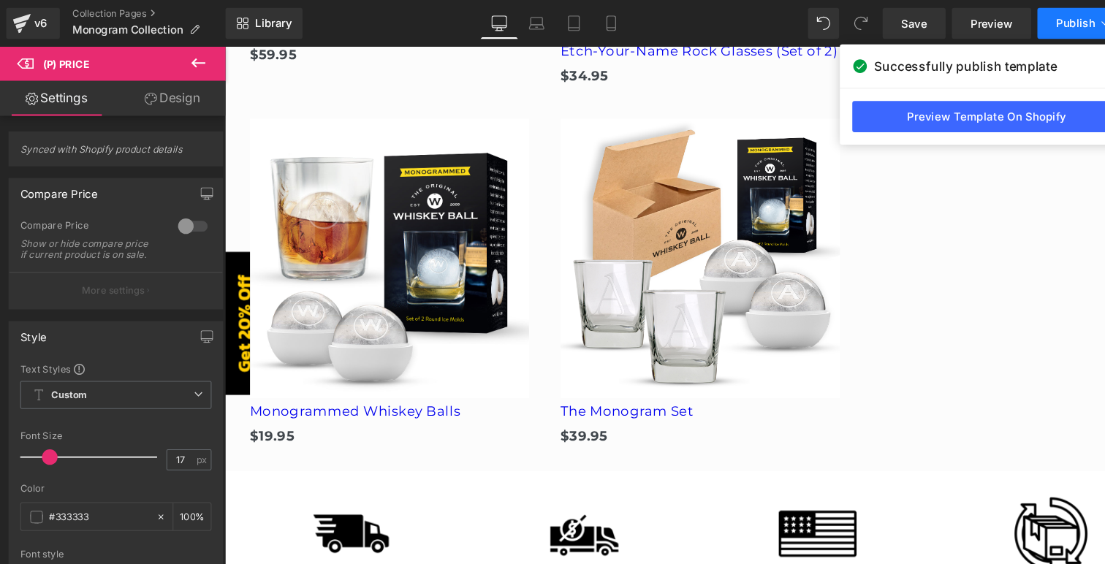
click at [999, 25] on span "Publish" at bounding box center [1010, 22] width 37 height 12
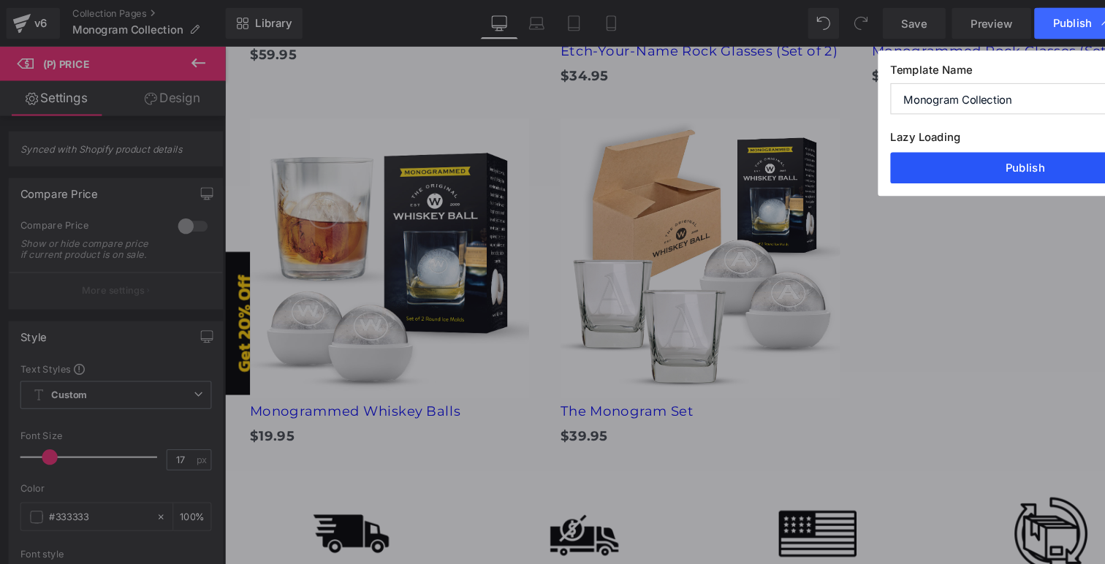
click at [939, 158] on button "Publish" at bounding box center [963, 157] width 253 height 29
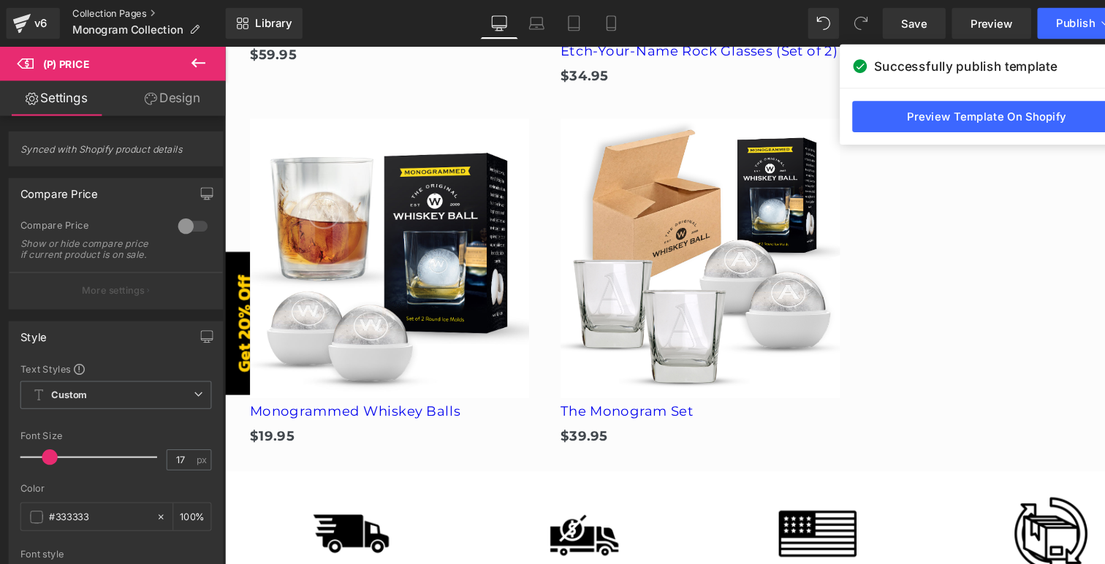
click at [108, 9] on link "Collection Pages" at bounding box center [140, 13] width 144 height 12
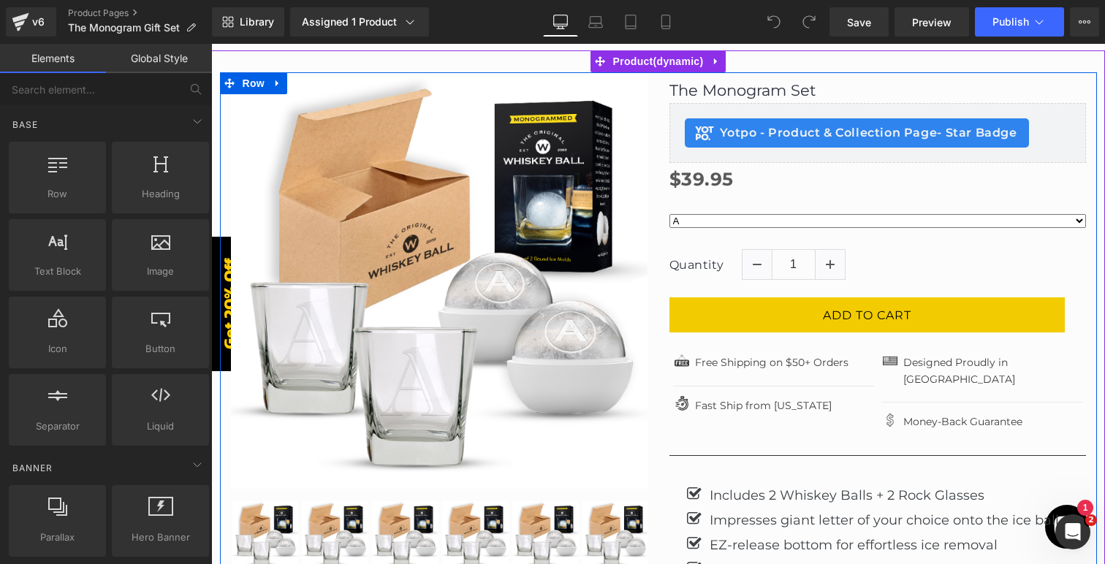
scroll to position [105, 0]
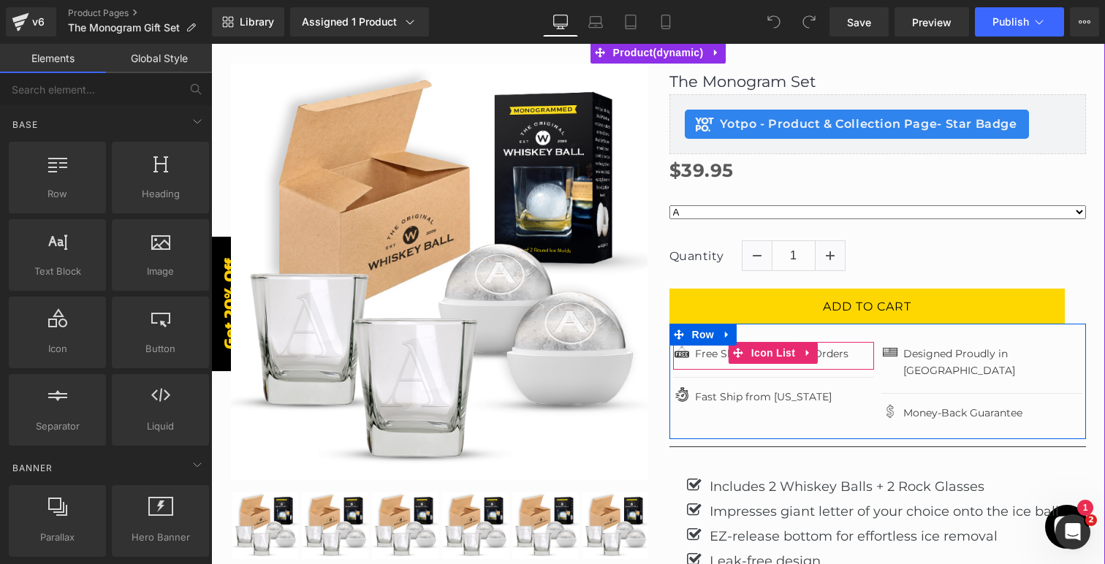
click at [851, 355] on div "Image Free Shipping on $50+ Orders Text Block" at bounding box center [773, 355] width 201 height 27
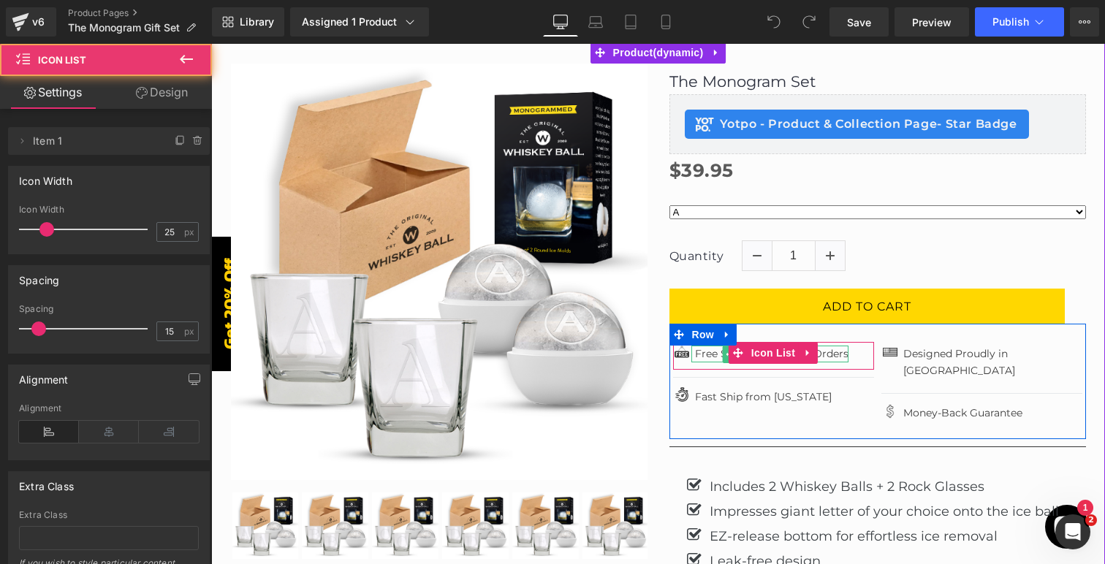
click at [834, 354] on p "Free Shipping on $50+ Orders" at bounding box center [771, 354] width 153 height 16
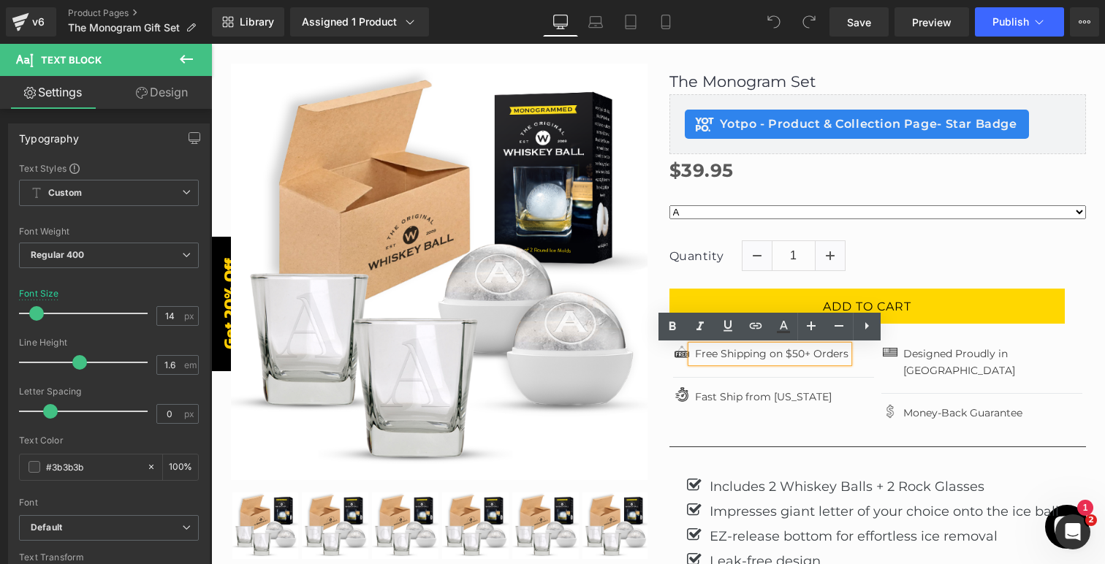
click at [780, 359] on p "Free Shipping on $50+ Orders" at bounding box center [771, 354] width 153 height 16
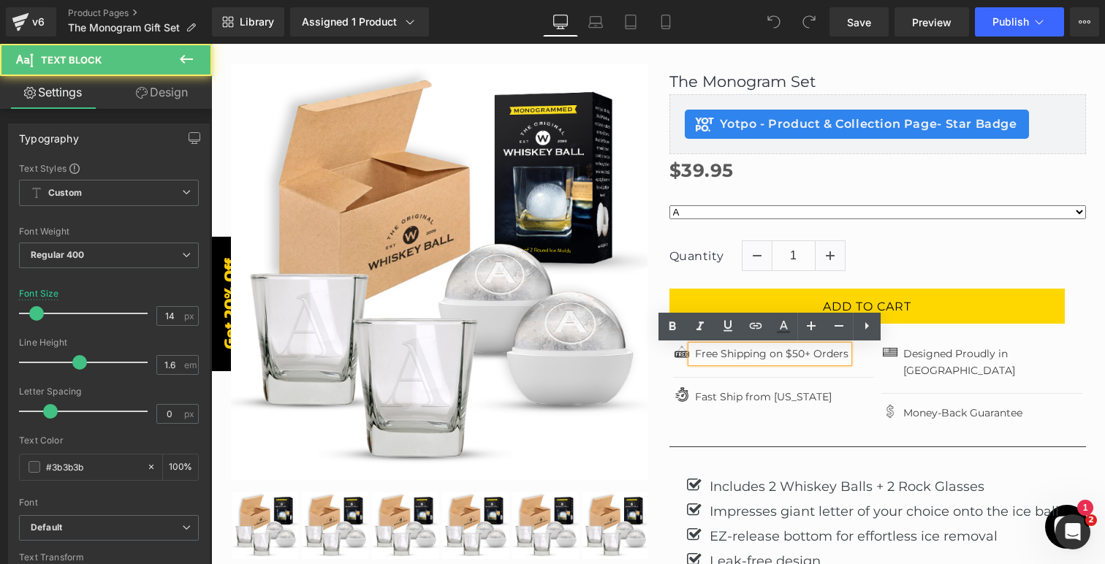
click at [786, 355] on p "Free Shipping on $50+ Orders" at bounding box center [771, 354] width 153 height 16
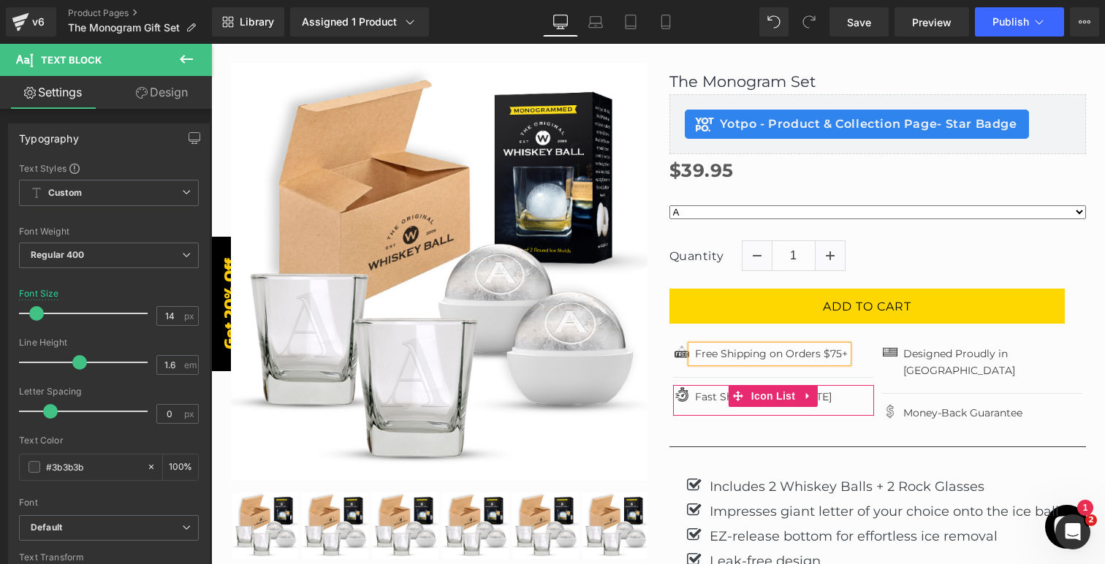
click at [826, 397] on div "Image Fast Ship from [US_STATE] Text Block" at bounding box center [773, 400] width 201 height 31
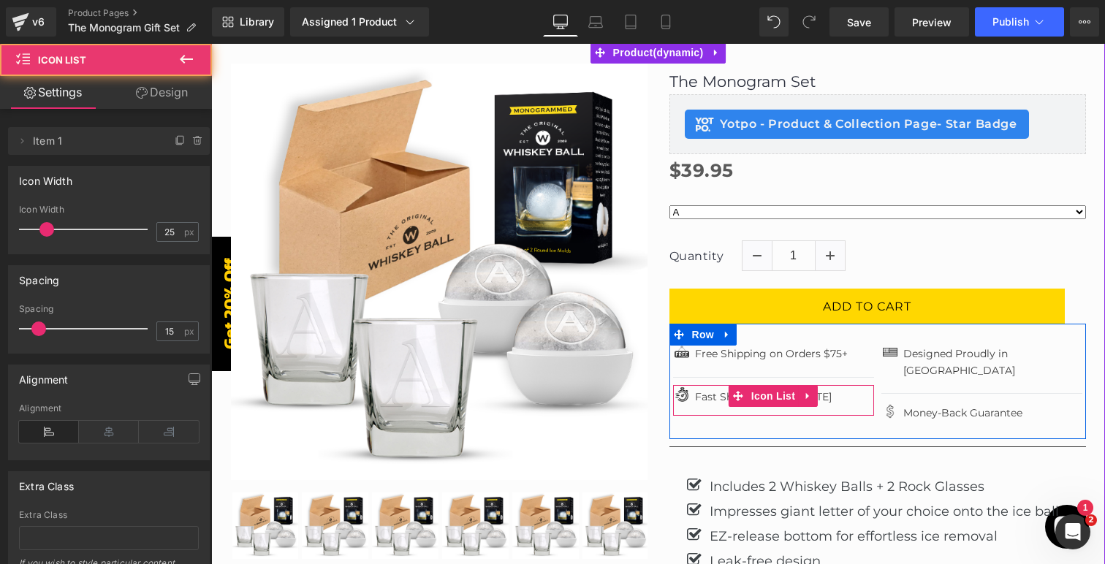
click at [839, 399] on div "Image Fast Ship from [US_STATE] Text Block" at bounding box center [773, 400] width 201 height 31
click at [718, 400] on icon at bounding box center [716, 396] width 8 height 9
click at [837, 398] on div "Image Fast Ship from [US_STATE] Text Block" at bounding box center [773, 400] width 201 height 31
click at [774, 394] on span "Icon List" at bounding box center [772, 397] width 51 height 22
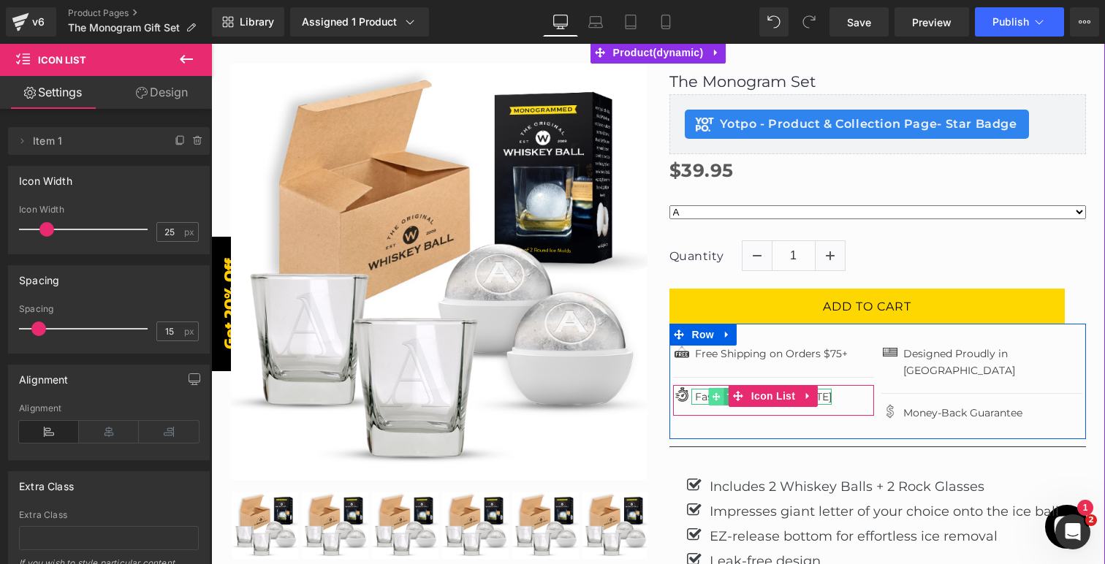
click at [713, 394] on icon at bounding box center [716, 396] width 8 height 9
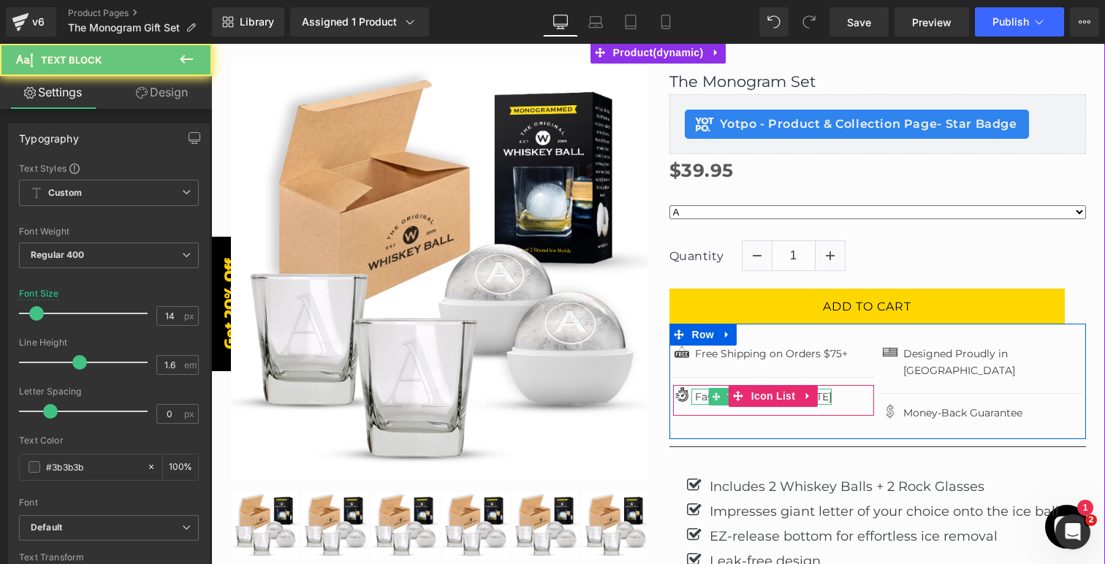
click at [705, 394] on p "Fast Ship from [US_STATE]" at bounding box center [763, 397] width 137 height 16
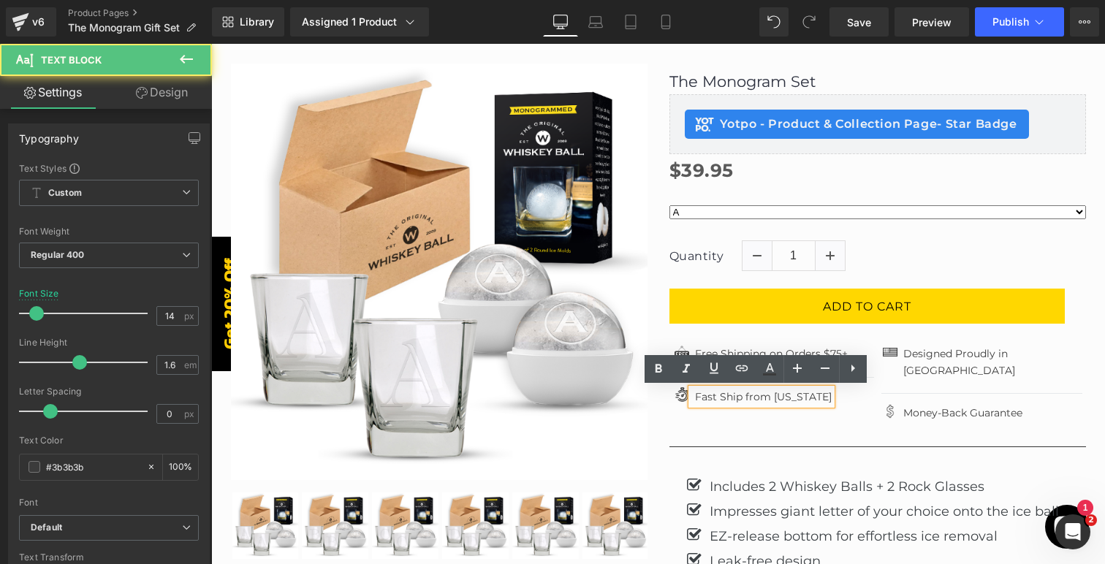
click at [711, 394] on p "Fast Ship from [US_STATE]" at bounding box center [763, 397] width 137 height 16
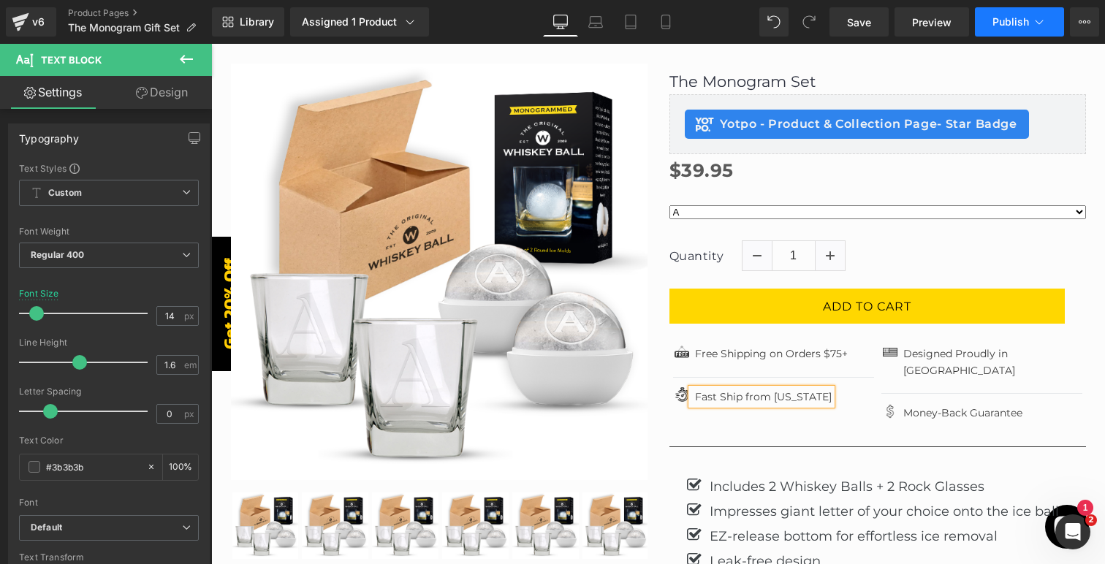
click at [1000, 20] on span "Publish" at bounding box center [1010, 22] width 37 height 12
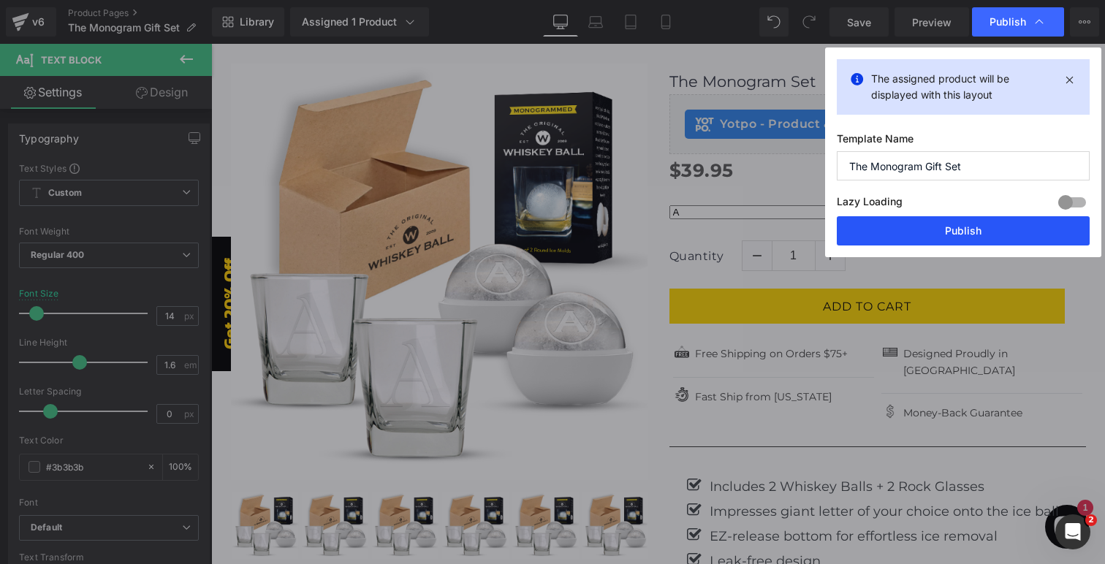
click at [0, 0] on button "Publish" at bounding box center [0, 0] width 0 height 0
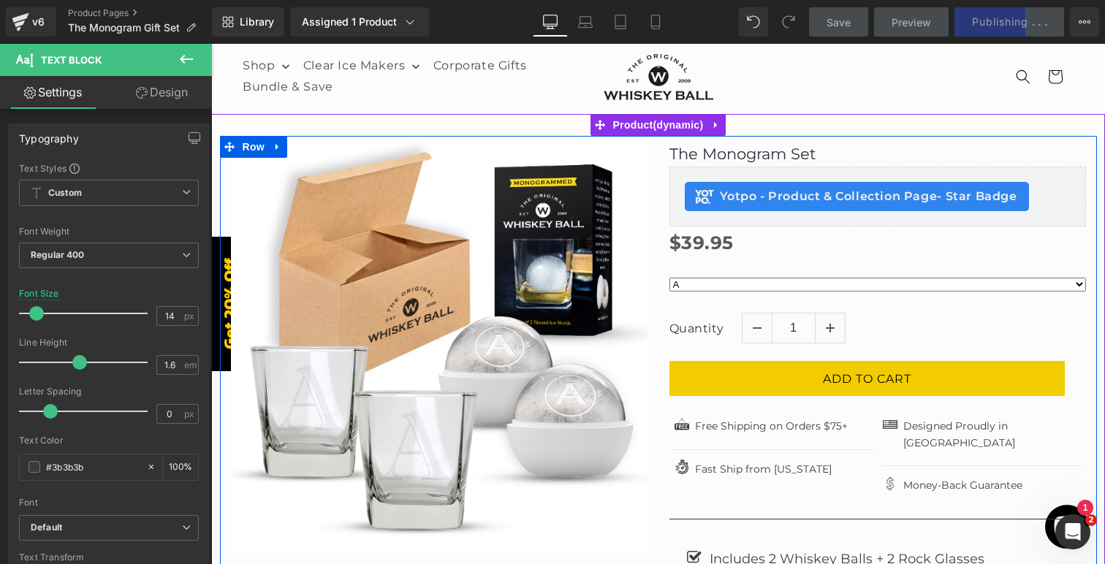
scroll to position [0, 0]
